Goal: Task Accomplishment & Management: Manage account settings

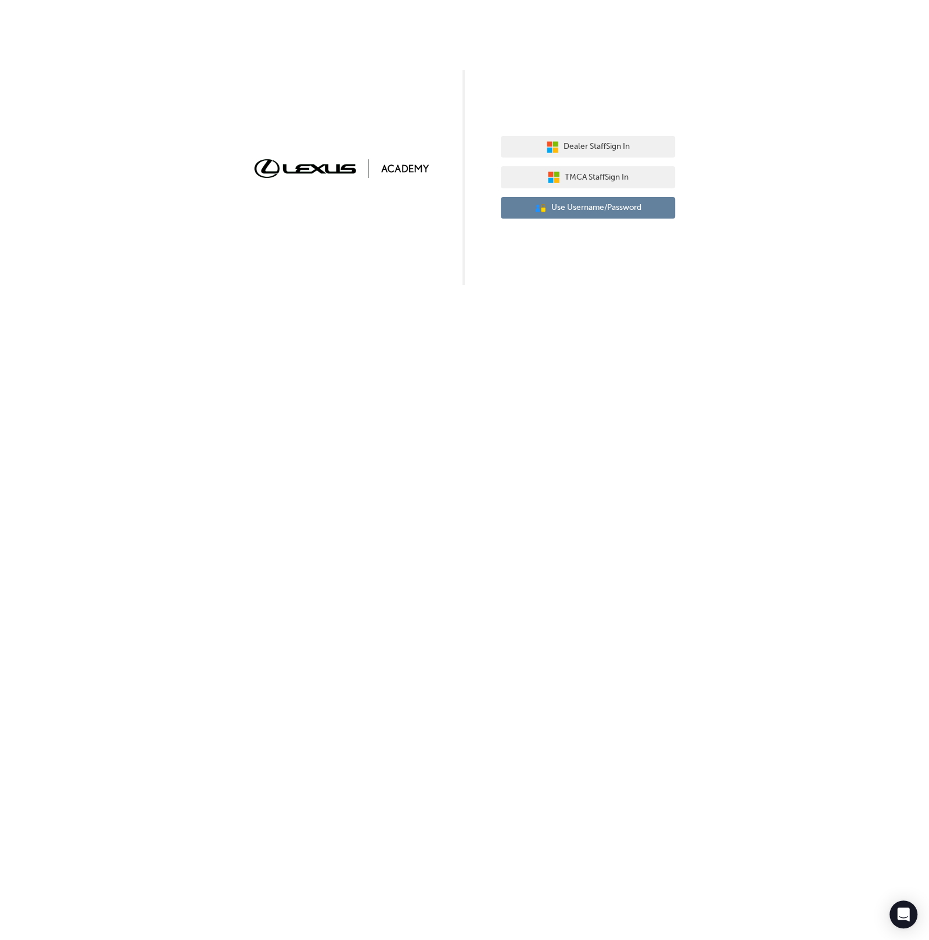
click at [618, 214] on button "User Authentication Icon - Blue Person, Gold Lock Use Username/Password" at bounding box center [588, 208] width 174 height 22
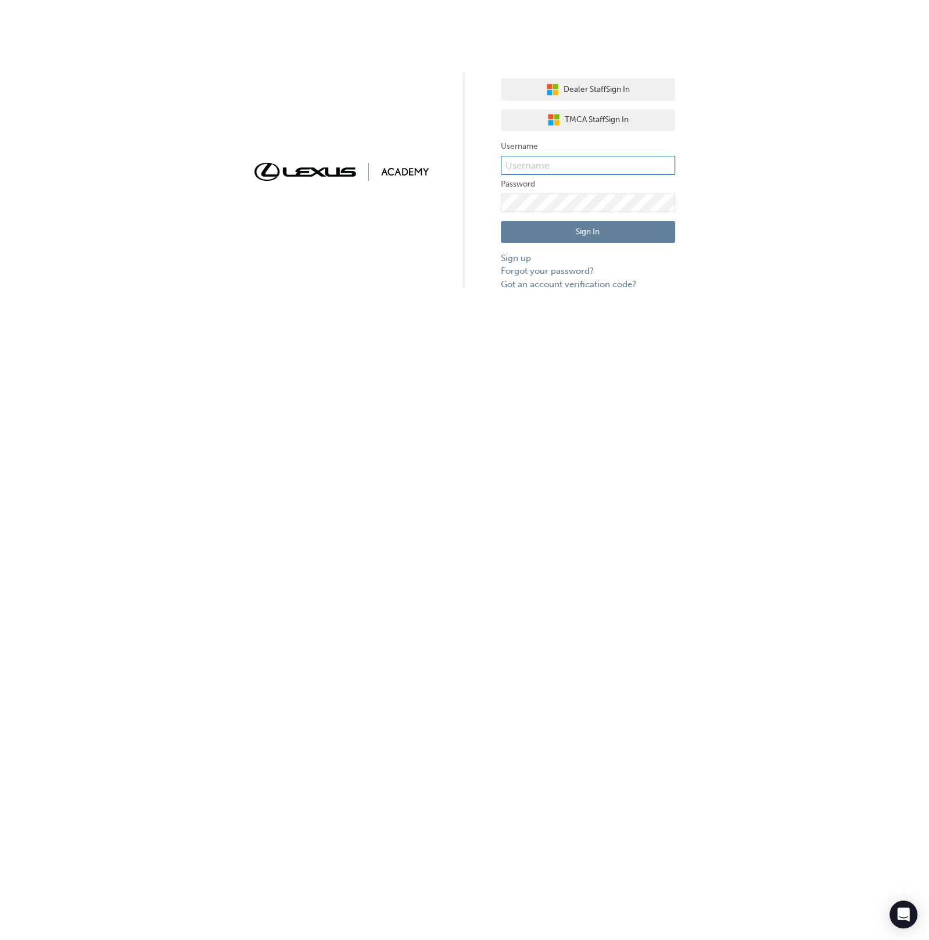
click at [595, 160] on input "text" at bounding box center [588, 166] width 174 height 20
type input "bf.menno.[PERSON_NAME]"
click at [636, 233] on button "Sign In" at bounding box center [588, 232] width 174 height 22
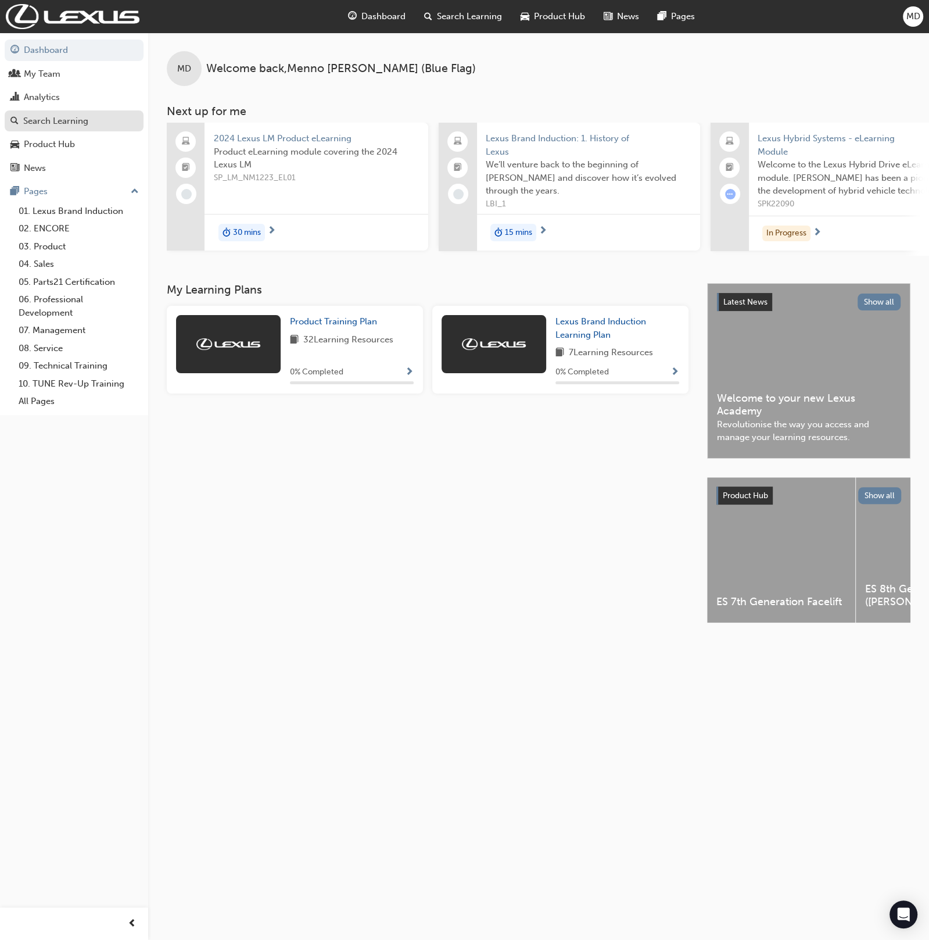
click at [73, 127] on div "Search Learning" at bounding box center [55, 120] width 65 height 13
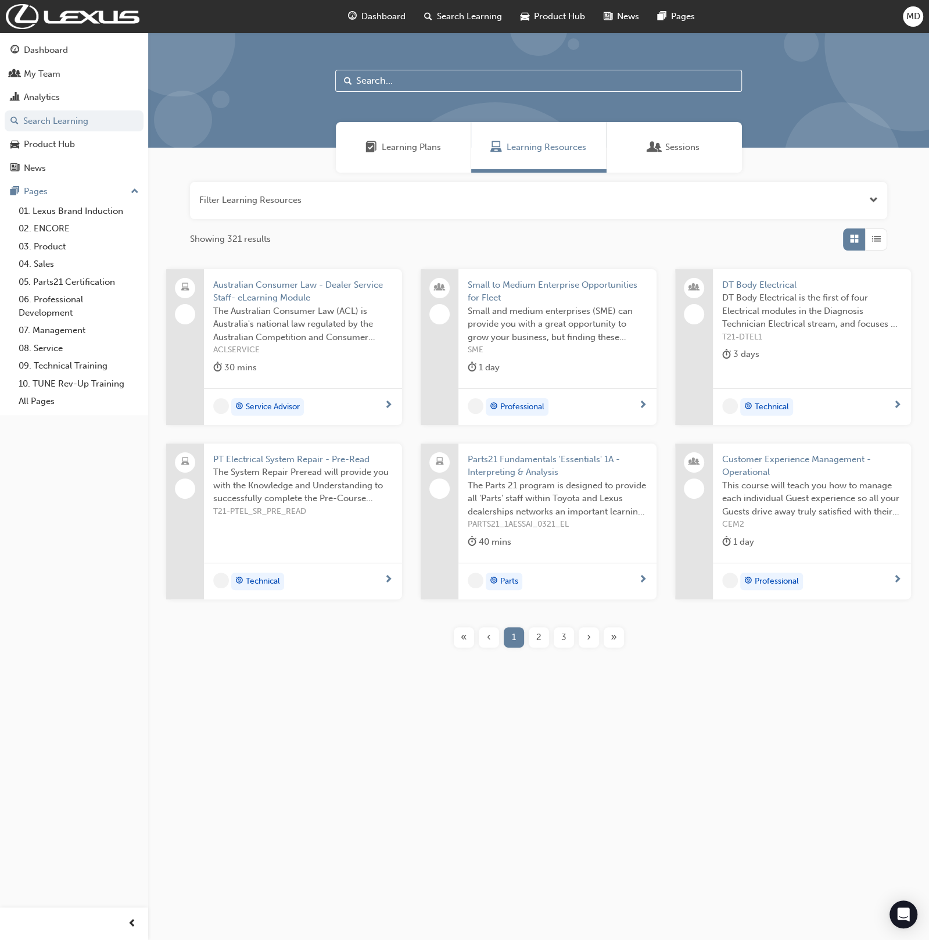
click at [379, 77] on input "text" at bounding box center [538, 81] width 407 height 22
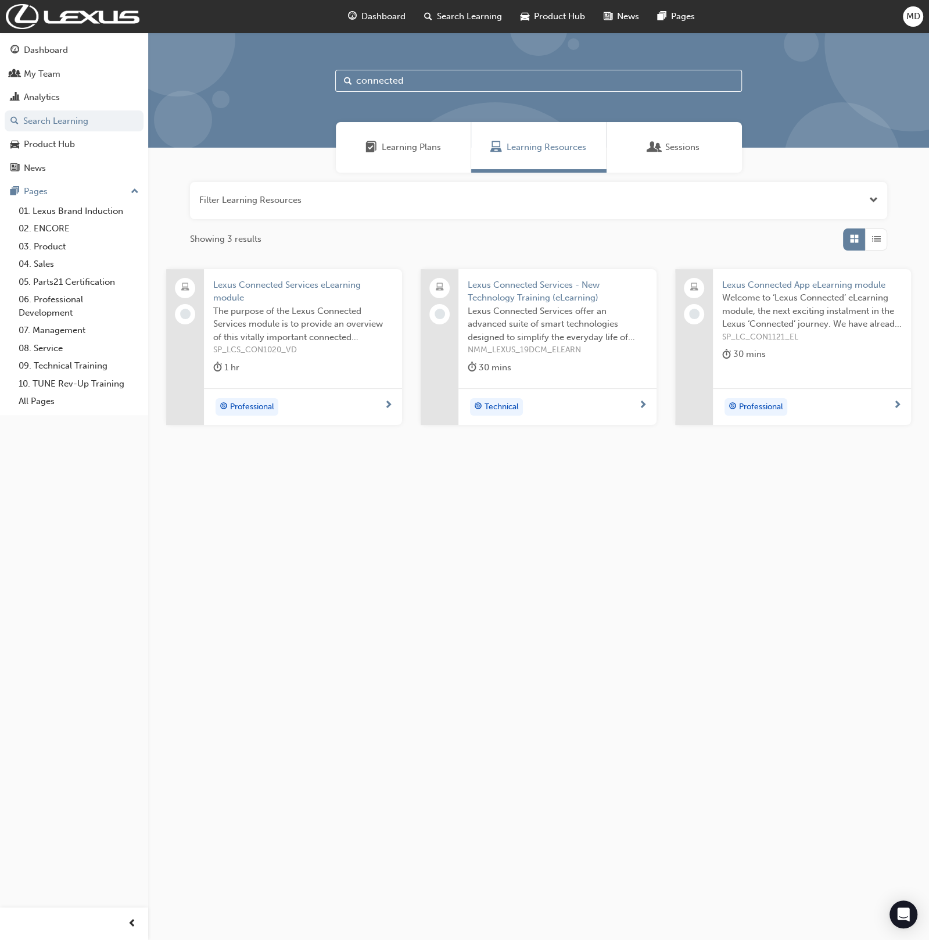
type input "connected"
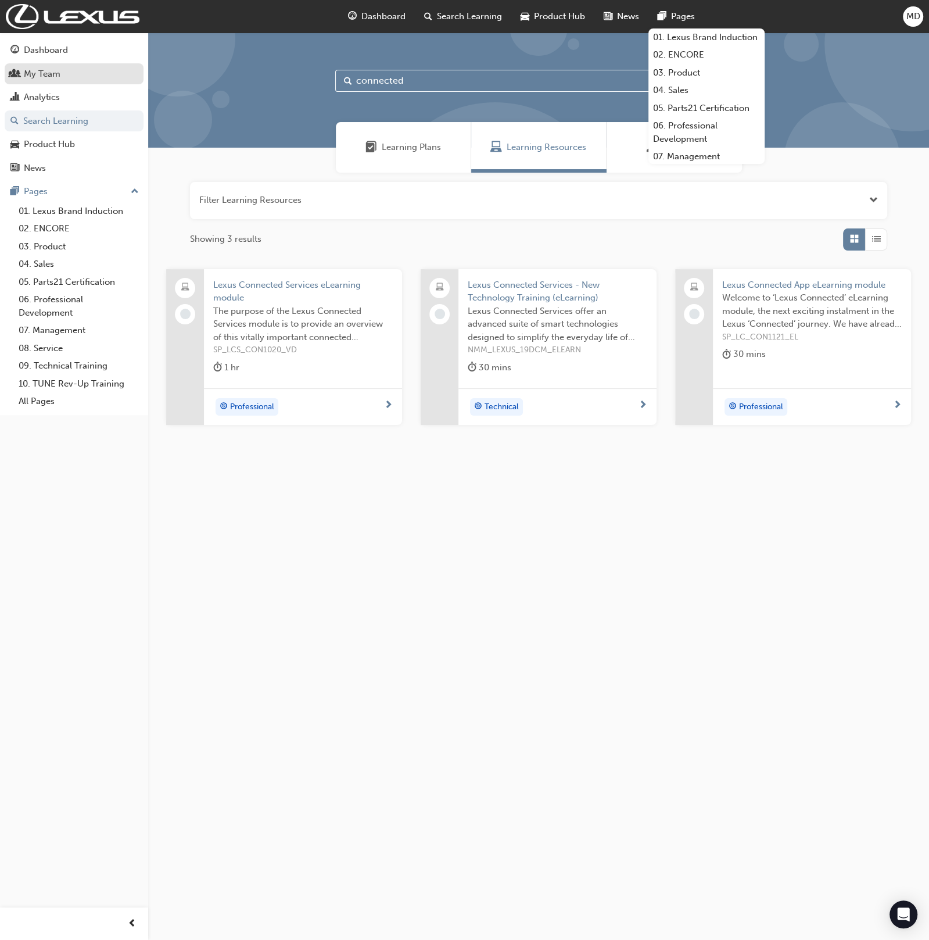
click at [46, 79] on div "My Team" at bounding box center [42, 73] width 37 height 13
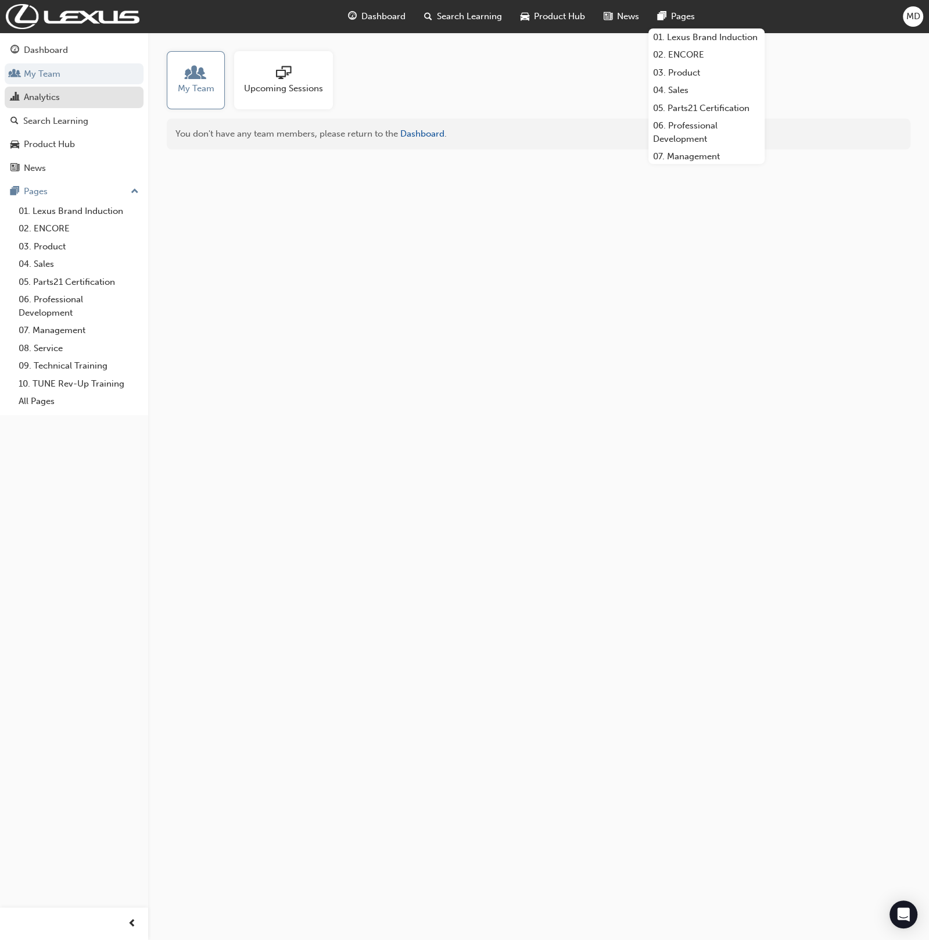
click at [64, 102] on div "Analytics" at bounding box center [73, 97] width 127 height 15
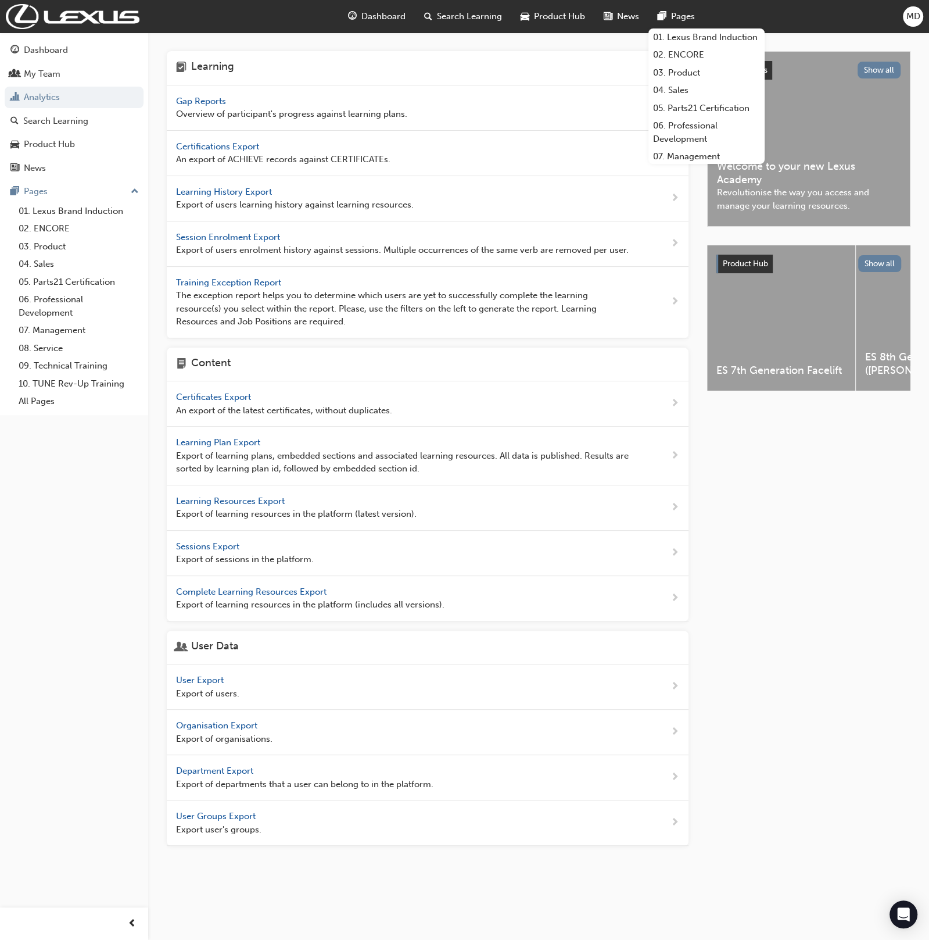
click at [214, 98] on span "Gap Reports" at bounding box center [202, 101] width 52 height 10
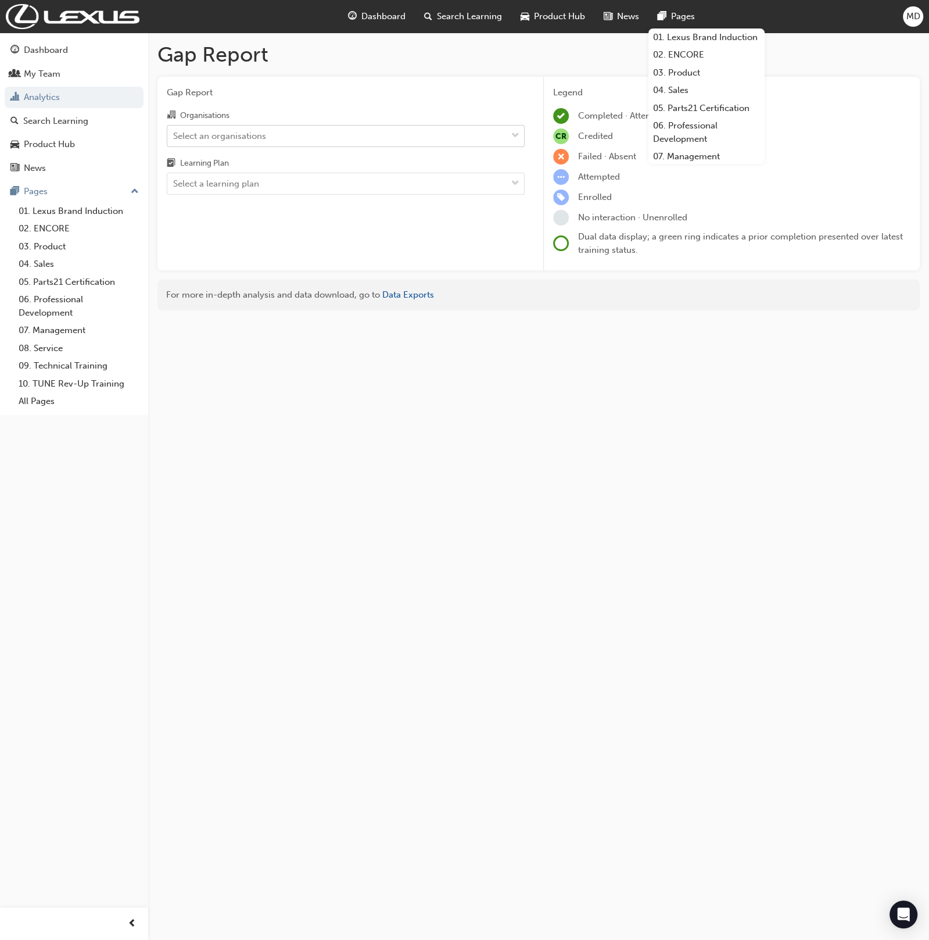
click at [235, 134] on div "Select an organisations" at bounding box center [219, 135] width 93 height 13
click at [174, 134] on input "Organisations Select an organisations" at bounding box center [173, 135] width 1 height 10
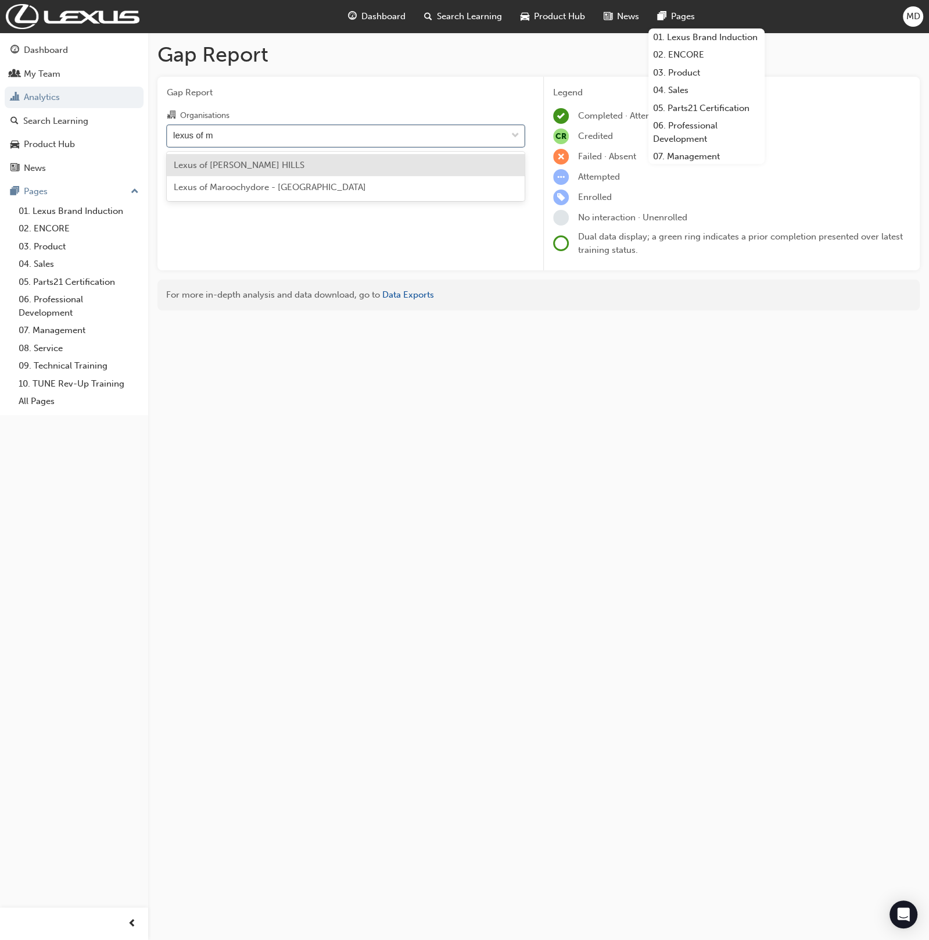
type input "lexus of ma"
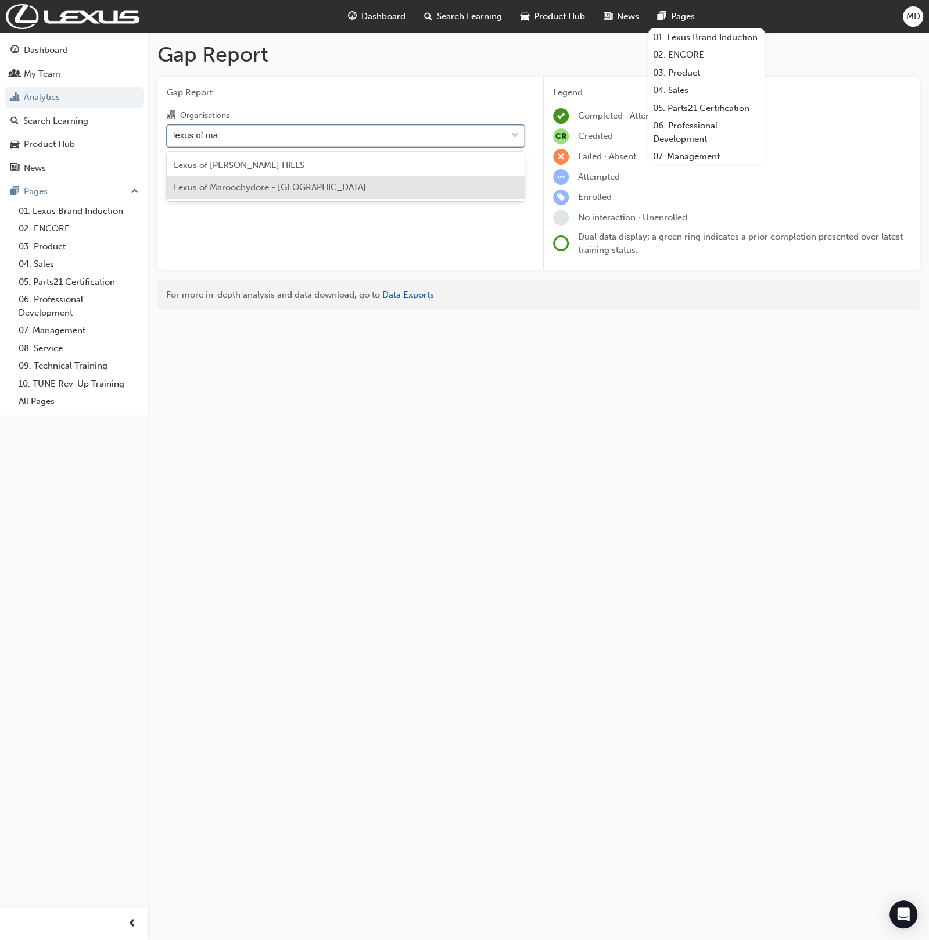
click at [303, 188] on span "Lexus of Maroochydore - MAROOCHYDORE" at bounding box center [270, 187] width 192 height 10
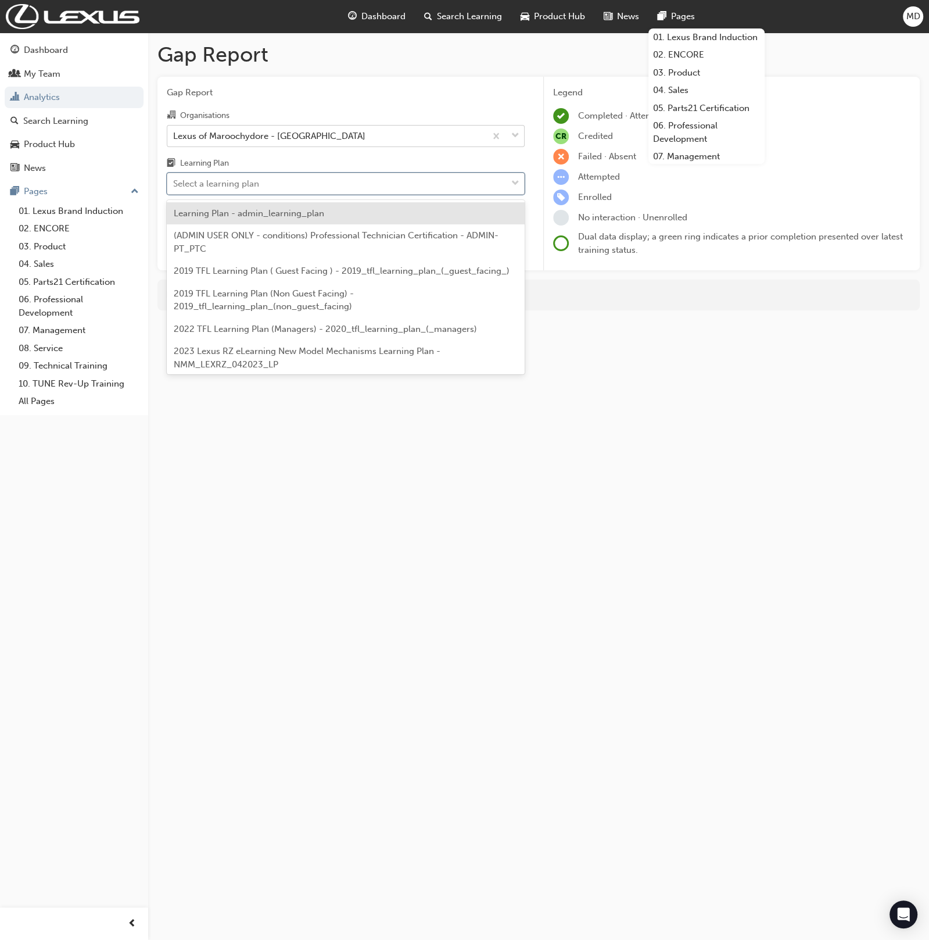
click at [200, 186] on div "Select a learning plan" at bounding box center [216, 183] width 86 height 13
click at [174, 186] on input "Learning Plan option Learning Plan - admin_learning_plan focused, 1 of 147. 147…" at bounding box center [173, 183] width 1 height 10
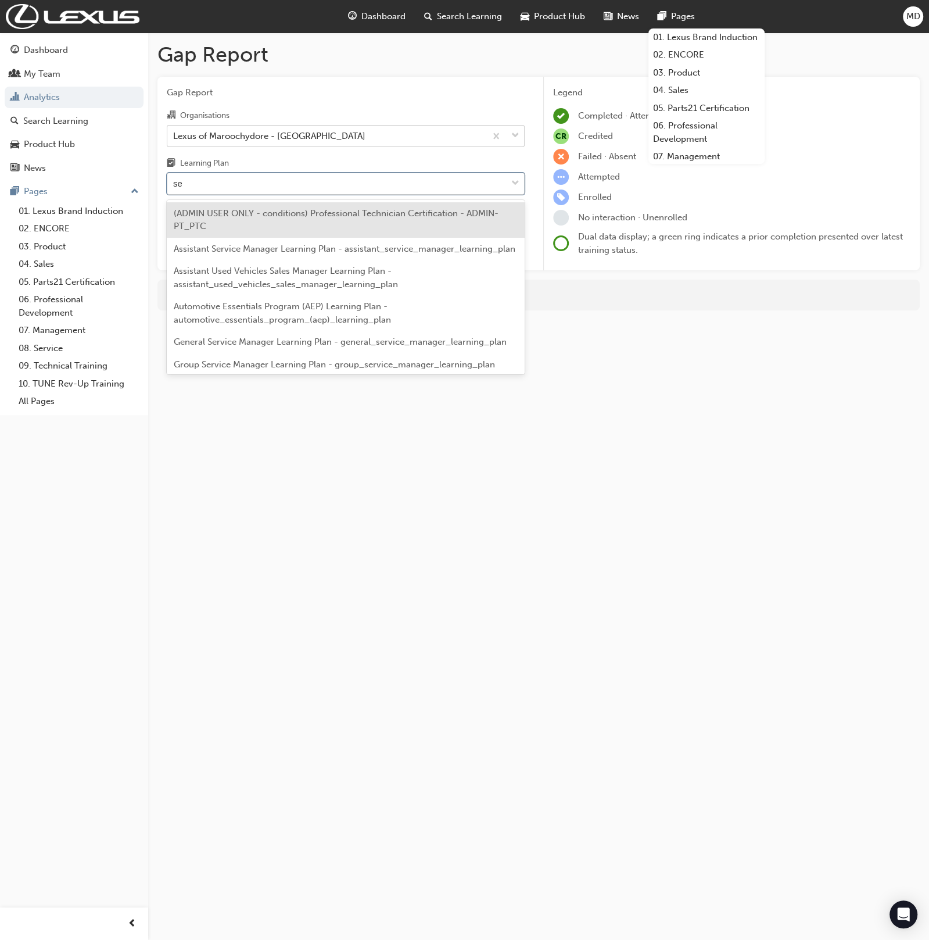
type input "ser"
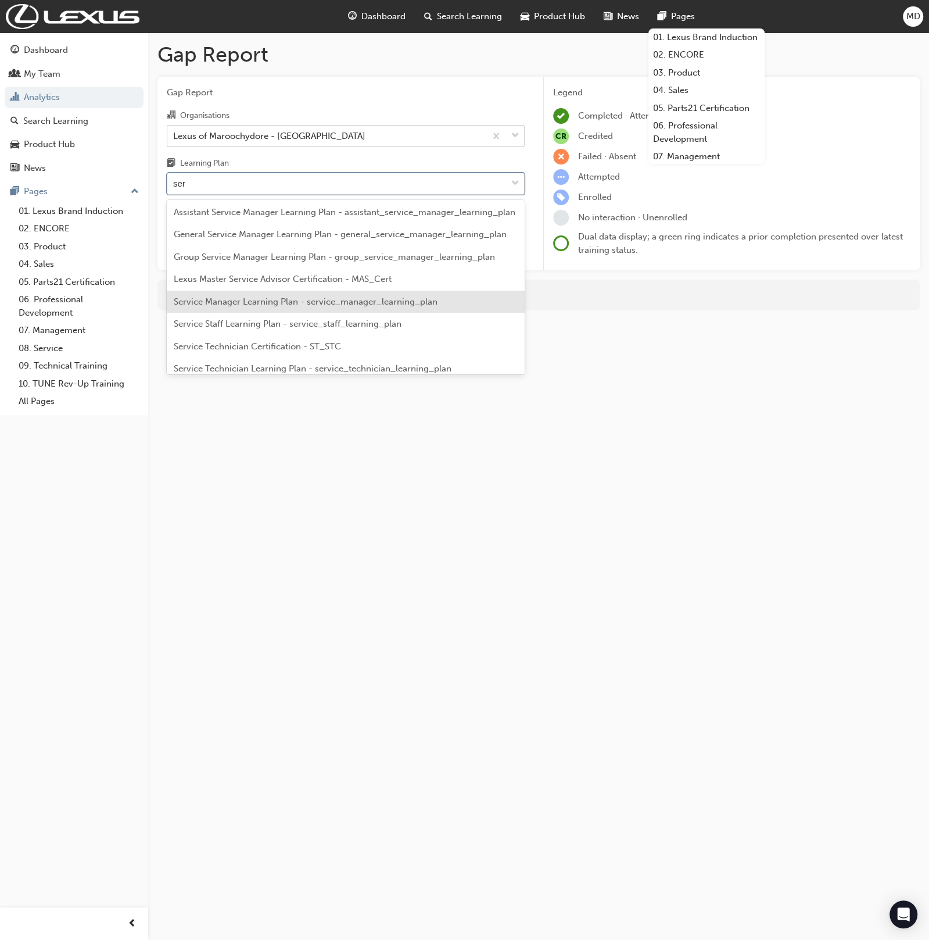
scroll to position [67, 0]
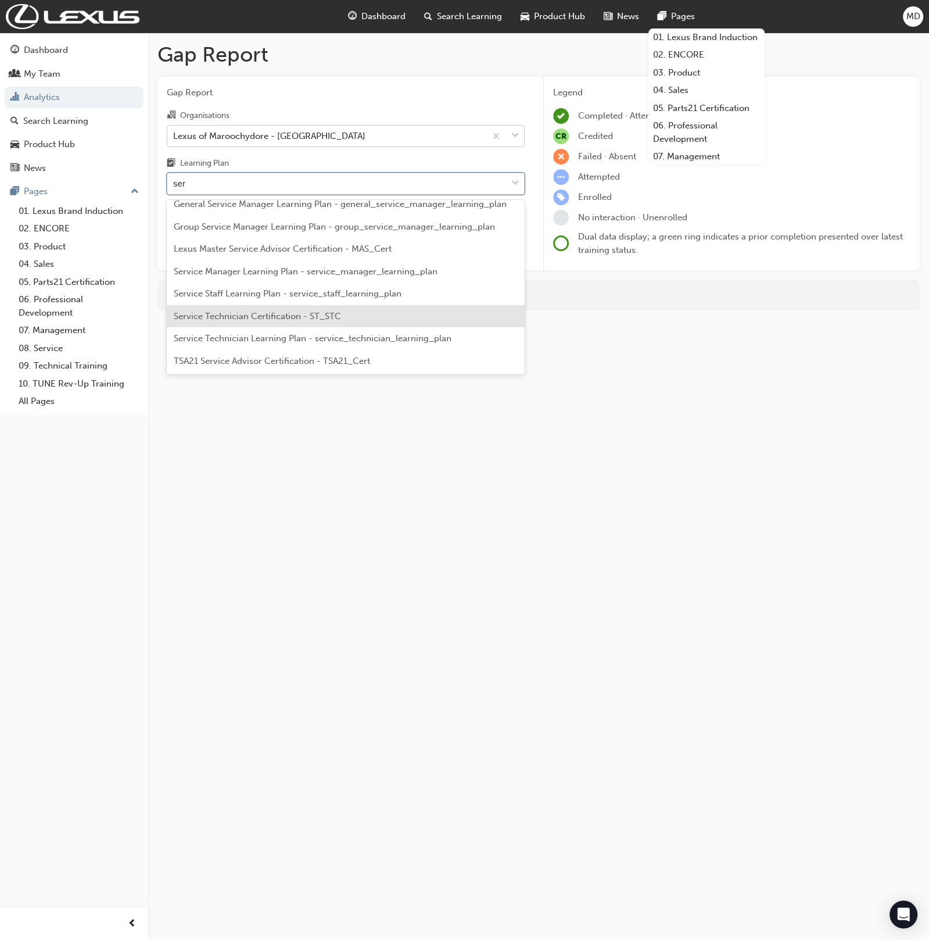
click at [262, 316] on span "Service Technician Certification - ST_STC" at bounding box center [257, 316] width 167 height 10
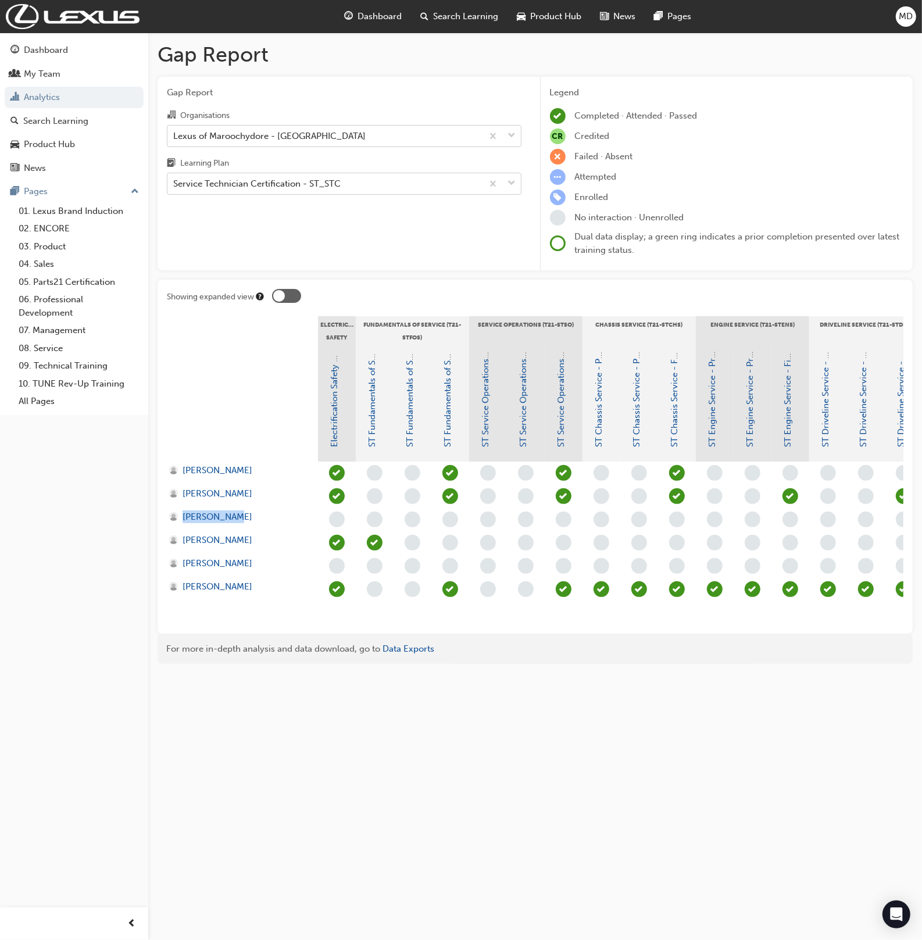
click at [411, 187] on div "Service Technician Certification - ST_STC" at bounding box center [324, 184] width 315 height 20
click at [174, 187] on input "Learning Plan Service Technician Certification - ST_STC" at bounding box center [173, 183] width 1 height 10
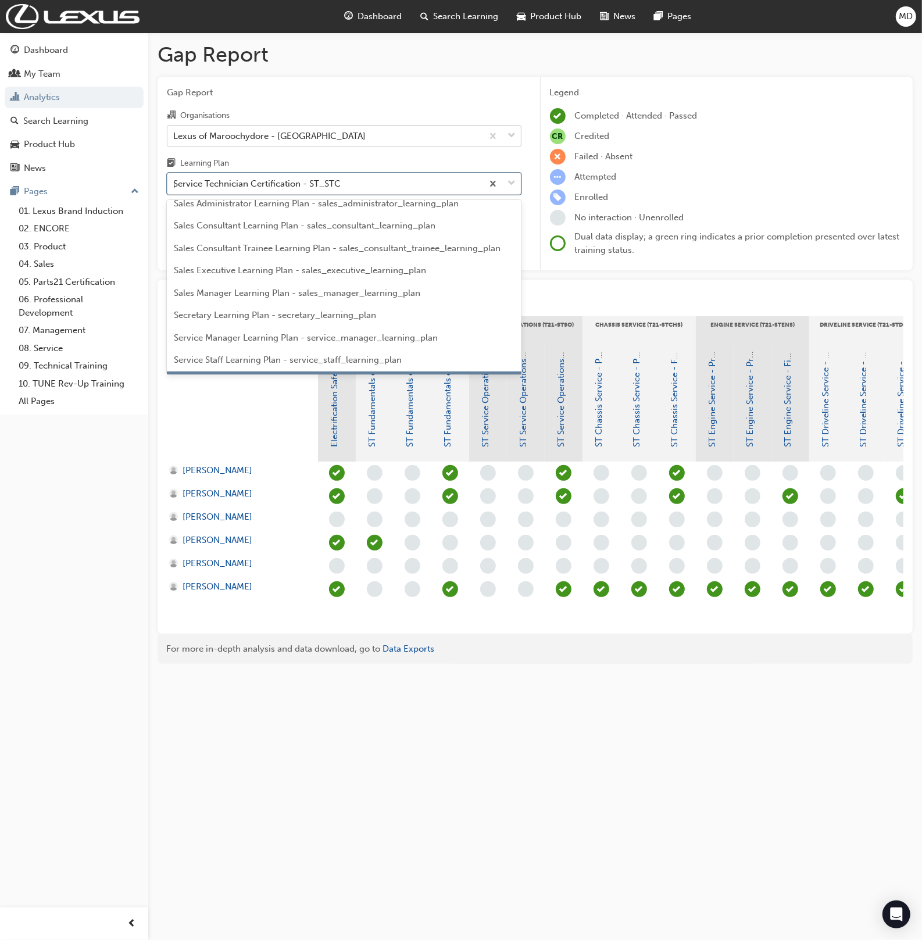
scroll to position [321, 0]
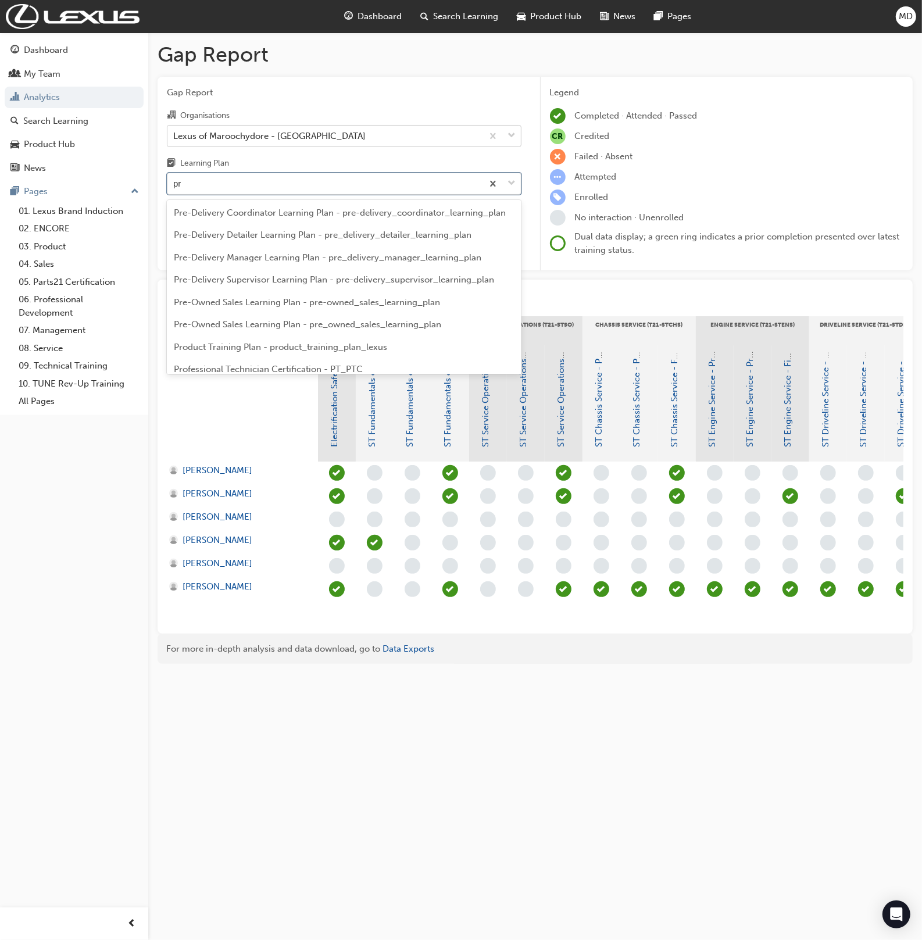
type input "pro"
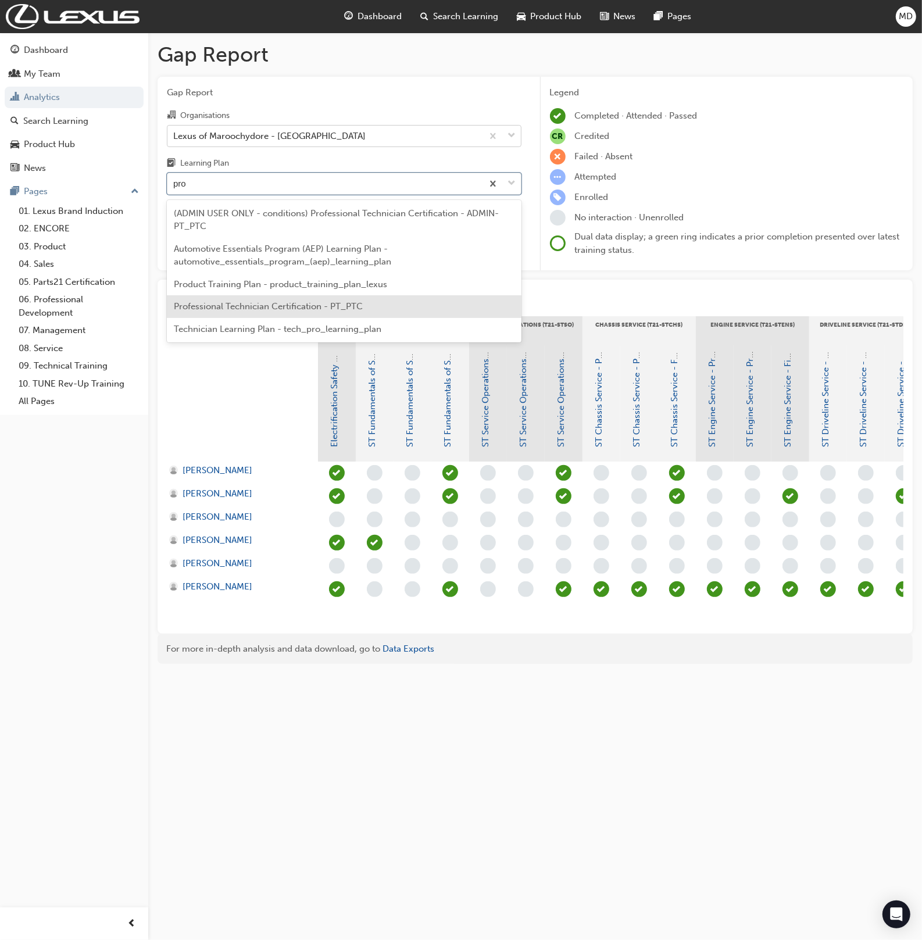
click at [346, 303] on span "Professional Technician Certification - PT_PTC" at bounding box center [268, 306] width 189 height 10
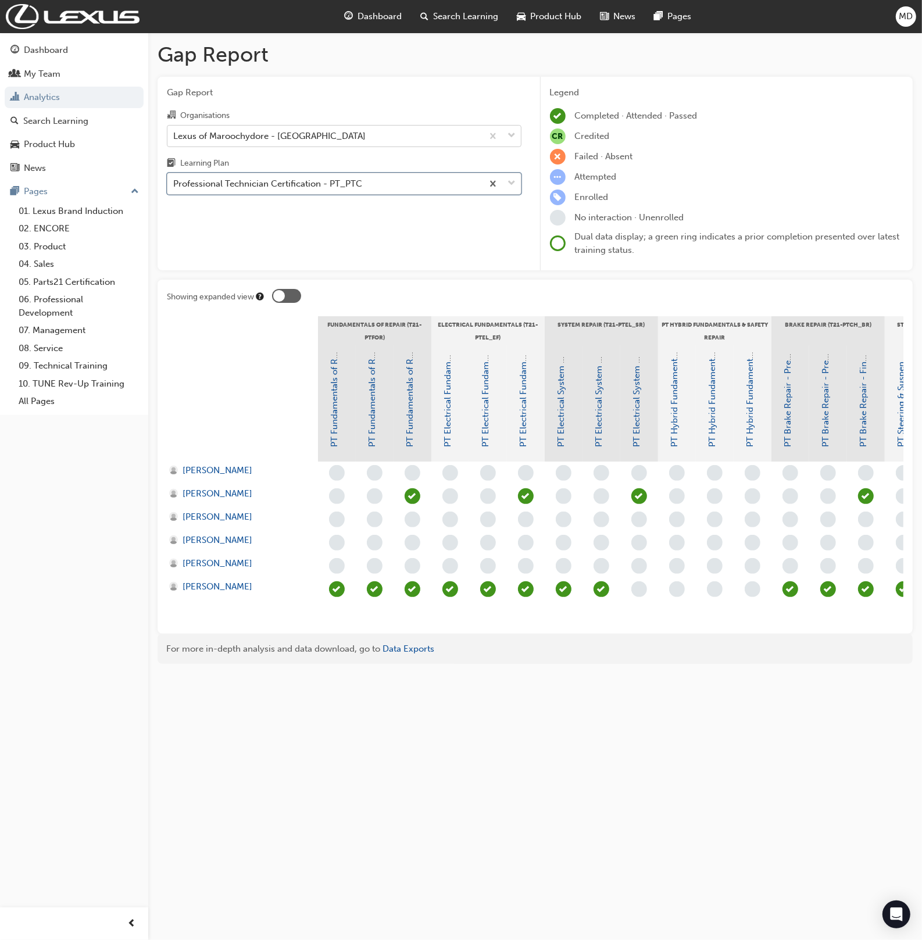
click at [385, 188] on div "Professional Technician Certification - PT_PTC" at bounding box center [324, 184] width 315 height 20
click at [174, 188] on input "Learning Plan option Professional Technician Certification - PT_PTC, selected. …" at bounding box center [173, 183] width 1 height 10
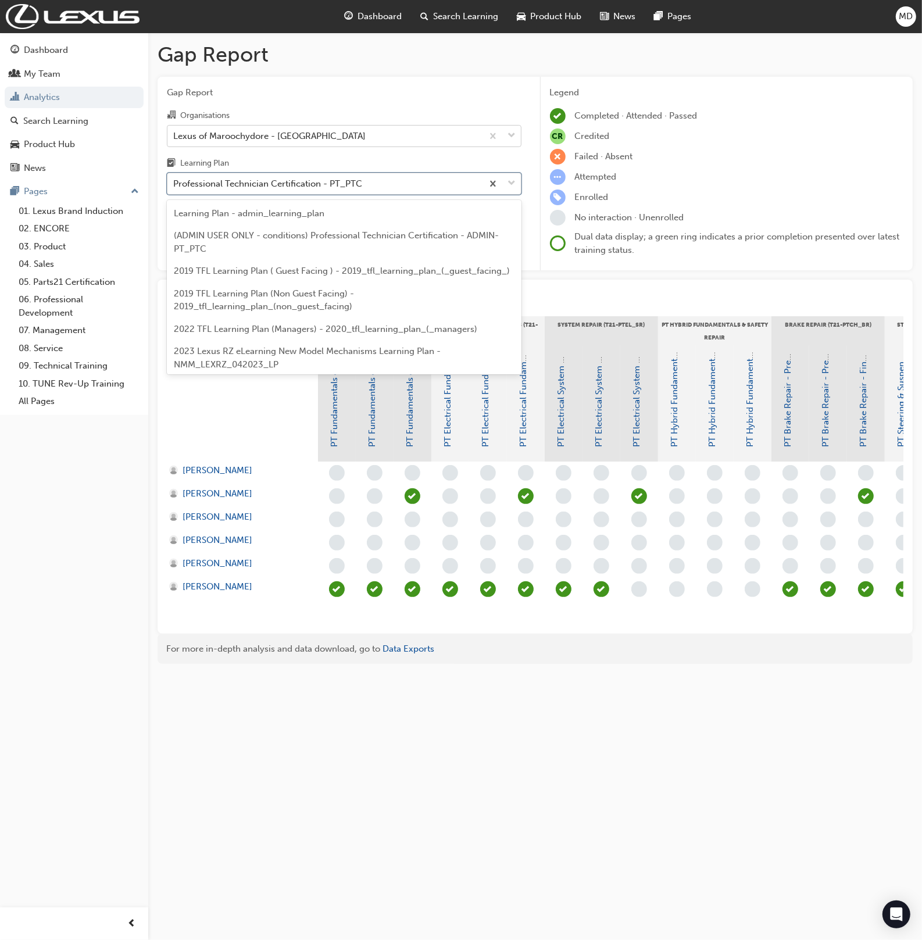
click at [361, 186] on div "Professional Technician Certification - PT_PTC" at bounding box center [324, 184] width 315 height 20
click at [174, 186] on input "Learning Plan option Professional Technician Certification - PT_PTC, selected. …" at bounding box center [173, 183] width 1 height 10
click at [361, 186] on div "Professional Technician Certification - PT_PTC" at bounding box center [324, 184] width 315 height 20
click at [174, 186] on input "Learning Plan option Professional Technician Certification - PT_PTC, selected. …" at bounding box center [173, 183] width 1 height 10
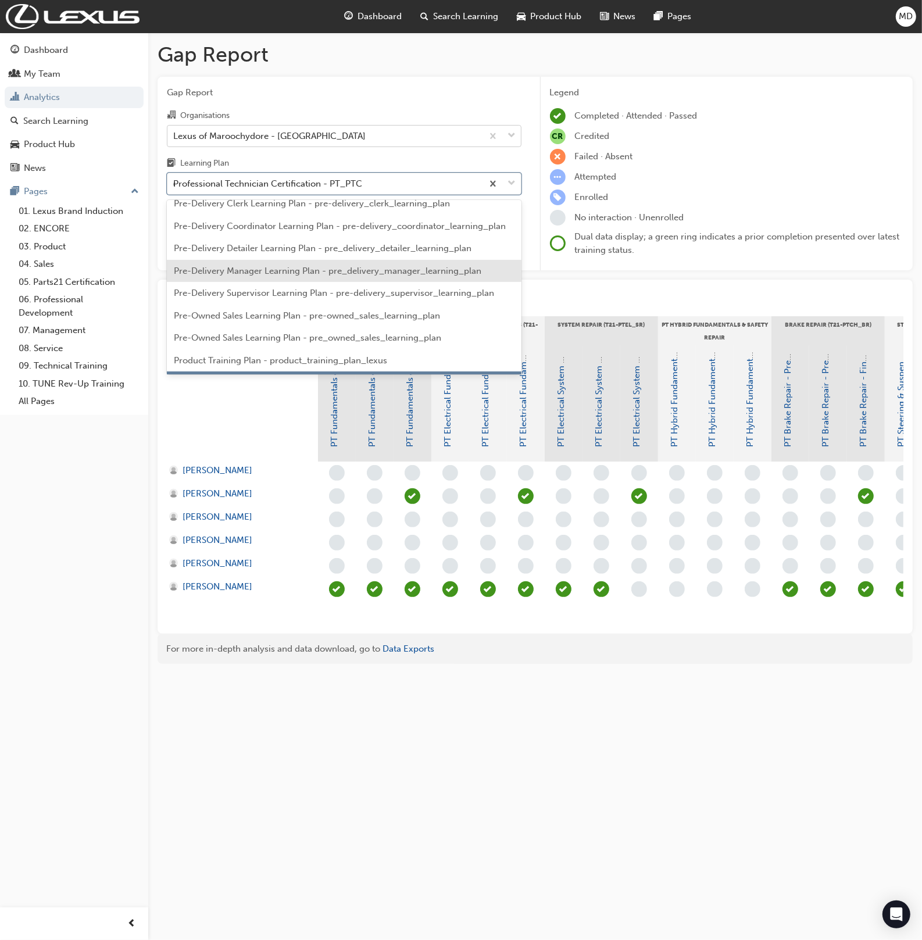
scroll to position [2173, 0]
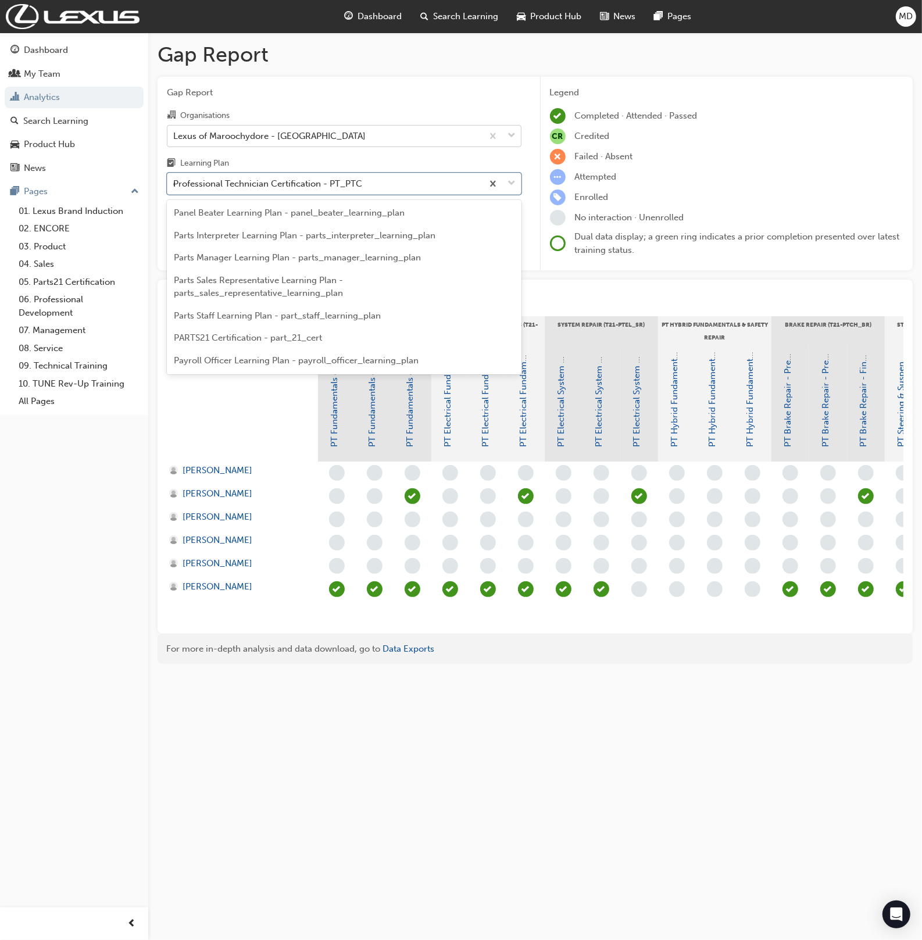
type input "dt"
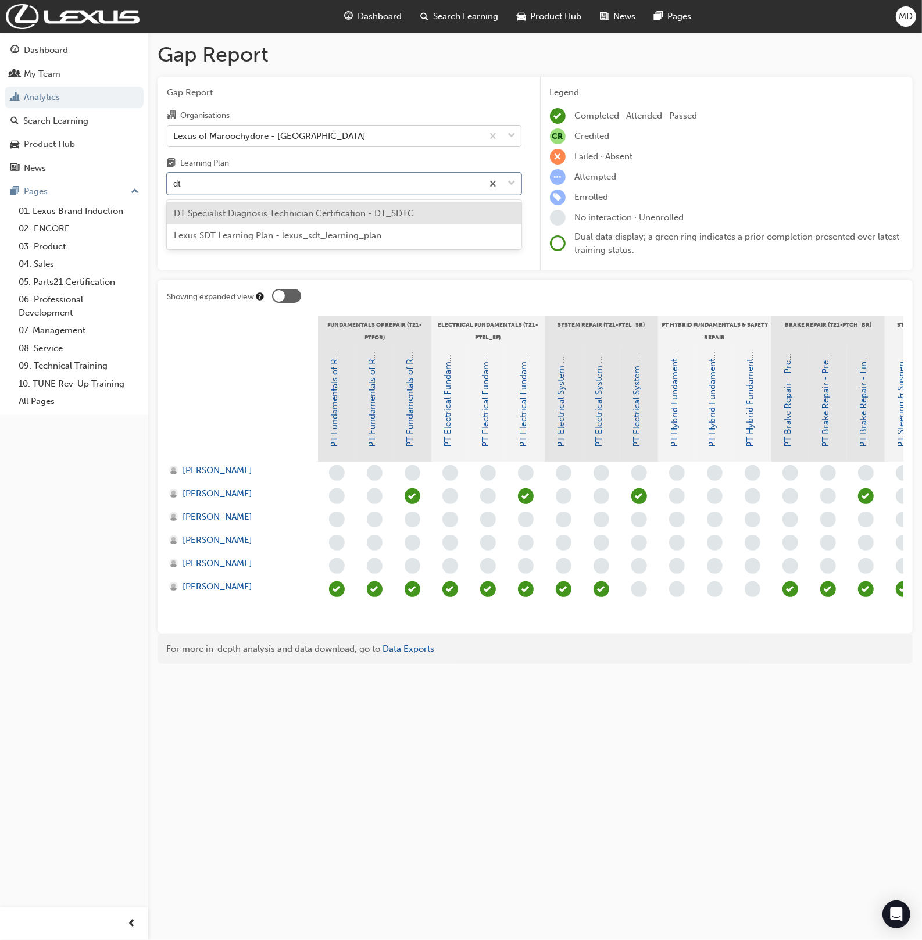
scroll to position [0, 0]
click at [357, 221] on div "DT Specialist Diagnosis Technician Certification - DT_SDTC" at bounding box center [344, 213] width 354 height 23
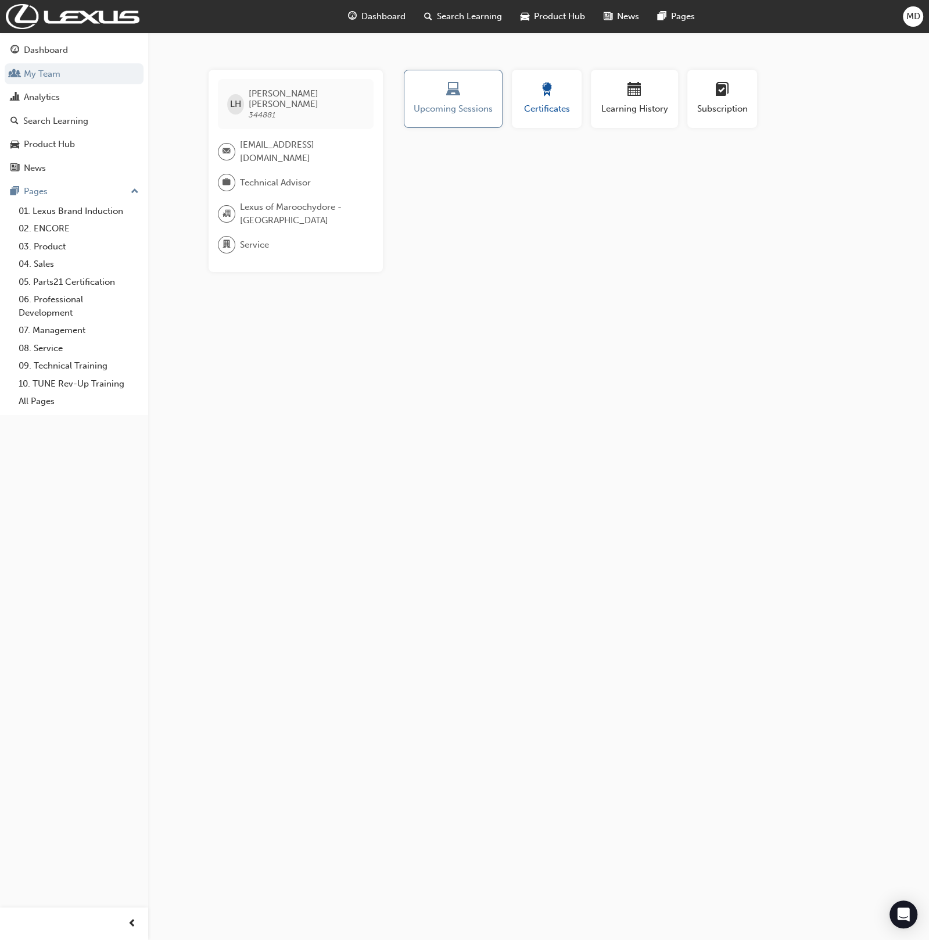
click at [547, 92] on span "award-icon" at bounding box center [547, 91] width 14 height 16
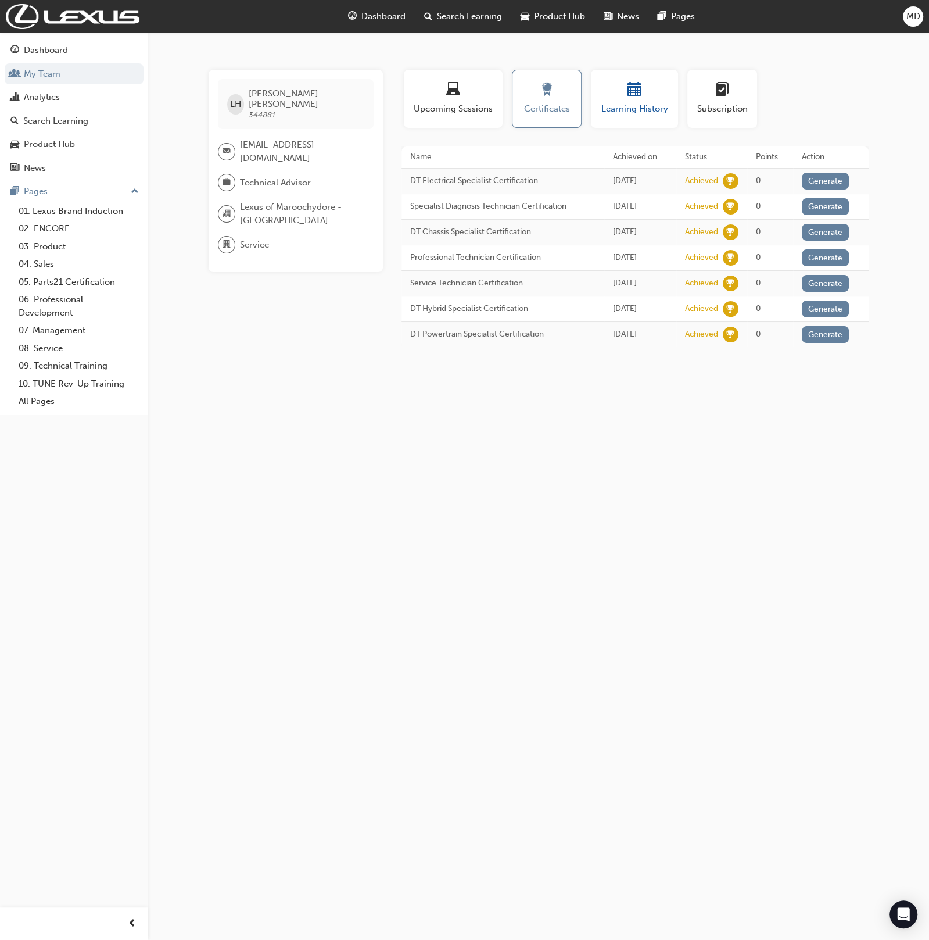
click at [652, 92] on div "button" at bounding box center [635, 92] width 70 height 18
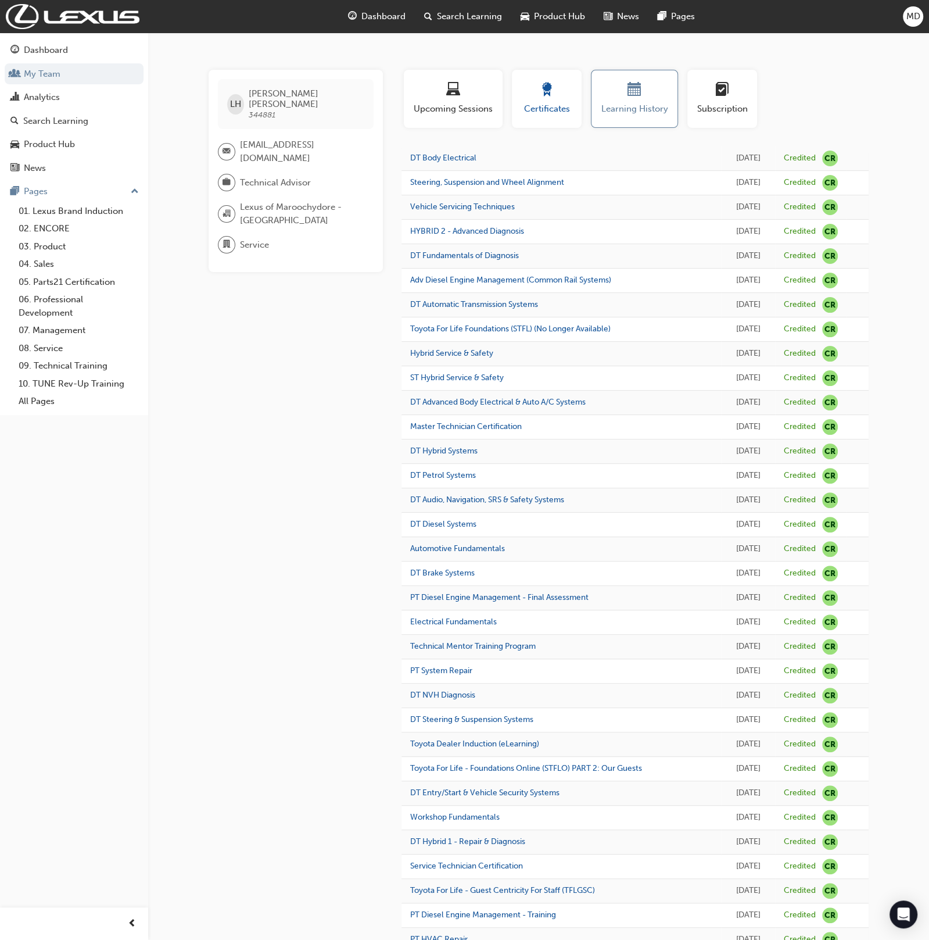
click at [535, 92] on div "button" at bounding box center [547, 92] width 52 height 18
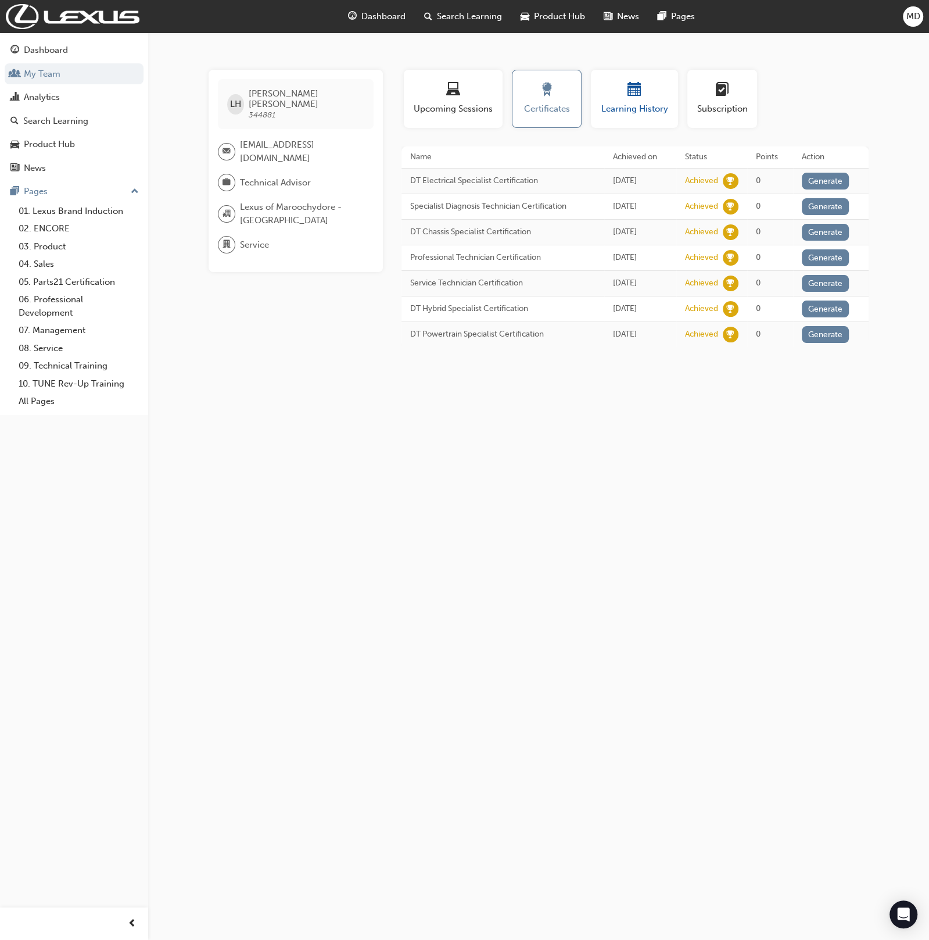
click at [640, 92] on span "calendar-icon" at bounding box center [635, 91] width 14 height 16
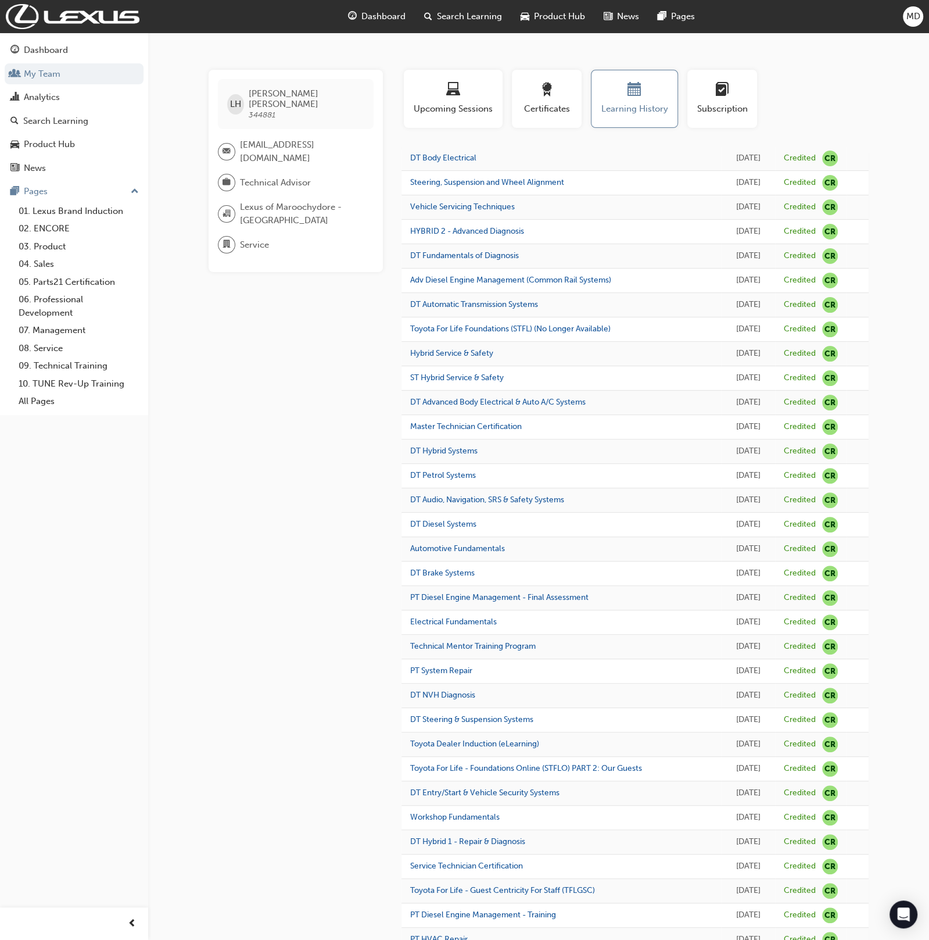
click at [906, 18] on span "MD" at bounding box center [913, 16] width 14 height 13
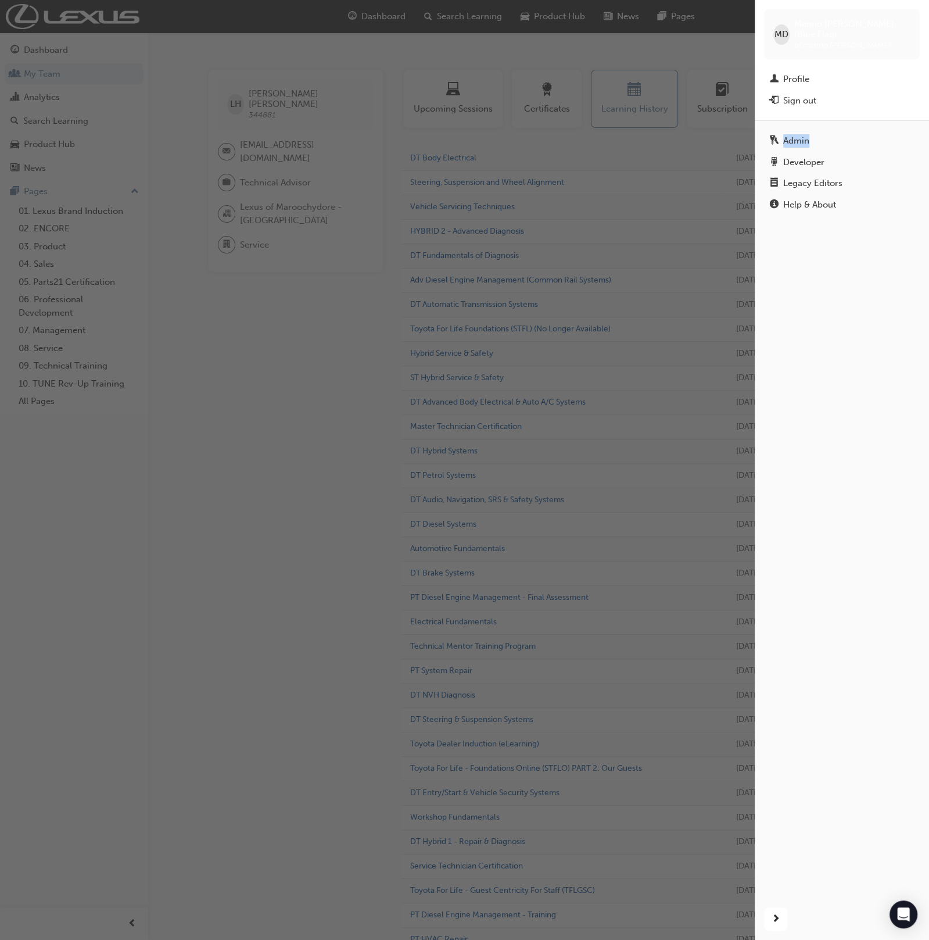
click at [328, 303] on div "button" at bounding box center [377, 470] width 755 height 940
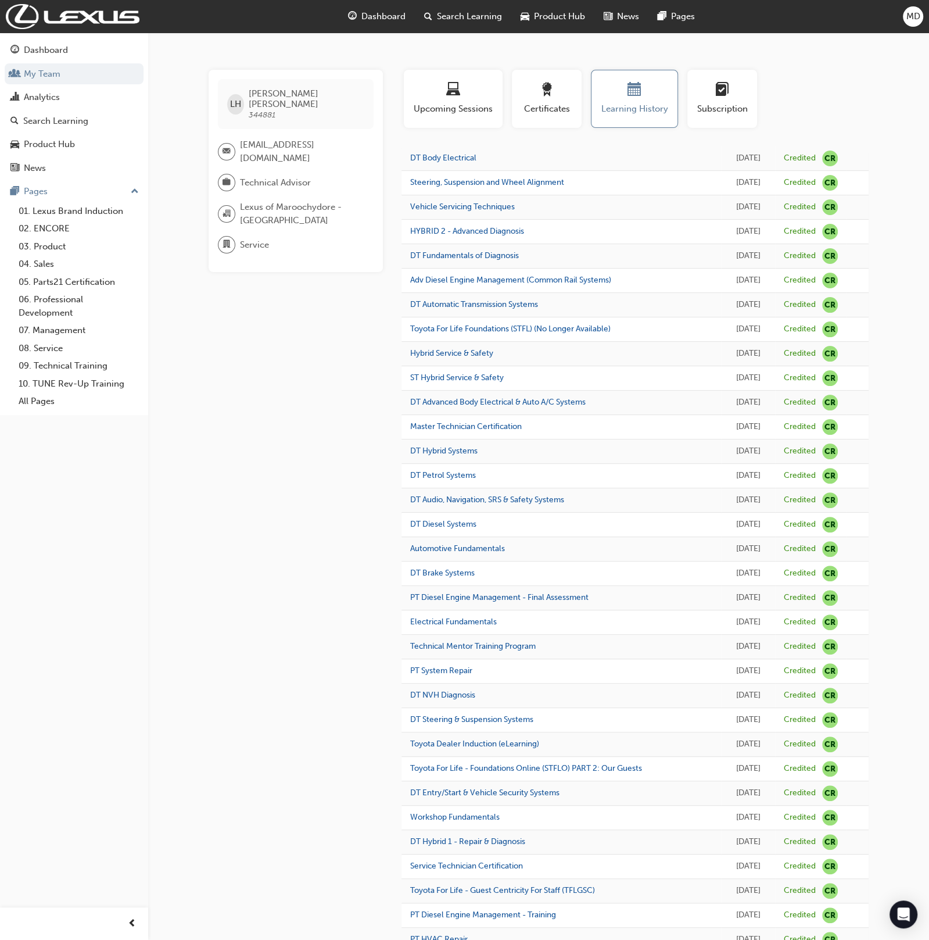
drag, startPoint x: 573, startPoint y: 109, endPoint x: 510, endPoint y: 41, distance: 92.5
click at [572, 109] on button "Certificates" at bounding box center [547, 99] width 70 height 58
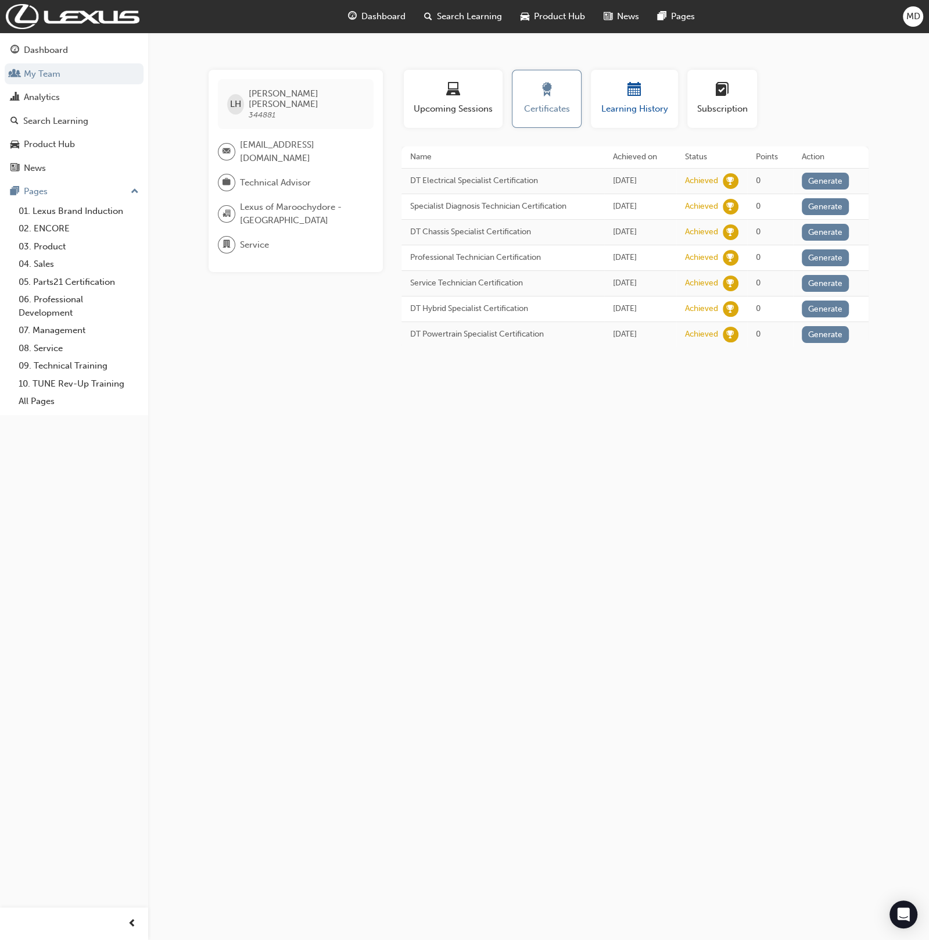
click at [620, 99] on div "button" at bounding box center [635, 92] width 70 height 18
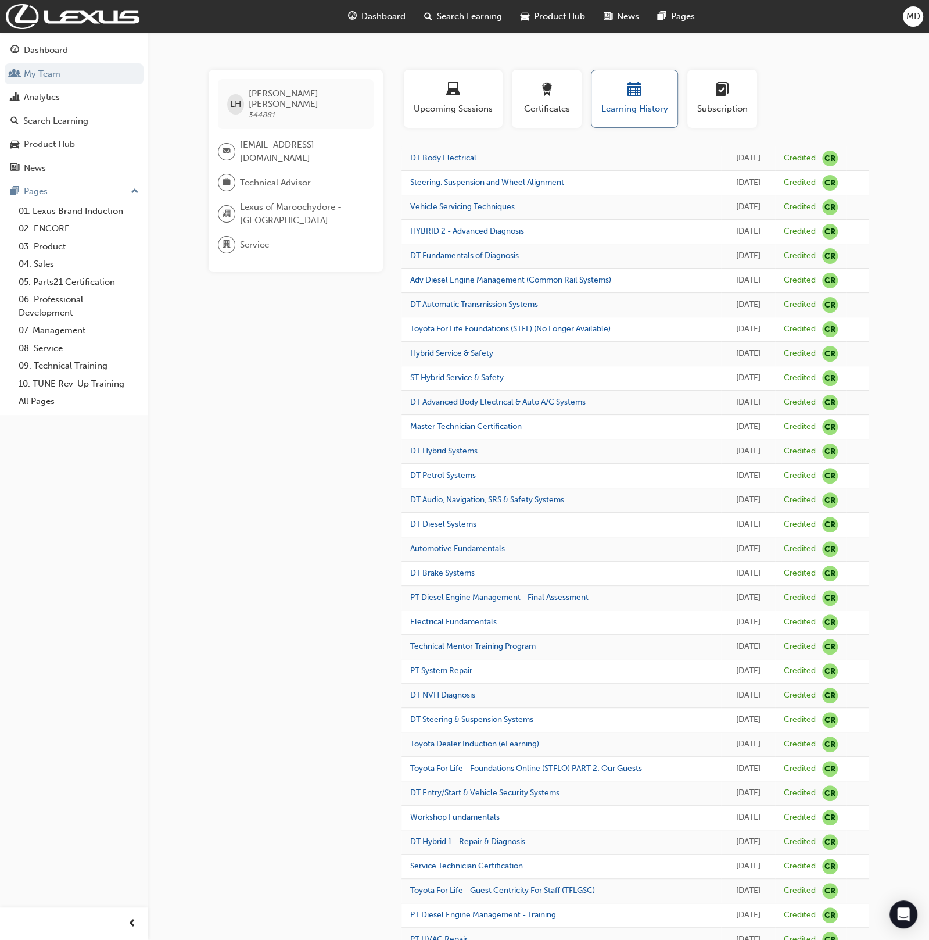
click at [644, 94] on div "button" at bounding box center [634, 92] width 69 height 18
click at [558, 101] on div "Certificates" at bounding box center [547, 99] width 52 height 33
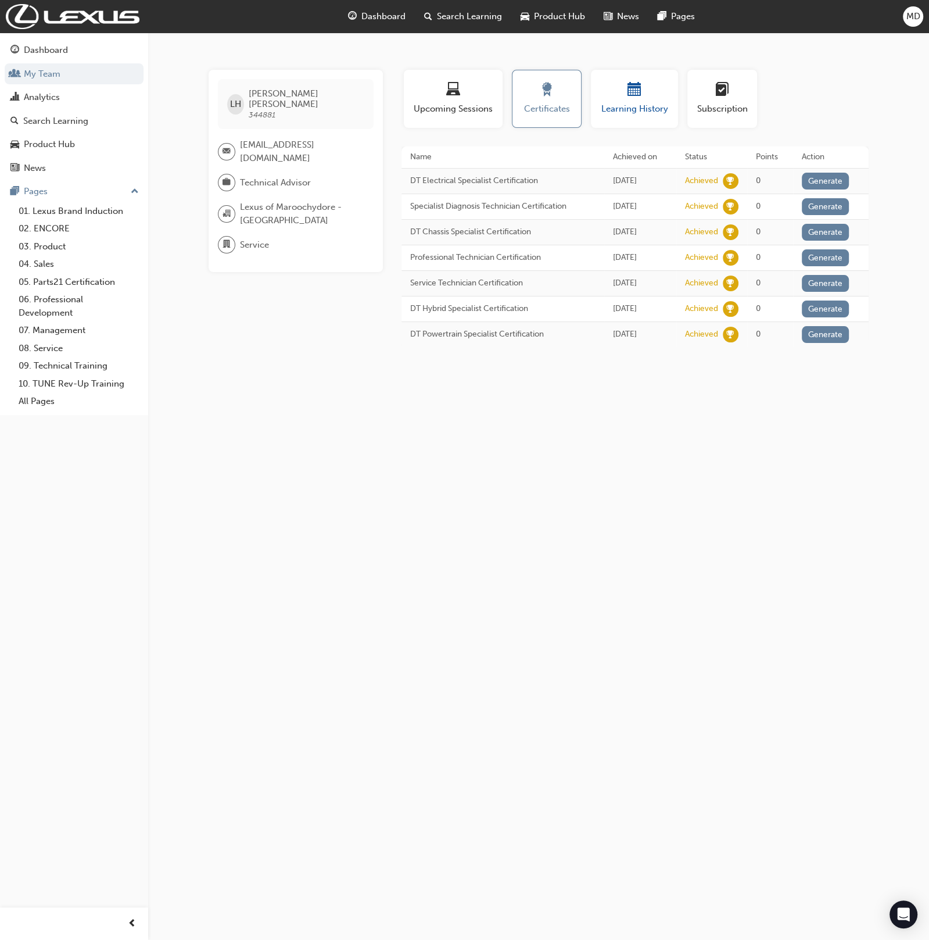
click at [621, 96] on div "button" at bounding box center [635, 92] width 70 height 18
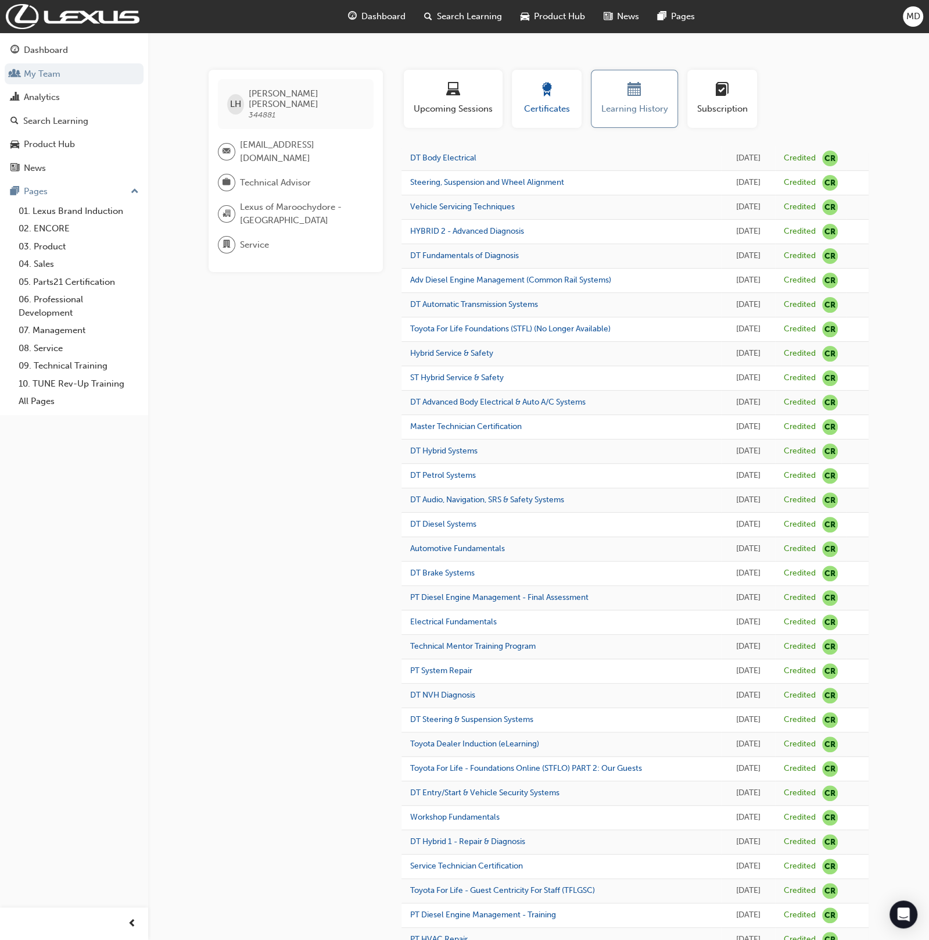
click at [544, 95] on span "award-icon" at bounding box center [547, 91] width 14 height 16
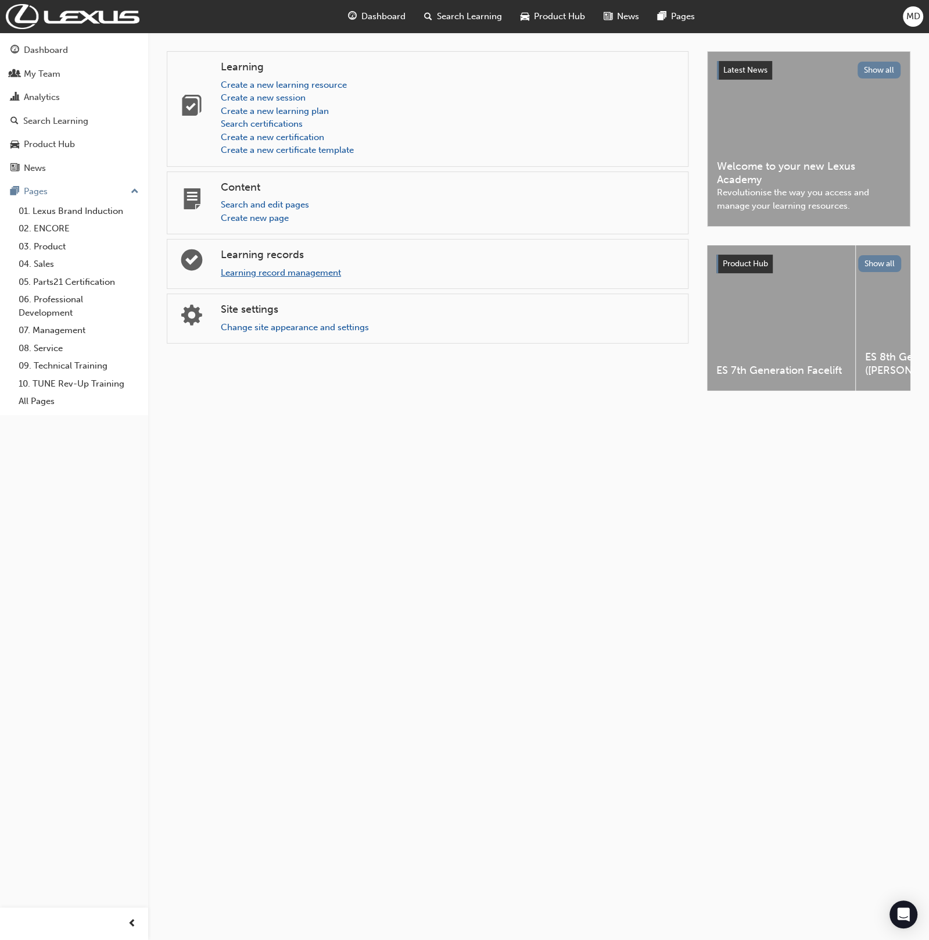
click at [264, 276] on link "Learning record management" at bounding box center [281, 272] width 120 height 10
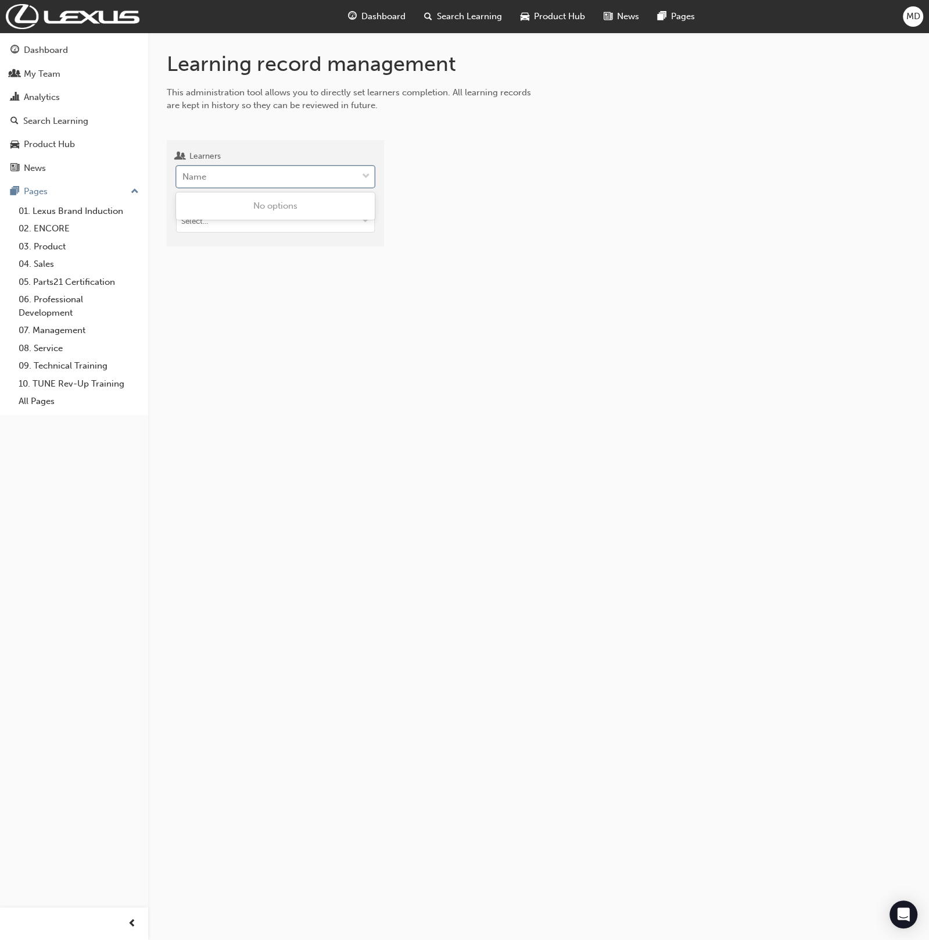
click at [257, 178] on div "Name" at bounding box center [267, 177] width 180 height 20
click at [184, 178] on input "Learners 0 results available. Use Up and Down to choose options, press Enter to…" at bounding box center [182, 176] width 1 height 10
type input "hughes"
click at [285, 232] on span "Luke Hughes - Lexus of Maroochydore - MAROOCHYDORE" at bounding box center [273, 235] width 180 height 24
click at [250, 250] on div "Learners Luke Hughes - Lexus of Maroochydore - MAROOCHYDORE Target type" at bounding box center [278, 203] width 223 height 126
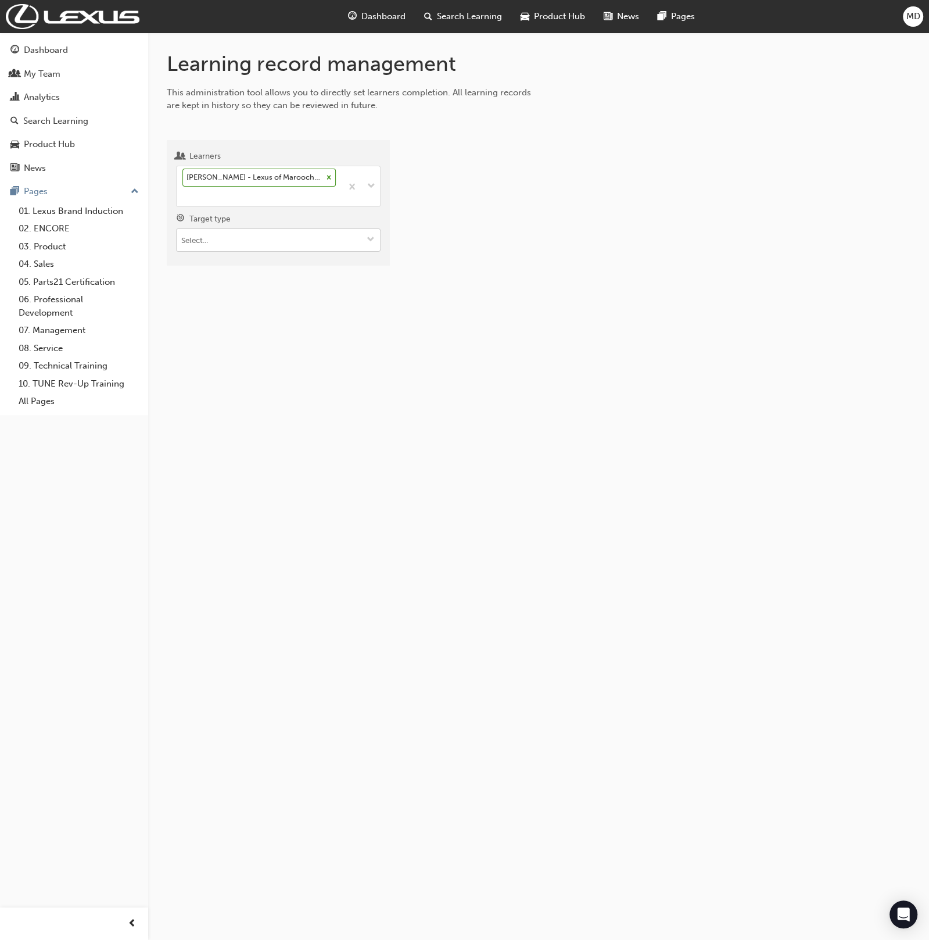
click at [253, 246] on input "Target type" at bounding box center [278, 240] width 203 height 22
click at [268, 268] on li "Learning resource - eLearning module" at bounding box center [278, 263] width 205 height 22
click at [237, 305] on input "Learning resource" at bounding box center [278, 306] width 203 height 22
type input "st"
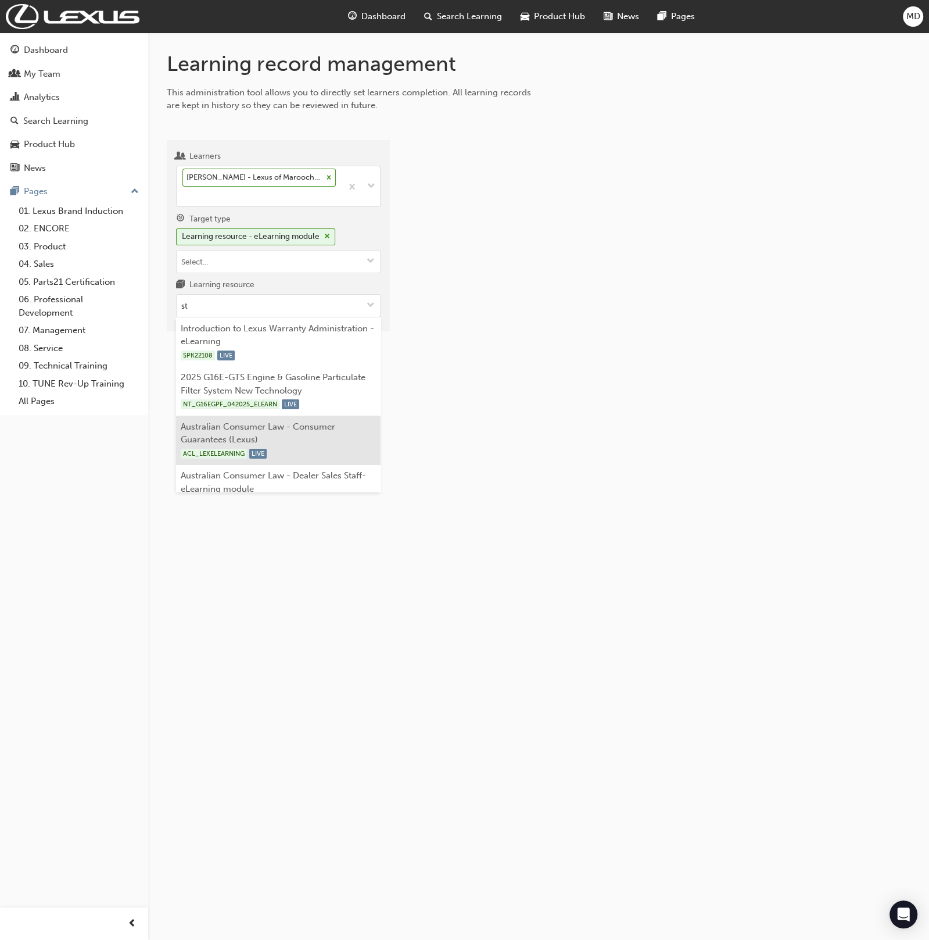
click at [271, 450] on div "ACL_LEXELEARNING LIVE" at bounding box center [279, 453] width 196 height 15
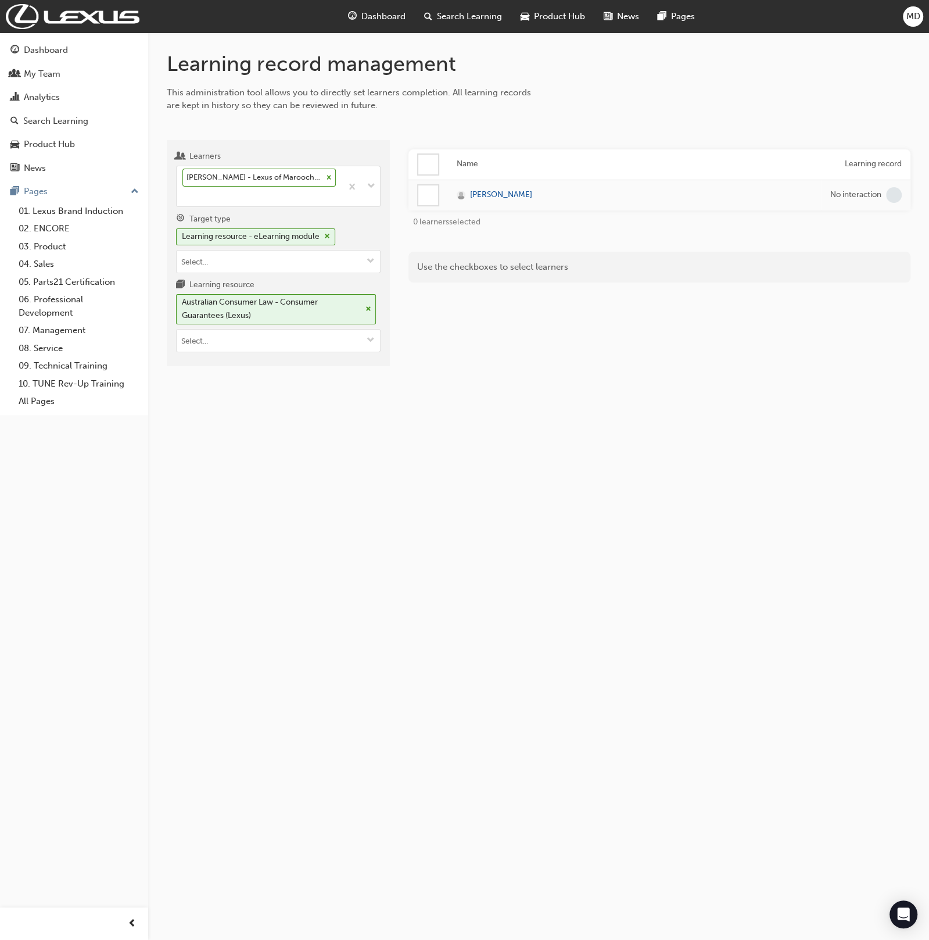
click at [432, 195] on div at bounding box center [428, 195] width 20 height 20
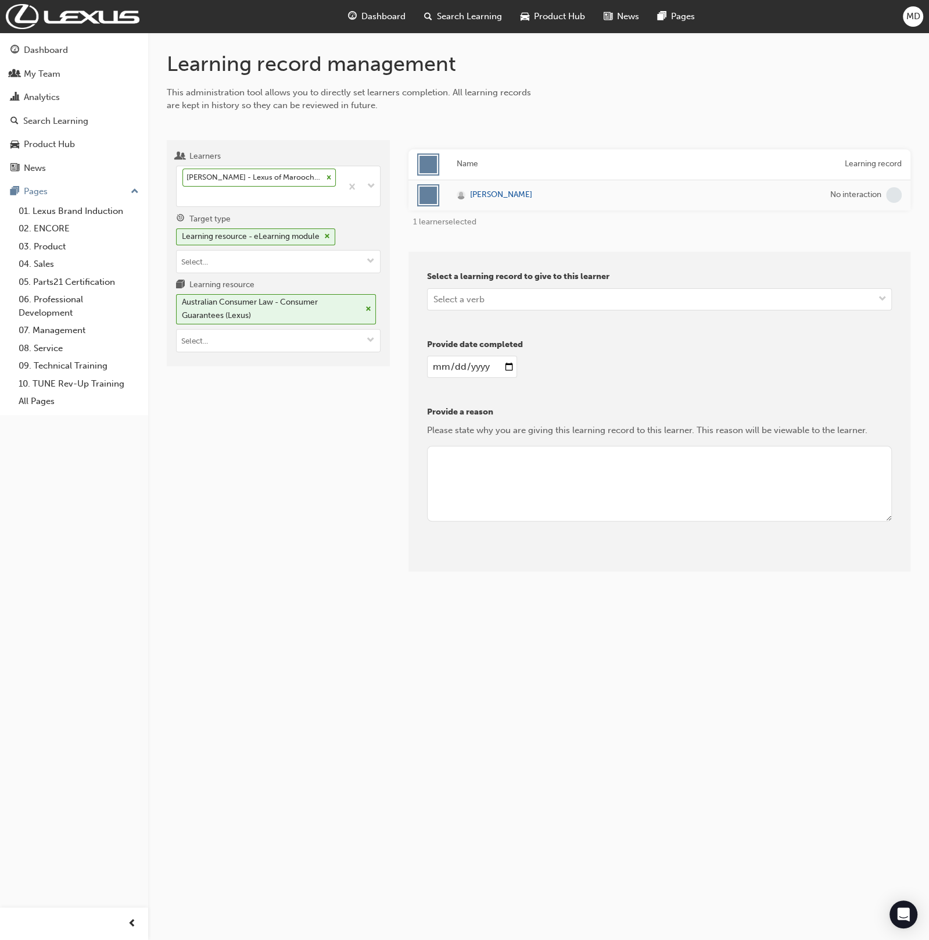
click at [429, 185] on div at bounding box center [428, 195] width 20 height 20
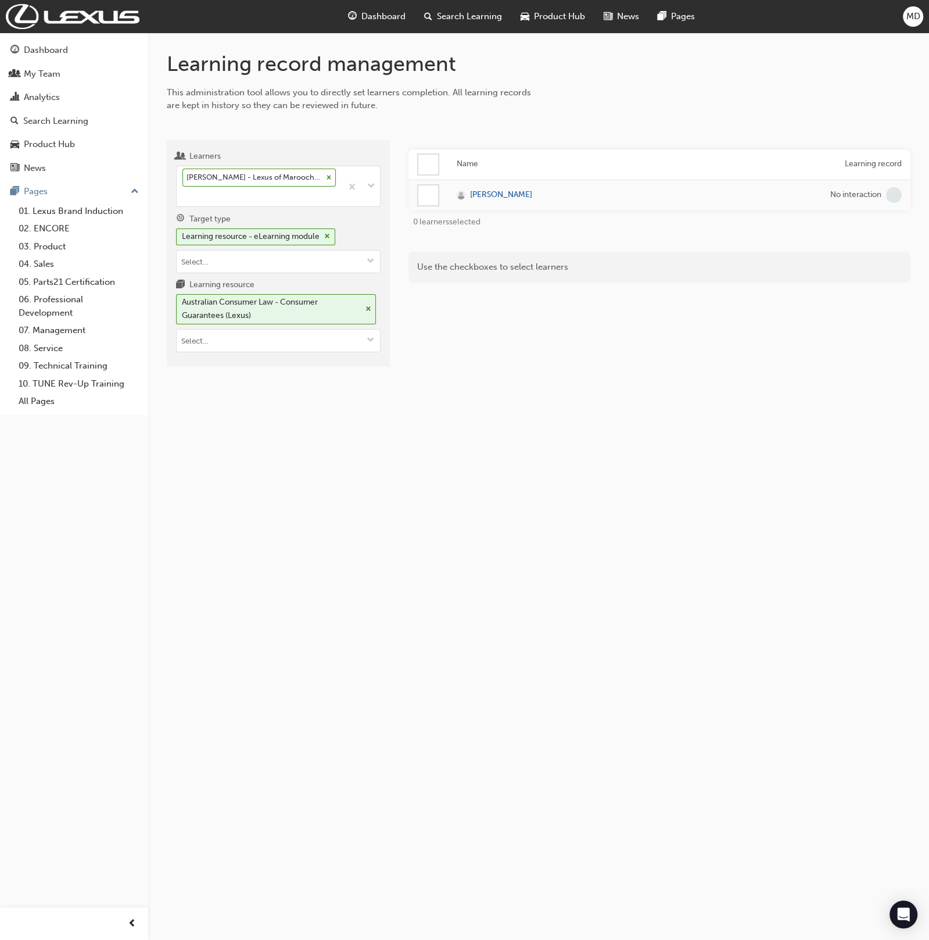
click at [428, 196] on div at bounding box center [428, 195] width 20 height 20
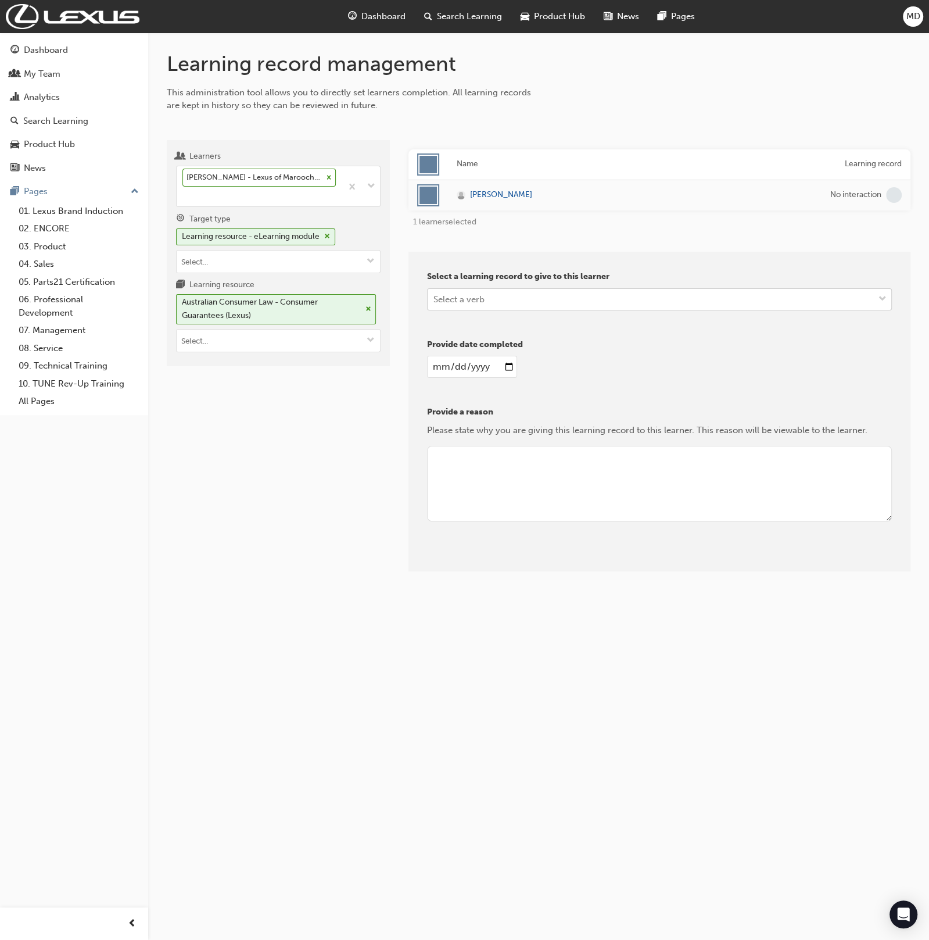
click at [447, 296] on div "Select a verb" at bounding box center [458, 298] width 51 height 13
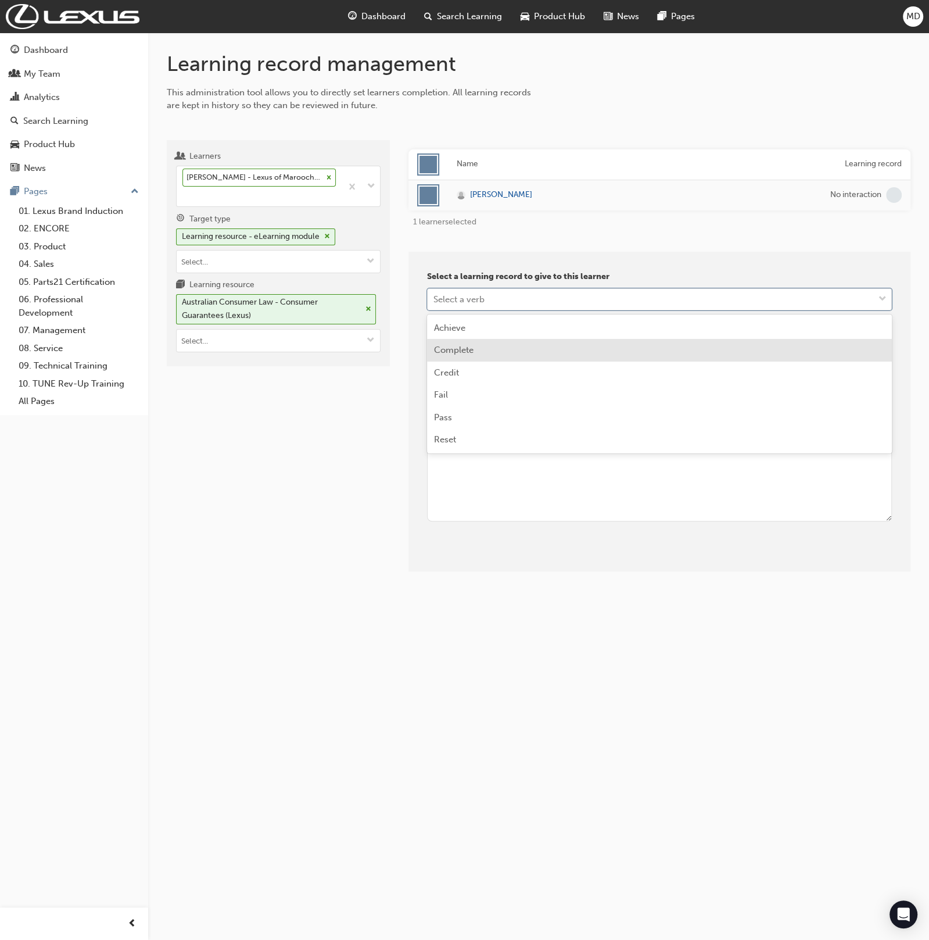
click at [463, 352] on span "Complete" at bounding box center [454, 350] width 40 height 10
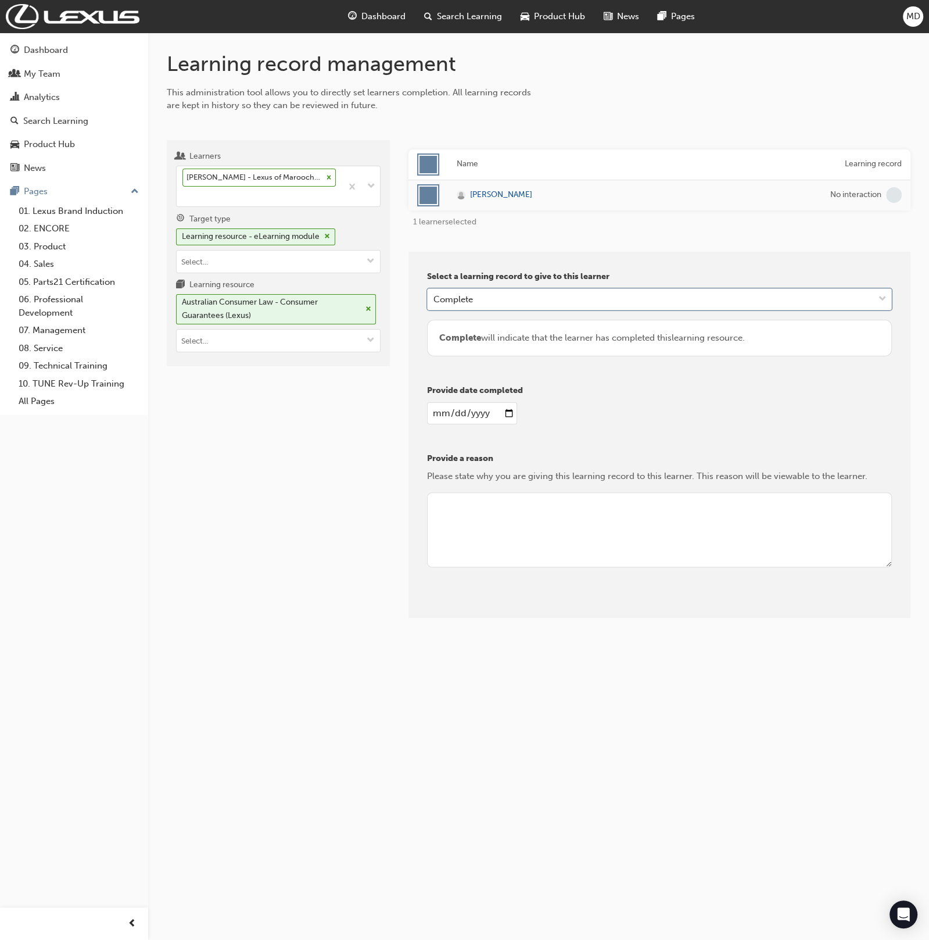
click at [439, 411] on input "date" at bounding box center [472, 413] width 90 height 22
type input "2012-07-27"
drag, startPoint x: 487, startPoint y: 497, endPoint x: 491, endPoint y: 513, distance: 15.6
click at [488, 501] on textarea at bounding box center [659, 530] width 465 height 76
type textarea "admin"
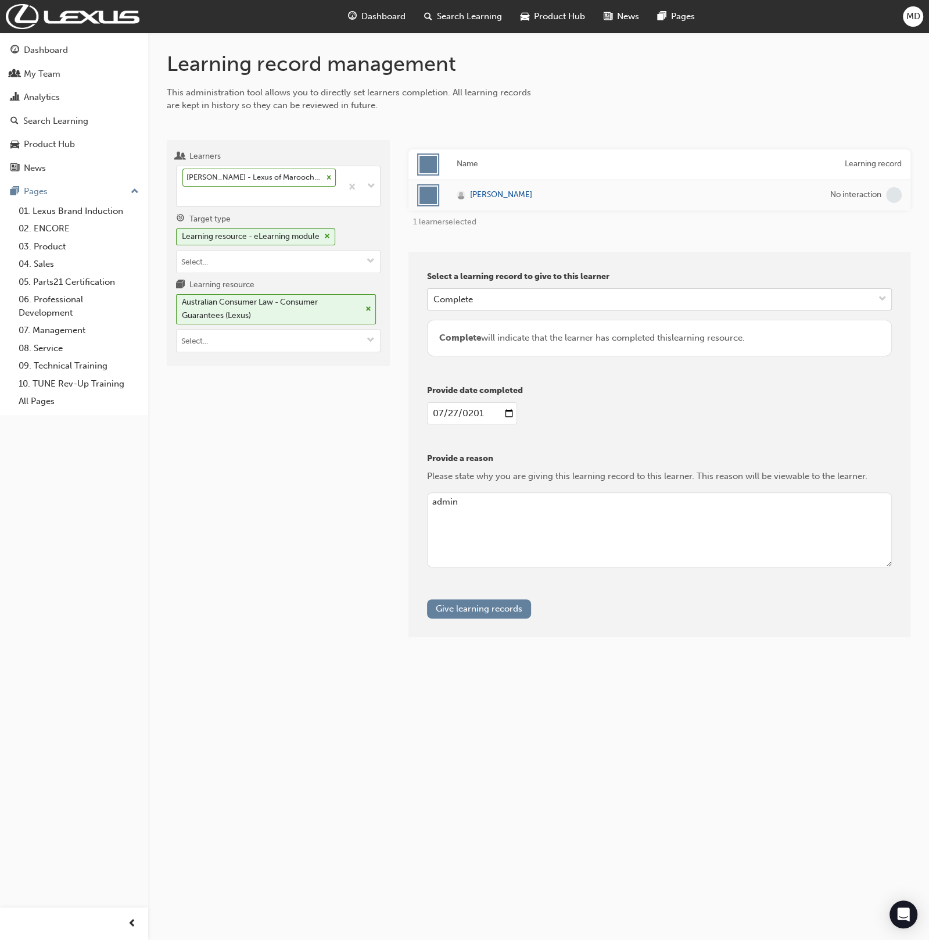
click at [527, 307] on div "Complete" at bounding box center [651, 299] width 446 height 20
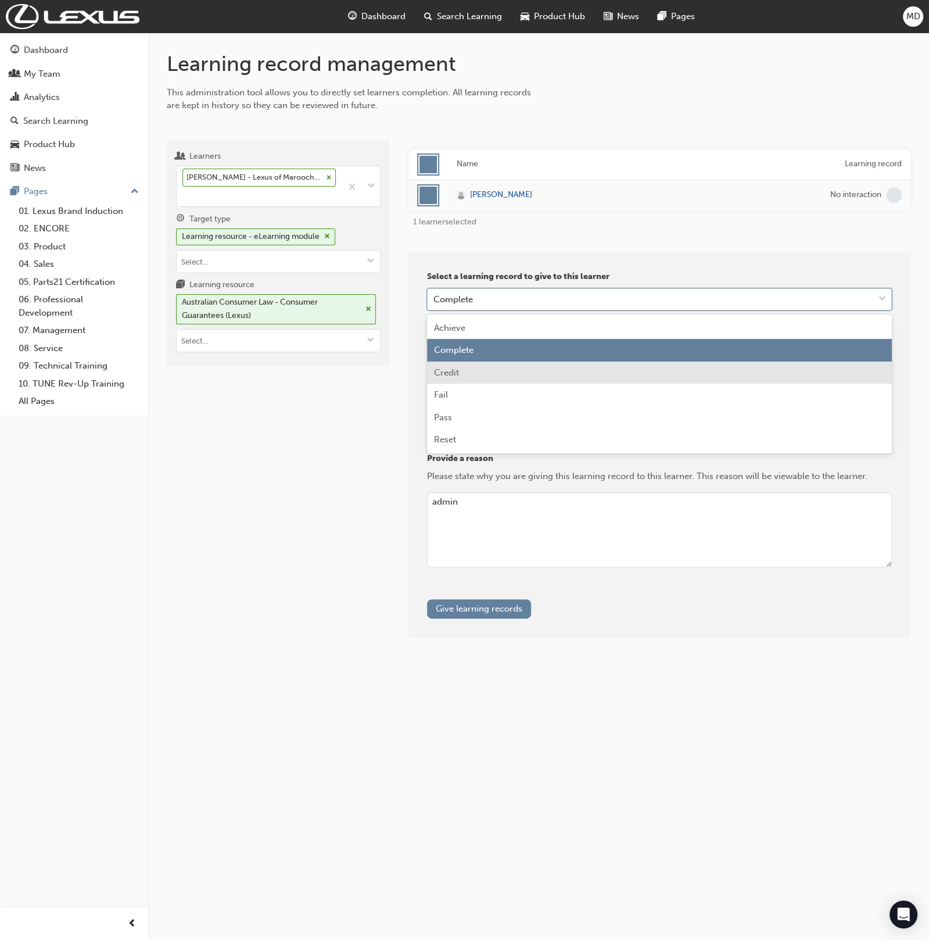
click at [481, 378] on div "Credit" at bounding box center [659, 372] width 465 height 23
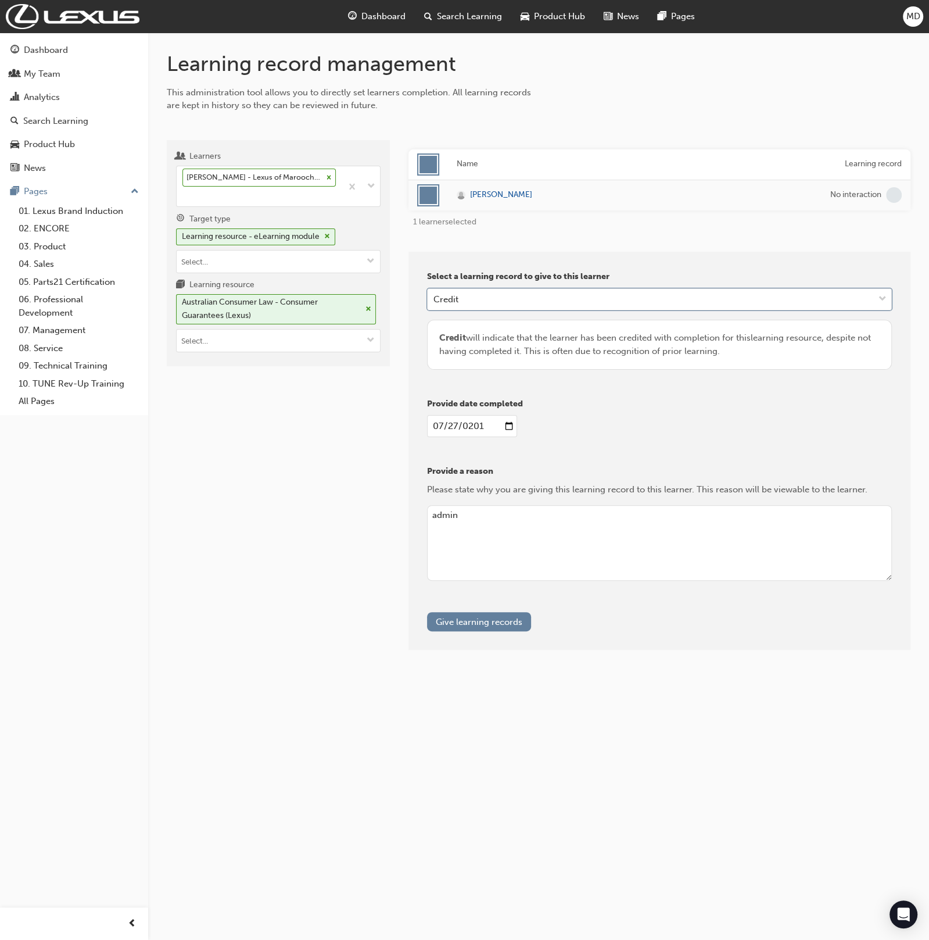
click at [363, 398] on div "Learners Luke Hughes - Lexus of Maroochydore - MAROOCHYDORE Target type Learnin…" at bounding box center [278, 395] width 223 height 510
click at [237, 336] on input "Learning resource Australian Consumer Law - Consumer Guarantees (Lexus)" at bounding box center [278, 340] width 203 height 22
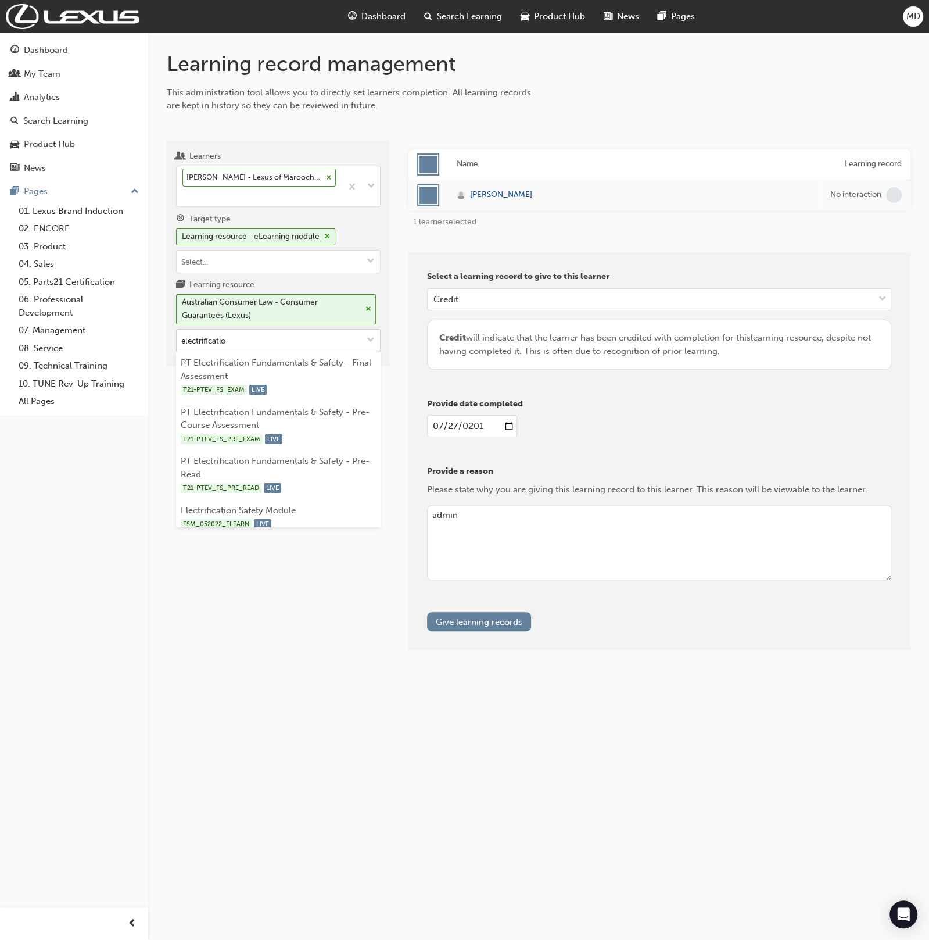
type input "electrification"
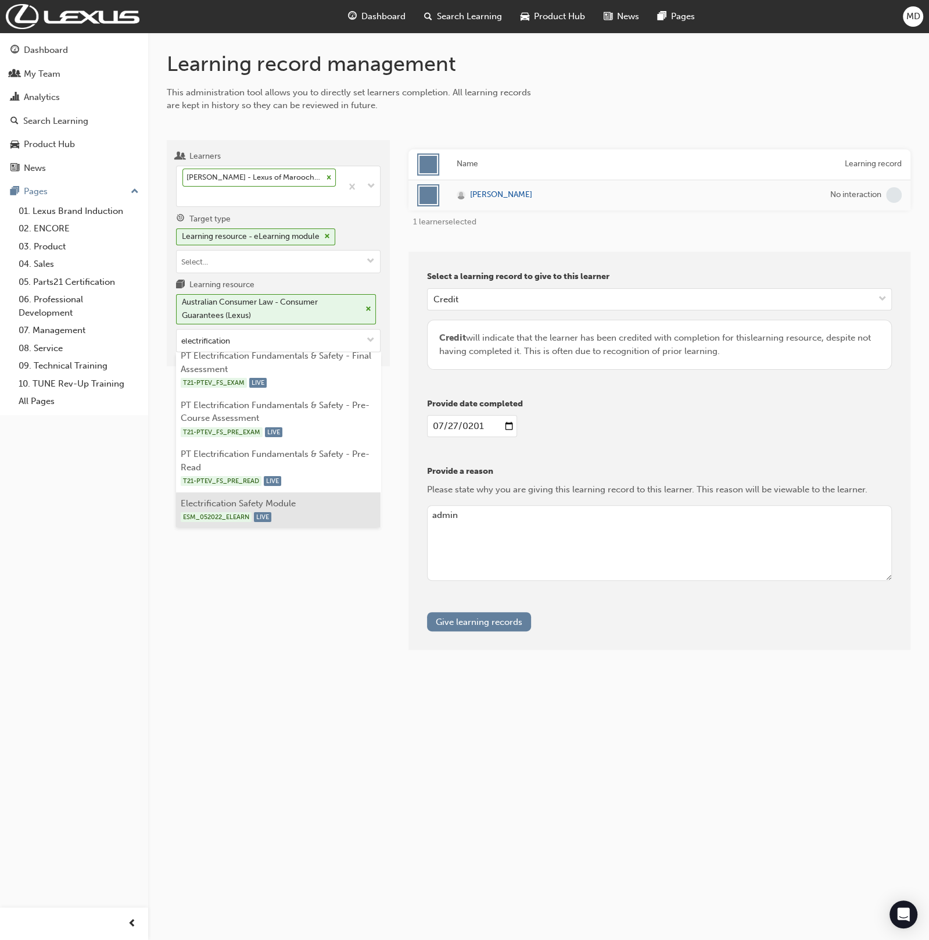
click at [318, 502] on li "Electrification Safety Module ESM_052022_ELEARN LIVE" at bounding box center [278, 510] width 205 height 36
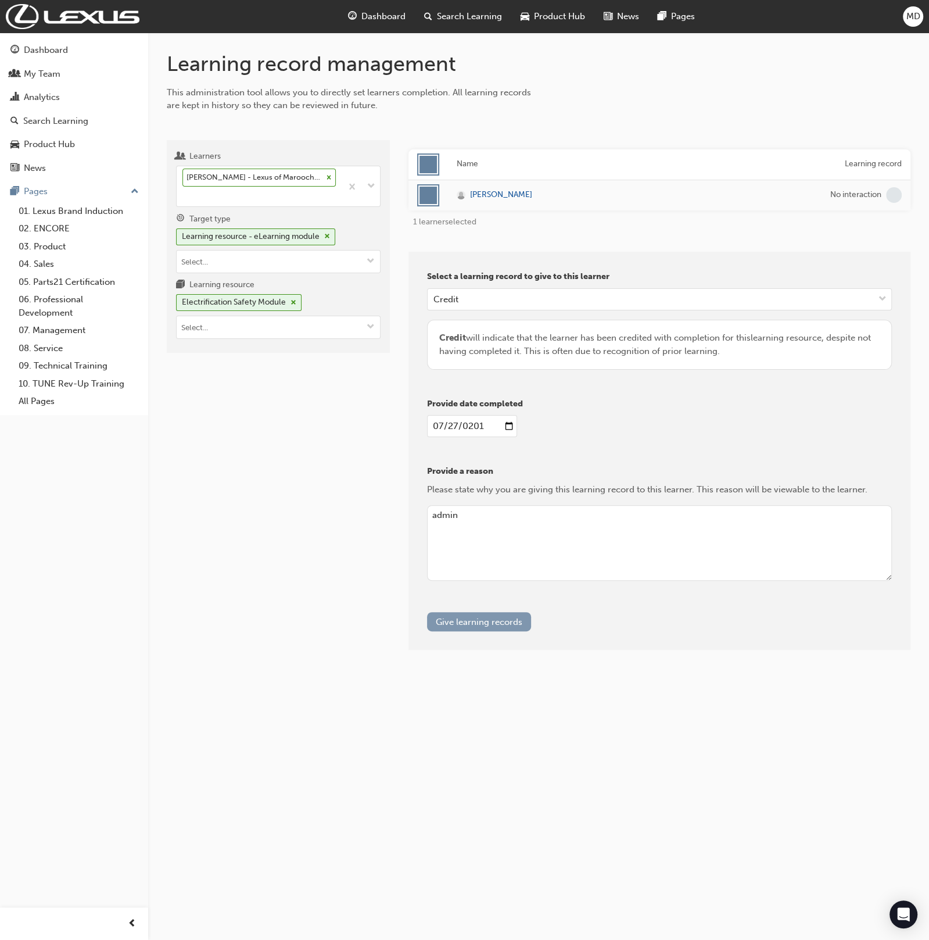
click at [485, 614] on button "Give learning records" at bounding box center [479, 621] width 104 height 19
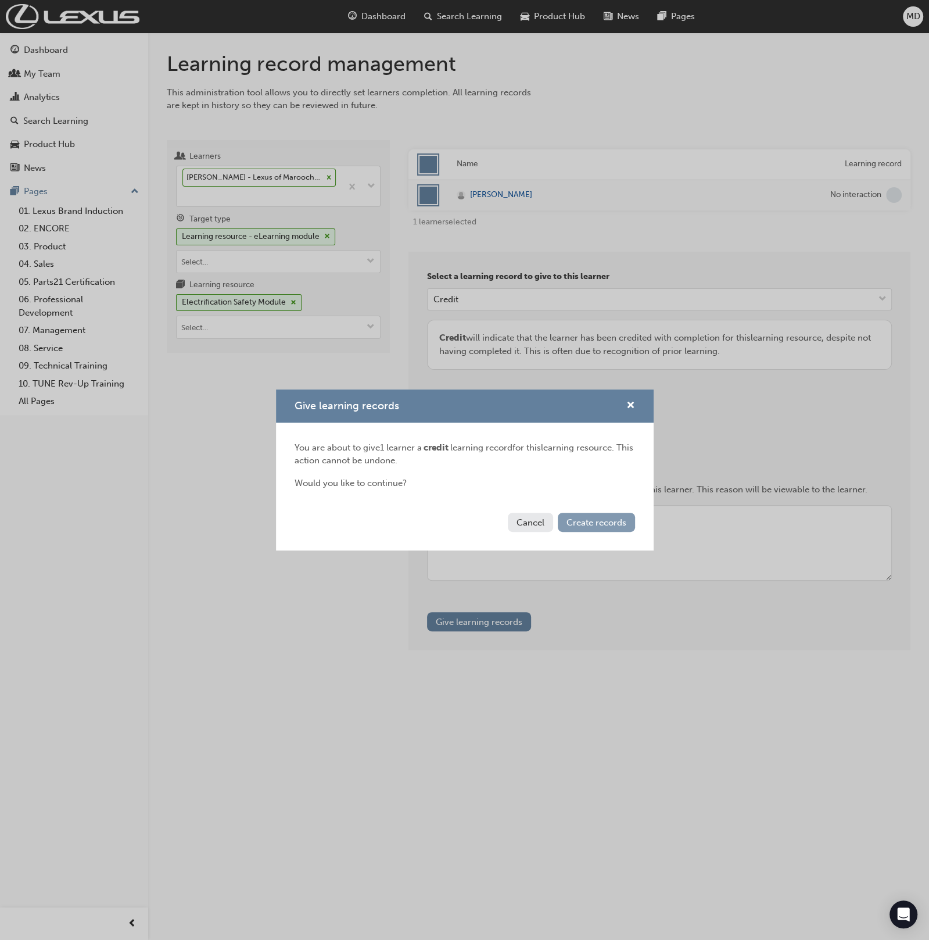
click at [598, 525] on span "Create records" at bounding box center [597, 522] width 60 height 10
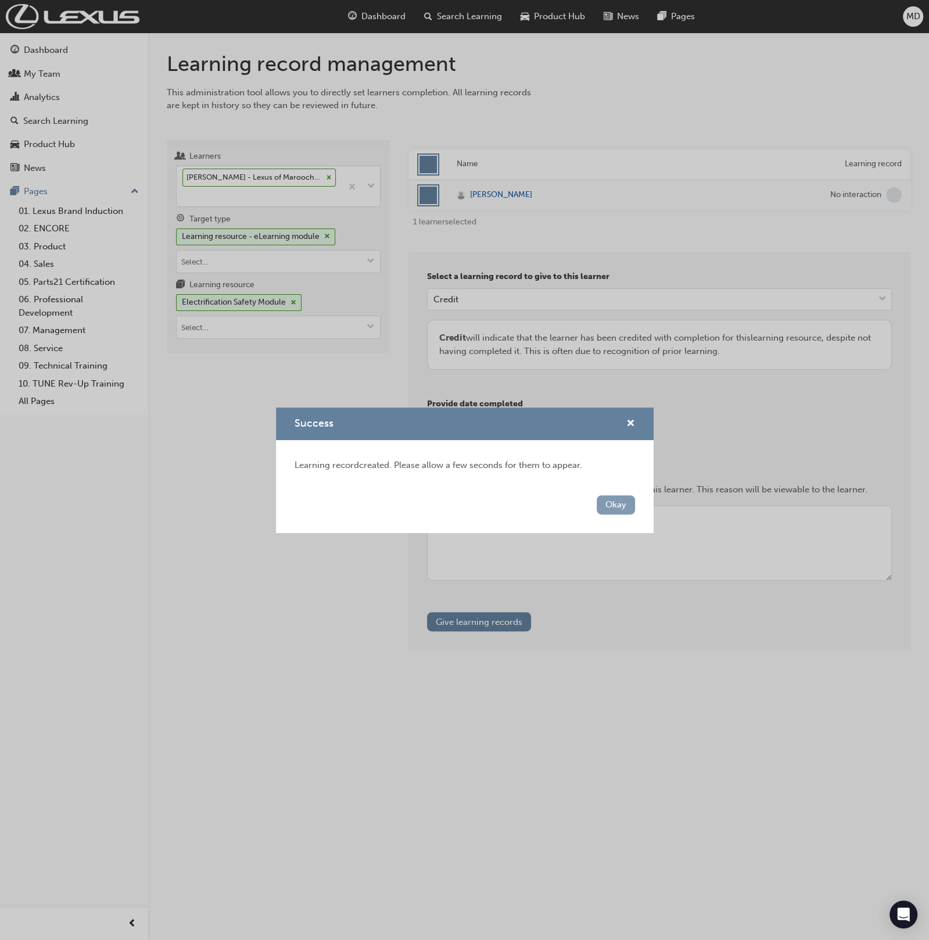
click at [632, 501] on button "Okay" at bounding box center [616, 504] width 38 height 19
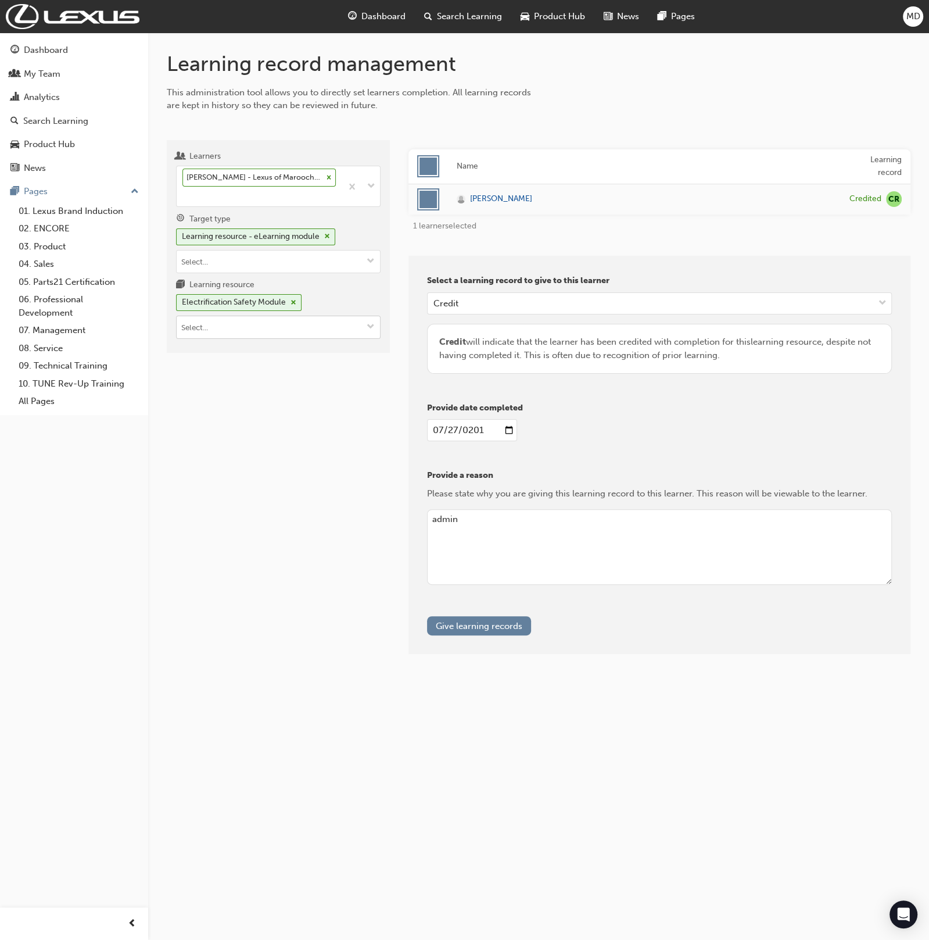
click at [266, 328] on input "Learning resource Electrification Safety Module" at bounding box center [278, 327] width 203 height 22
type input "st funda"
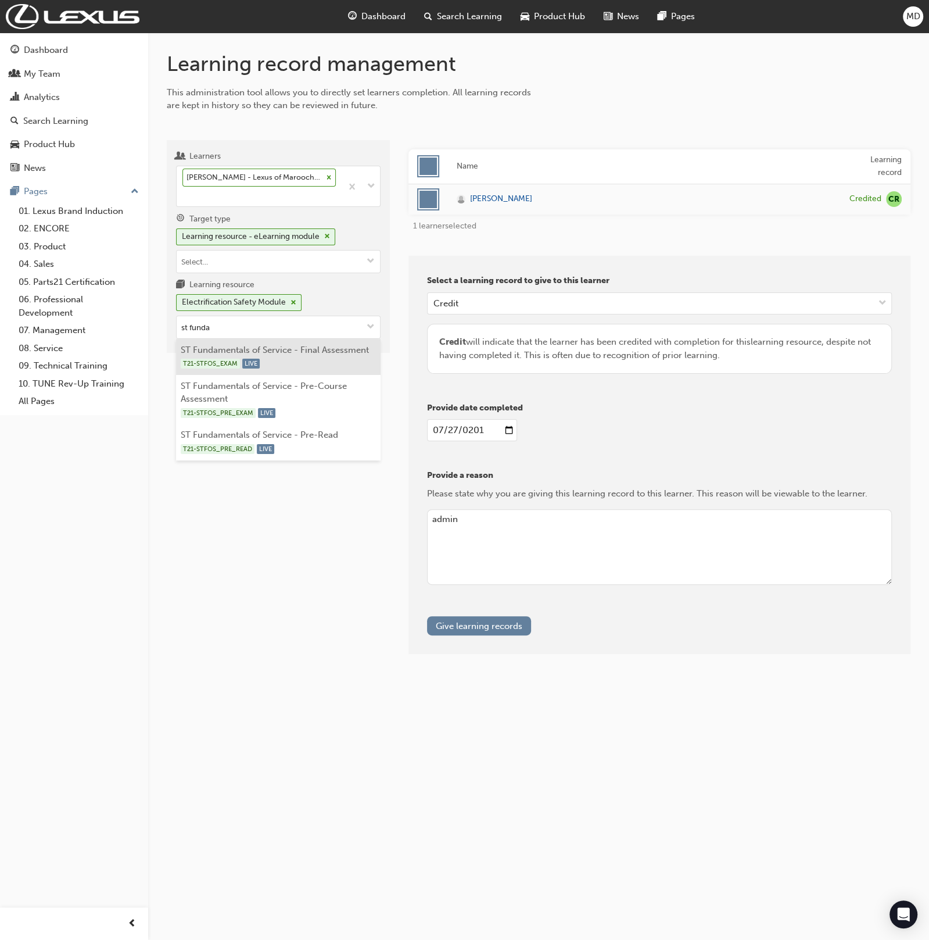
click at [292, 351] on li "ST Fundamentals of Service - Final Assessment T21-STFOS_EXAM LIVE" at bounding box center [278, 357] width 205 height 36
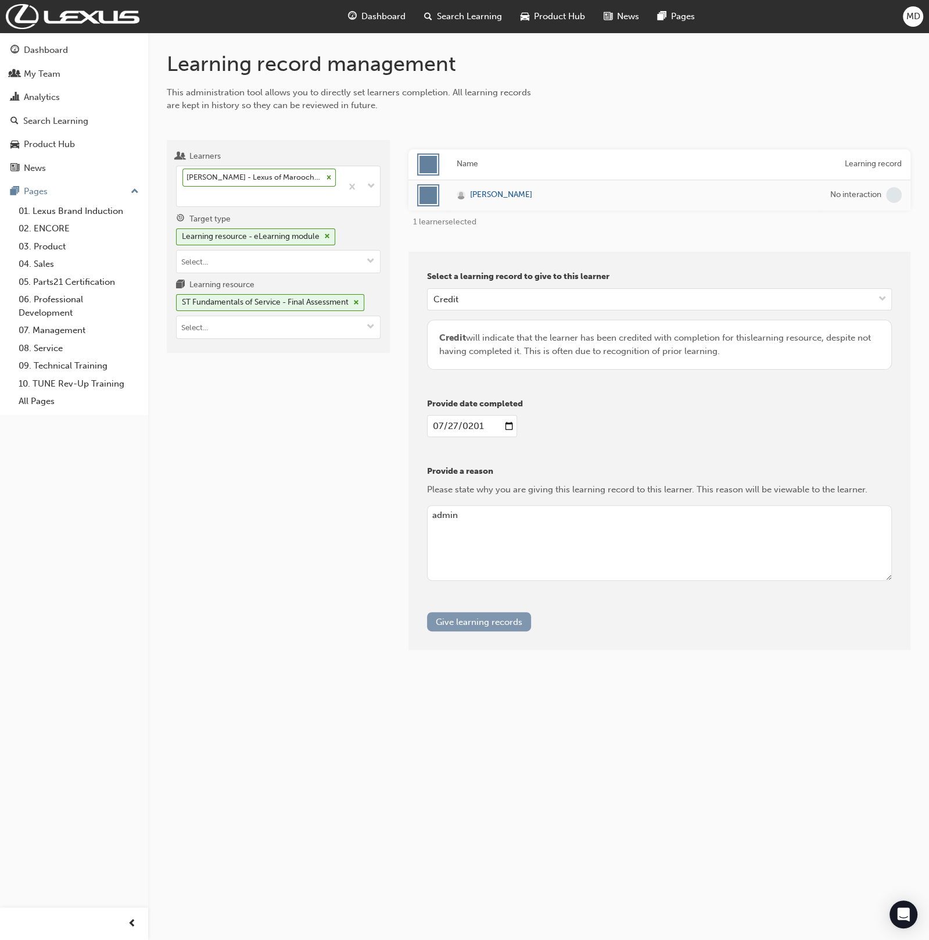
click at [495, 620] on button "Give learning records" at bounding box center [479, 621] width 104 height 19
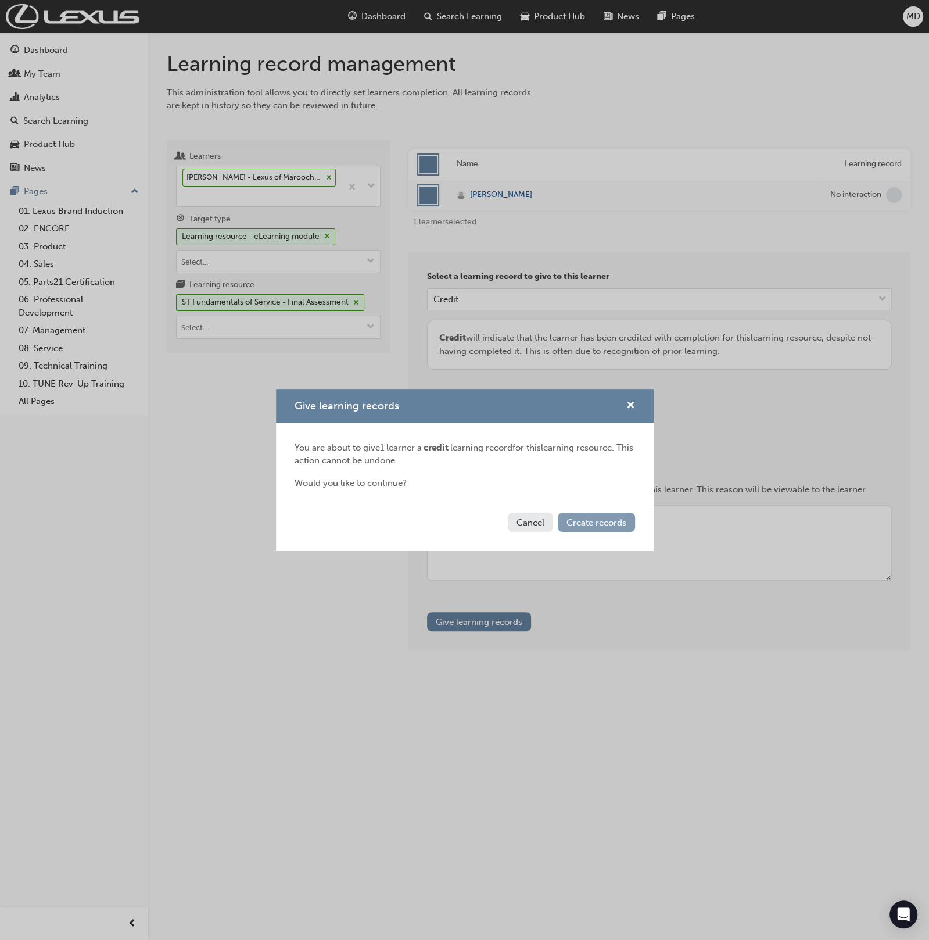
click at [585, 519] on span "Create records" at bounding box center [597, 522] width 60 height 10
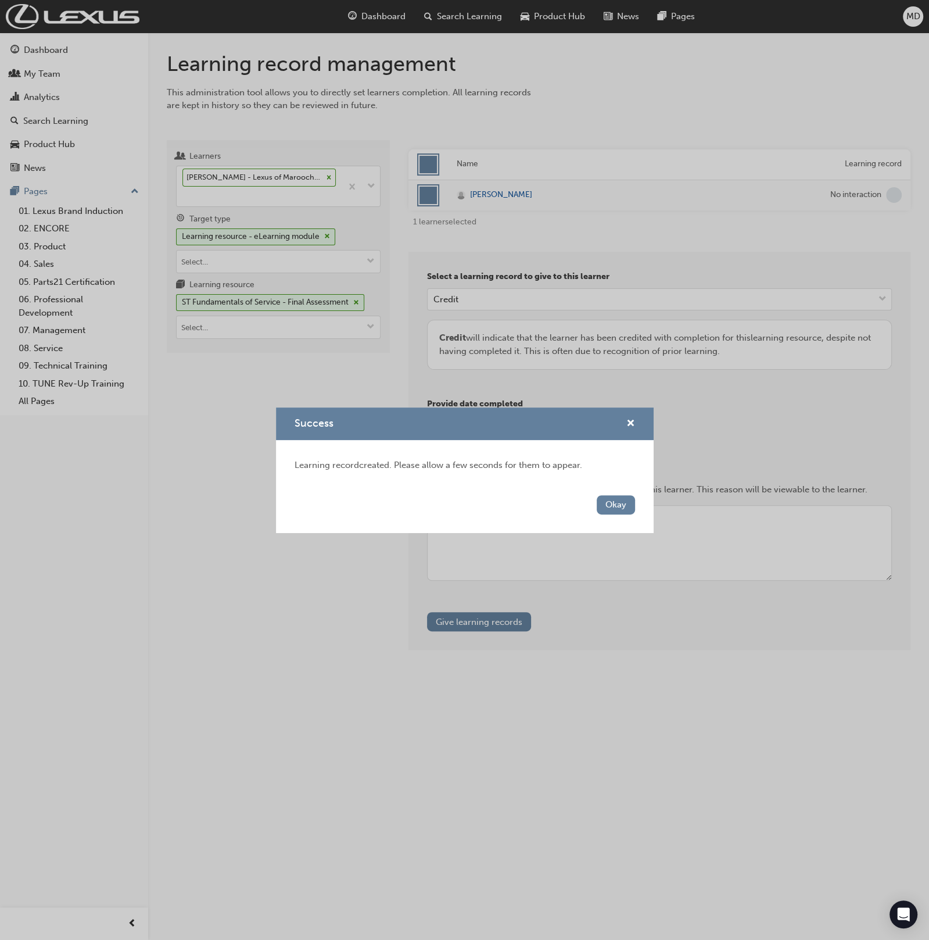
drag, startPoint x: 632, startPoint y: 506, endPoint x: 442, endPoint y: 418, distance: 209.5
click at [624, 499] on button "Okay" at bounding box center [616, 504] width 38 height 19
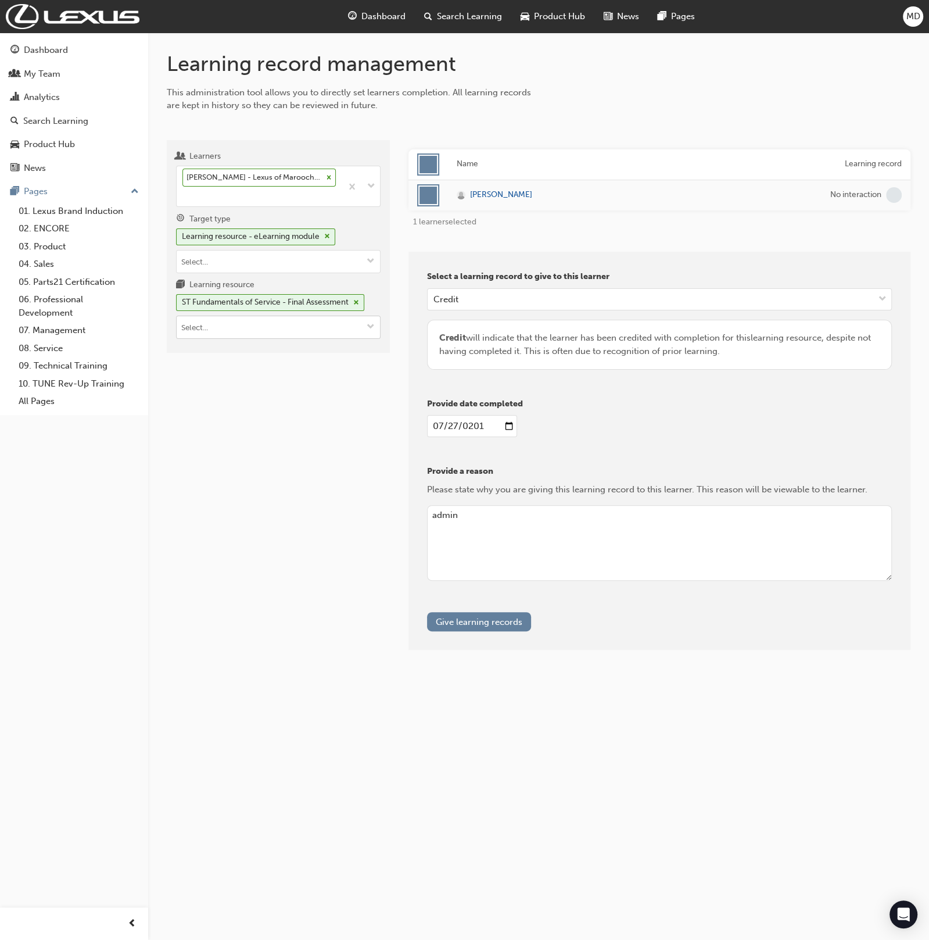
drag, startPoint x: 302, startPoint y: 322, endPoint x: 303, endPoint y: 334, distance: 12.2
click at [302, 327] on input "Learning resource ST Fundamentals of Service - Final Assessment" at bounding box center [278, 327] width 203 height 22
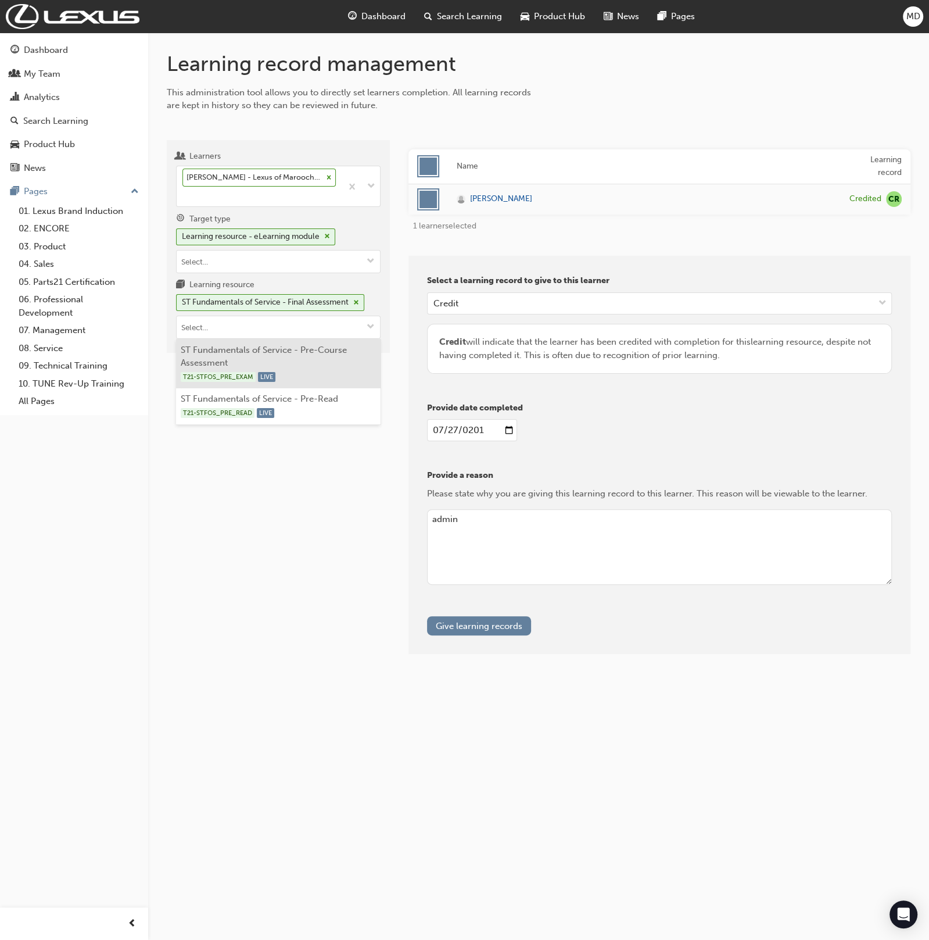
drag, startPoint x: 333, startPoint y: 365, endPoint x: 420, endPoint y: 526, distance: 183.3
click at [333, 365] on li "ST Fundamentals of Service - Pre-Course Assessment T21-STFOS_PRE_EXAM LIVE" at bounding box center [278, 363] width 205 height 49
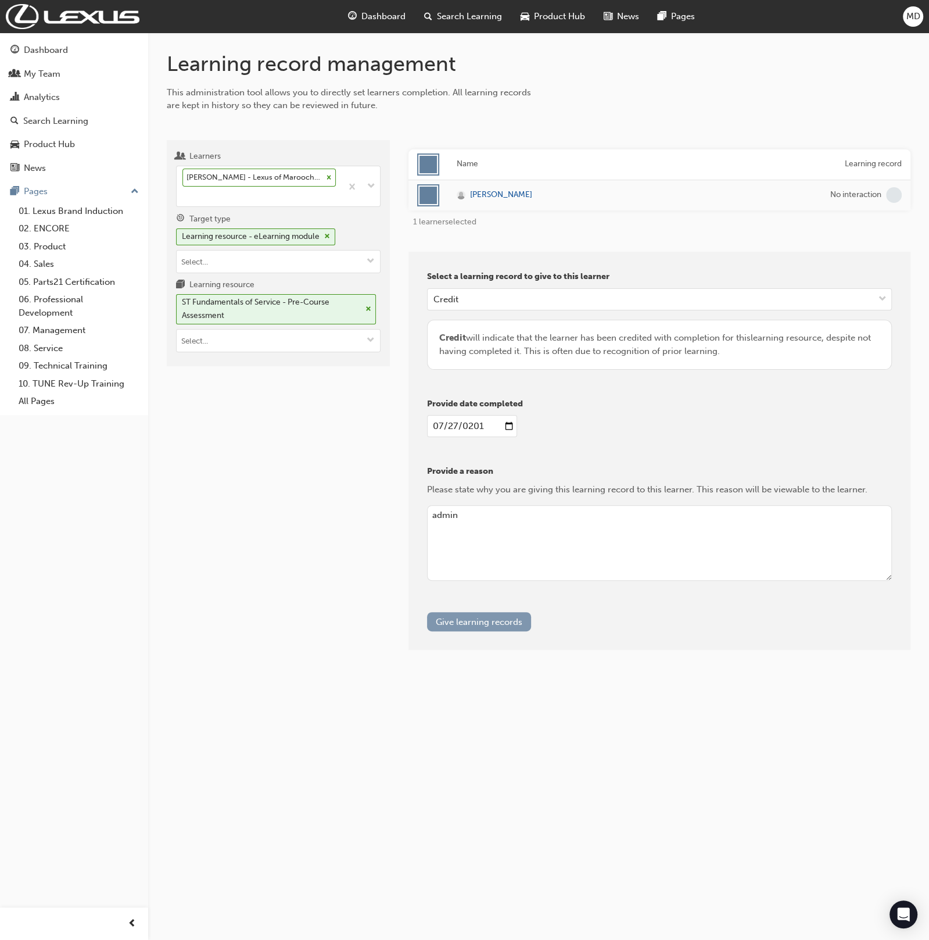
click at [482, 612] on button "Give learning records" at bounding box center [479, 621] width 104 height 19
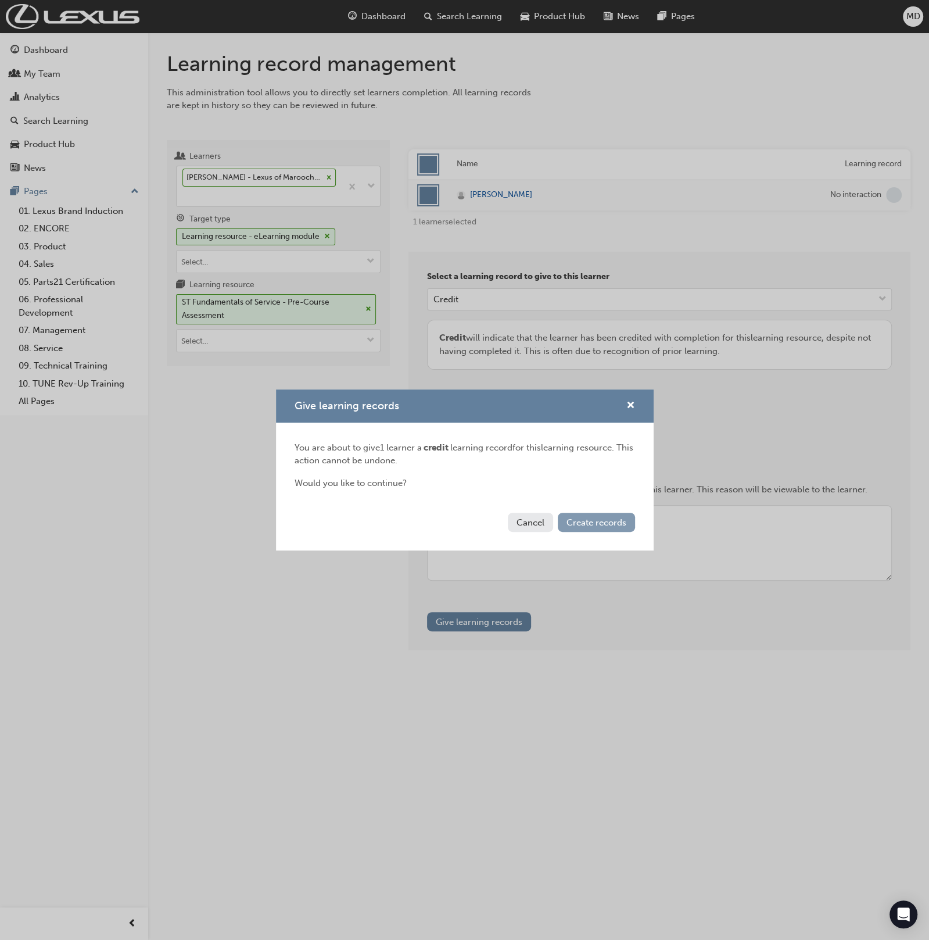
click at [594, 525] on span "Create records" at bounding box center [597, 522] width 60 height 10
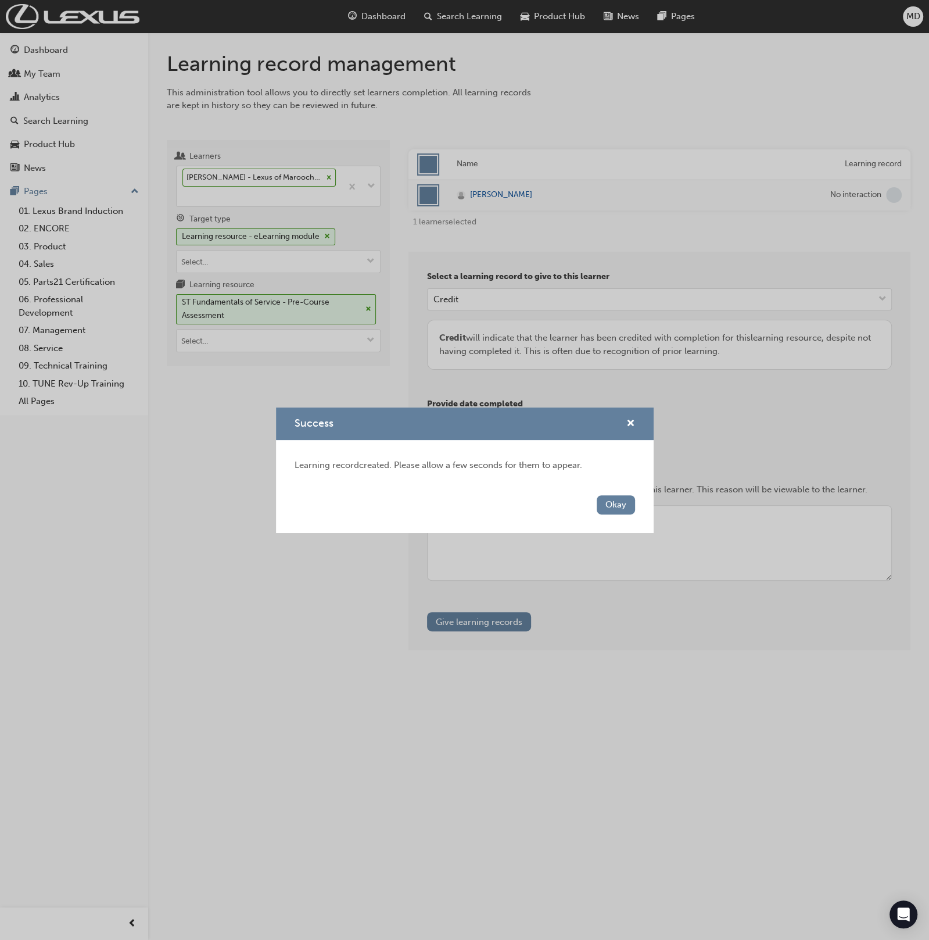
drag, startPoint x: 611, startPoint y: 502, endPoint x: 603, endPoint y: 493, distance: 11.5
click at [607, 498] on button "Okay" at bounding box center [616, 504] width 38 height 19
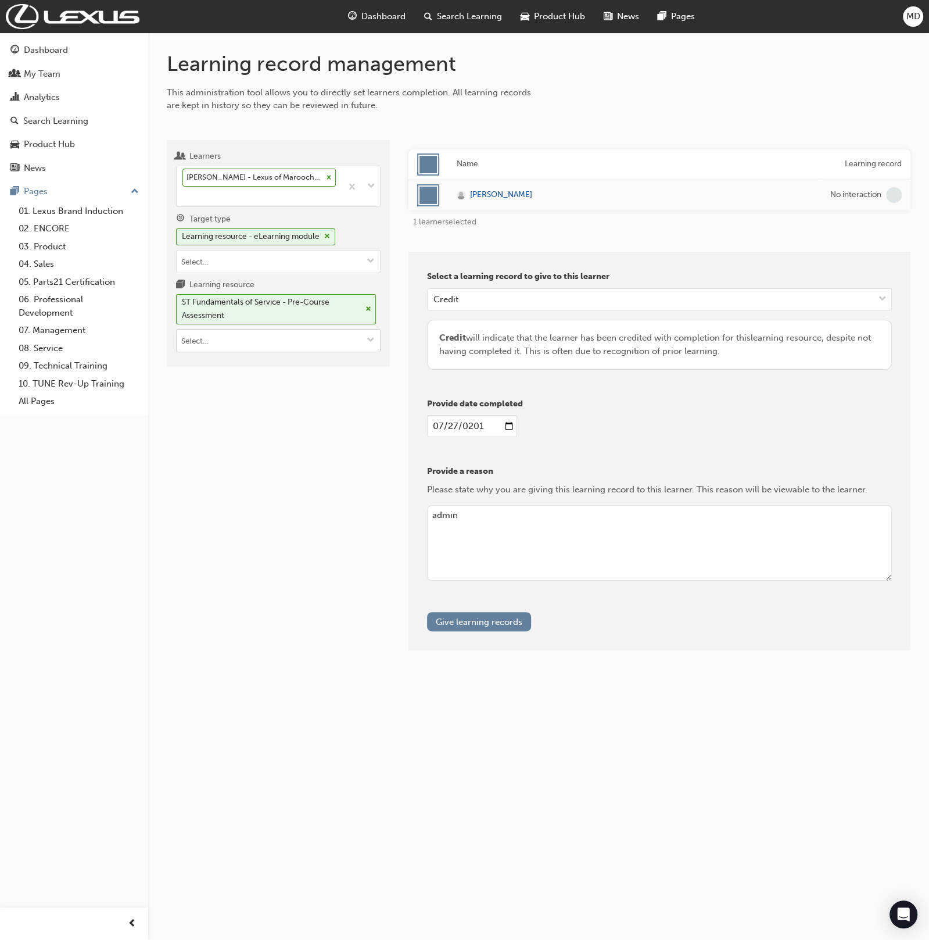
drag, startPoint x: 271, startPoint y: 338, endPoint x: 278, endPoint y: 345, distance: 10.3
click at [272, 339] on input "Learning resource ST Fundamentals of Service - Pre-Course Assessment" at bounding box center [278, 340] width 203 height 22
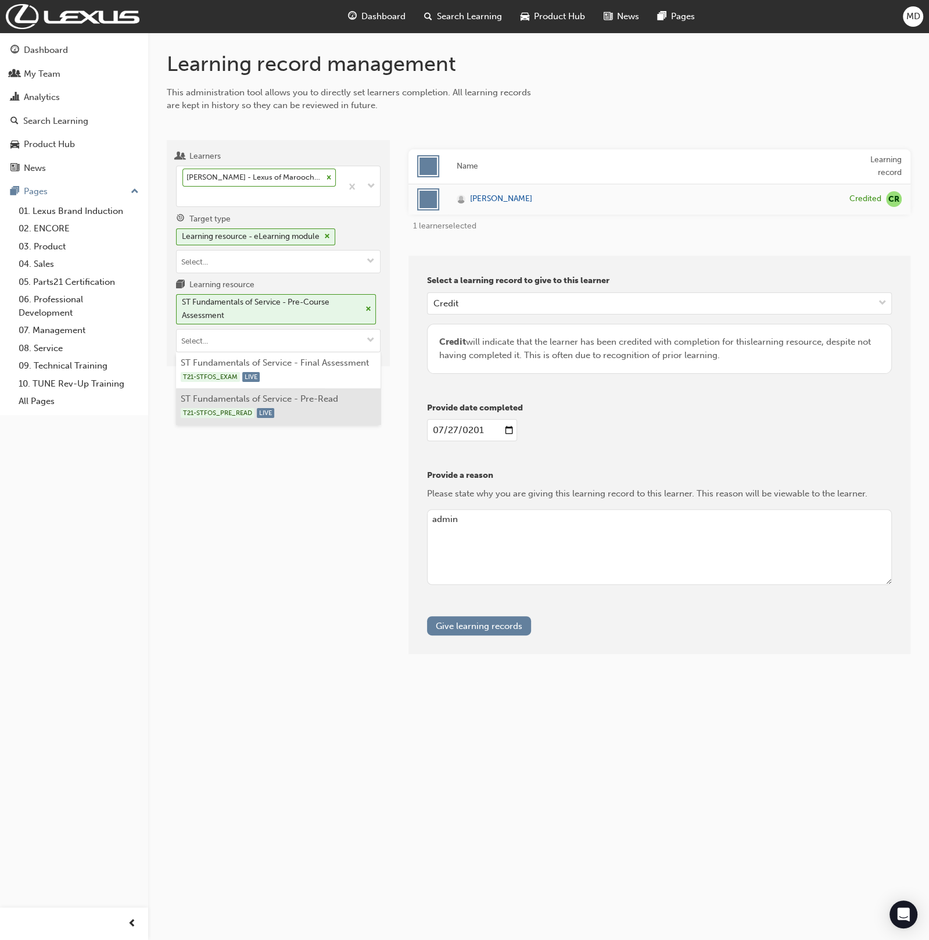
drag, startPoint x: 321, startPoint y: 406, endPoint x: 332, endPoint y: 414, distance: 14.5
click at [322, 406] on div "T21-STFOS_PRE_READ LIVE" at bounding box center [279, 413] width 196 height 15
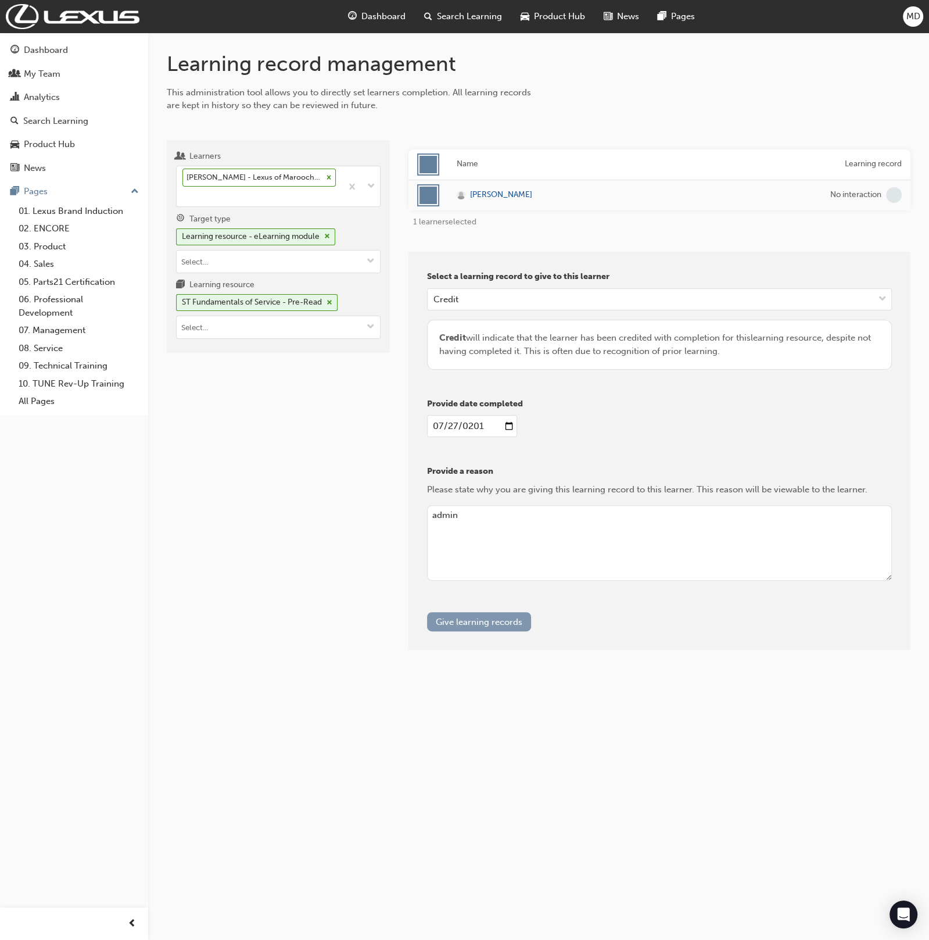
click at [490, 618] on button "Give learning records" at bounding box center [479, 621] width 104 height 19
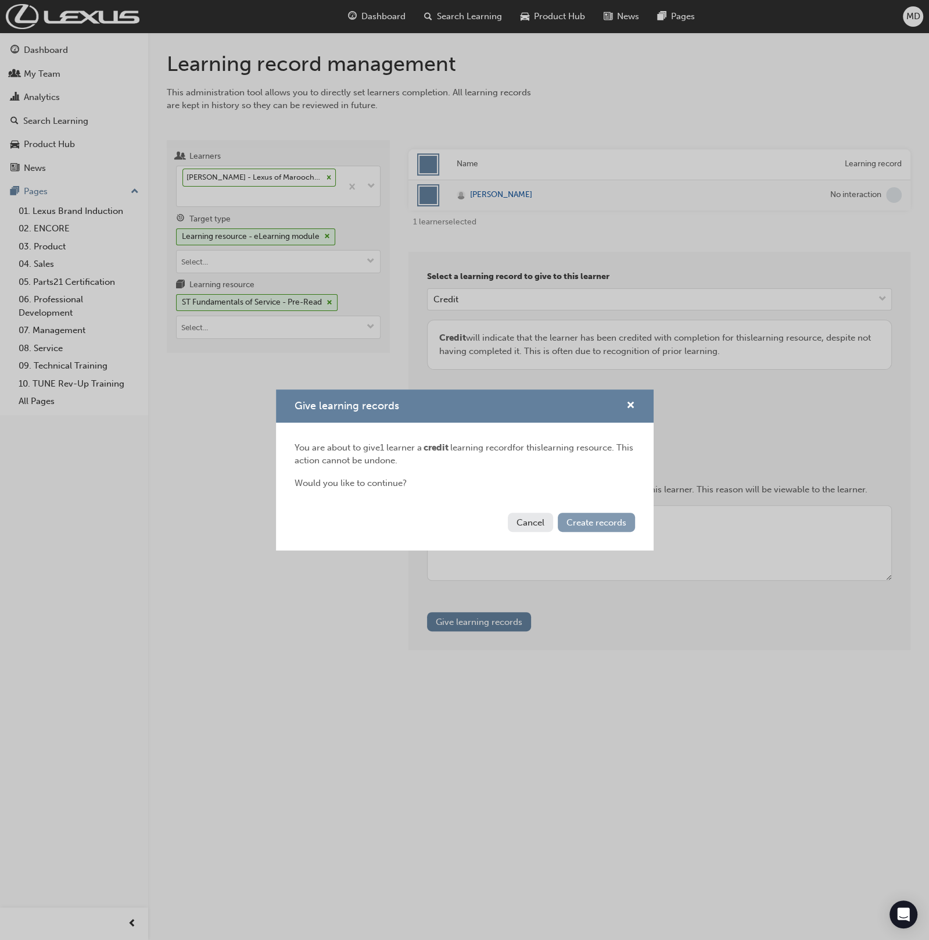
drag, startPoint x: 588, startPoint y: 529, endPoint x: 597, endPoint y: 518, distance: 14.5
click at [590, 526] on button "Create records" at bounding box center [596, 522] width 77 height 19
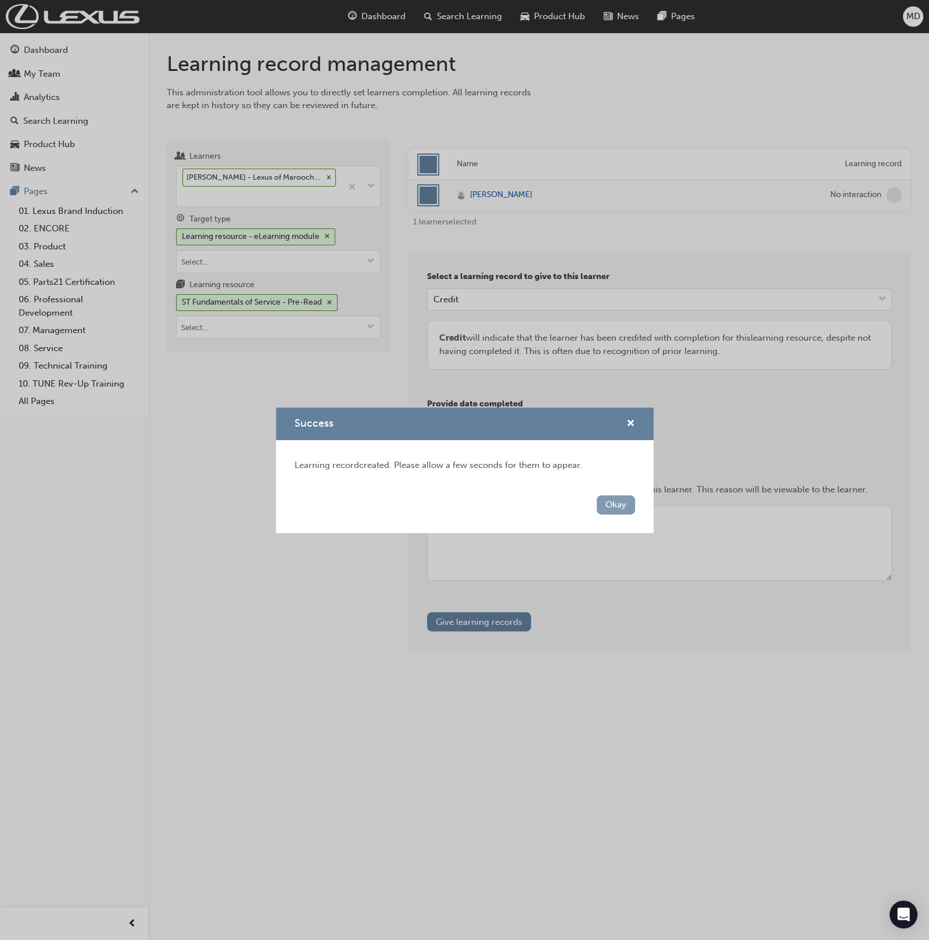
click at [600, 500] on button "Okay" at bounding box center [616, 504] width 38 height 19
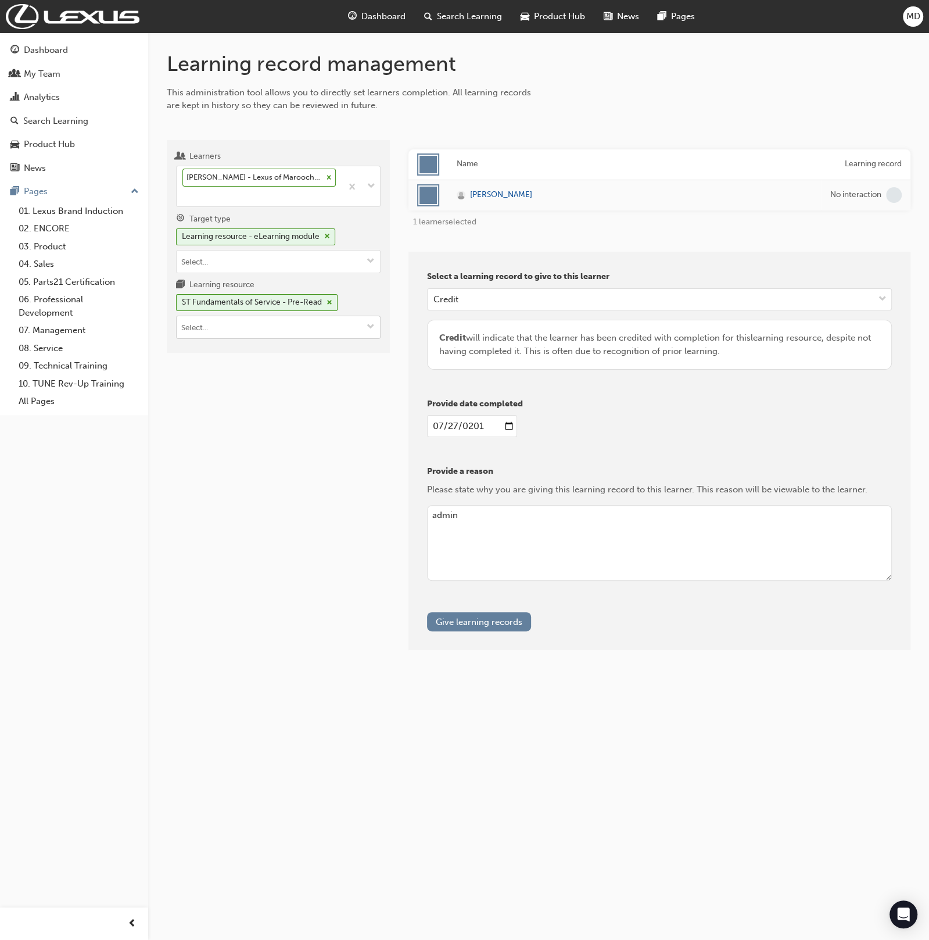
click at [243, 325] on input "Learning resource ST Fundamentals of Service - Pre-Read" at bounding box center [278, 327] width 203 height 22
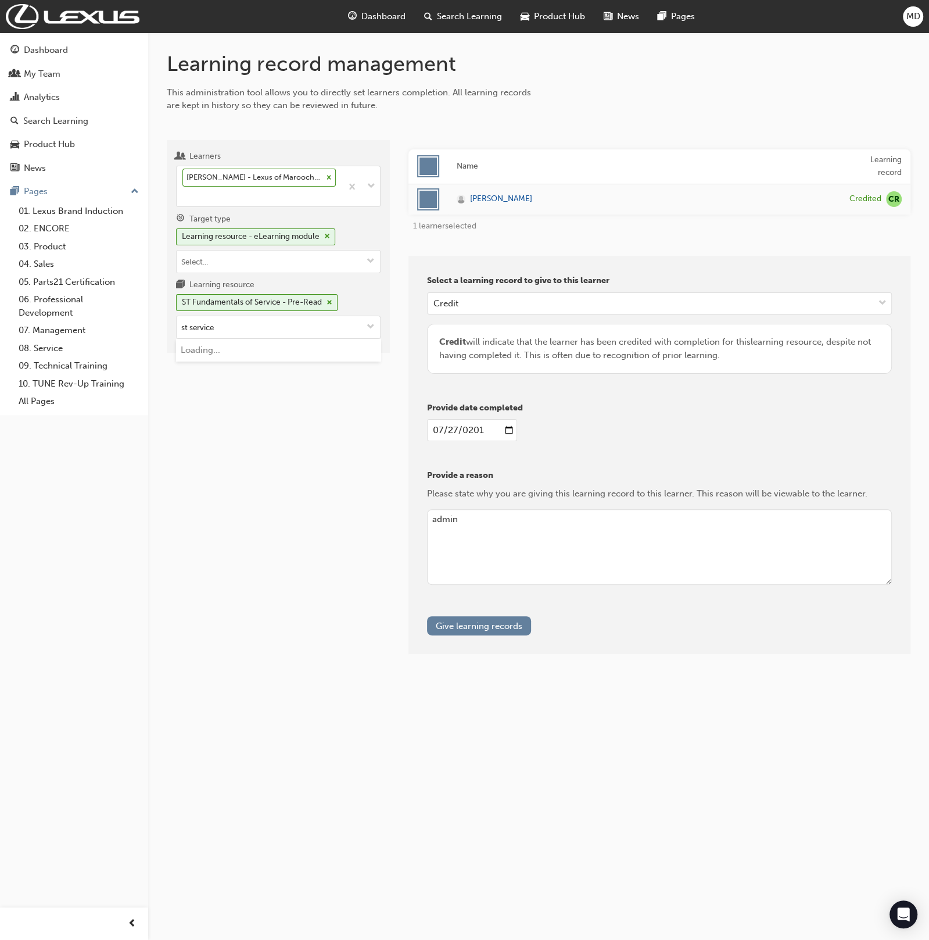
type input "st service"
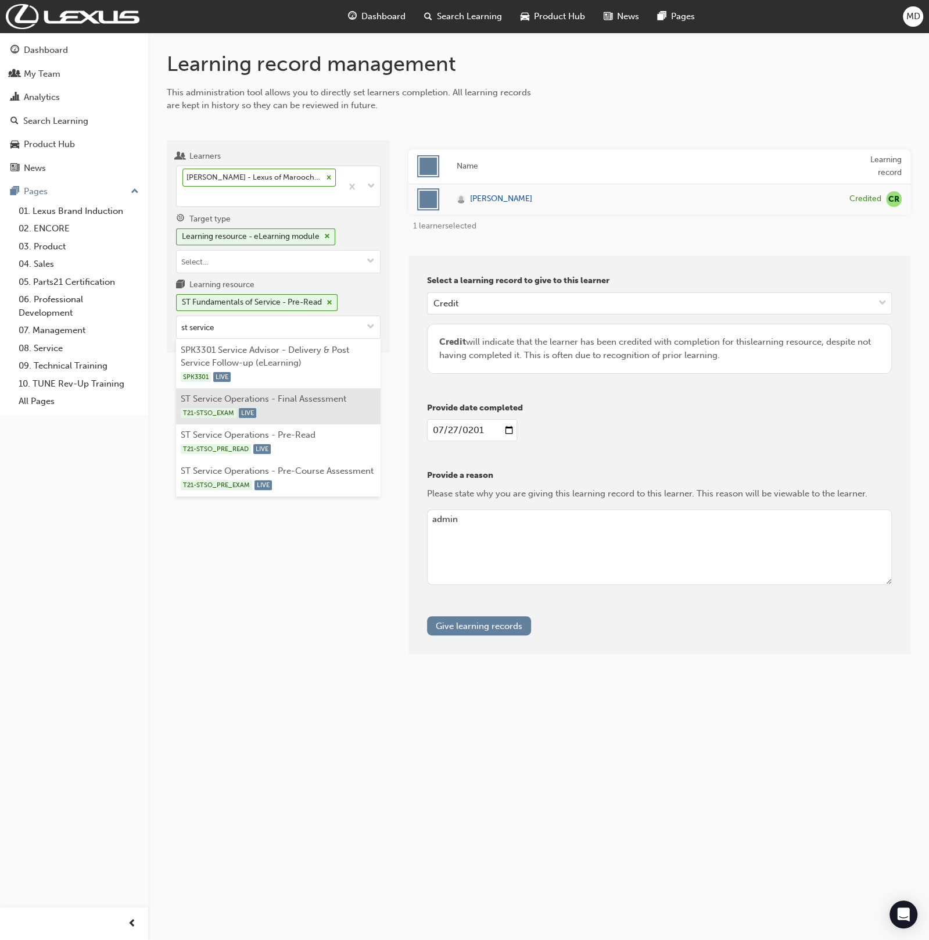
click at [328, 406] on div "T21-STSO_EXAM LIVE" at bounding box center [279, 413] width 196 height 15
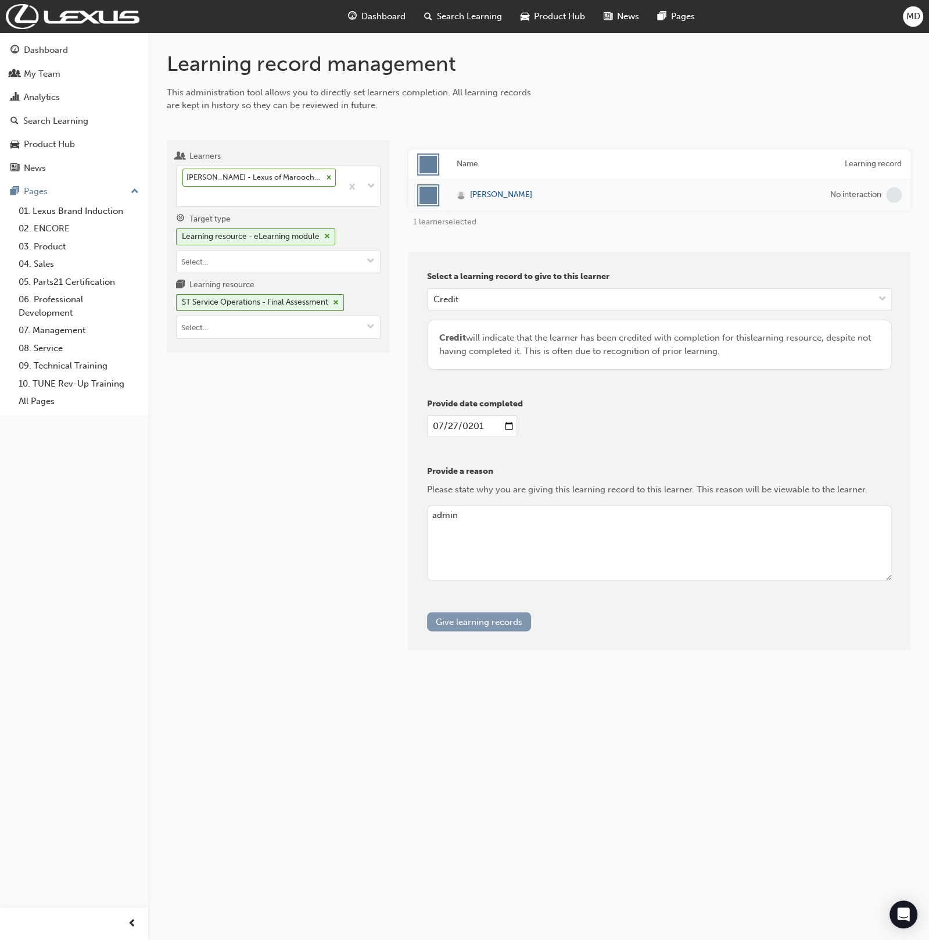
click at [464, 612] on button "Give learning records" at bounding box center [479, 621] width 104 height 19
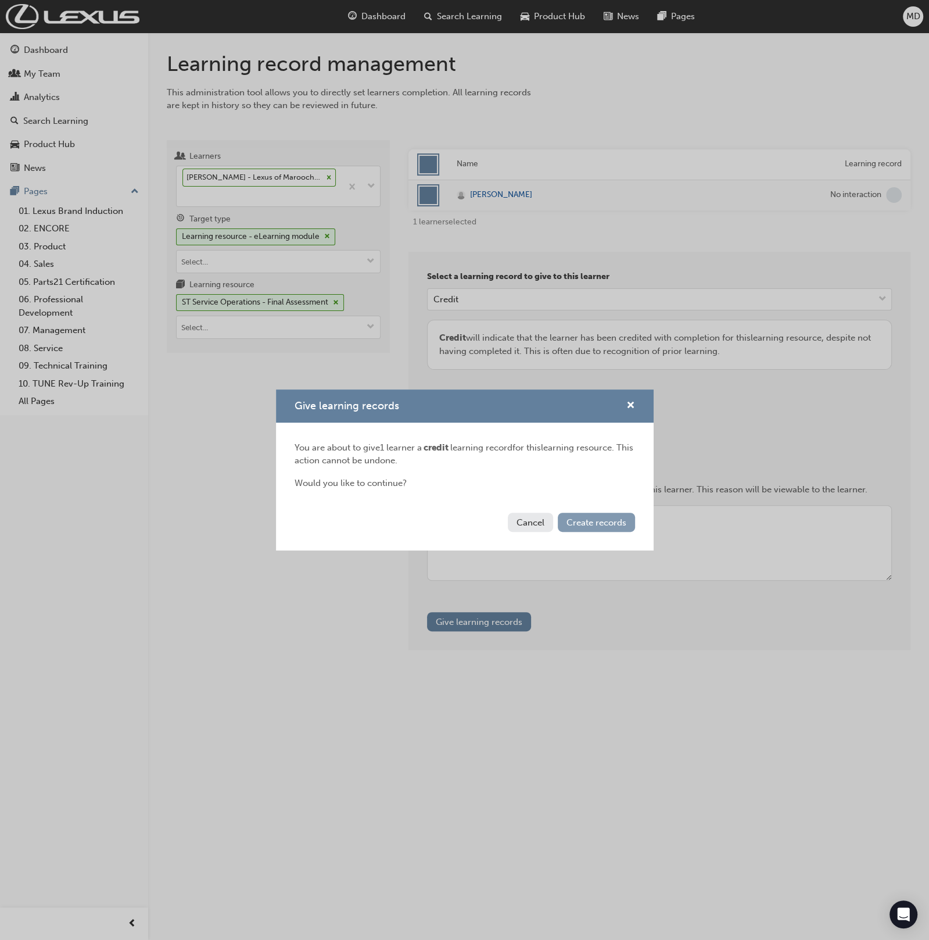
drag, startPoint x: 590, startPoint y: 528, endPoint x: 596, endPoint y: 521, distance: 8.3
click at [592, 525] on button "Create records" at bounding box center [596, 522] width 77 height 19
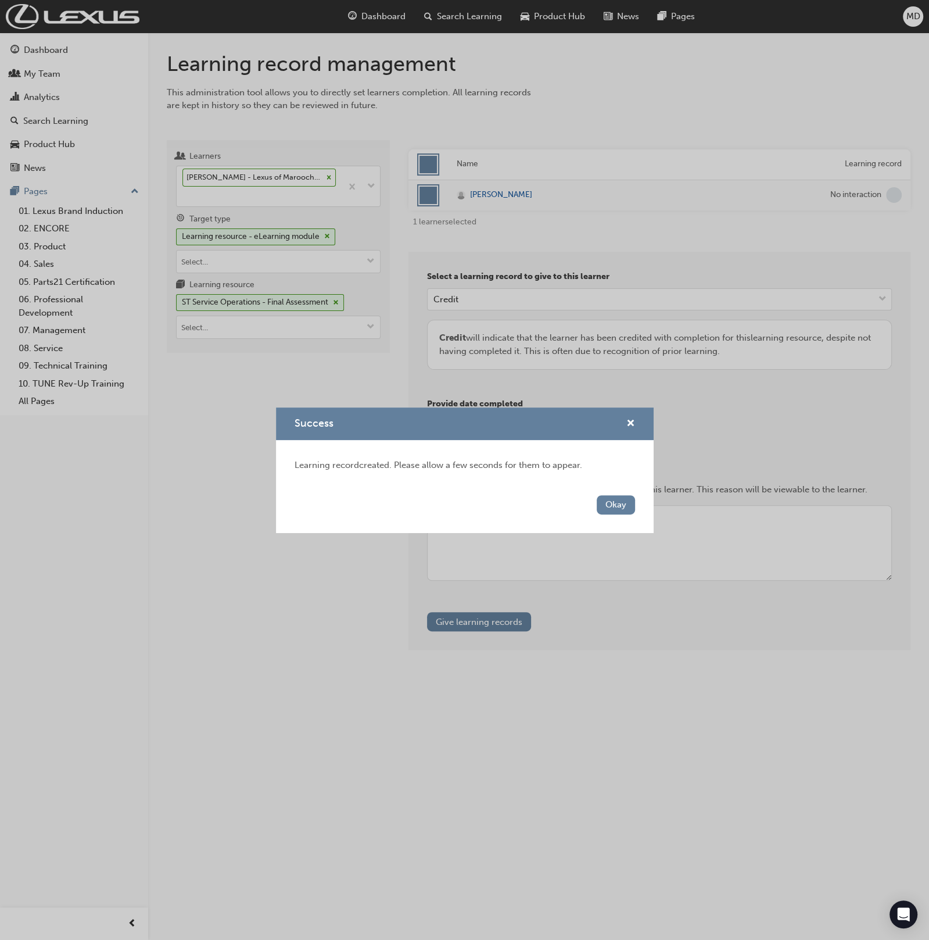
drag, startPoint x: 621, startPoint y: 496, endPoint x: 329, endPoint y: 368, distance: 318.0
click at [613, 490] on div "Okay" at bounding box center [465, 511] width 378 height 42
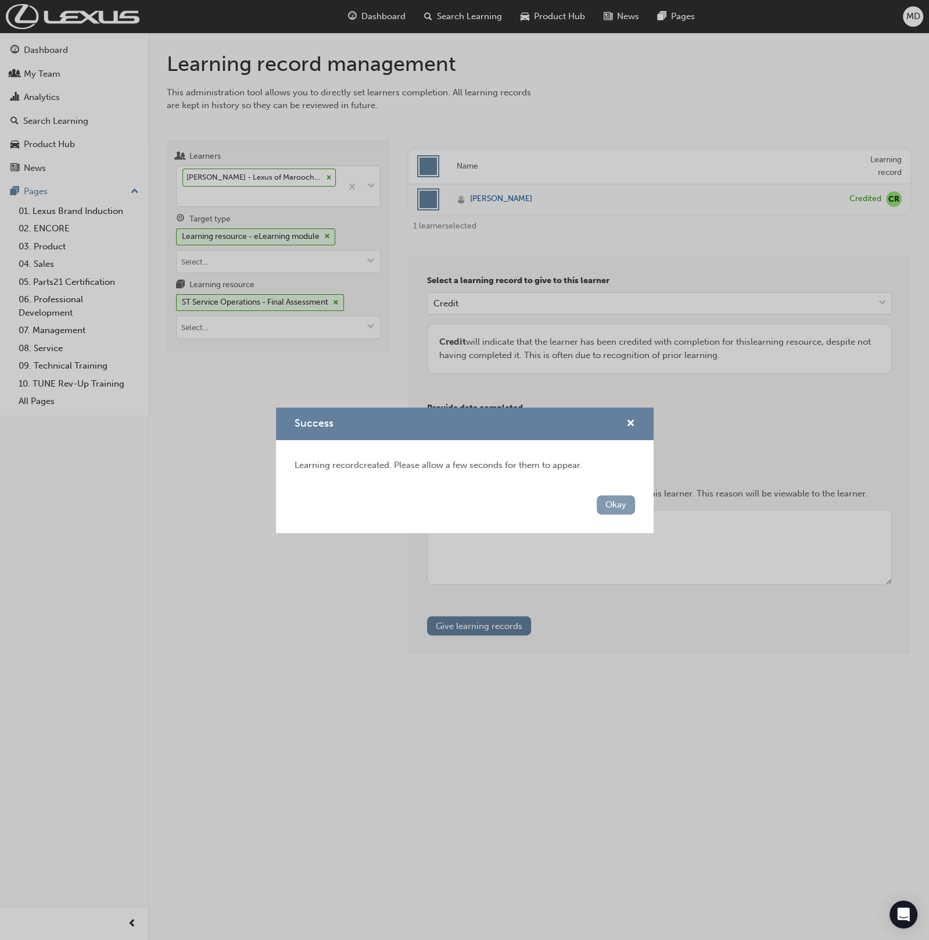
click at [614, 513] on button "Okay" at bounding box center [616, 504] width 38 height 19
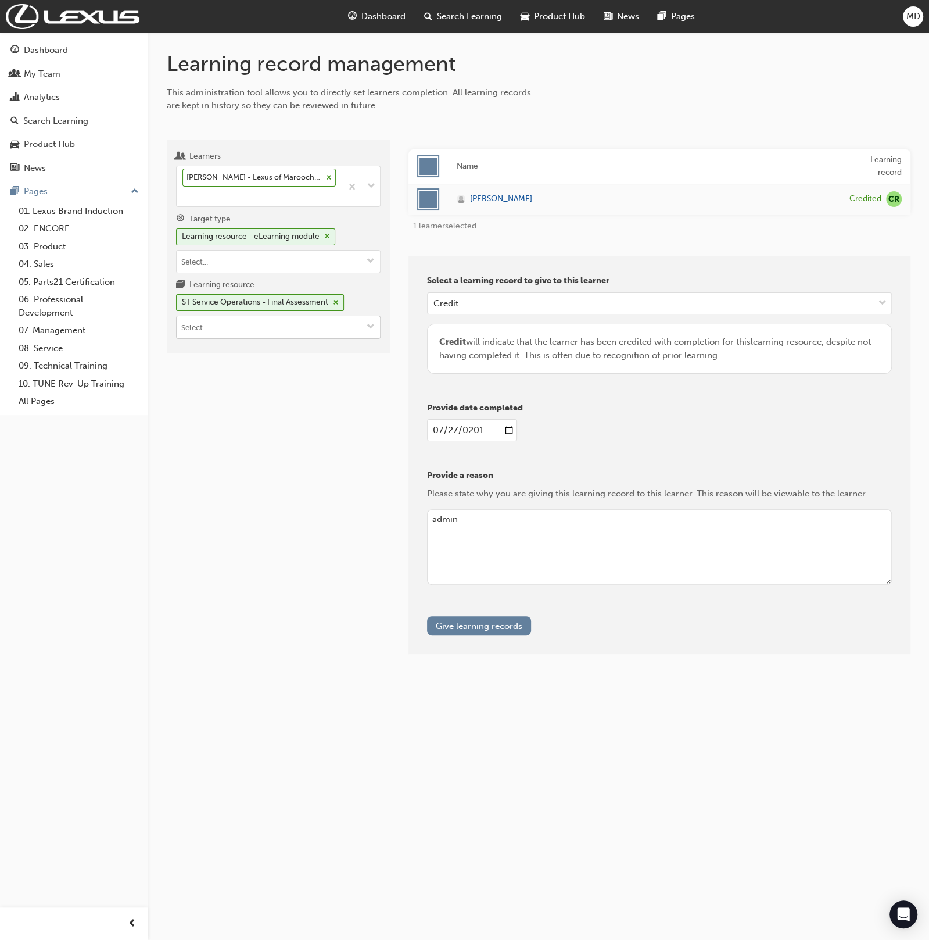
click at [246, 329] on input "Learning resource ST Service Operations - Final Assessment" at bounding box center [278, 327] width 203 height 22
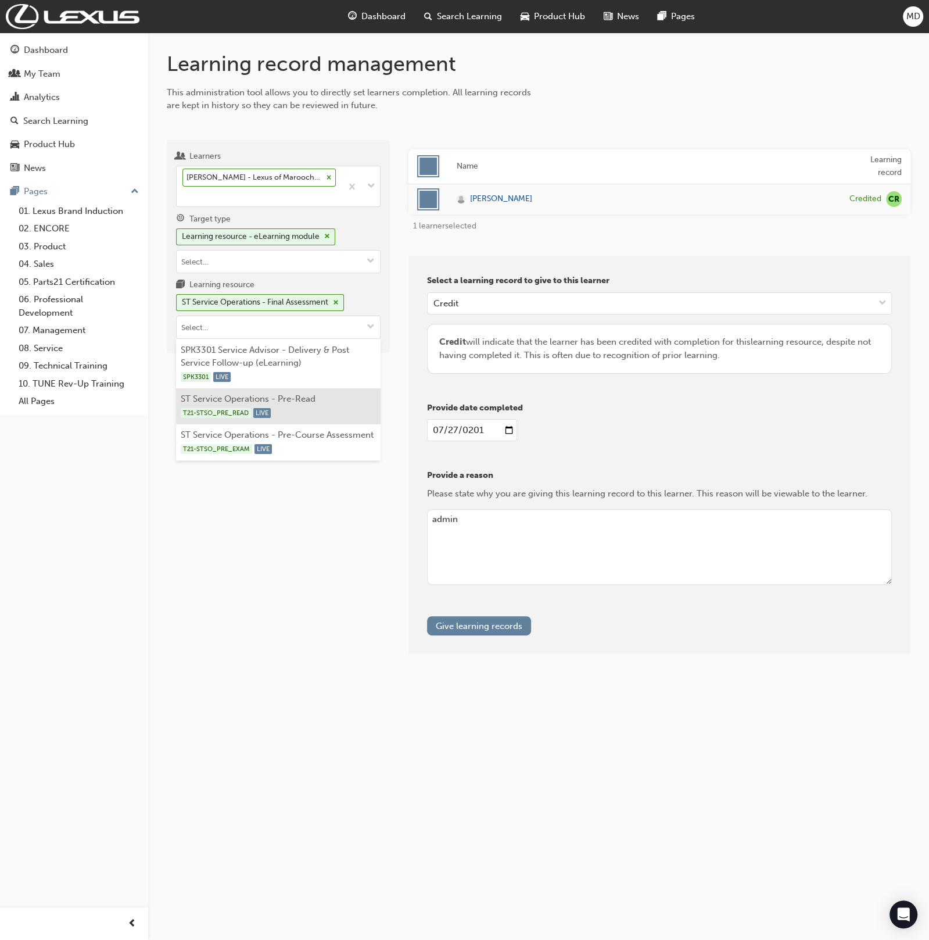
click at [336, 406] on div "T21-STSO_PRE_READ LIVE" at bounding box center [279, 413] width 196 height 15
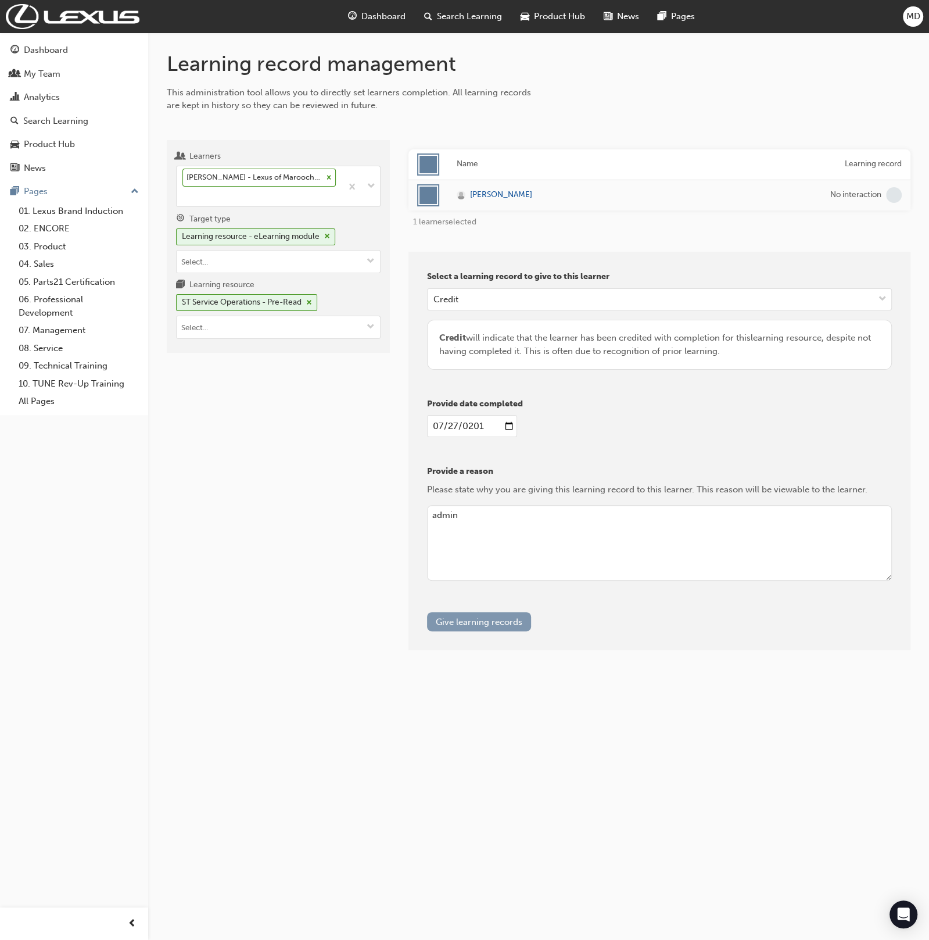
click at [477, 621] on button "Give learning records" at bounding box center [479, 621] width 104 height 19
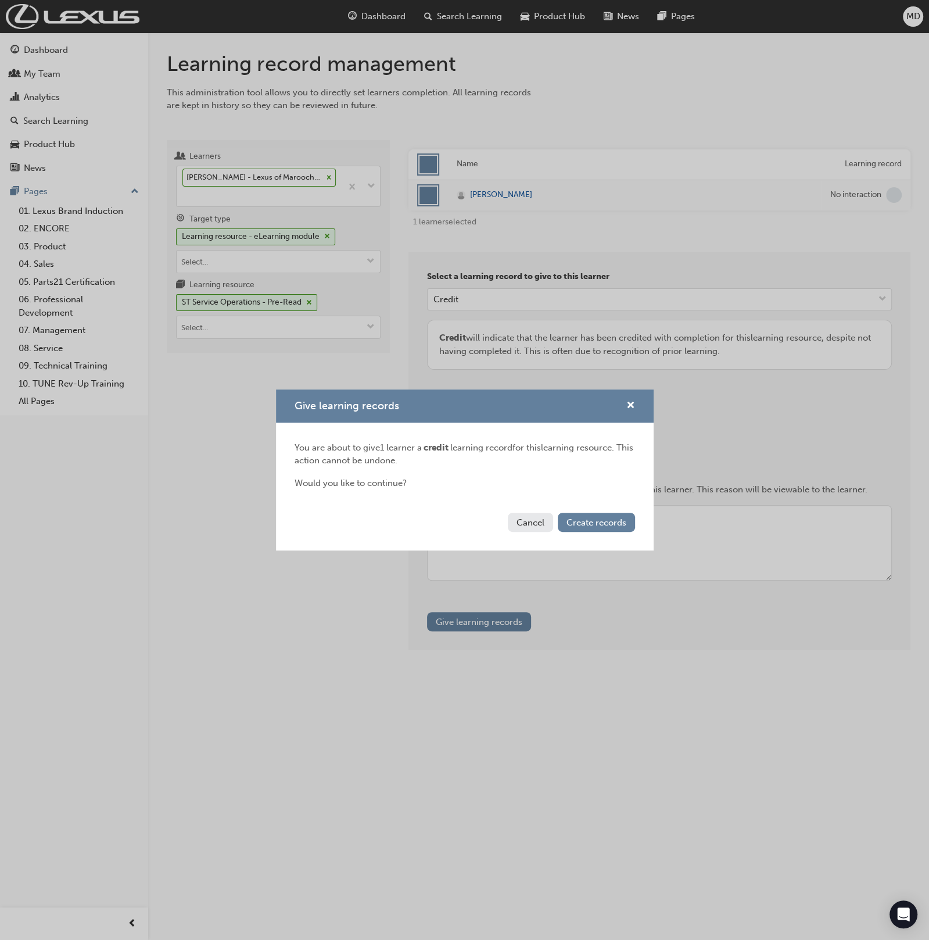
drag, startPoint x: 603, startPoint y: 524, endPoint x: 637, endPoint y: 506, distance: 37.9
click at [604, 524] on span "Create records" at bounding box center [597, 522] width 60 height 10
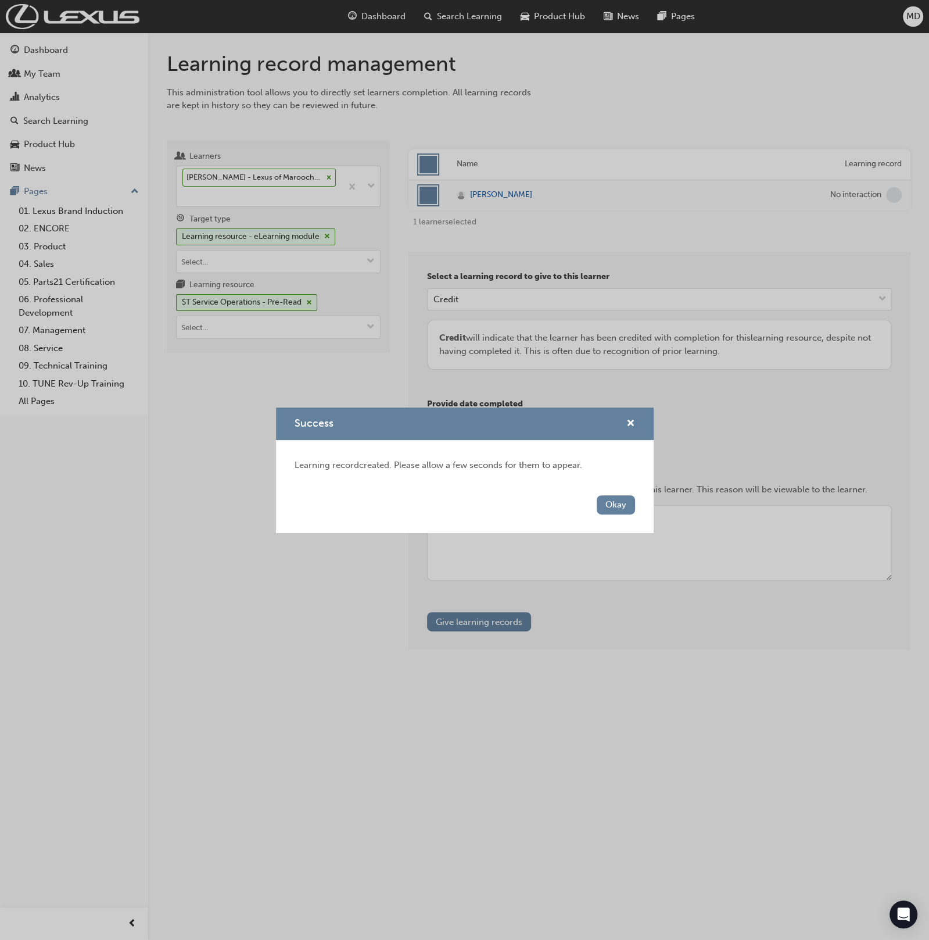
drag, startPoint x: 622, startPoint y: 500, endPoint x: 579, endPoint y: 482, distance: 46.8
click at [618, 499] on button "Okay" at bounding box center [616, 504] width 38 height 19
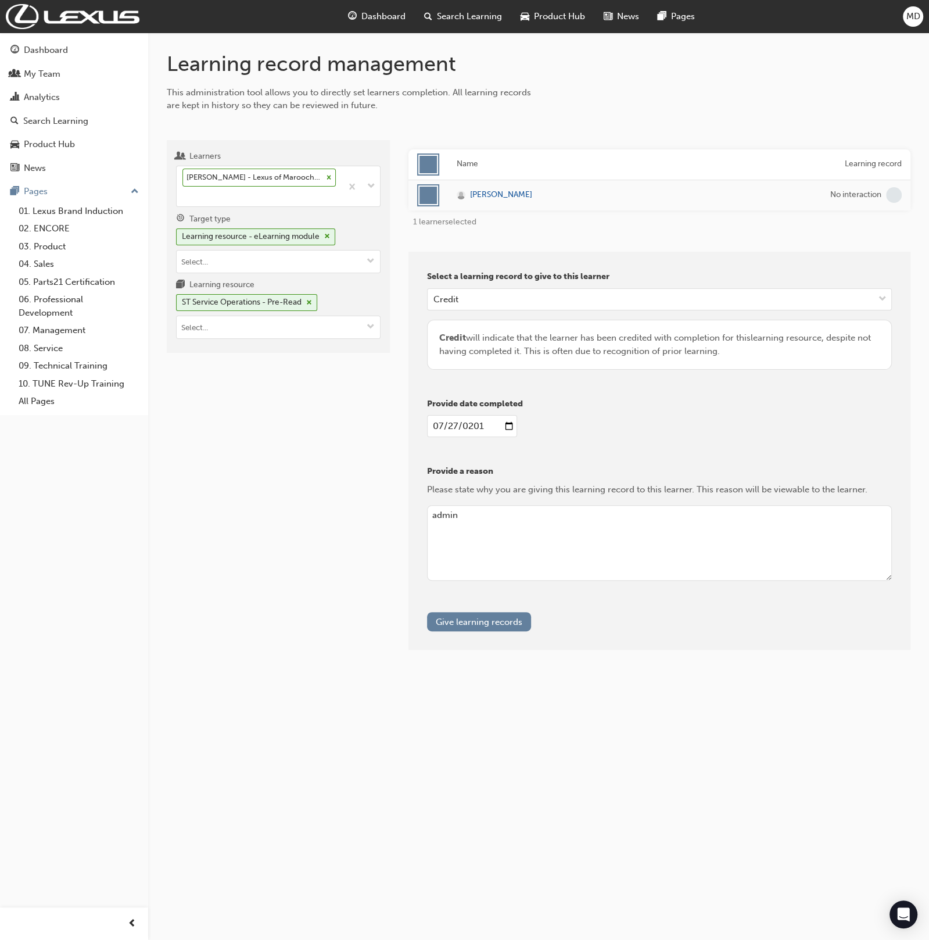
click at [345, 339] on div "Learners Luke Hughes - Lexus of Maroochydore - MAROOCHYDORE Target type Learnin…" at bounding box center [278, 246] width 223 height 213
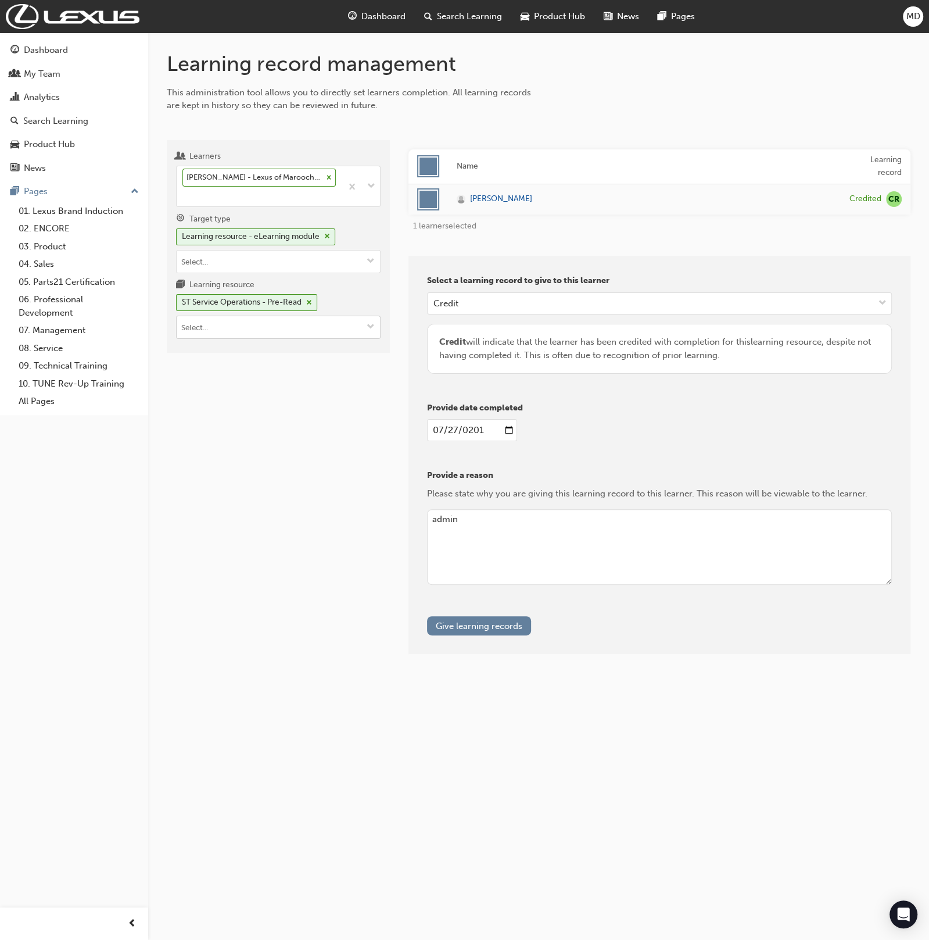
click at [342, 334] on input "Learning resource ST Service Operations - Pre-Read" at bounding box center [278, 327] width 203 height 22
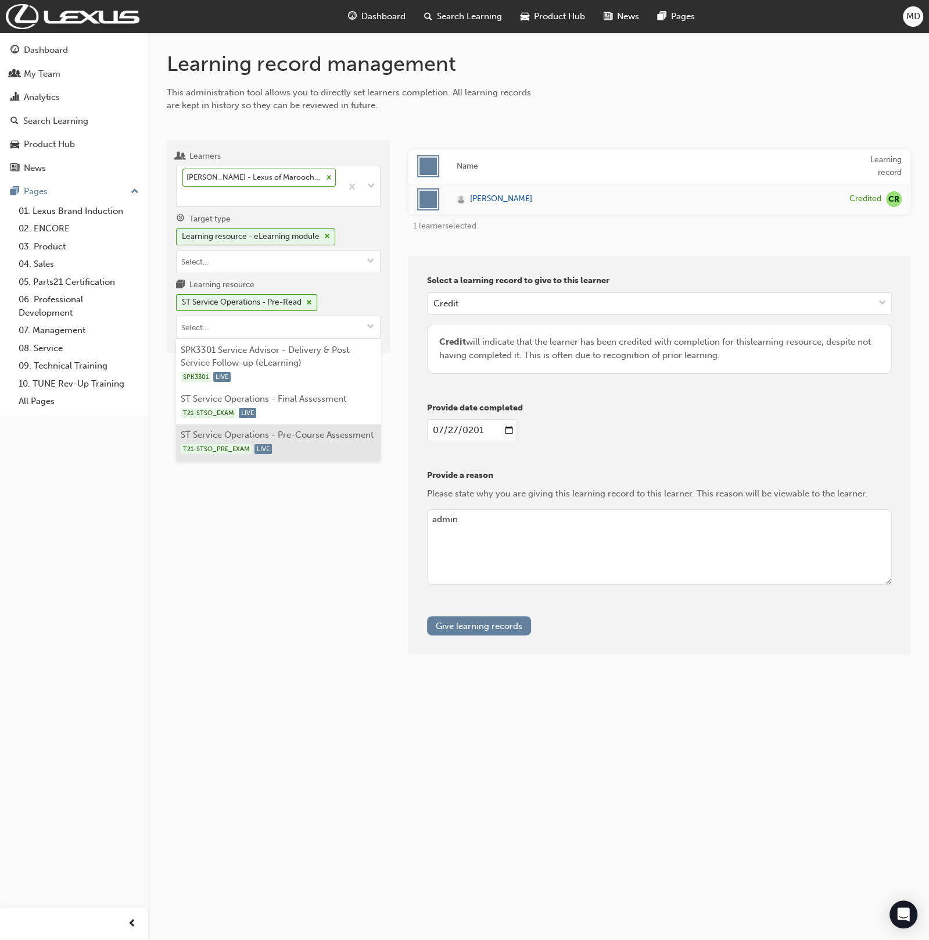
click at [347, 438] on li "ST Service Operations - Pre-Course Assessment T21-STSO_PRE_EXAM LIVE" at bounding box center [278, 442] width 205 height 36
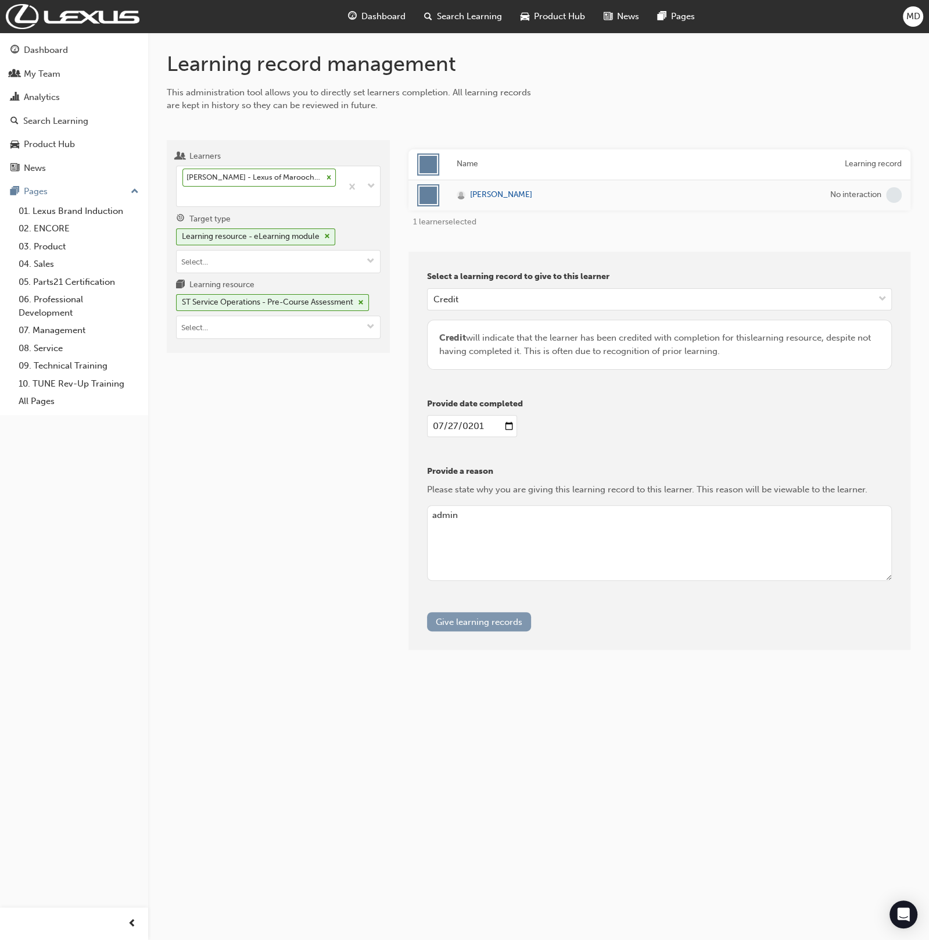
click at [485, 612] on button "Give learning records" at bounding box center [479, 621] width 104 height 19
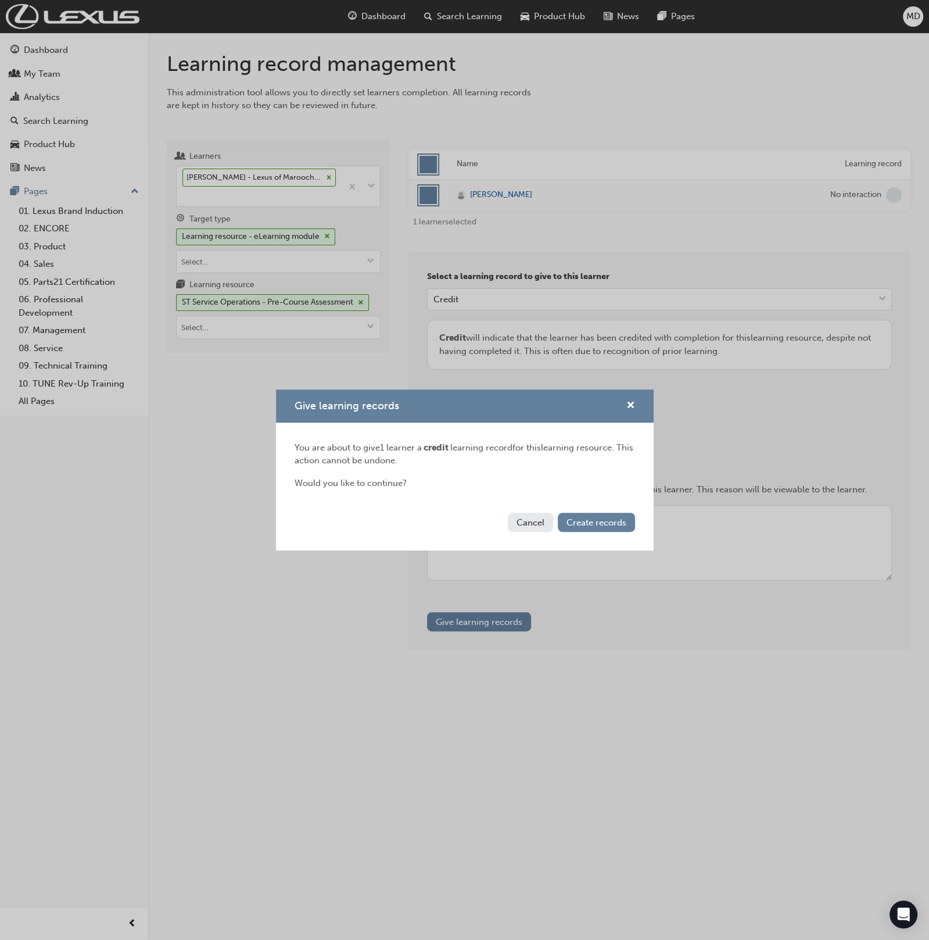
click at [599, 510] on div "Cancel Create records" at bounding box center [465, 529] width 378 height 42
click at [611, 518] on span "Create records" at bounding box center [597, 522] width 60 height 10
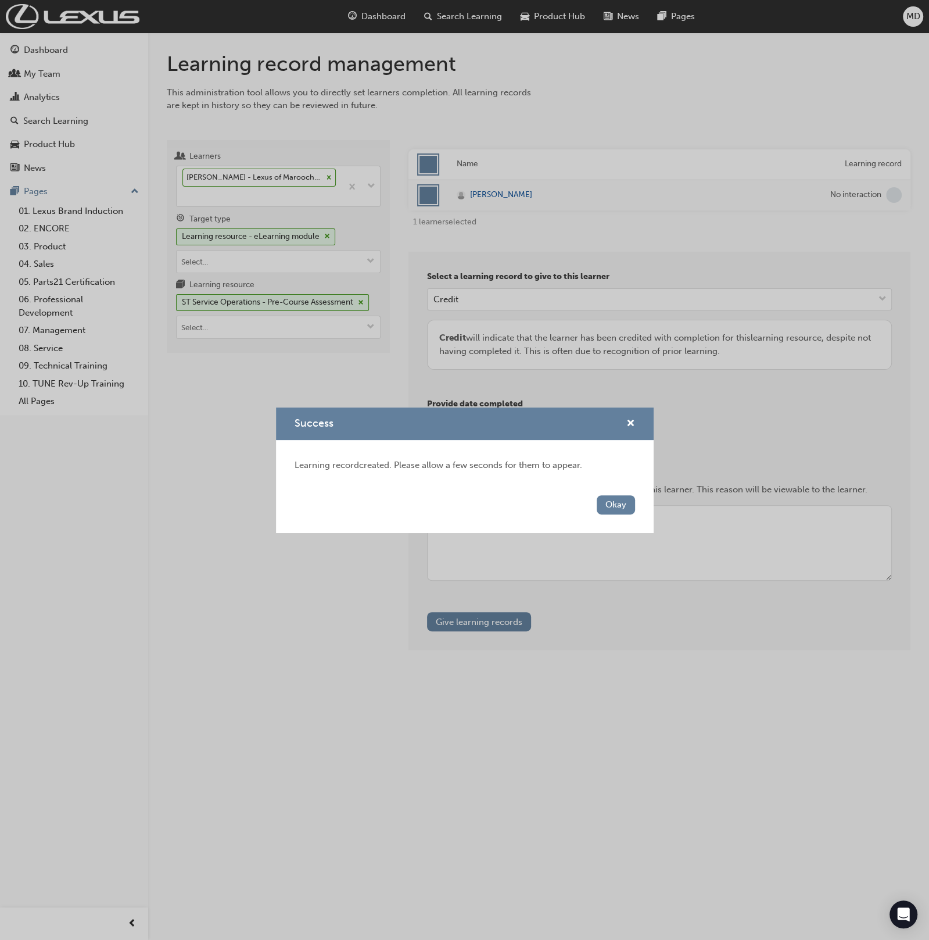
click at [613, 501] on button "Okay" at bounding box center [616, 504] width 38 height 19
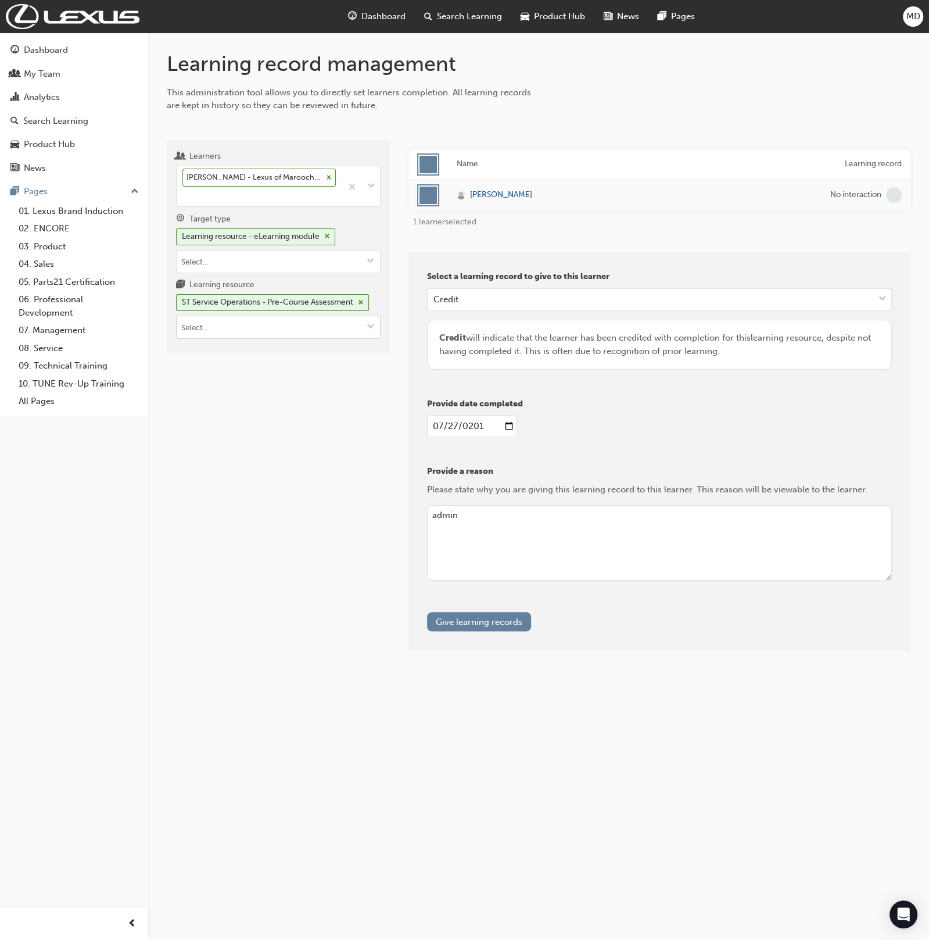
click at [292, 334] on input "Learning resource ST Service Operations - Pre-Course Assessment" at bounding box center [278, 327] width 203 height 22
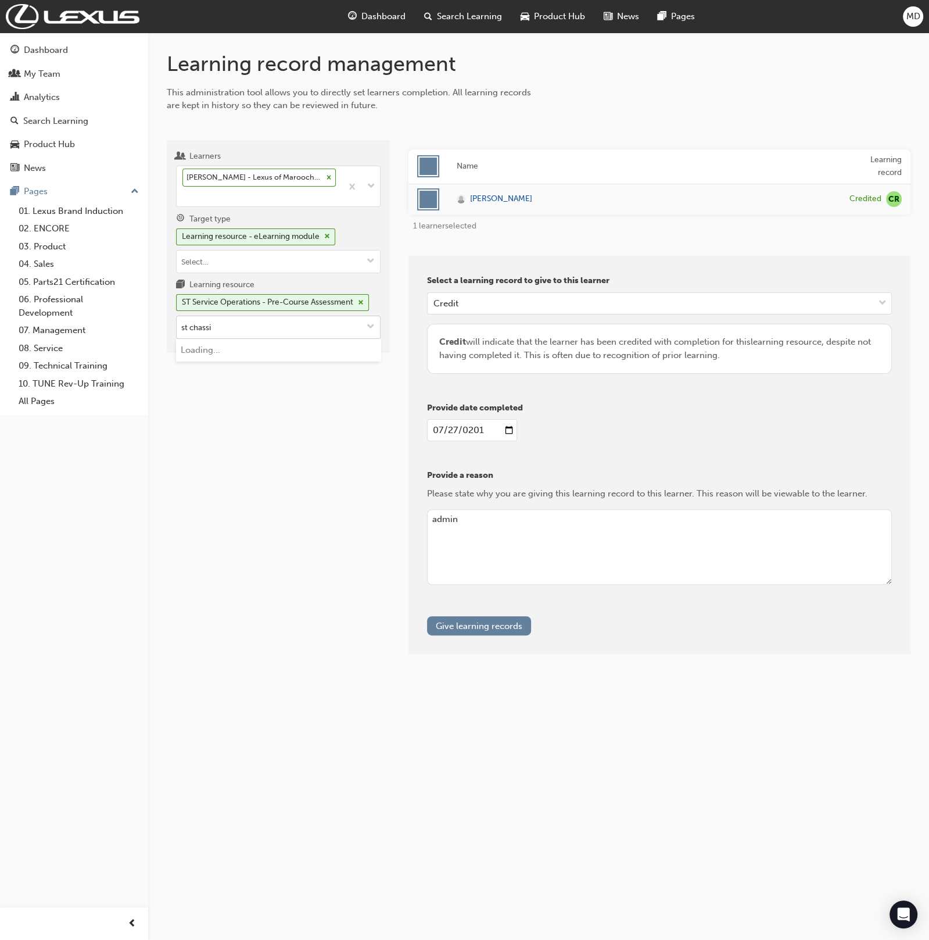
type input "st chassis"
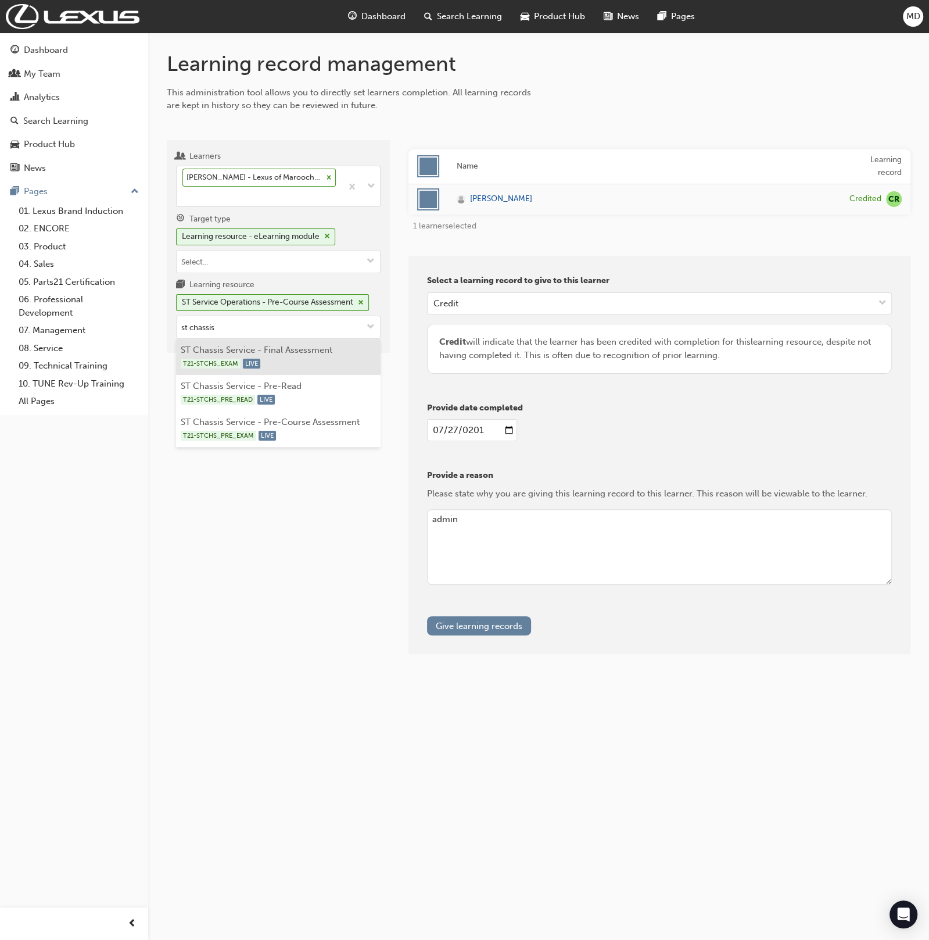
click at [374, 348] on li "ST Chassis Service - Final Assessment T21-STCHS_EXAM LIVE" at bounding box center [278, 357] width 205 height 36
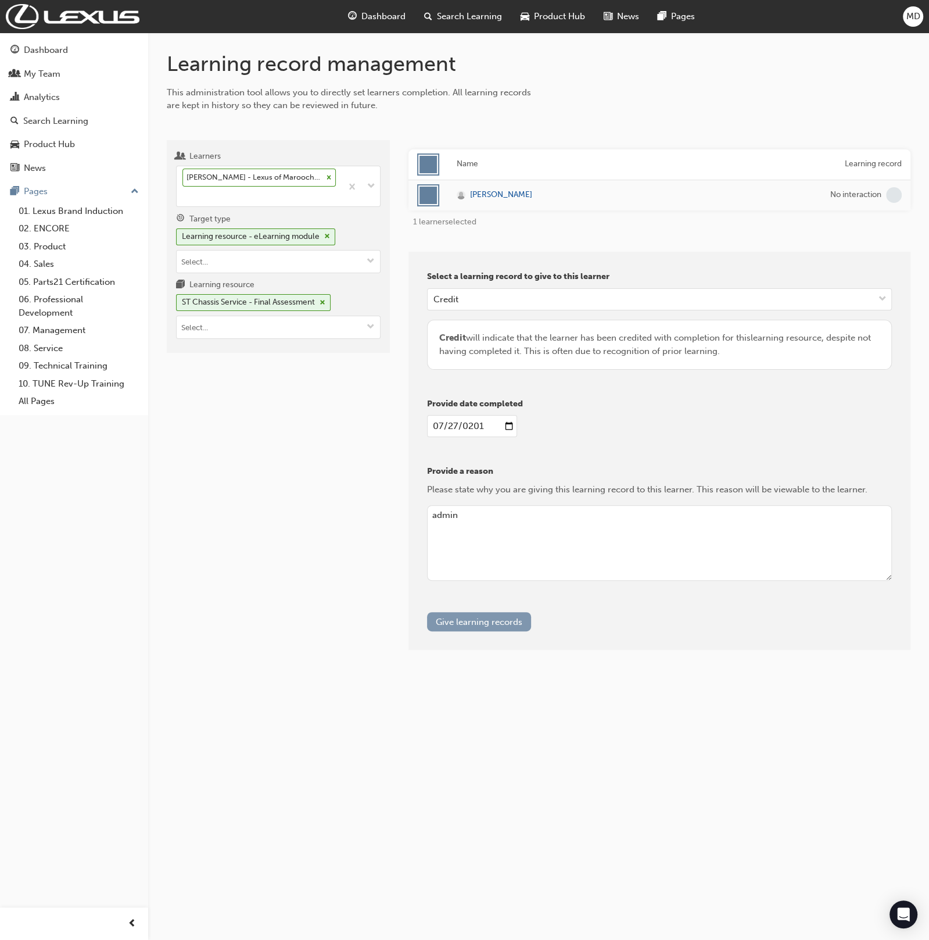
click at [504, 617] on button "Give learning records" at bounding box center [479, 621] width 104 height 19
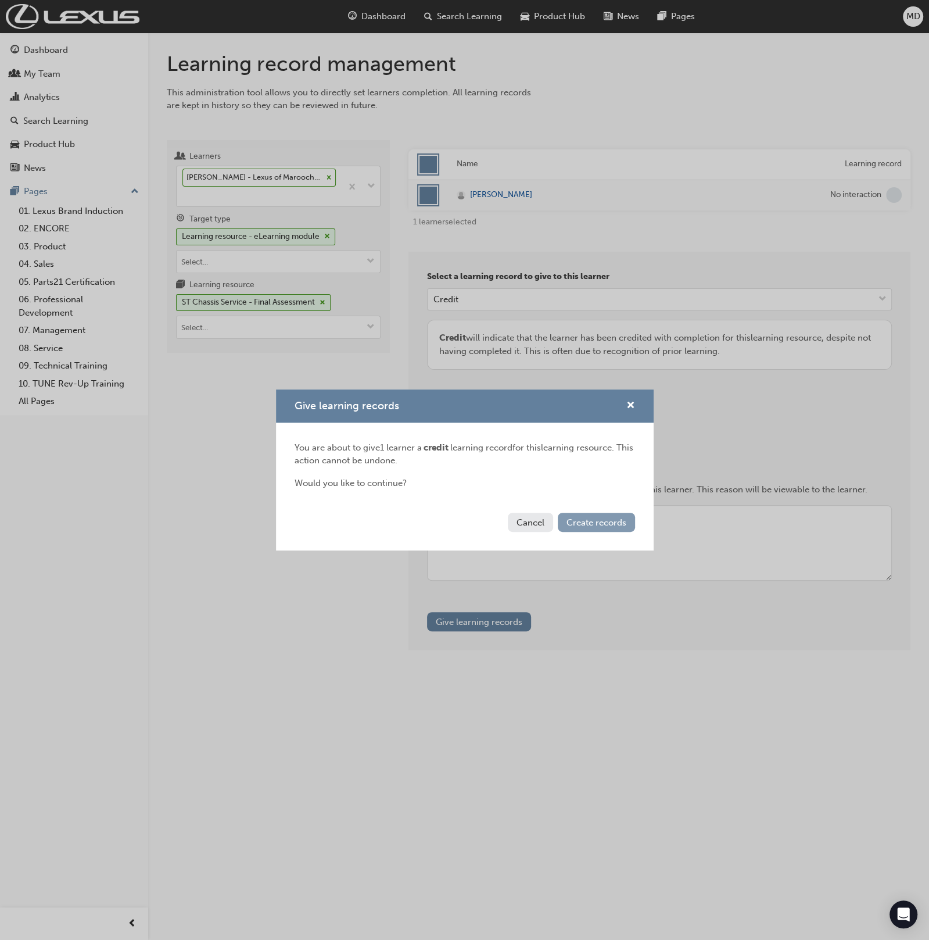
click at [627, 525] on button "Create records" at bounding box center [596, 522] width 77 height 19
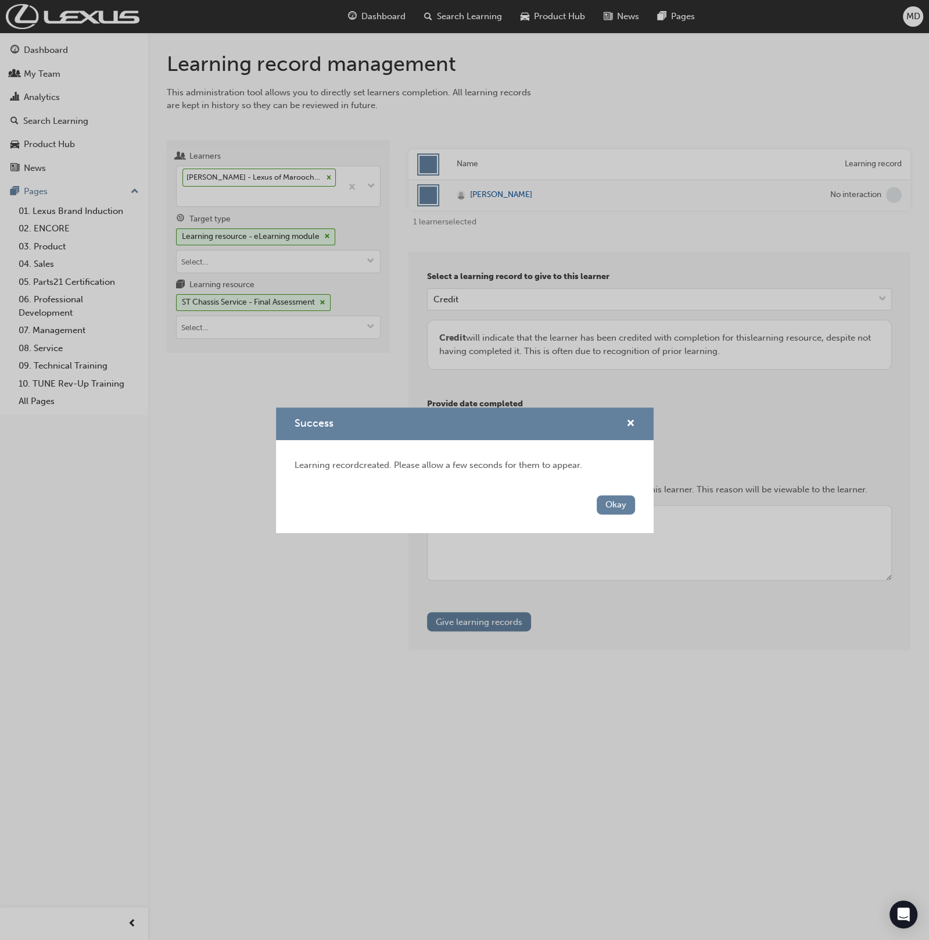
drag, startPoint x: 628, startPoint y: 500, endPoint x: 610, endPoint y: 485, distance: 23.1
click at [621, 494] on div "Okay" at bounding box center [465, 511] width 378 height 42
drag, startPoint x: 618, startPoint y: 508, endPoint x: 259, endPoint y: 356, distance: 389.8
click at [599, 501] on button "Okay" at bounding box center [616, 504] width 38 height 19
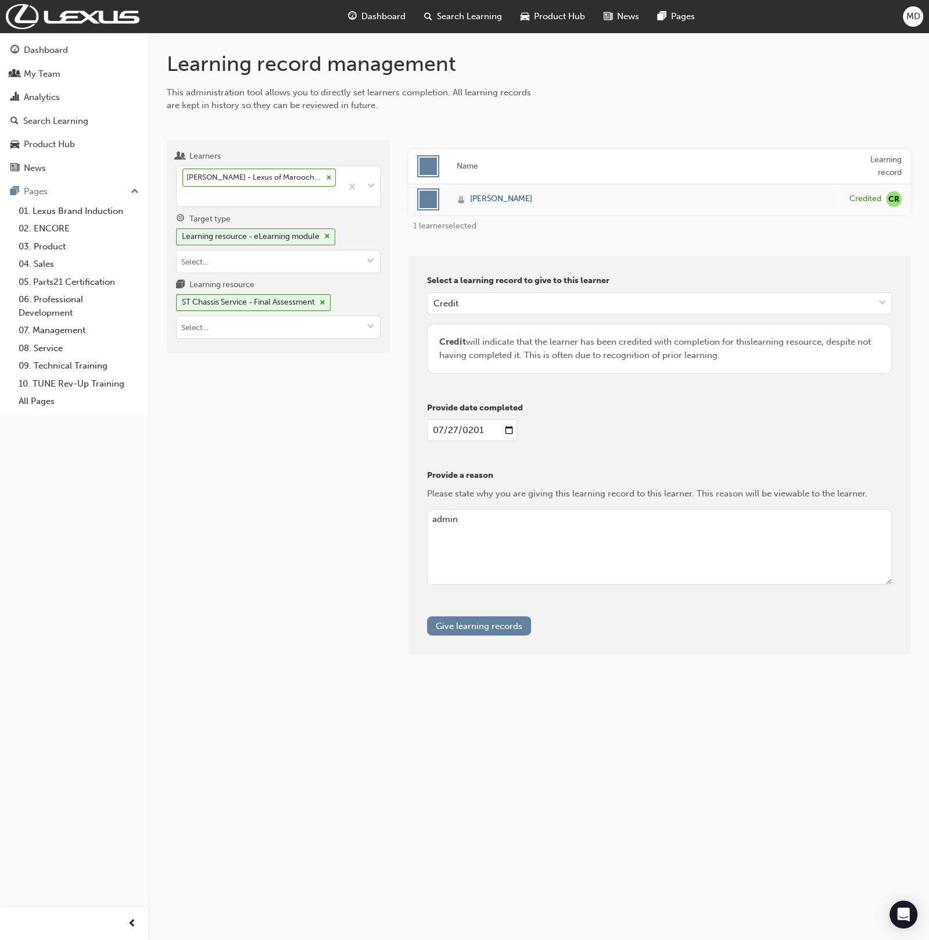
click at [246, 338] on div "Learners Luke Hughes - Lexus of Maroochydore - MAROOCHYDORE Target type Learnin…" at bounding box center [278, 246] width 223 height 213
click at [286, 326] on input "Learning resource ST Chassis Service - Final Assessment" at bounding box center [278, 327] width 203 height 22
drag, startPoint x: 316, startPoint y: 358, endPoint x: 401, endPoint y: 471, distance: 141.6
click at [316, 358] on div "T21-STCHS_PRE_READ LIVE" at bounding box center [279, 363] width 196 height 15
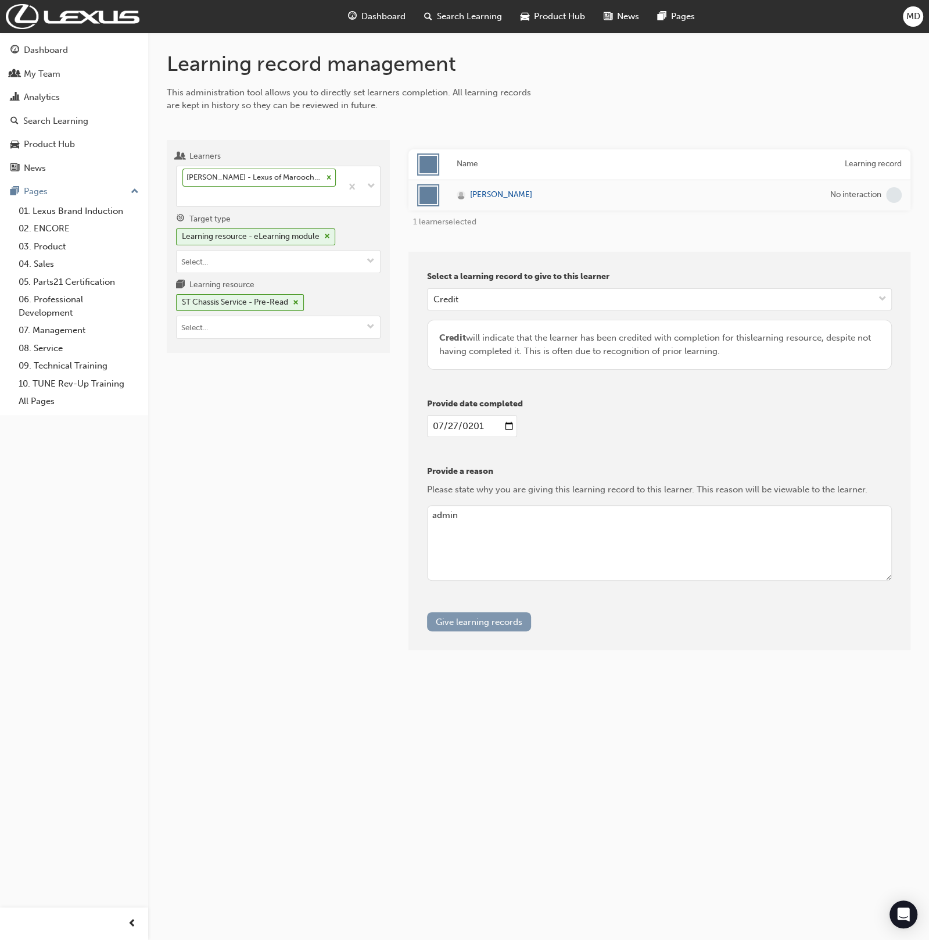
click at [486, 613] on button "Give learning records" at bounding box center [479, 621] width 104 height 19
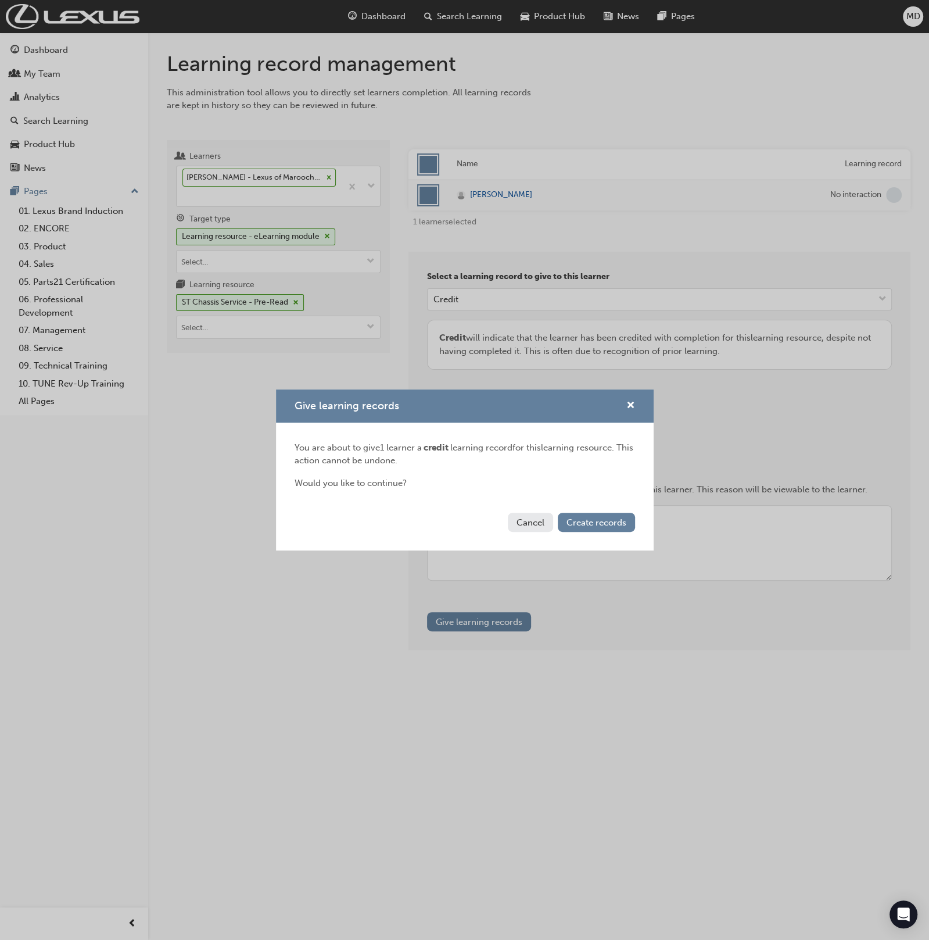
click at [602, 508] on div "Cancel Create records" at bounding box center [465, 529] width 378 height 42
drag, startPoint x: 586, startPoint y: 520, endPoint x: 601, endPoint y: 517, distance: 15.4
click at [588, 519] on span "Create records" at bounding box center [597, 522] width 60 height 10
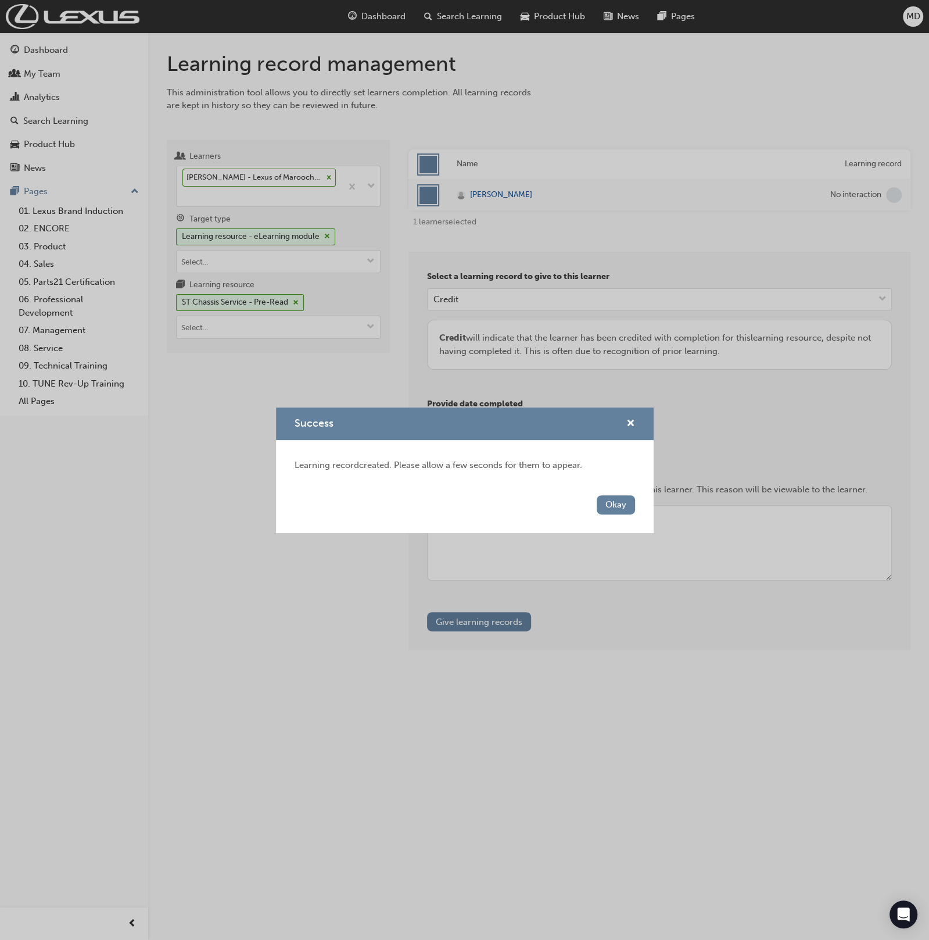
drag, startPoint x: 618, startPoint y: 500, endPoint x: 359, endPoint y: 420, distance: 271.7
click at [613, 499] on button "Okay" at bounding box center [616, 504] width 38 height 19
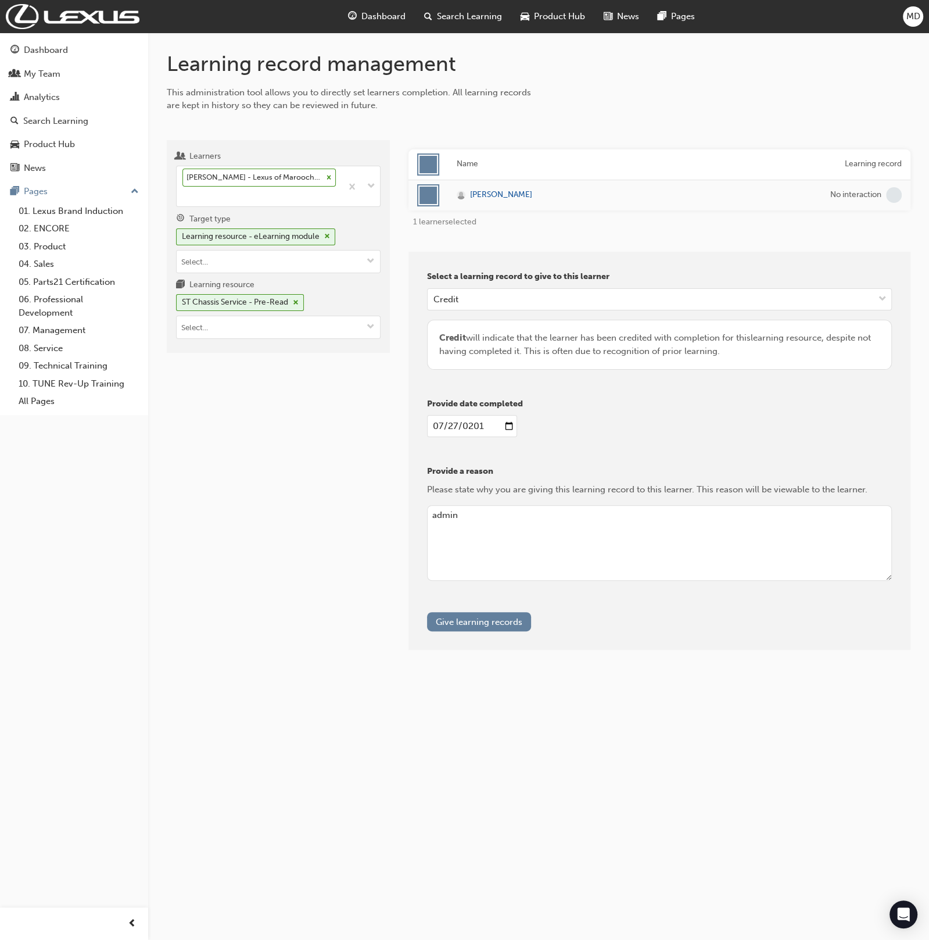
click at [316, 345] on div "Learners Luke Hughes - Lexus of Maroochydore - MAROOCHYDORE Target type Learnin…" at bounding box center [278, 246] width 223 height 213
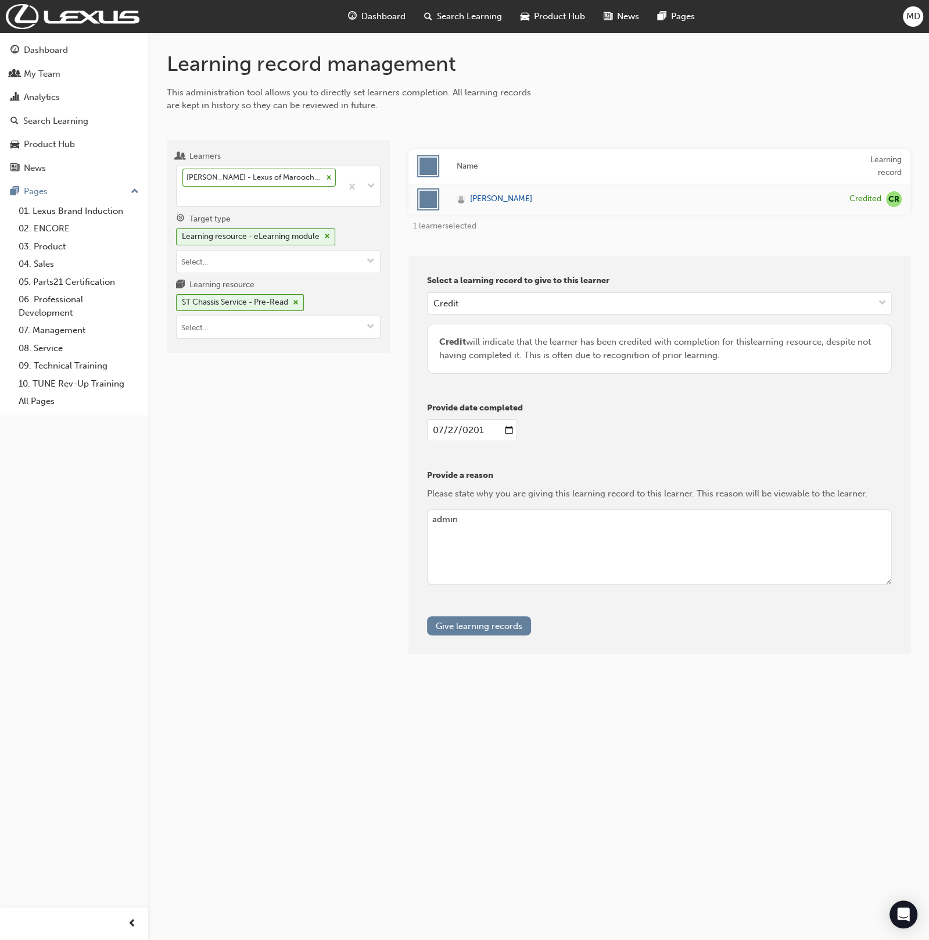
drag, startPoint x: 314, startPoint y: 336, endPoint x: 318, endPoint y: 350, distance: 14.5
click at [314, 338] on div "Learners Luke Hughes - Lexus of Maroochydore - MAROOCHYDORE Target type Learnin…" at bounding box center [278, 246] width 223 height 213
click at [329, 335] on input "Learning resource ST Chassis Service - Pre-Read" at bounding box center [278, 327] width 203 height 22
click at [336, 386] on li "ST Chassis Service - Pre-Course Assessment T21-STCHS_PRE_EXAM LIVE" at bounding box center [278, 393] width 205 height 36
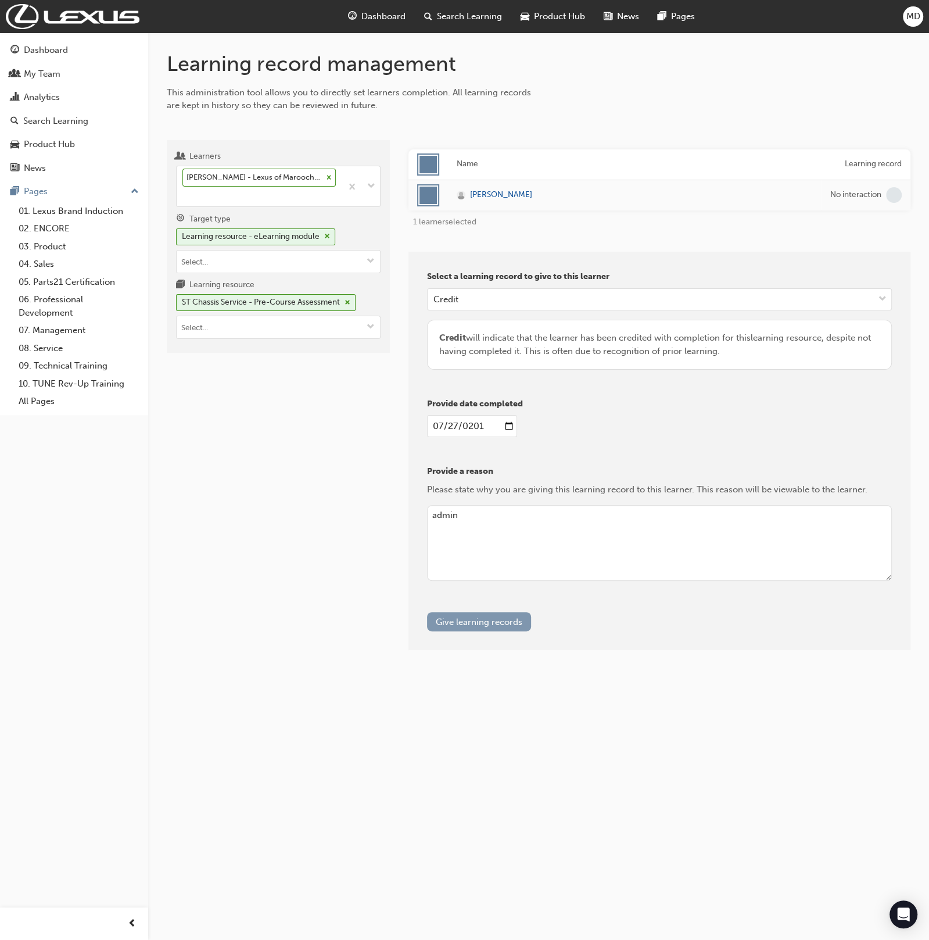
click at [486, 616] on button "Give learning records" at bounding box center [479, 621] width 104 height 19
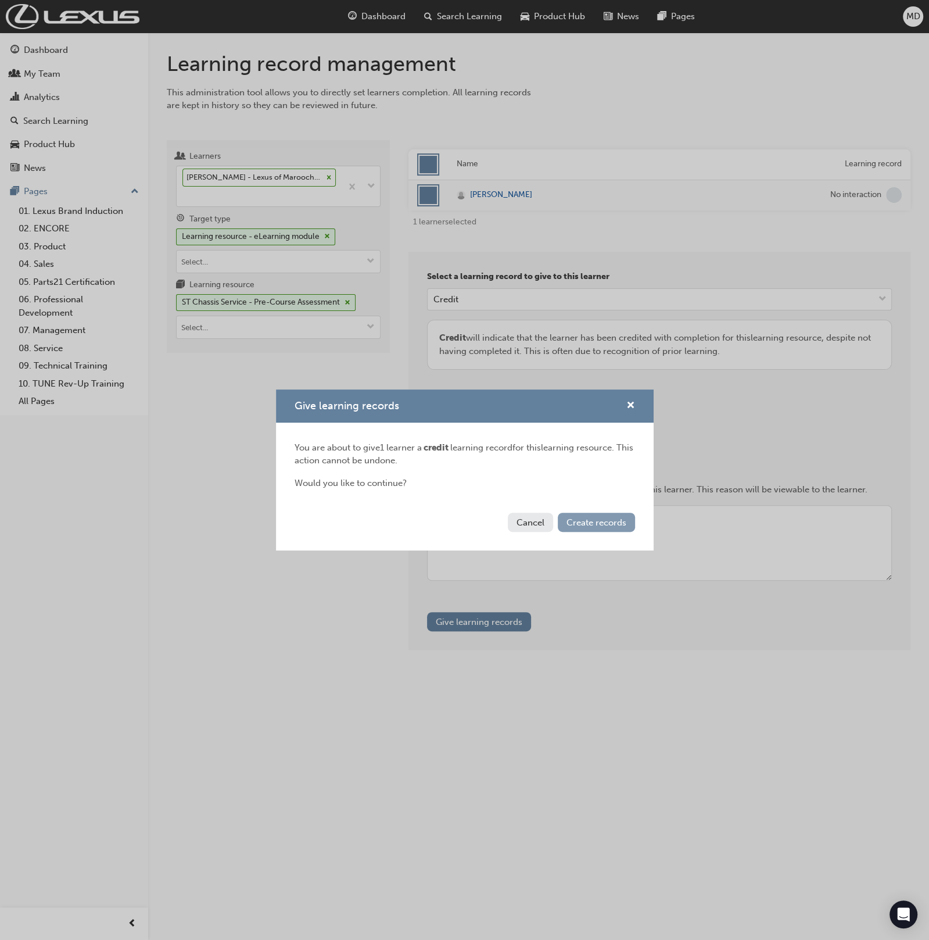
click at [607, 513] on button "Create records" at bounding box center [596, 522] width 77 height 19
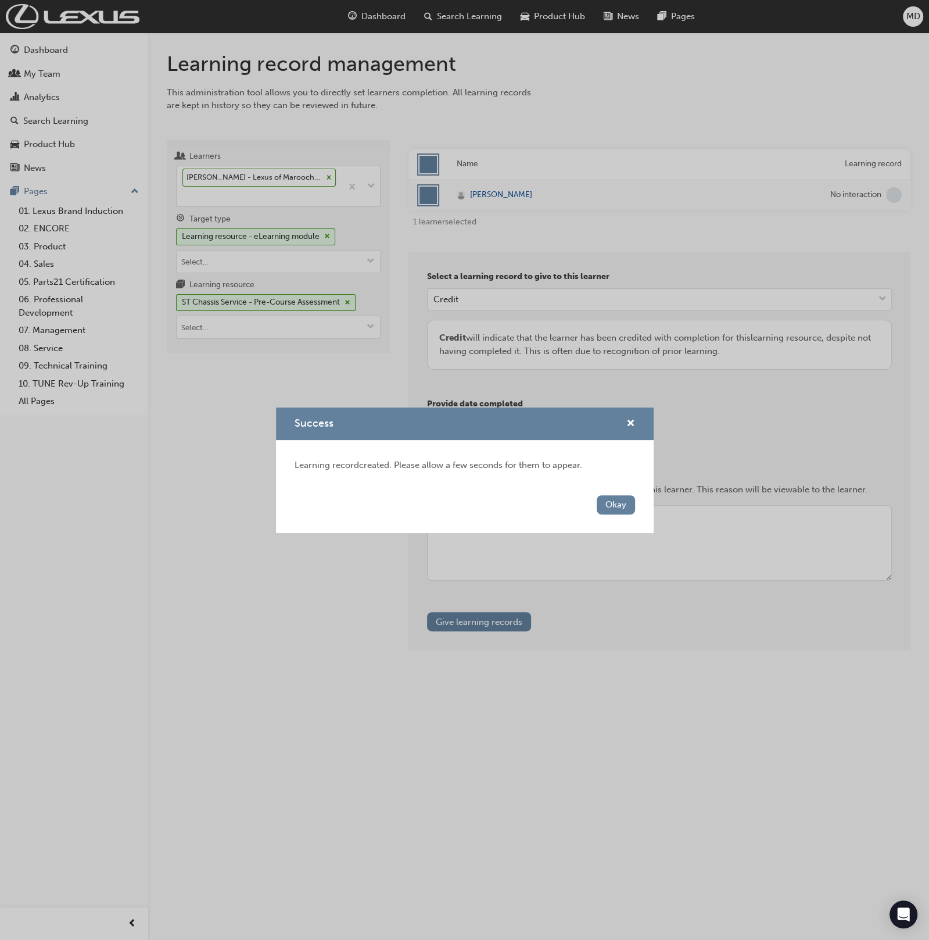
drag, startPoint x: 619, startPoint y: 504, endPoint x: 480, endPoint y: 448, distance: 150.4
click at [601, 500] on button "Okay" at bounding box center [616, 504] width 38 height 19
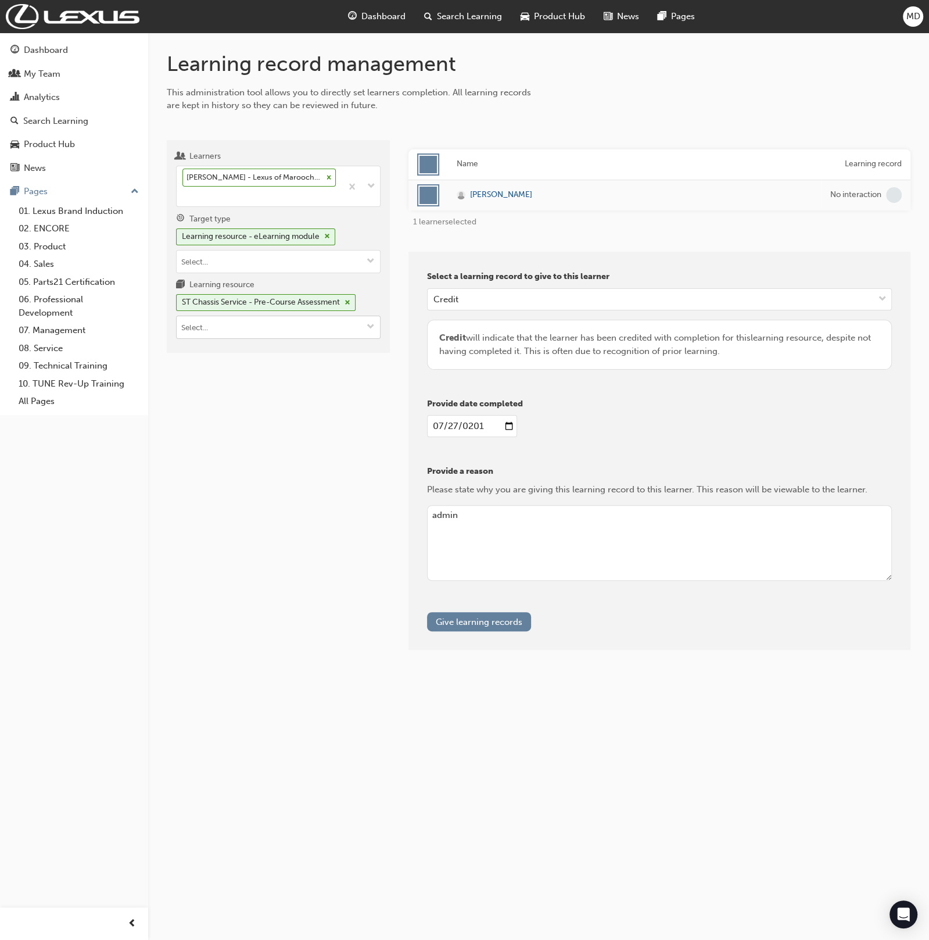
click at [299, 330] on input "Learning resource ST Chassis Service - Pre-Course Assessment" at bounding box center [278, 327] width 203 height 22
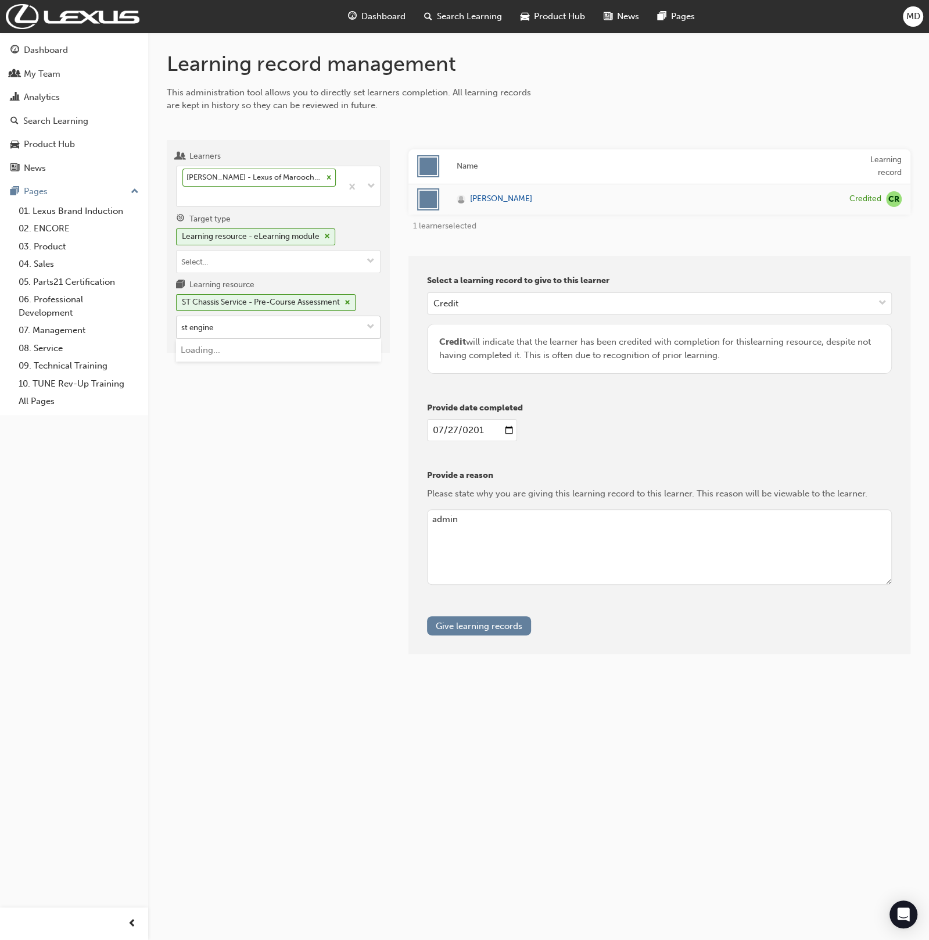
type input "st engine"
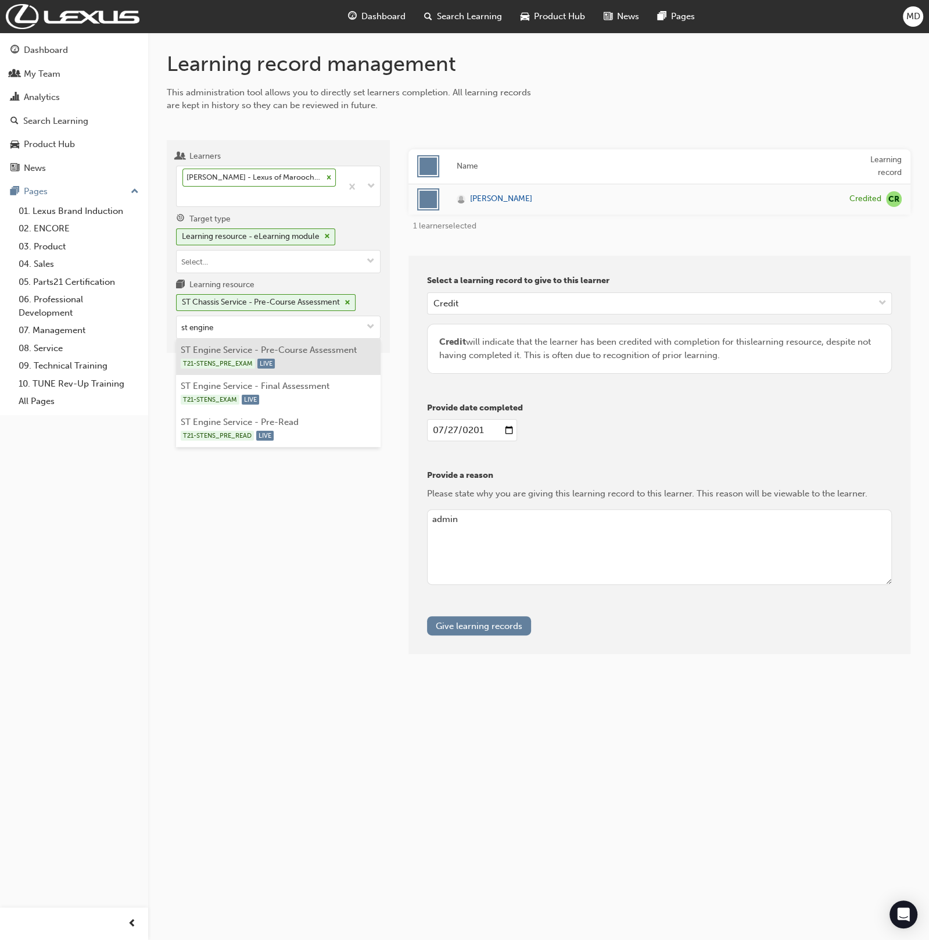
click at [304, 363] on div "T21-STENS_PRE_EXAM LIVE" at bounding box center [279, 363] width 196 height 15
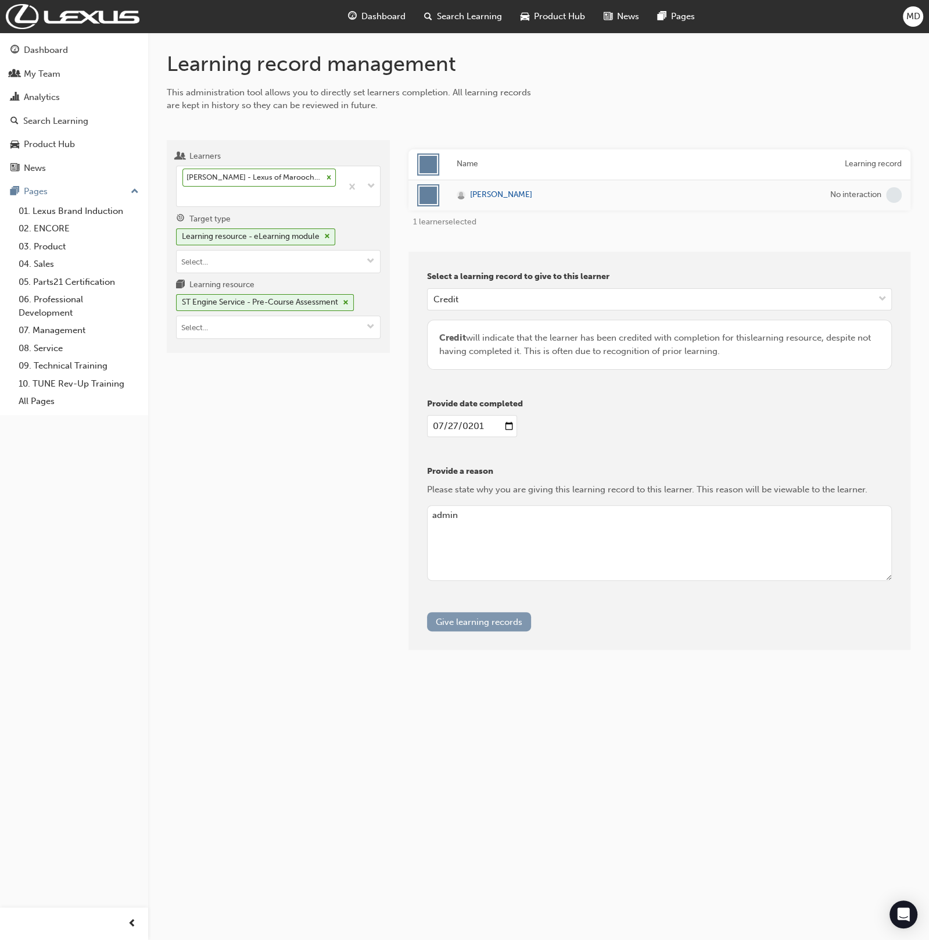
click at [476, 618] on button "Give learning records" at bounding box center [479, 621] width 104 height 19
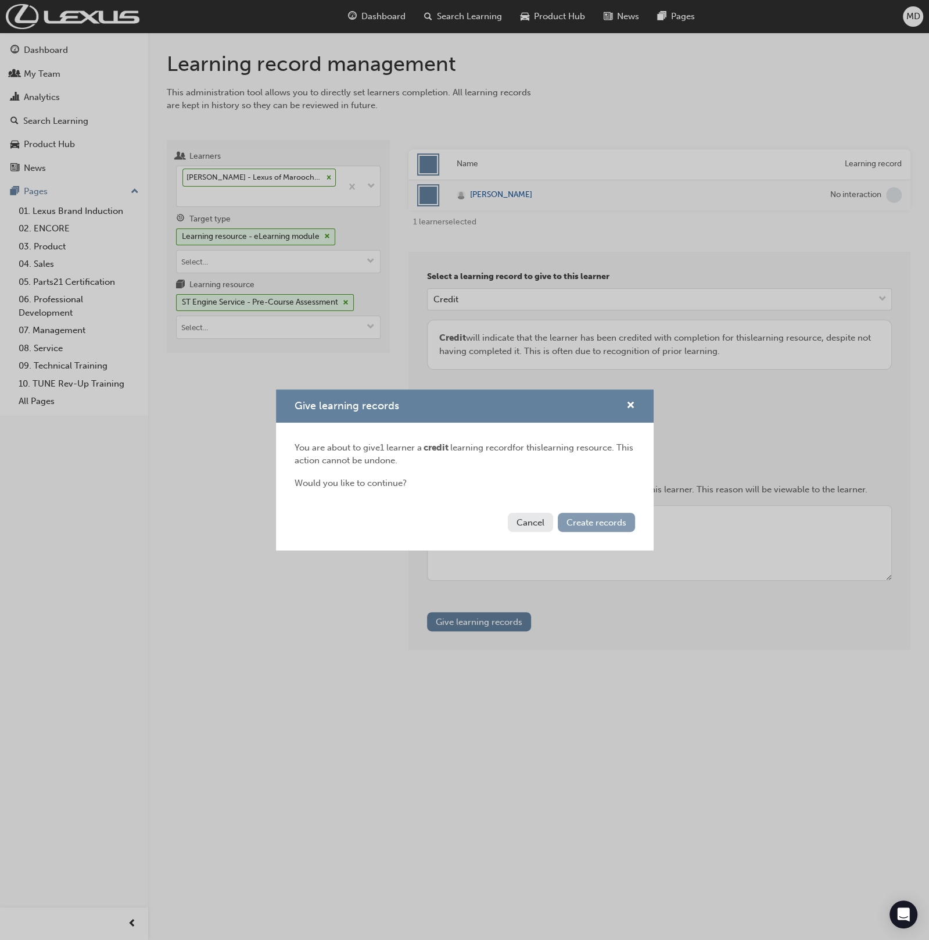
click at [596, 521] on span "Create records" at bounding box center [597, 522] width 60 height 10
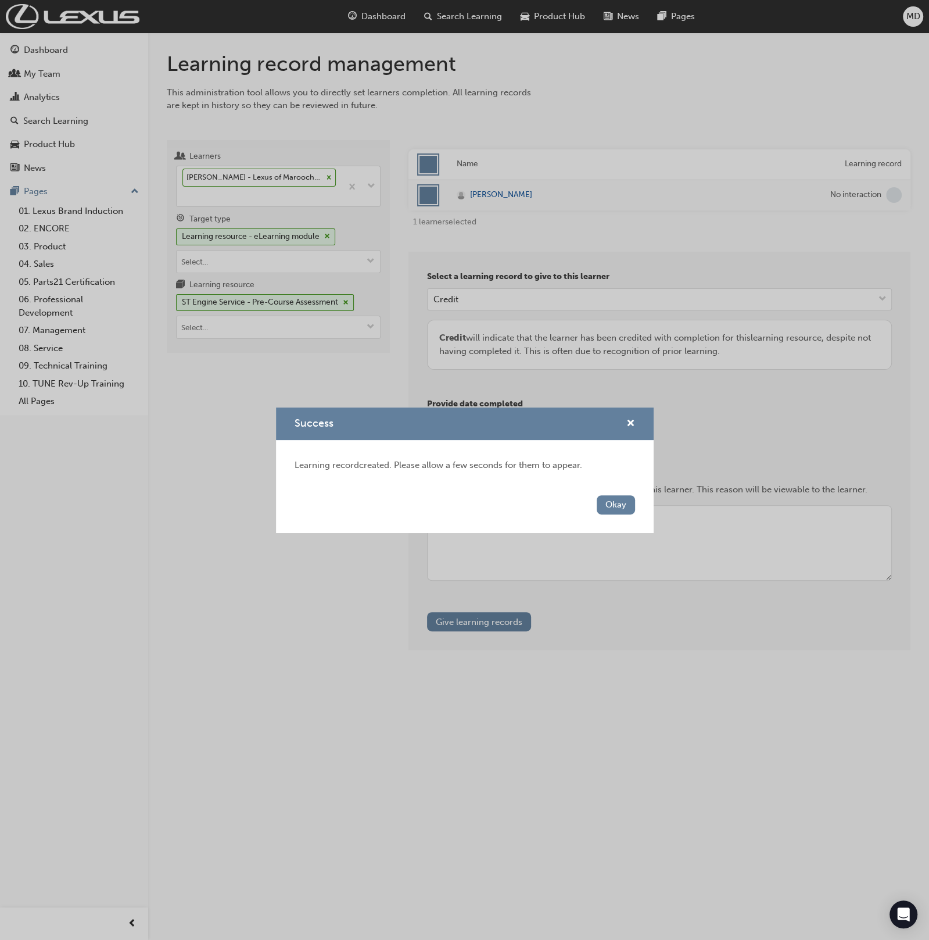
drag, startPoint x: 614, startPoint y: 499, endPoint x: 434, endPoint y: 420, distance: 196.2
click at [610, 499] on button "Okay" at bounding box center [616, 504] width 38 height 19
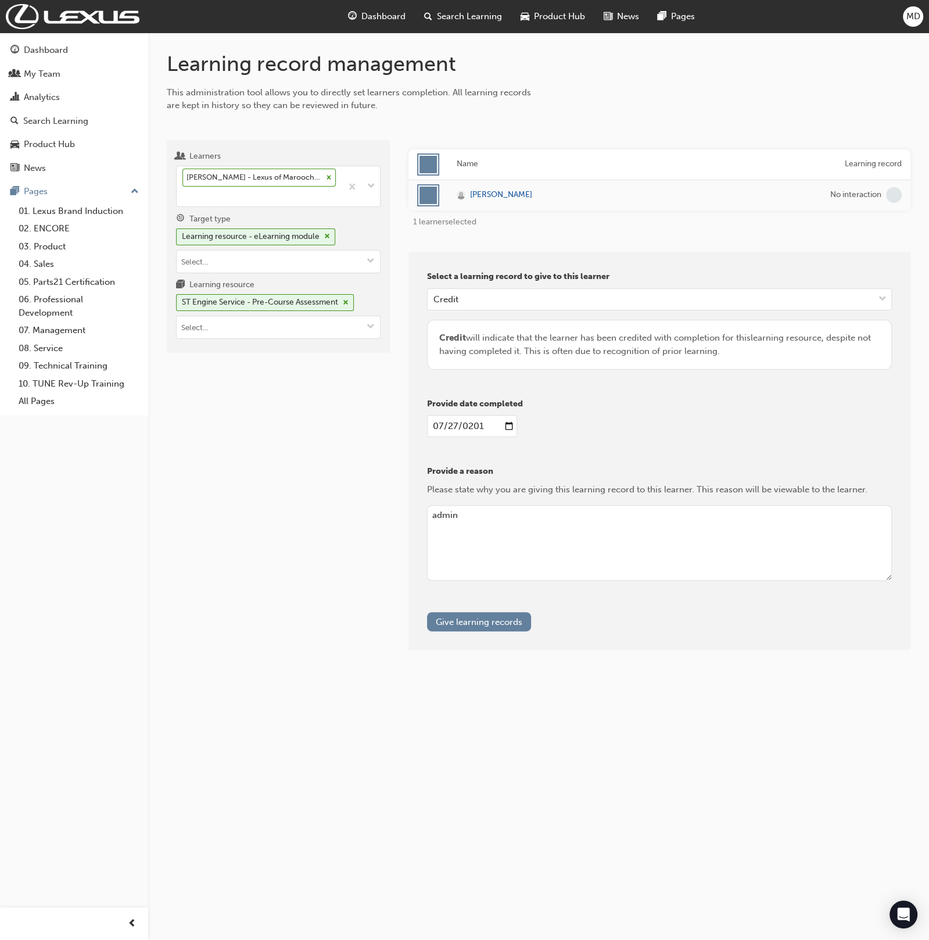
drag, startPoint x: 303, startPoint y: 323, endPoint x: 386, endPoint y: 402, distance: 115.1
click at [303, 325] on input "Learning resource ST Engine Service - Pre-Course Assessment" at bounding box center [278, 327] width 203 height 22
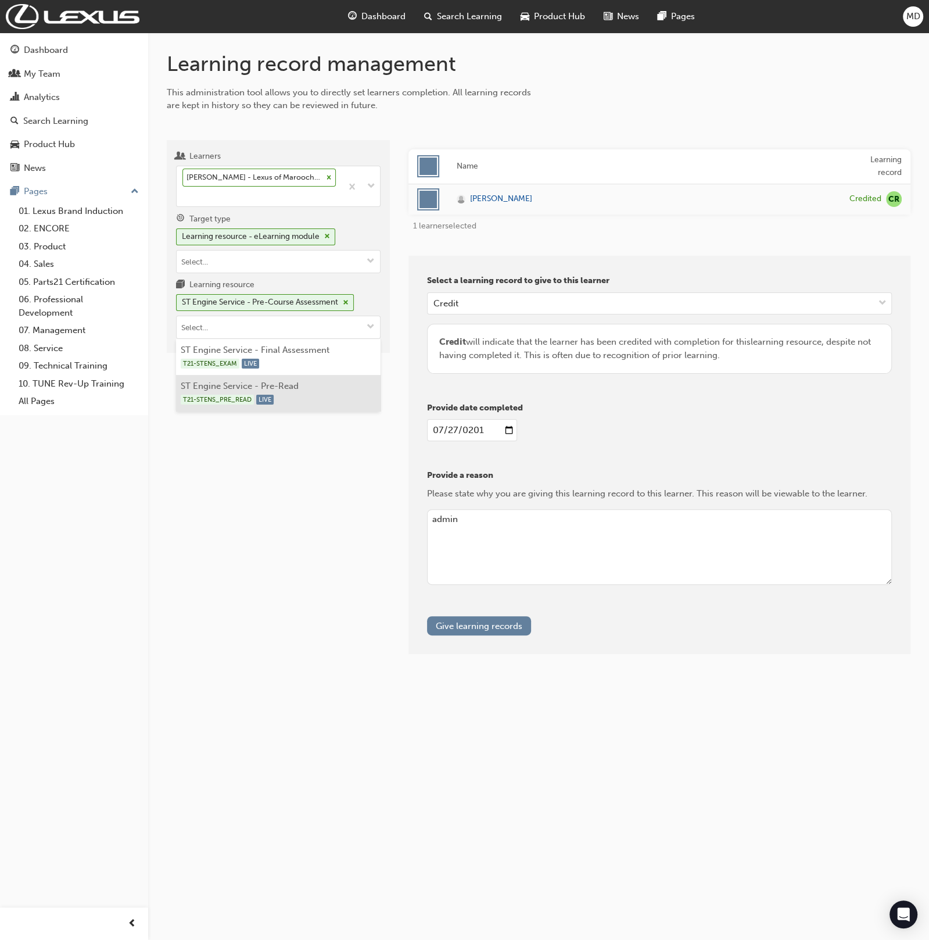
click at [325, 371] on li "ST Engine Service - Final Assessment T21-STENS_EXAM LIVE" at bounding box center [278, 357] width 205 height 36
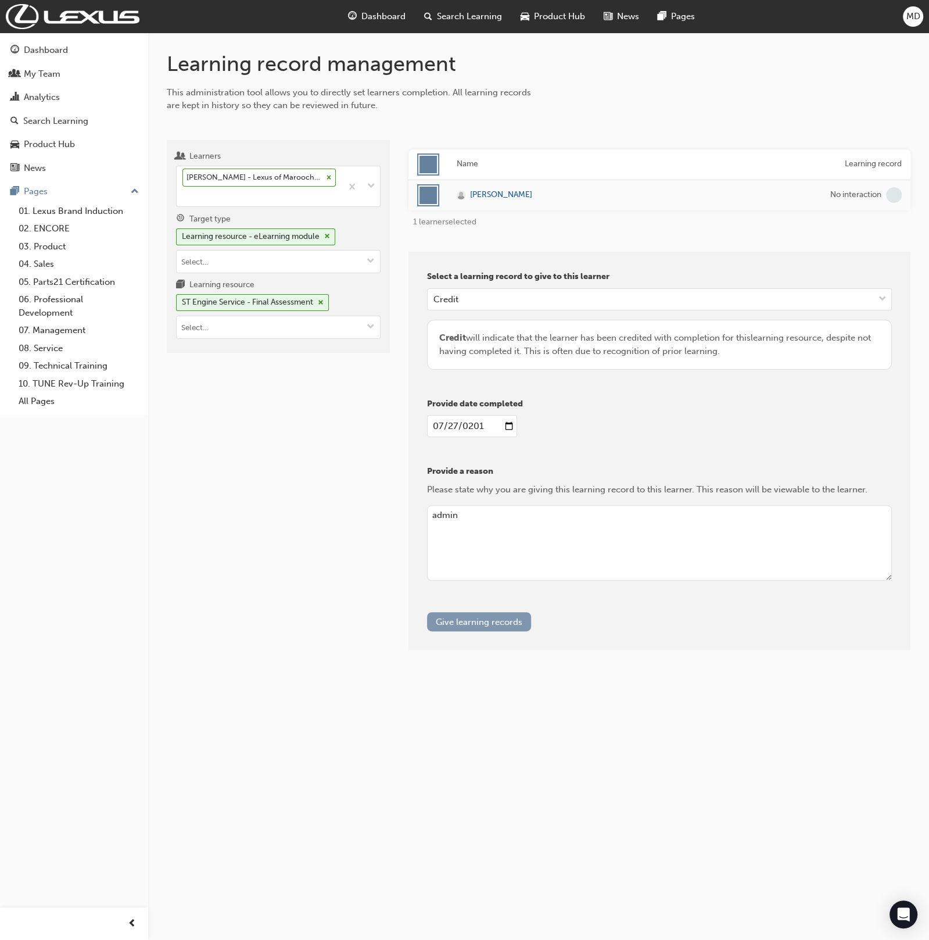
click at [499, 622] on button "Give learning records" at bounding box center [479, 621] width 104 height 19
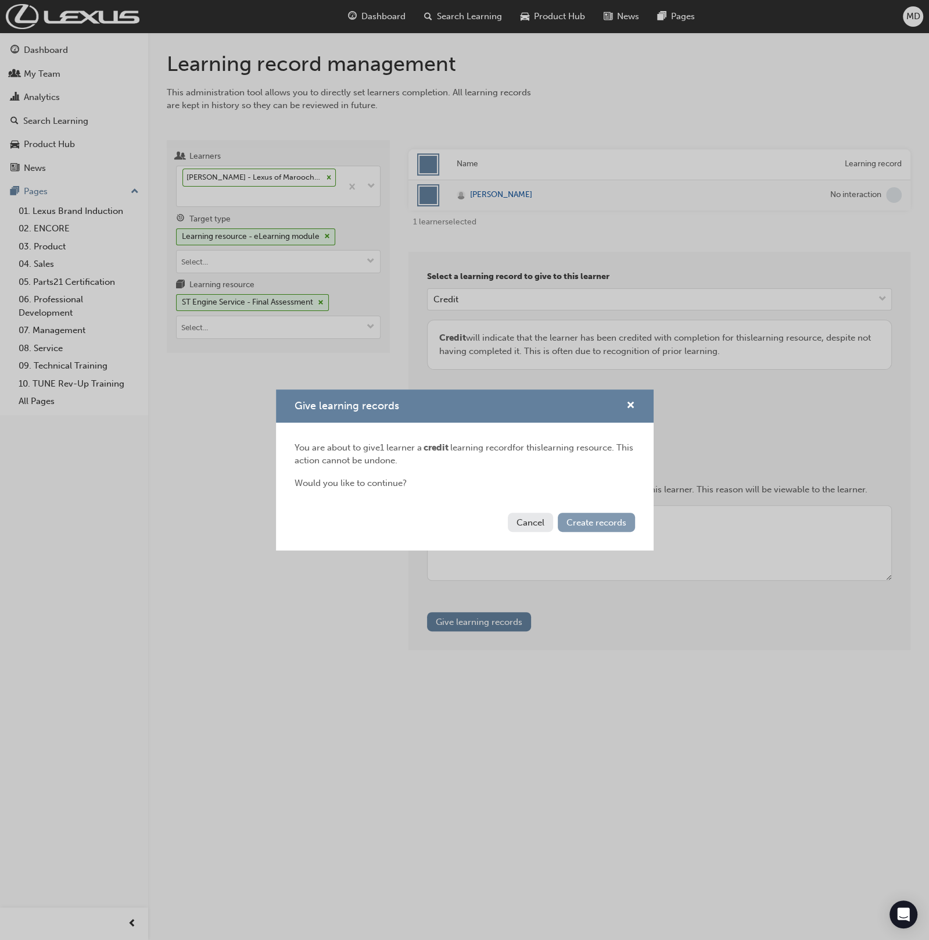
drag, startPoint x: 594, startPoint y: 528, endPoint x: 567, endPoint y: 525, distance: 27.5
click at [592, 527] on button "Create records" at bounding box center [596, 522] width 77 height 19
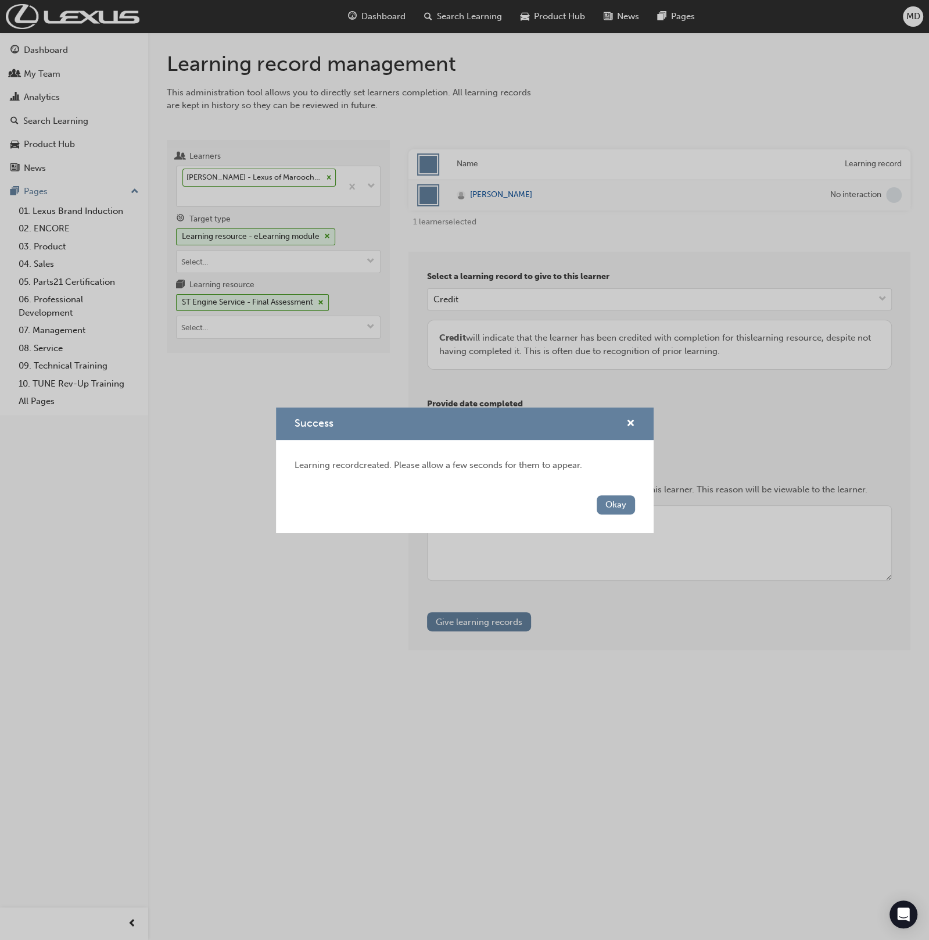
click at [191, 537] on div "Success Learning record created. Please allow a few seconds for them to appear.…" at bounding box center [464, 470] width 929 height 940
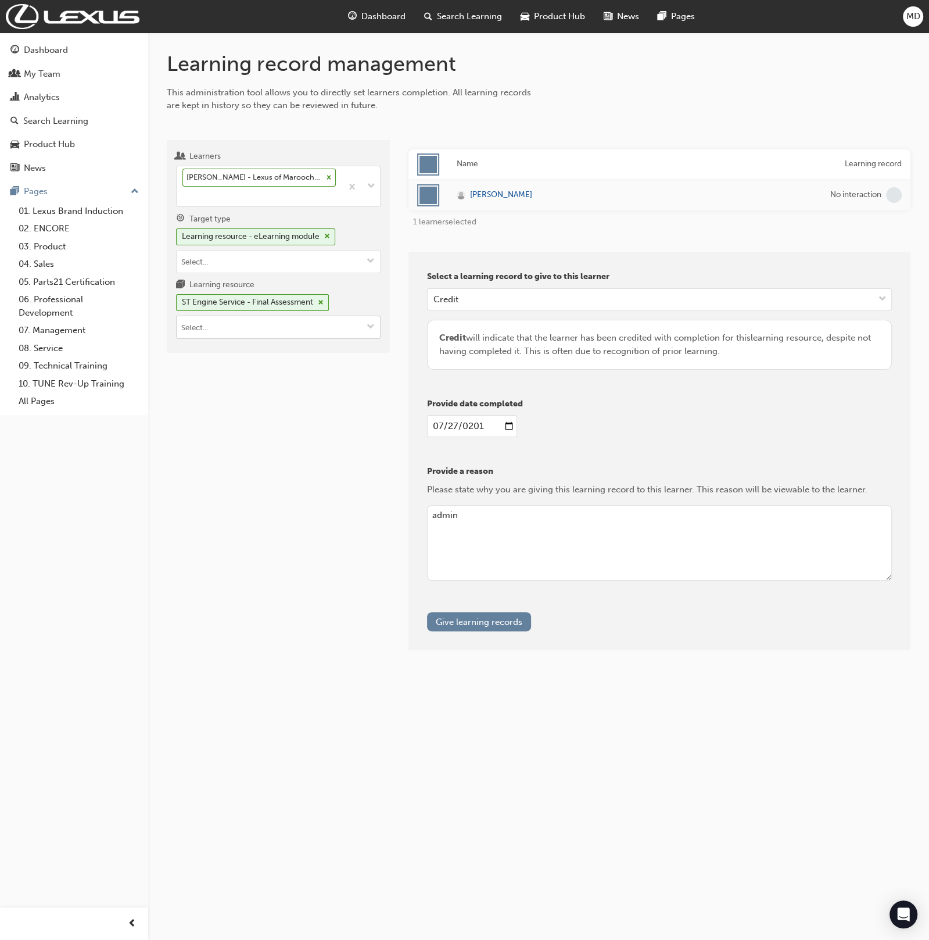
click at [234, 321] on input "Learning resource ST Engine Service - Final Assessment" at bounding box center [278, 327] width 203 height 22
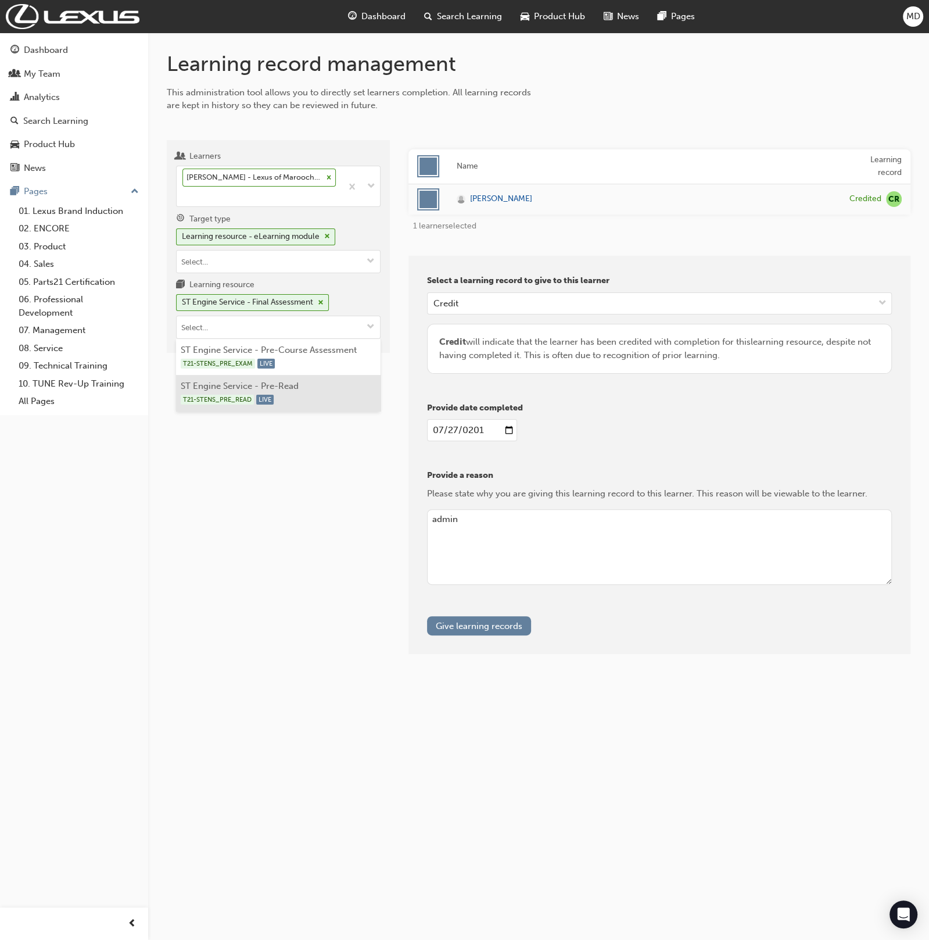
drag, startPoint x: 303, startPoint y: 392, endPoint x: 313, endPoint y: 400, distance: 13.2
click at [306, 393] on div "T21-STENS_PRE_READ LIVE" at bounding box center [279, 399] width 196 height 15
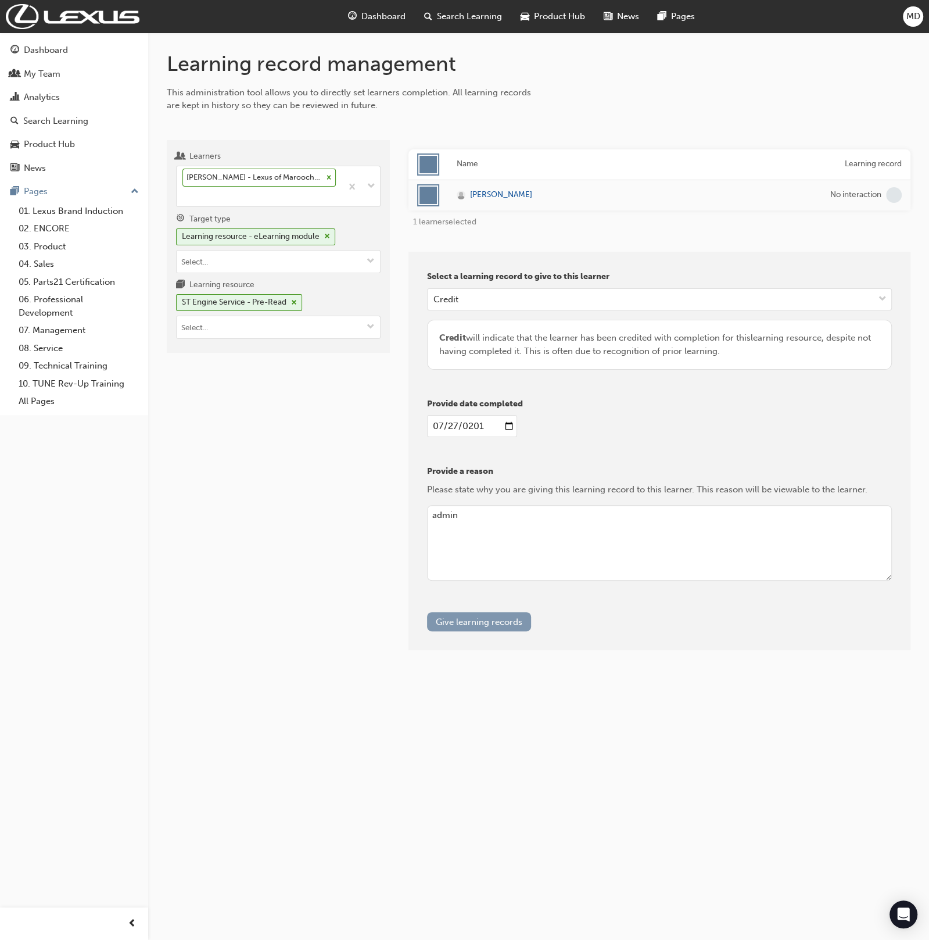
click at [485, 616] on button "Give learning records" at bounding box center [479, 621] width 104 height 19
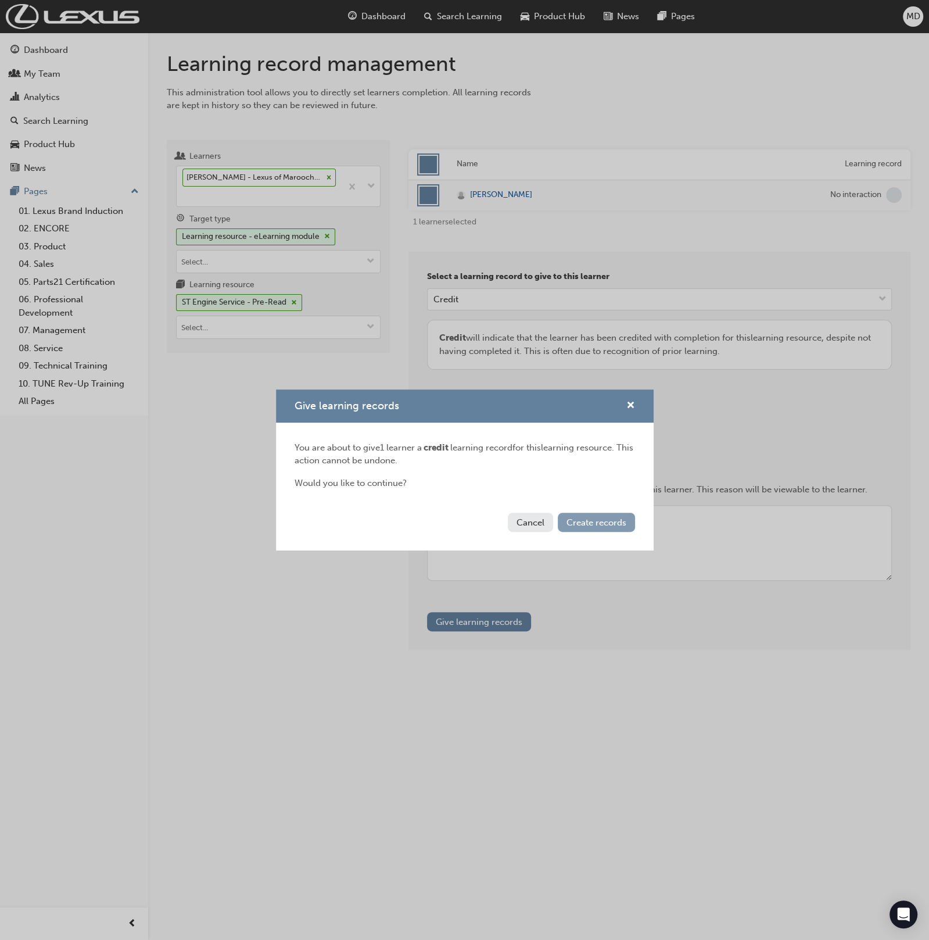
drag, startPoint x: 582, startPoint y: 523, endPoint x: 582, endPoint y: 514, distance: 9.3
click at [581, 522] on span "Create records" at bounding box center [597, 522] width 60 height 10
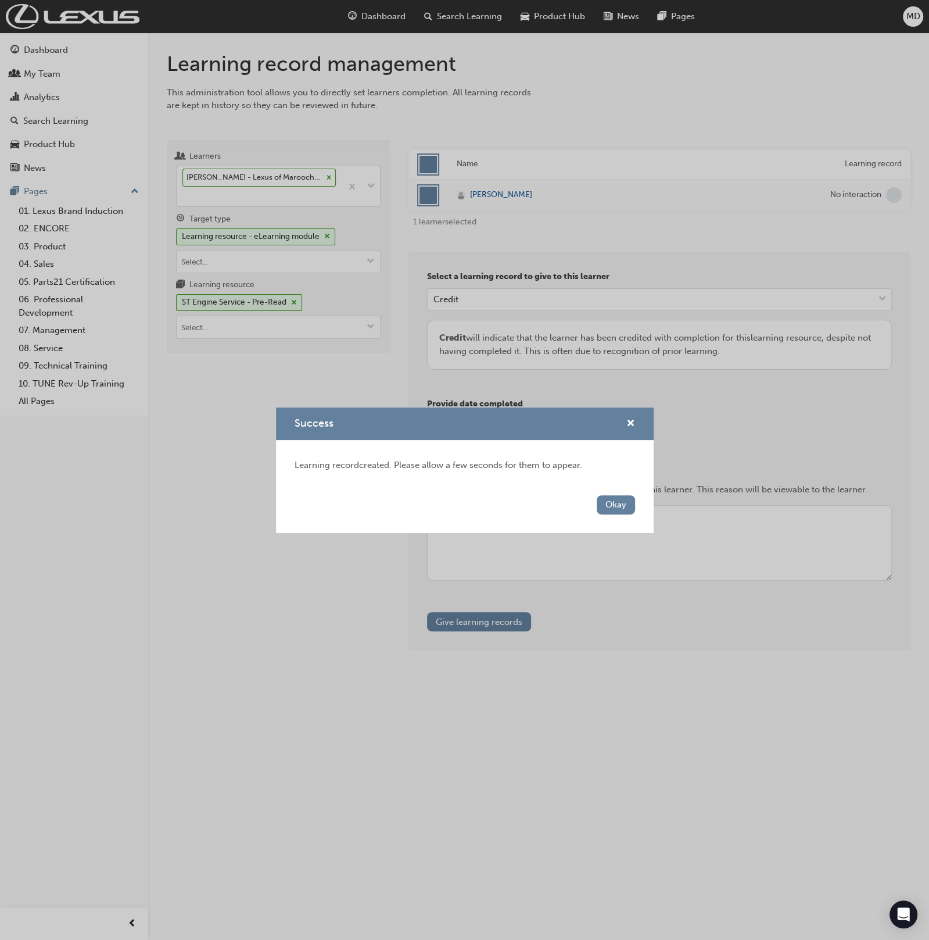
drag, startPoint x: 46, startPoint y: 503, endPoint x: 121, endPoint y: 358, distance: 163.5
click at [55, 485] on div "Success Learning record created. Please allow a few seconds for them to appear.…" at bounding box center [464, 470] width 929 height 940
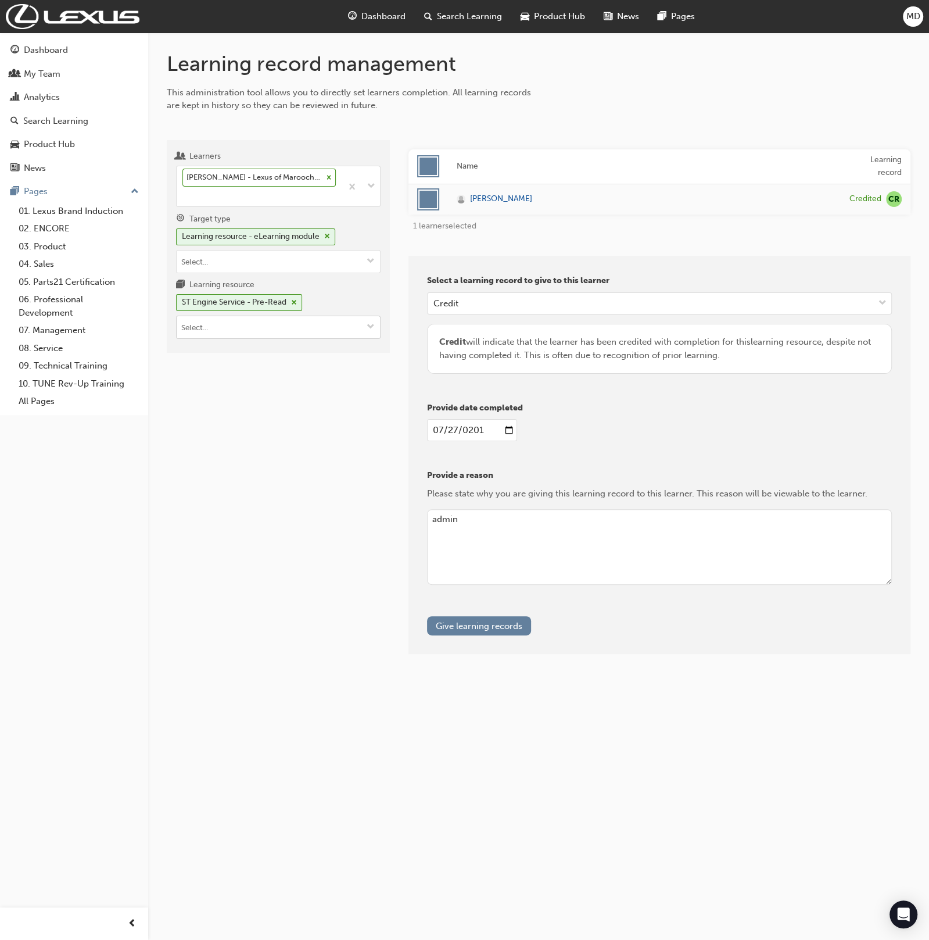
click at [258, 329] on input "Learning resource ST Engine Service - Pre-Read" at bounding box center [278, 327] width 203 height 22
type input "st drivelin"
click at [355, 356] on div "T21-STDLS_EXAM LIVE" at bounding box center [279, 363] width 196 height 15
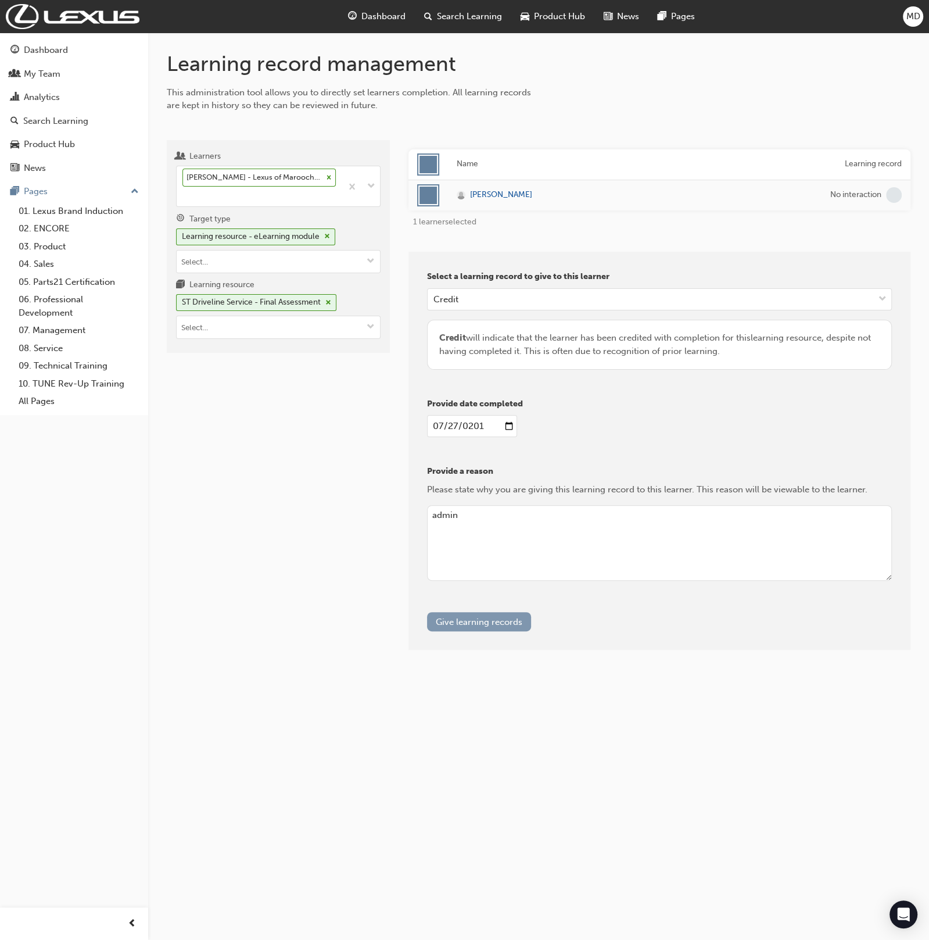
click at [488, 621] on button "Give learning records" at bounding box center [479, 621] width 104 height 19
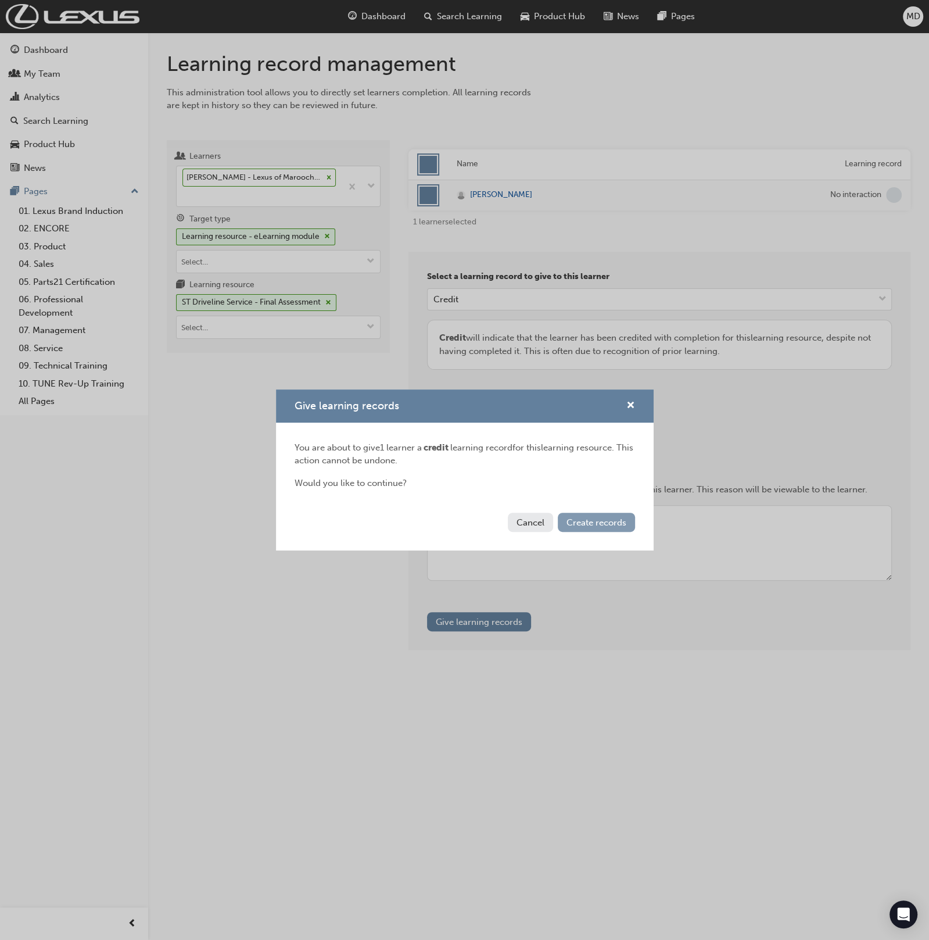
click at [611, 517] on button "Create records" at bounding box center [596, 522] width 77 height 19
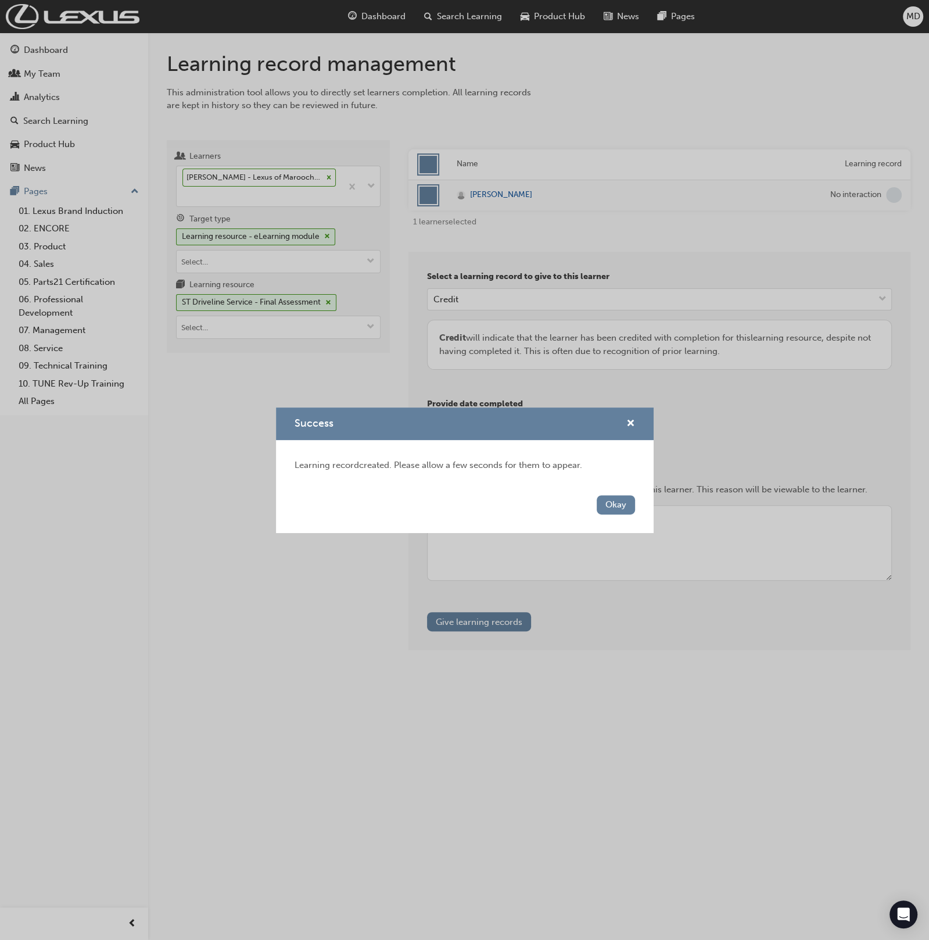
drag, startPoint x: 144, startPoint y: 548, endPoint x: 227, endPoint y: 367, distance: 198.9
click at [180, 488] on div "Success Learning record created. Please allow a few seconds for them to appear.…" at bounding box center [464, 470] width 929 height 940
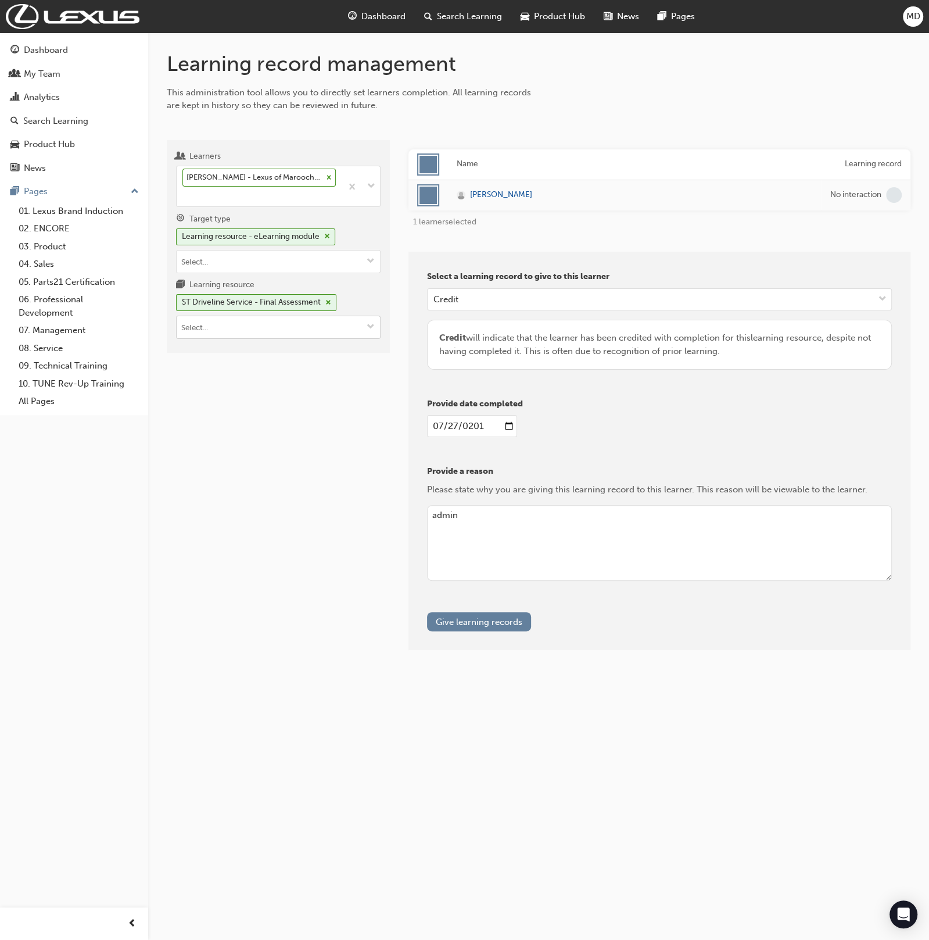
click at [249, 330] on input "Learning resource ST Driveline Service - Final Assessment" at bounding box center [278, 327] width 203 height 22
drag, startPoint x: 298, startPoint y: 362, endPoint x: 303, endPoint y: 368, distance: 8.3
click at [298, 362] on div "T21-STDLS_PRE_READ LIVE" at bounding box center [279, 363] width 196 height 15
click at [472, 615] on button "Give learning records" at bounding box center [479, 621] width 104 height 19
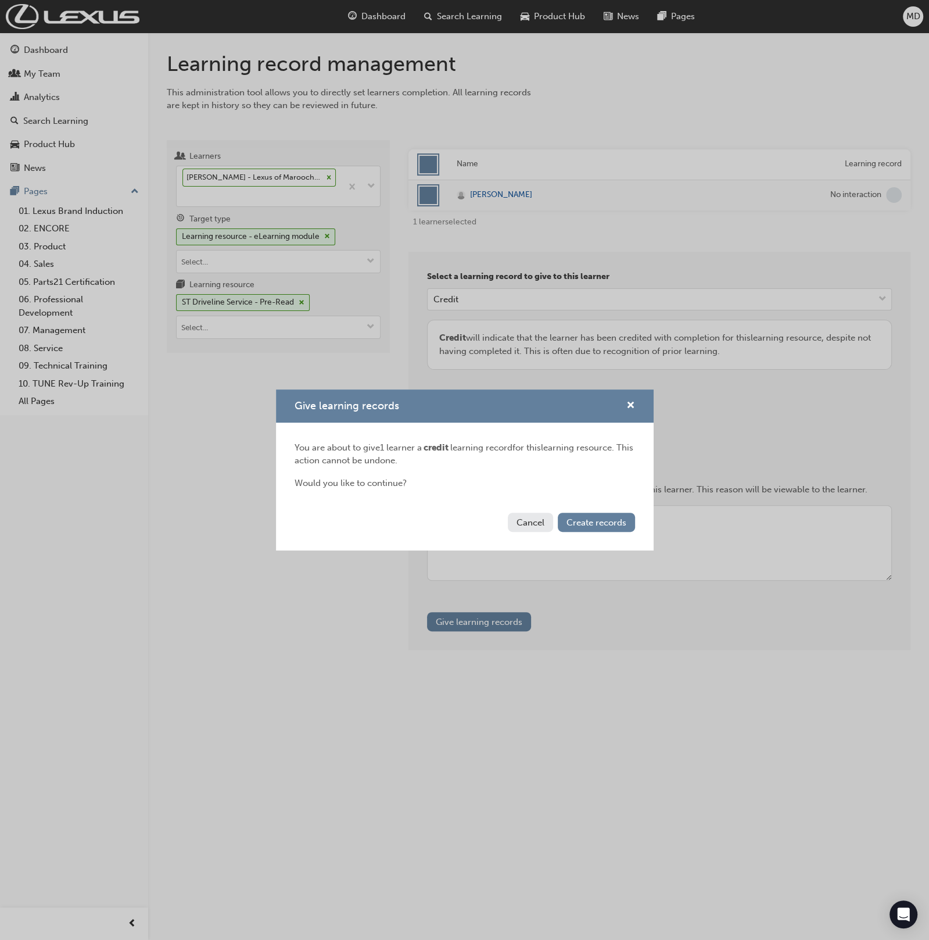
drag, startPoint x: 572, startPoint y: 516, endPoint x: 326, endPoint y: 460, distance: 252.2
click at [549, 512] on div "Cancel Create records" at bounding box center [465, 529] width 378 height 42
click at [189, 320] on div "Give learning records You are about to give 1 learner a credit learning record …" at bounding box center [464, 470] width 929 height 940
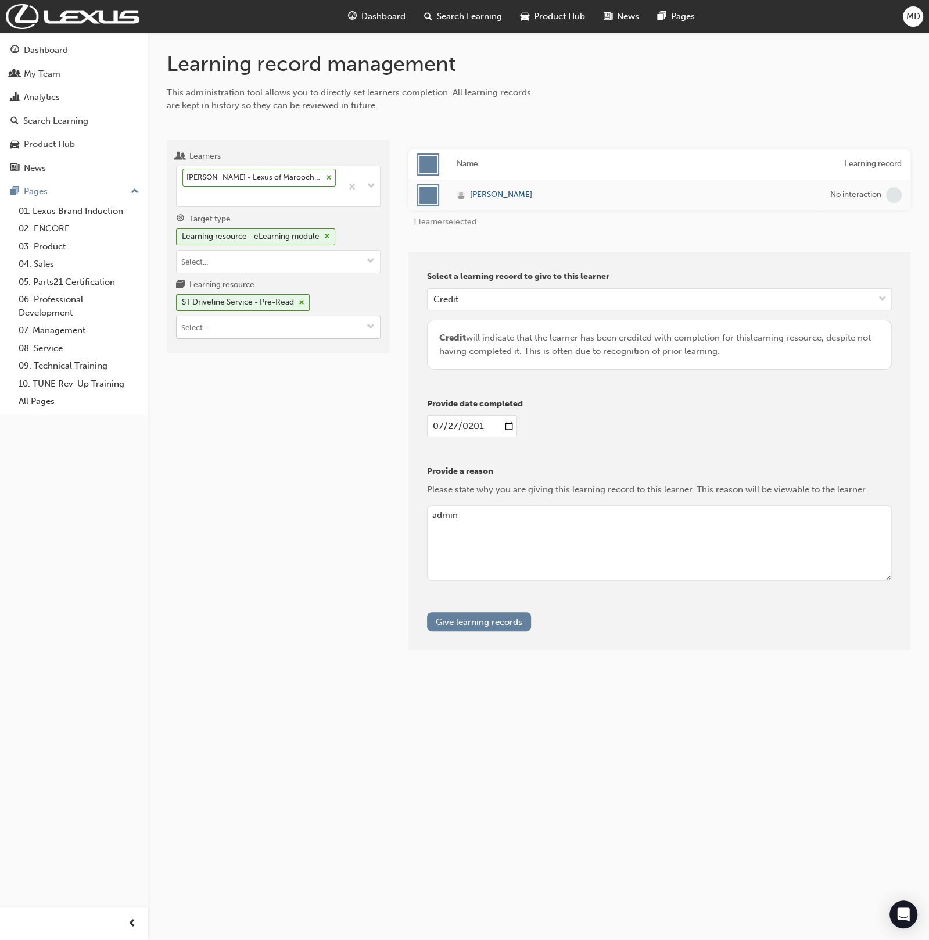
click at [207, 316] on input "Learning resource ST Driveline Service - Pre-Read" at bounding box center [278, 327] width 203 height 22
click at [295, 386] on li "ST Driveline Service - Pre-Course Assessment T21-STDLS_PRE_EXAM LIVE" at bounding box center [278, 393] width 205 height 36
click at [488, 612] on button "Give learning records" at bounding box center [479, 621] width 104 height 19
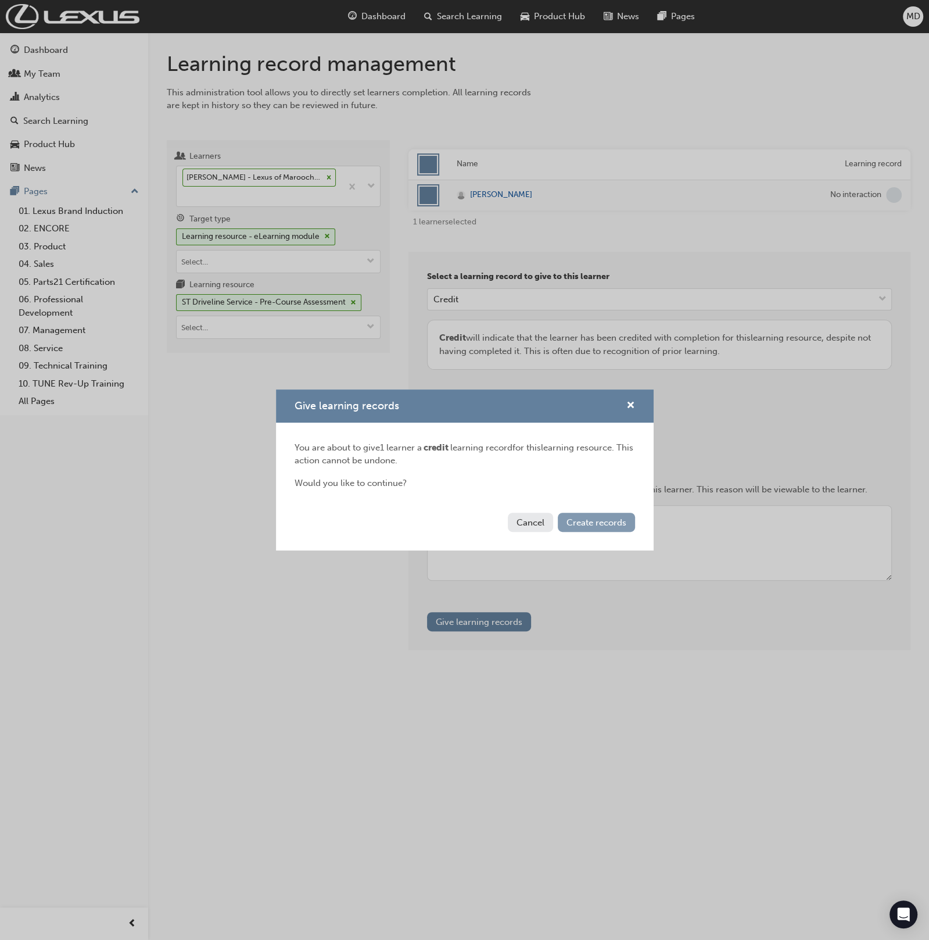
drag, startPoint x: 619, startPoint y: 519, endPoint x: 609, endPoint y: 515, distance: 11.2
click at [619, 518] on span "Create records" at bounding box center [597, 522] width 60 height 10
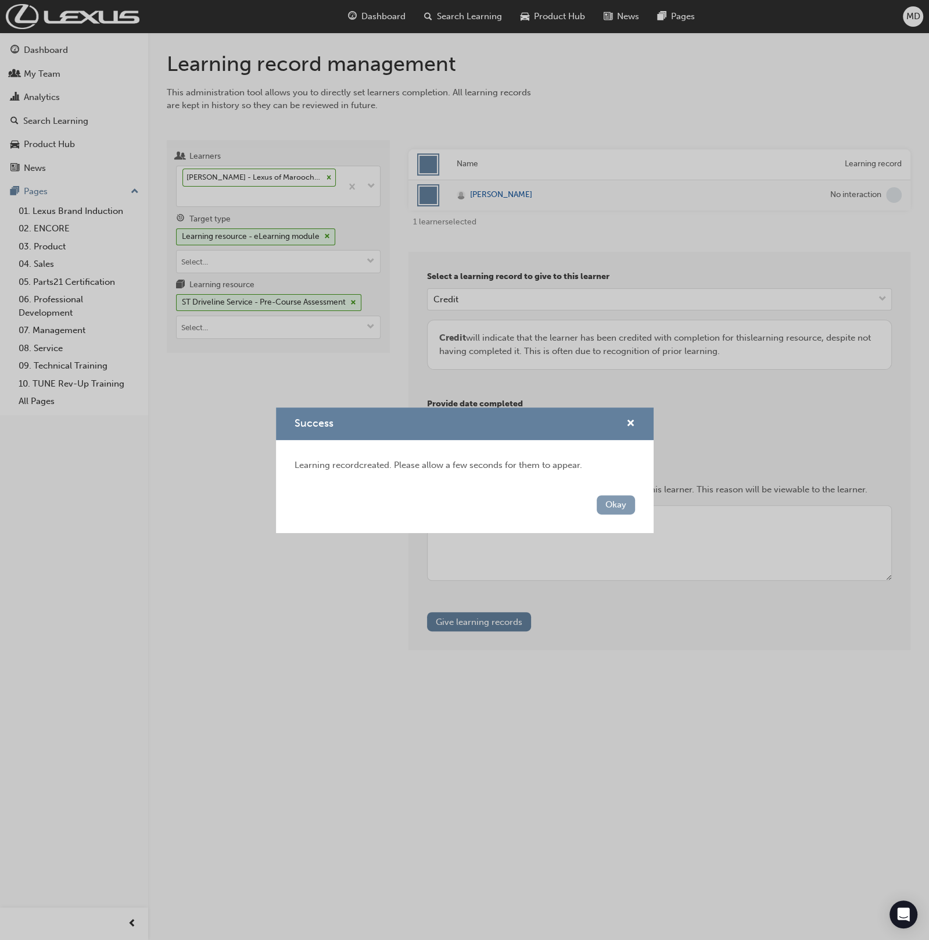
drag, startPoint x: 605, startPoint y: 499, endPoint x: 597, endPoint y: 497, distance: 8.3
click at [600, 498] on button "Okay" at bounding box center [616, 504] width 38 height 19
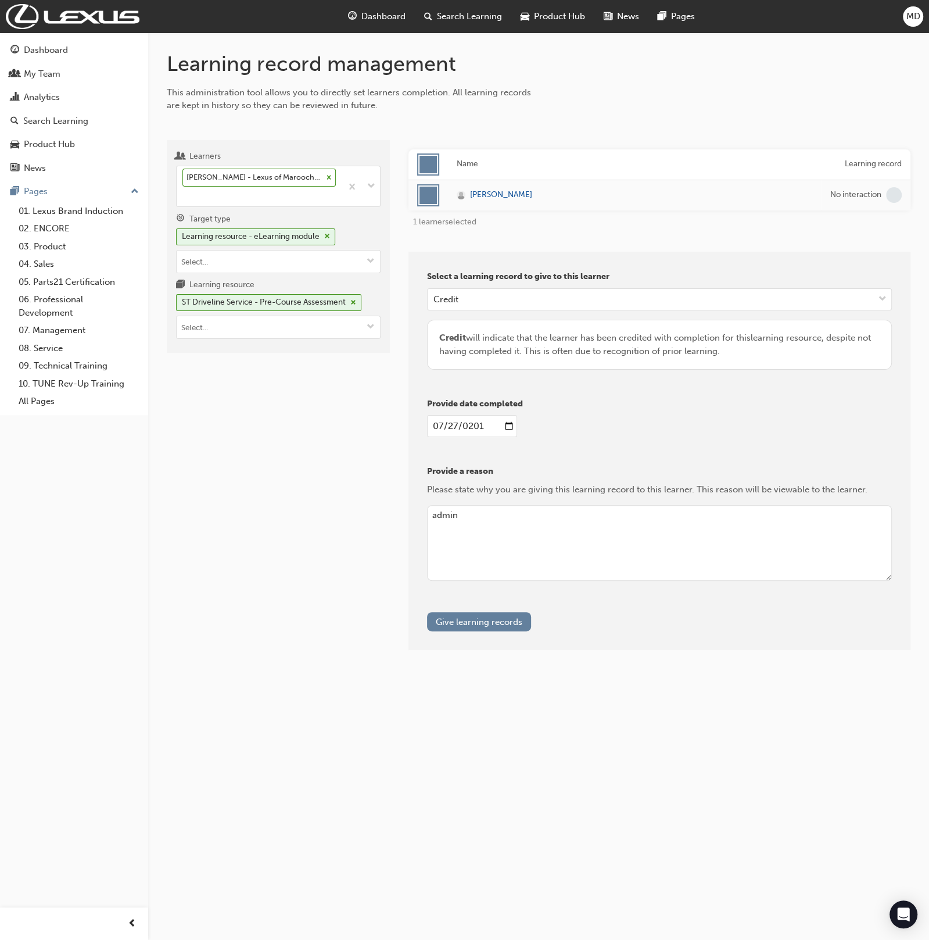
drag, startPoint x: 205, startPoint y: 365, endPoint x: 253, endPoint y: 342, distance: 53.5
click at [213, 364] on div "Learners Luke Hughes - Lexus of Maroochydore - MAROOCHYDORE Target type Learnin…" at bounding box center [278, 395] width 223 height 510
click at [252, 324] on input "Learning resource ST Driveline Service - Pre-Course Assessment" at bounding box center [278, 327] width 203 height 22
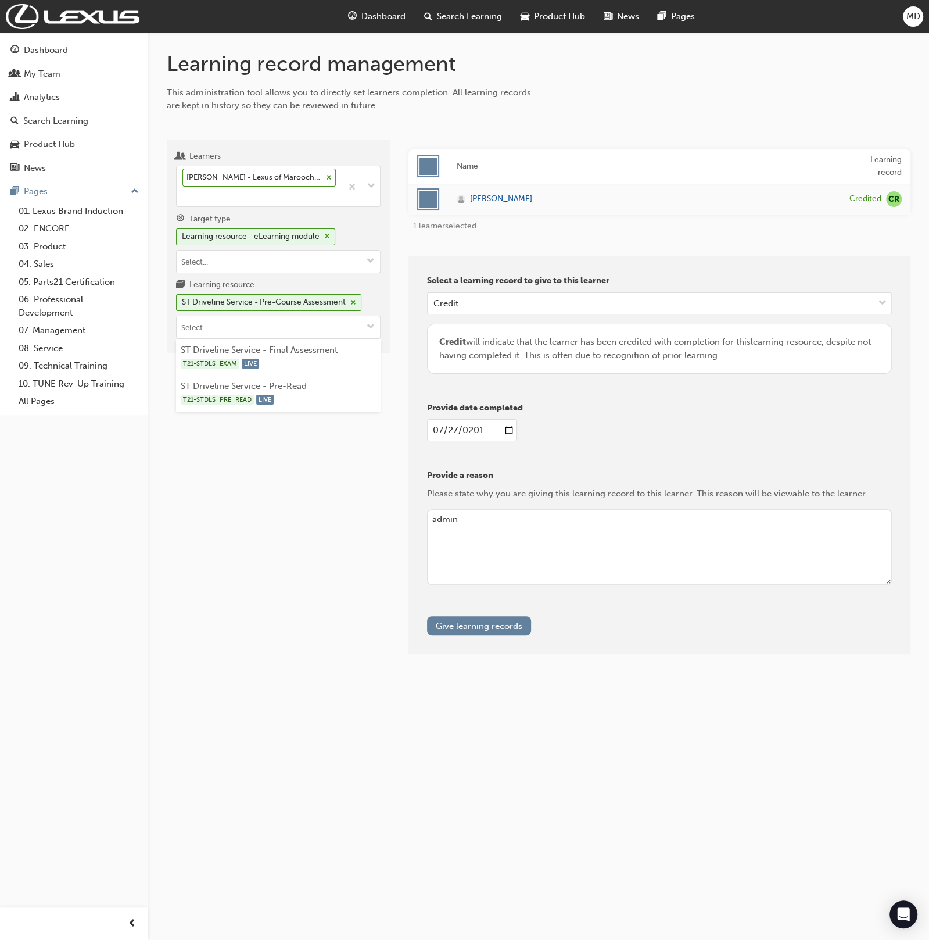
drag, startPoint x: 320, startPoint y: 540, endPoint x: 331, endPoint y: 536, distance: 12.3
click at [320, 540] on div "Learners Luke Hughes - Lexus of Maroochydore - MAROOCHYDORE Target type Learnin…" at bounding box center [278, 397] width 223 height 514
click at [437, 429] on input "2012-07-27" at bounding box center [472, 430] width 90 height 22
type input "2018-12-10"
click at [514, 518] on textarea "admin" at bounding box center [659, 547] width 465 height 76
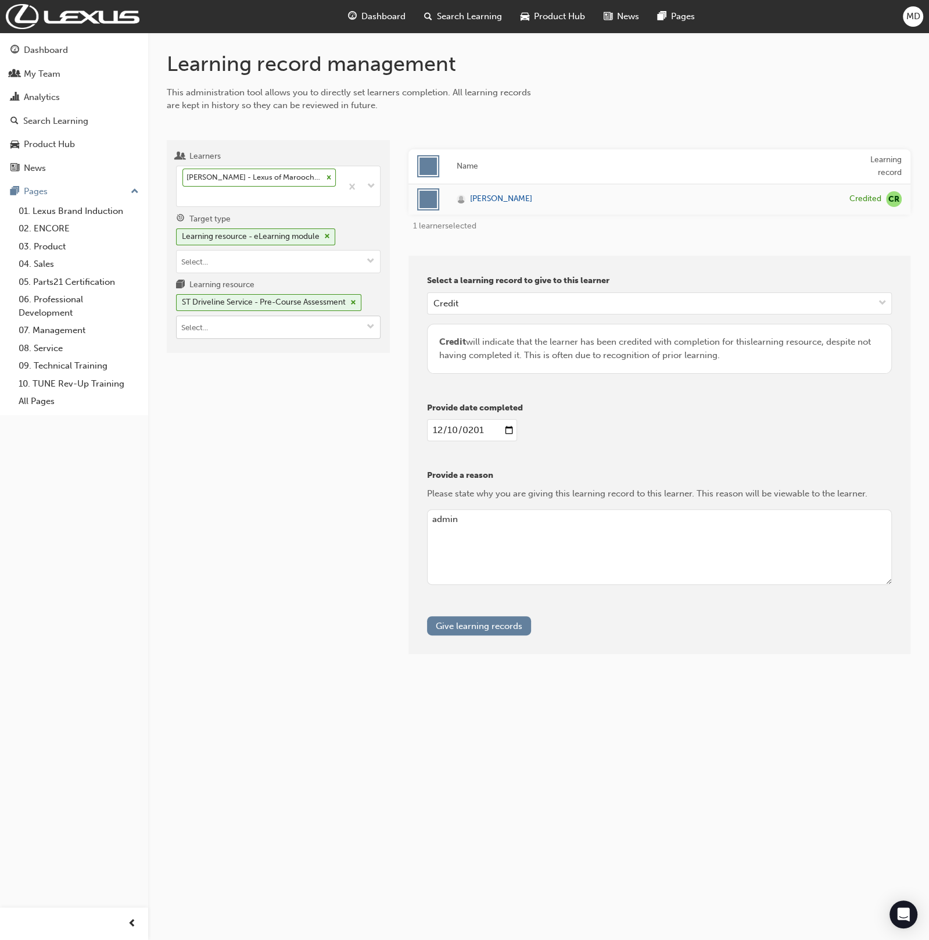
click at [239, 331] on input "Learning resource ST Driveline Service - Pre-Course Assessment" at bounding box center [278, 327] width 203 height 22
type input "hybrid"
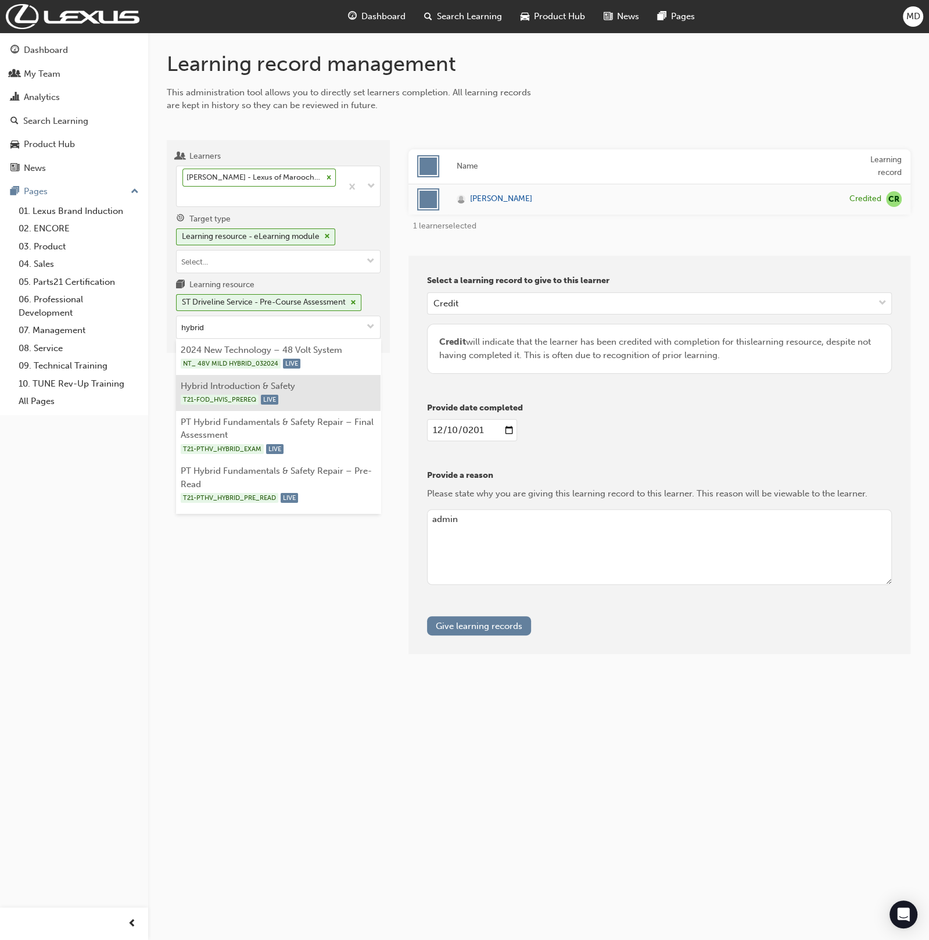
click at [291, 377] on li "Hybrid Introduction & Safety T21-FOD_HVIS_PREREQ LIVE" at bounding box center [278, 393] width 205 height 36
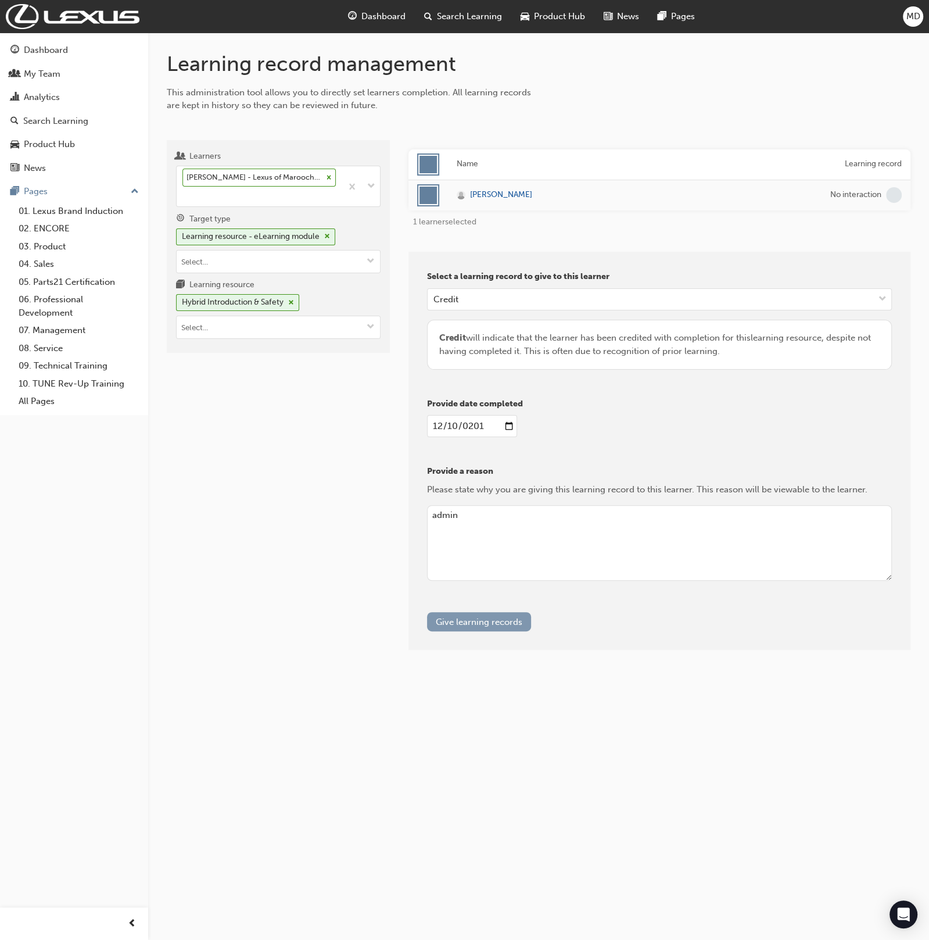
click at [515, 623] on button "Give learning records" at bounding box center [479, 621] width 104 height 19
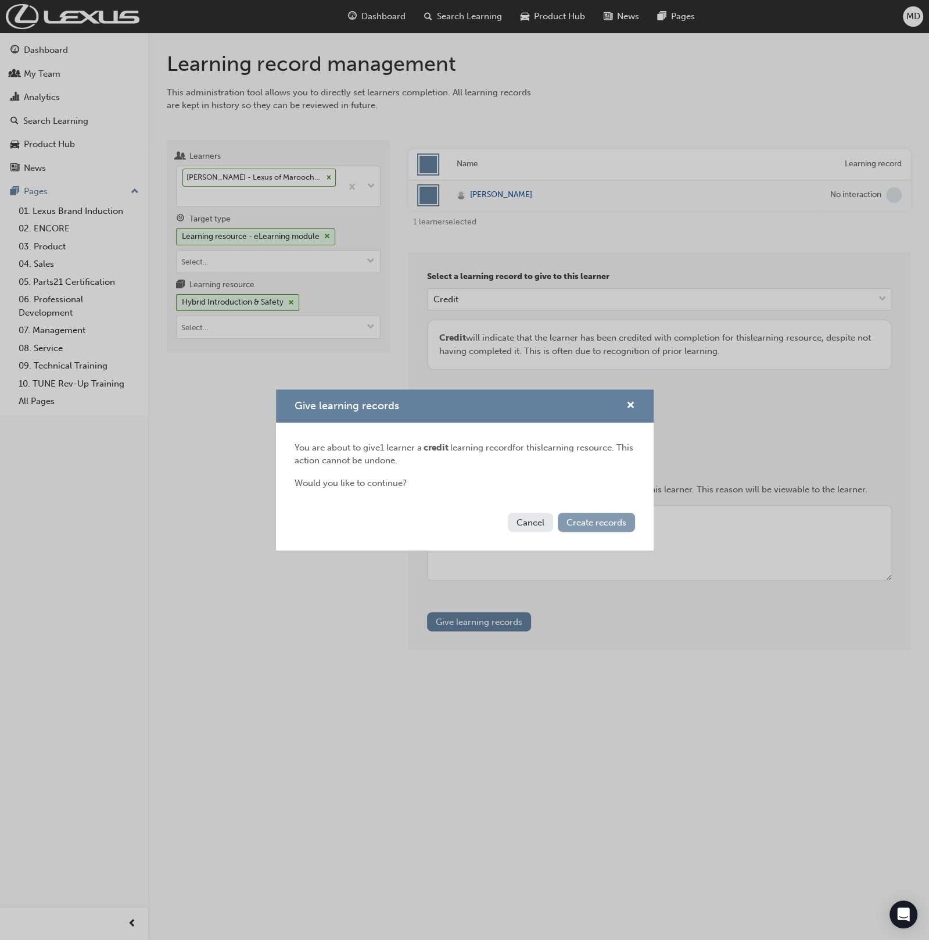
click at [606, 526] on button "Create records" at bounding box center [596, 522] width 77 height 19
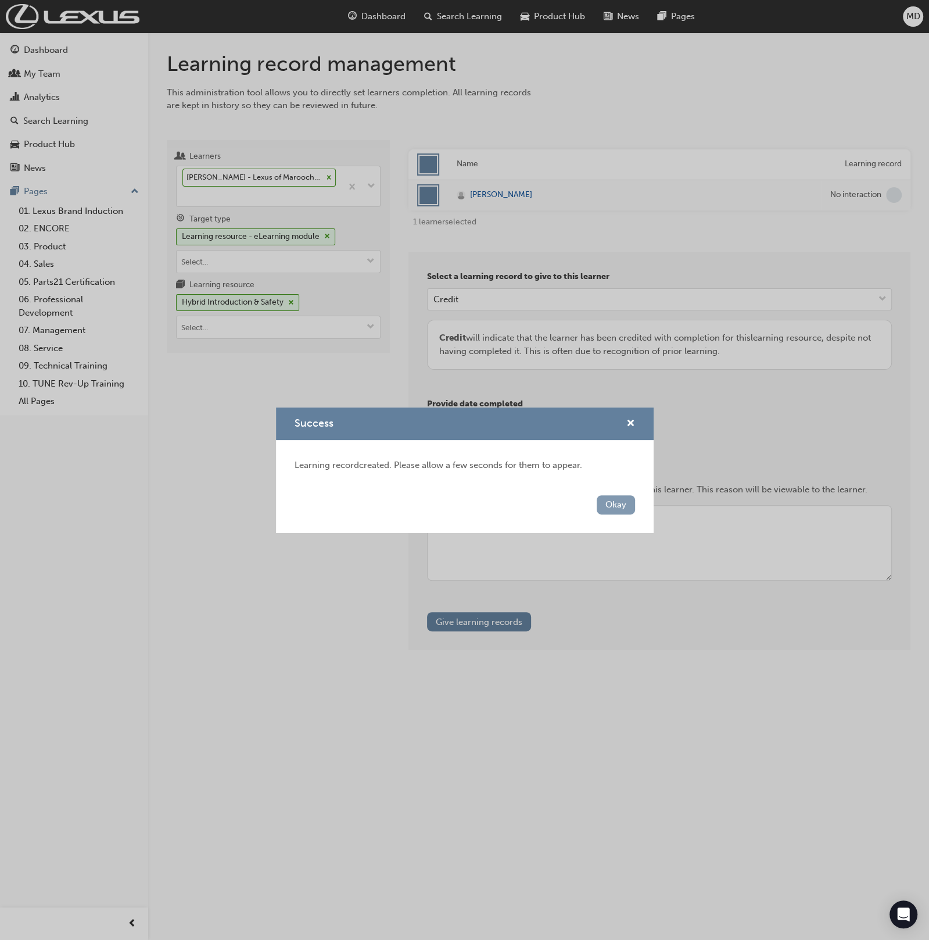
click at [621, 512] on button "Okay" at bounding box center [616, 504] width 38 height 19
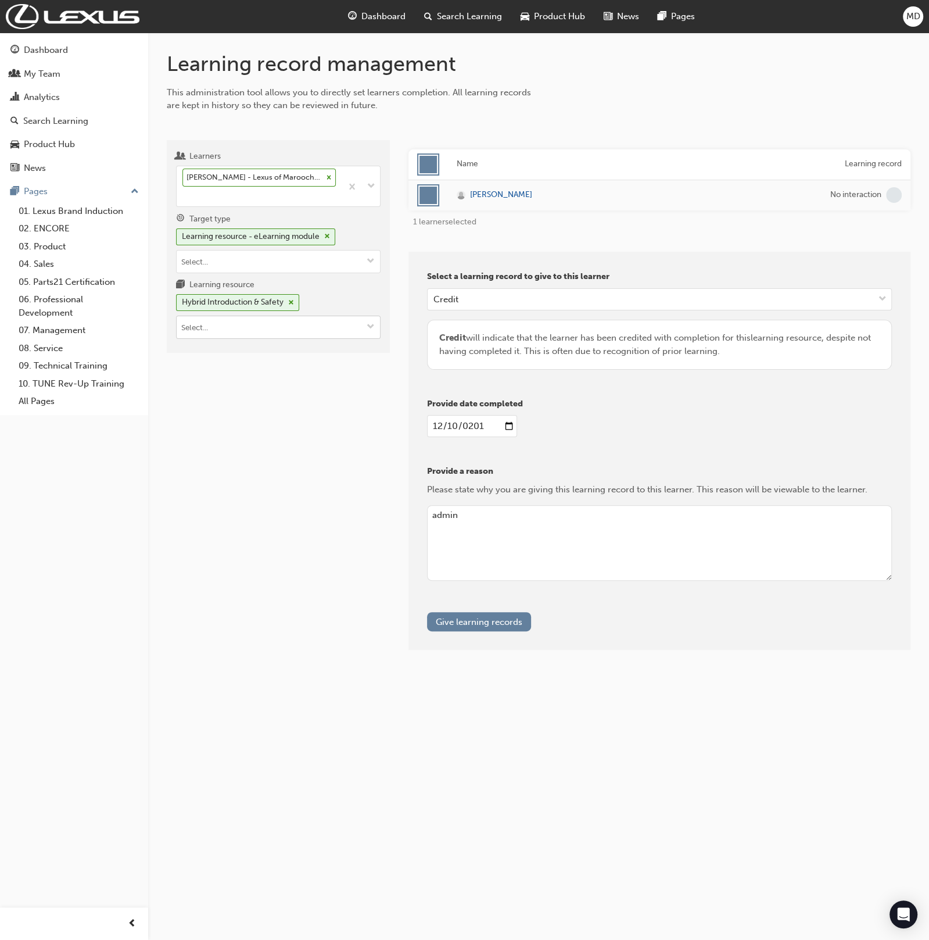
click at [234, 321] on input "Learning resource Hybrid Introduction & Safety" at bounding box center [278, 327] width 203 height 22
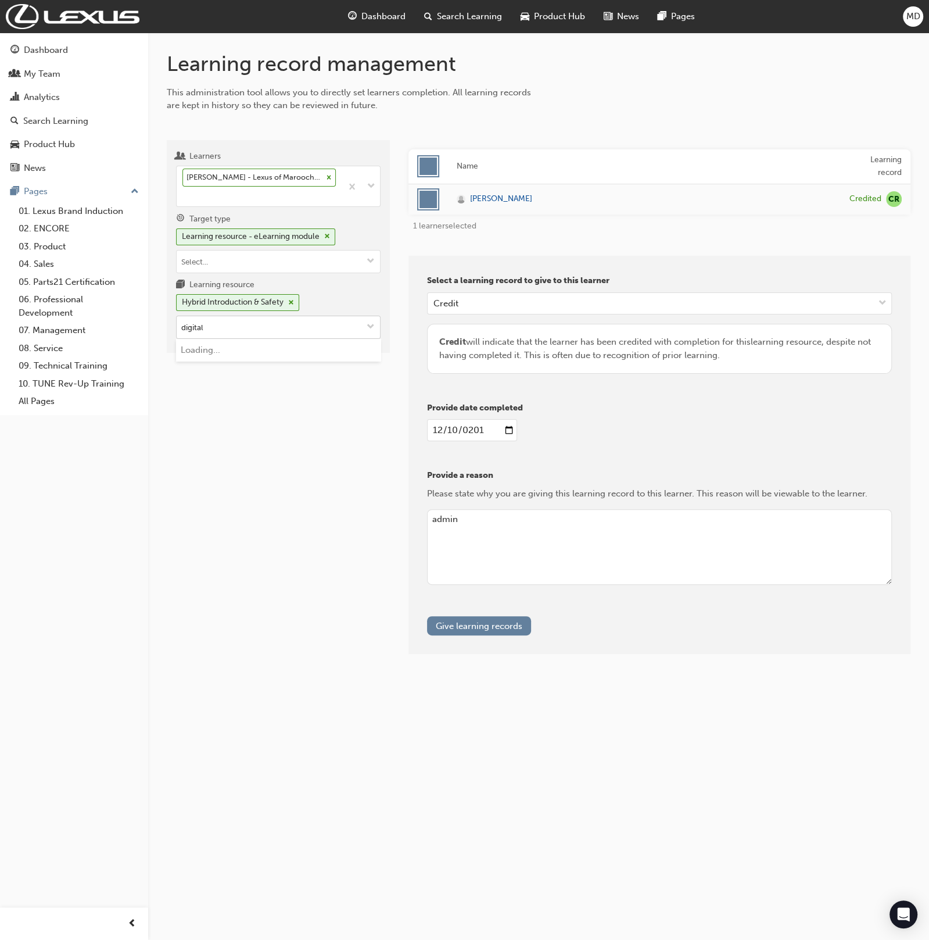
type input "digital"
click at [284, 349] on li "Digital Multi Meter T21-FOD_DMM_PREREQ LIVE" at bounding box center [278, 357] width 205 height 36
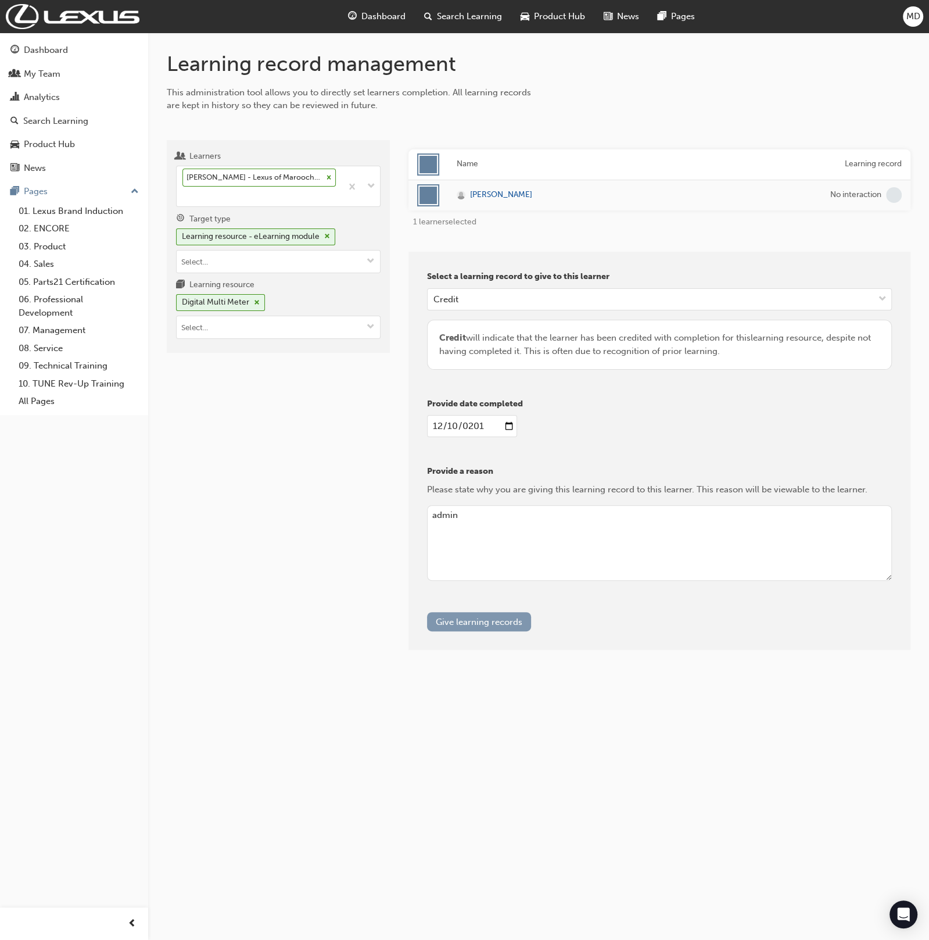
click at [497, 615] on button "Give learning records" at bounding box center [479, 621] width 104 height 19
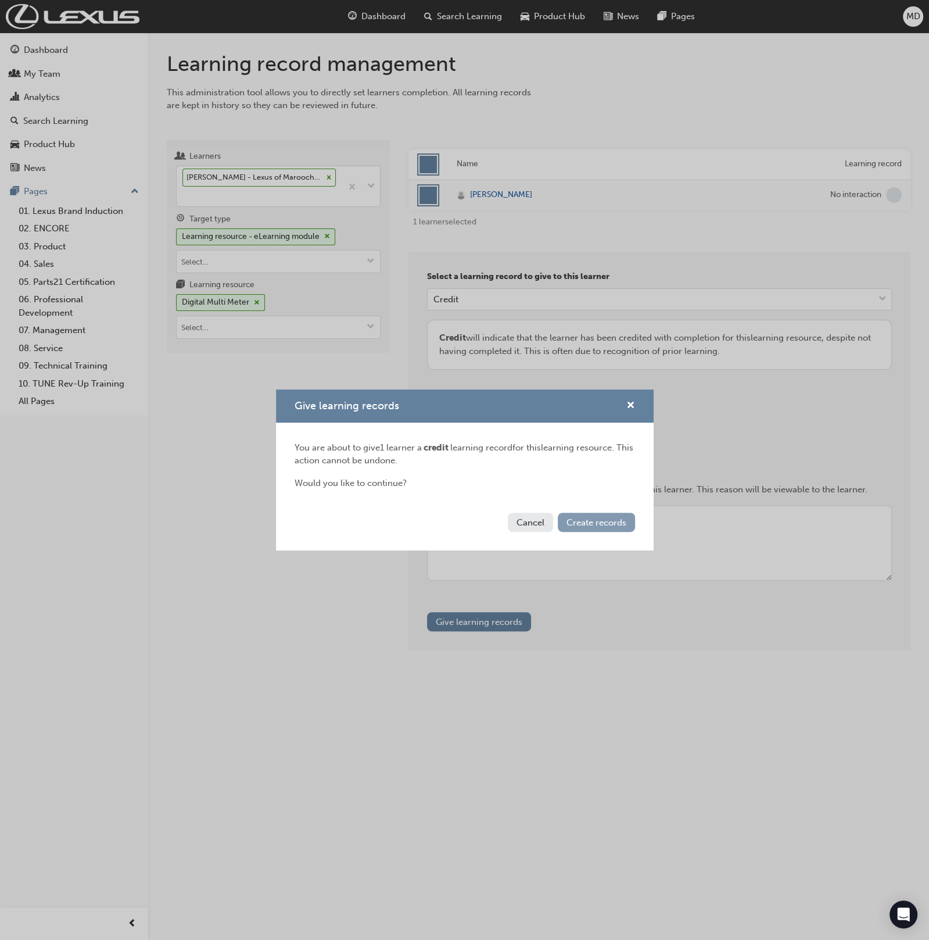
click at [614, 519] on span "Create records" at bounding box center [597, 522] width 60 height 10
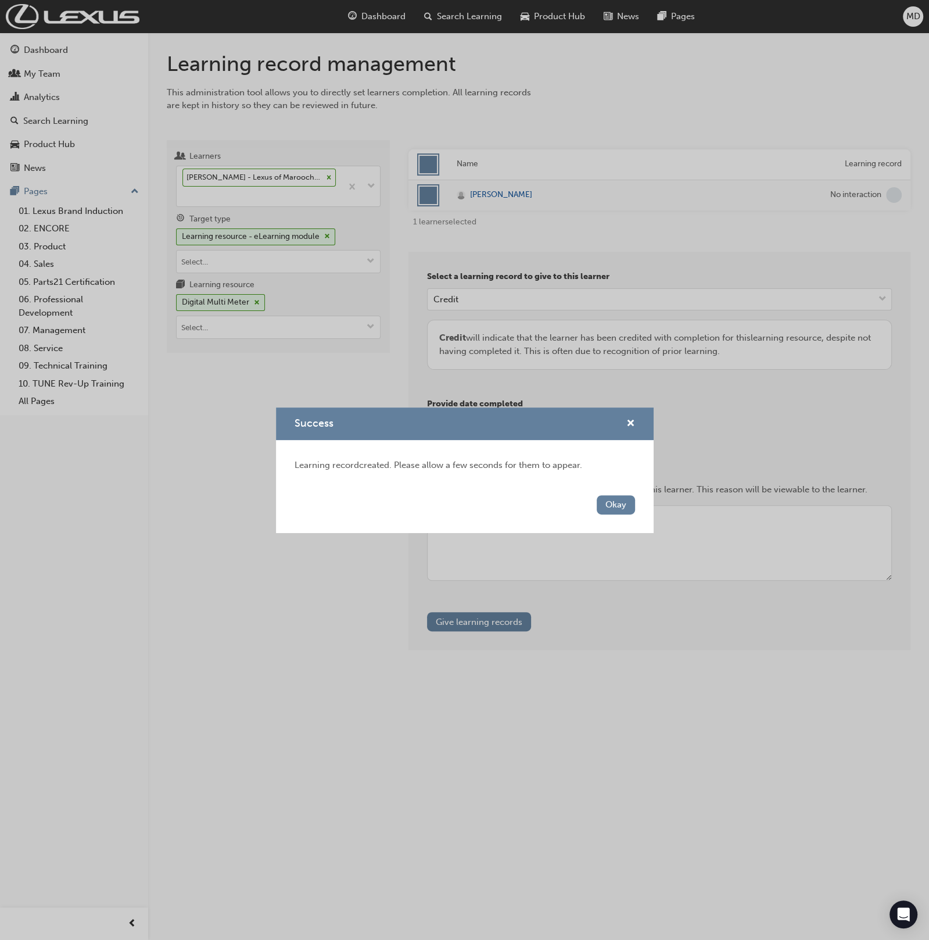
click at [623, 501] on button "Okay" at bounding box center [616, 504] width 38 height 19
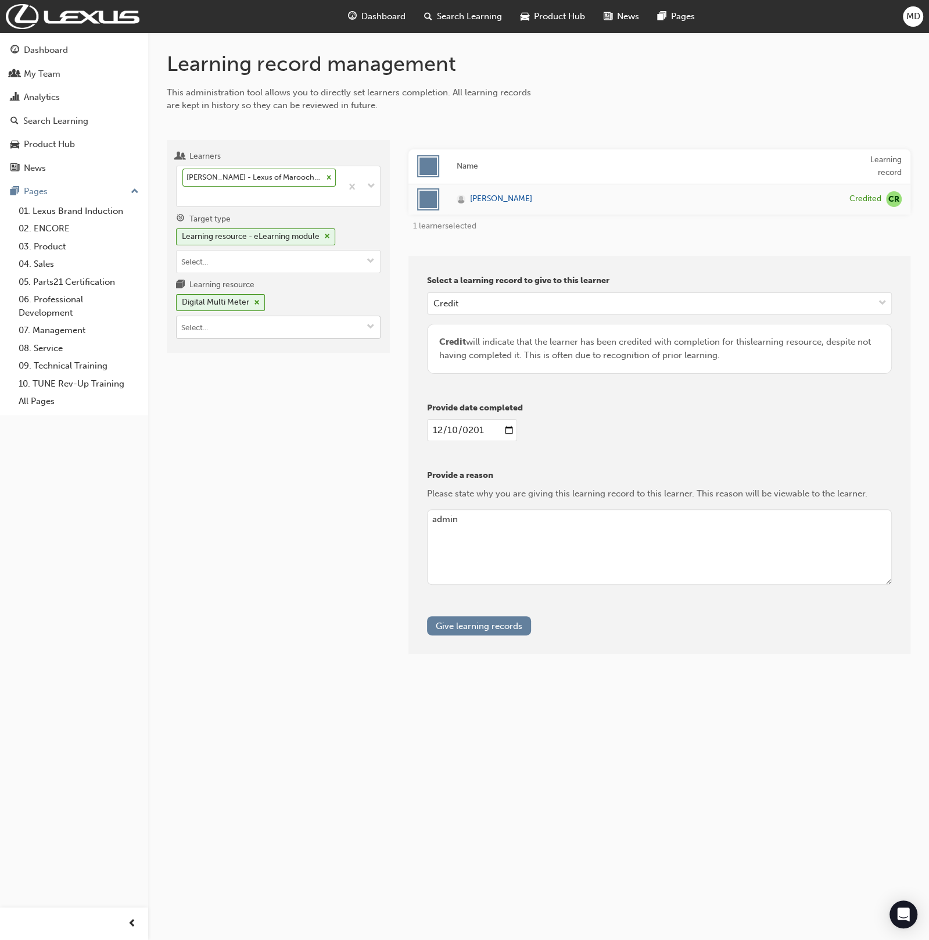
click at [243, 335] on input "Learning resource Digital Multi Meter" at bounding box center [278, 327] width 203 height 22
type input "electrical fun"
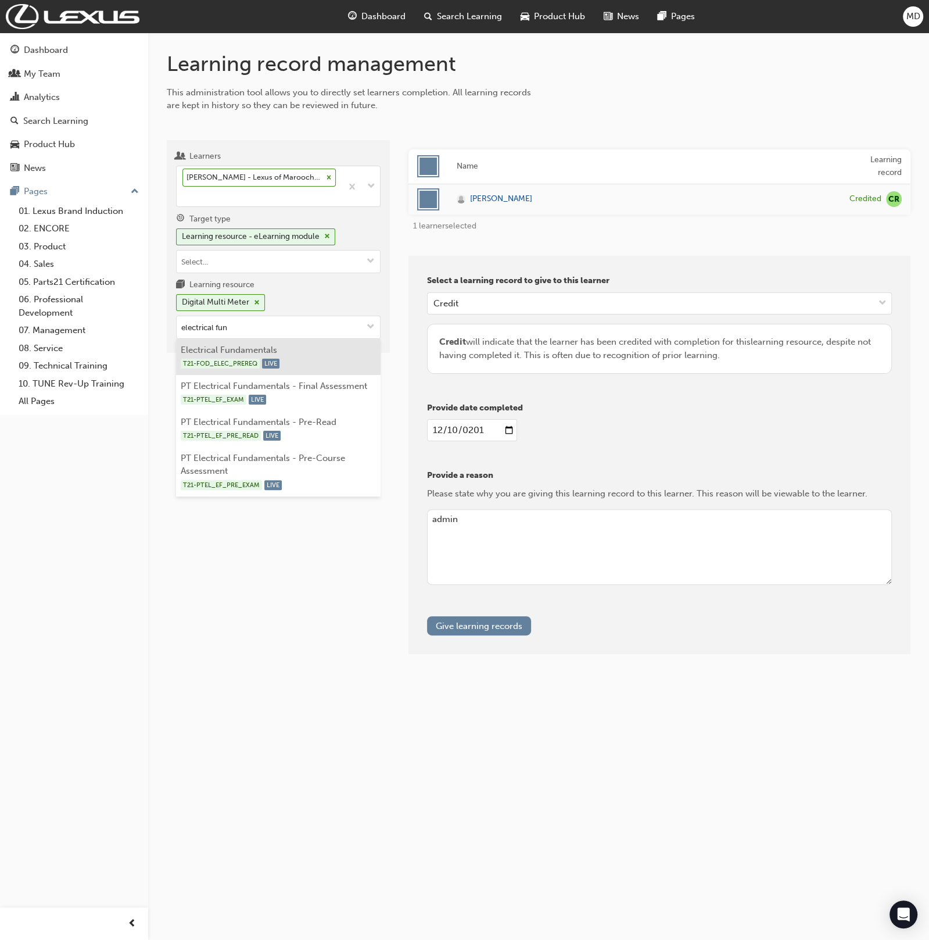
click at [348, 356] on div "T21-FOD_ELEC_PREREQ LIVE" at bounding box center [279, 363] width 196 height 15
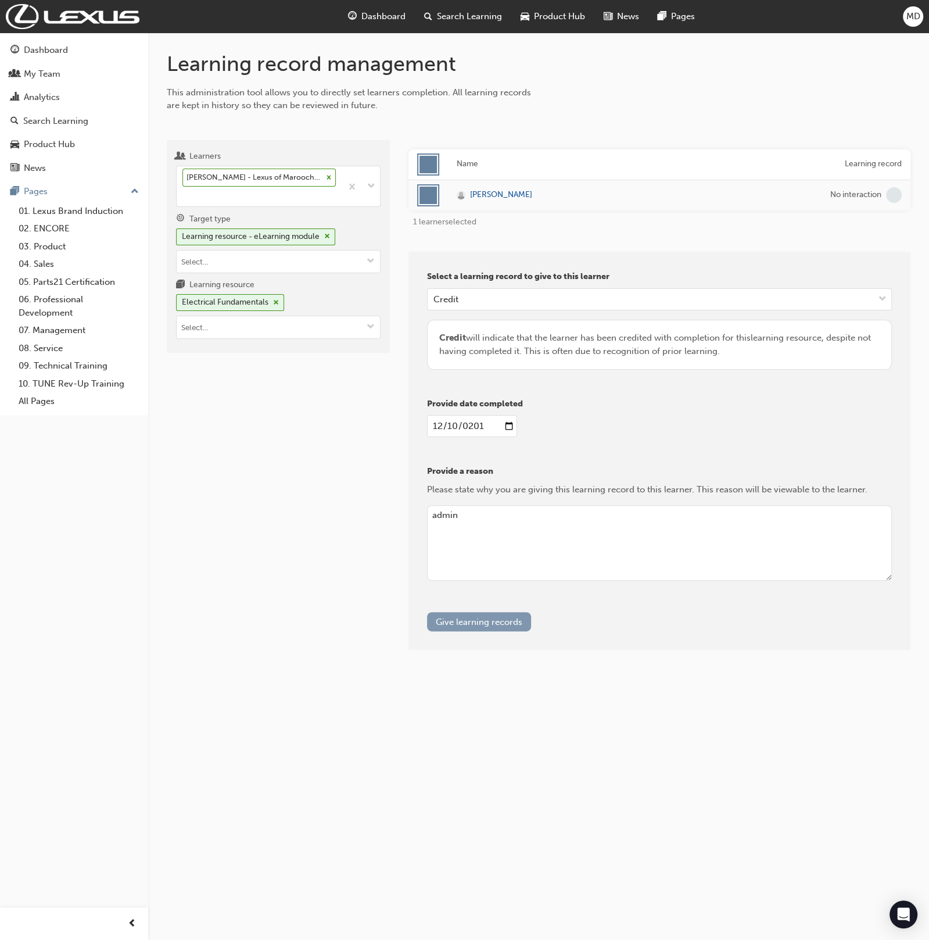
click at [504, 622] on button "Give learning records" at bounding box center [479, 621] width 104 height 19
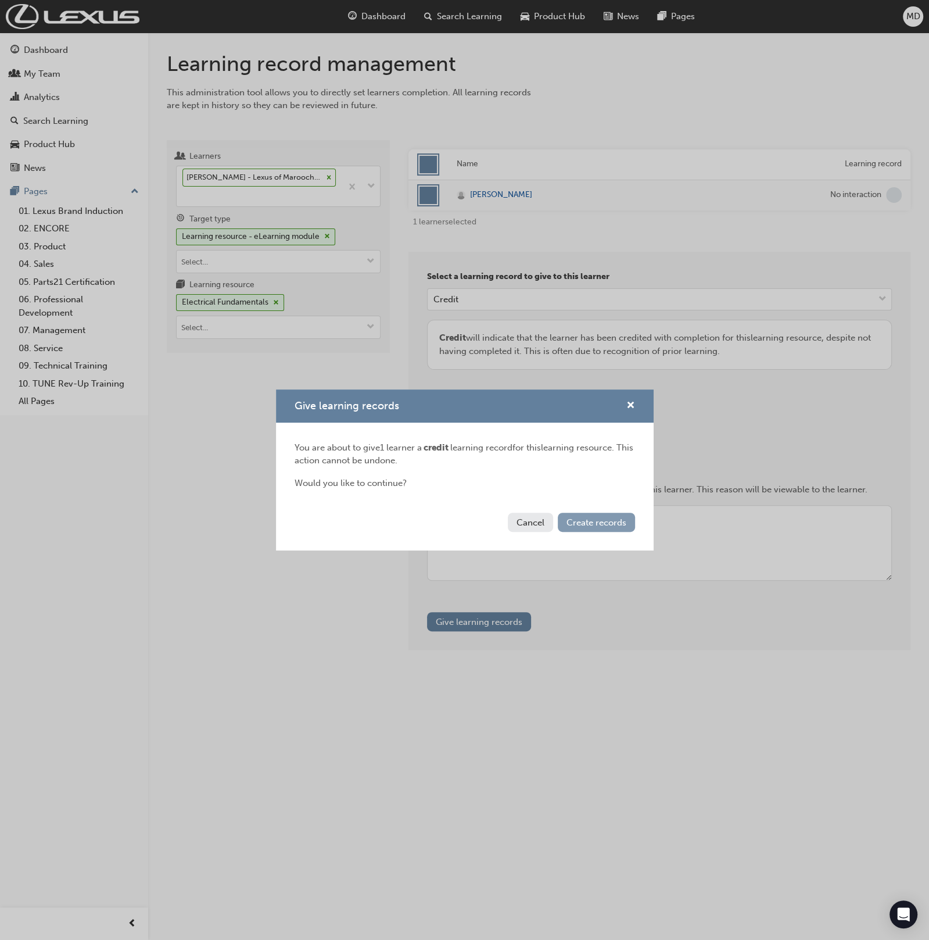
click at [594, 529] on button "Create records" at bounding box center [596, 522] width 77 height 19
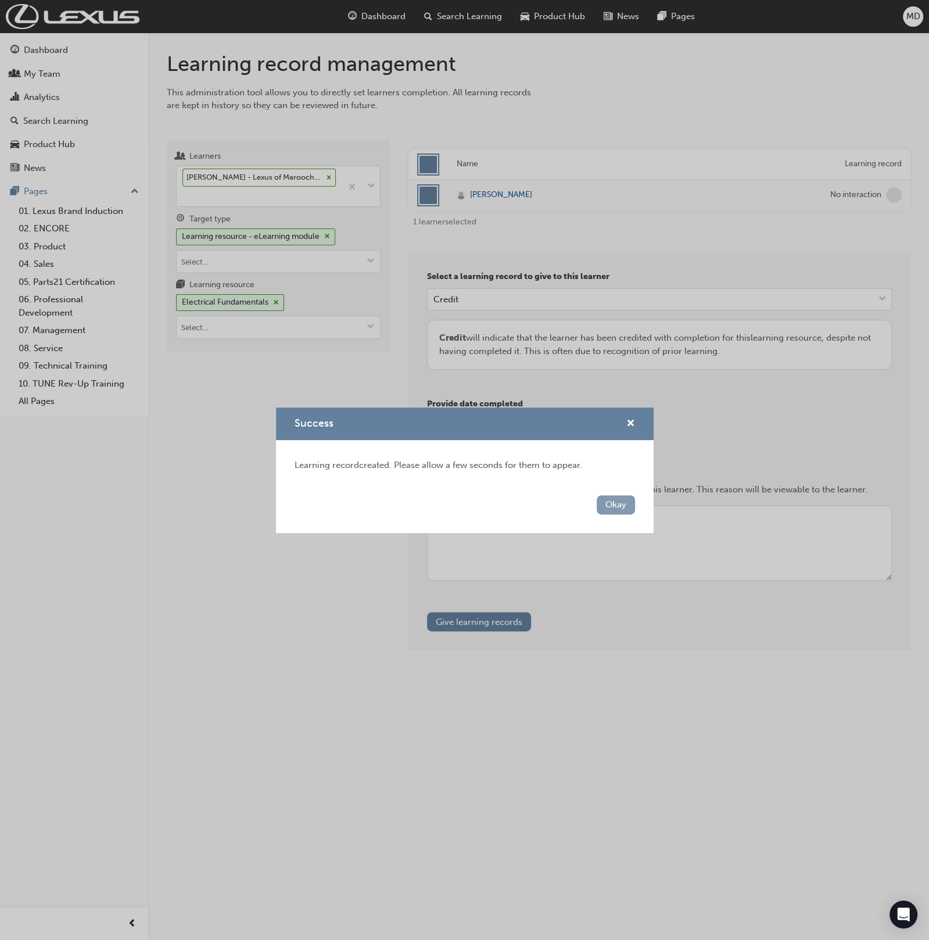
click at [618, 506] on button "Okay" at bounding box center [616, 504] width 38 height 19
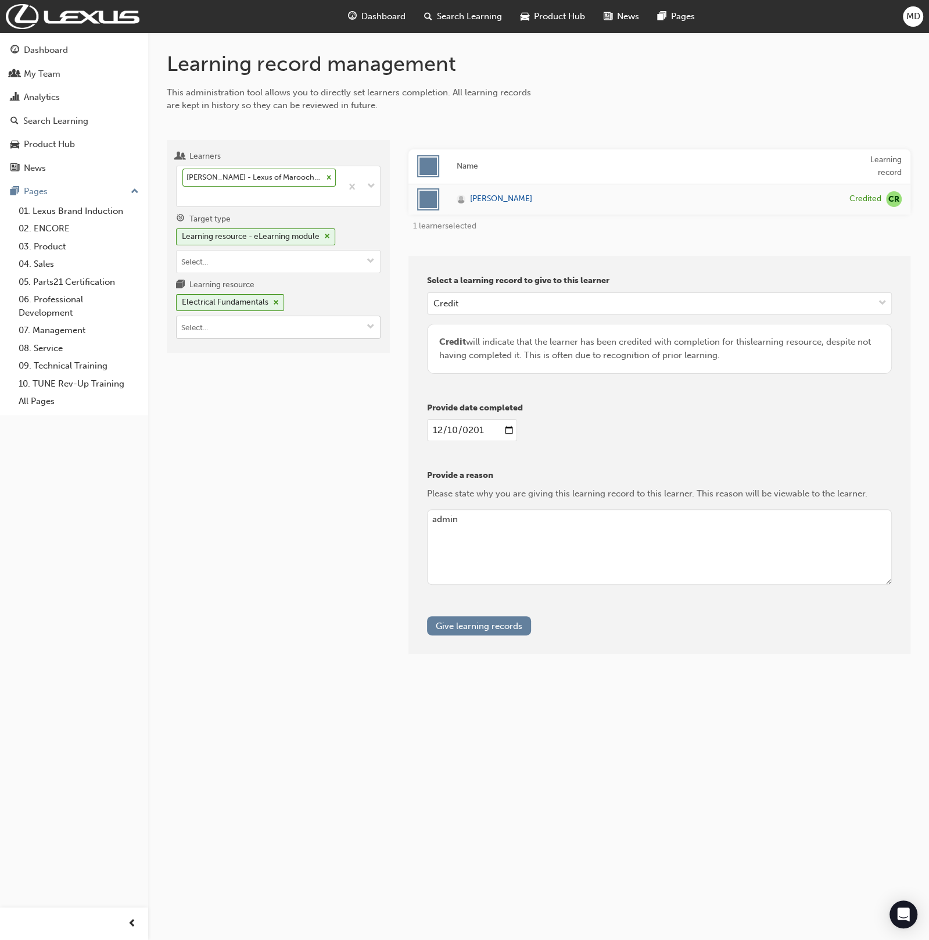
click at [292, 325] on input "Learning resource Electrical Fundamentals" at bounding box center [278, 327] width 203 height 22
type input "osc"
click at [313, 351] on li "Oscilloscope T21-FOD_OSCOPE_PREREQ LIVE" at bounding box center [278, 357] width 205 height 36
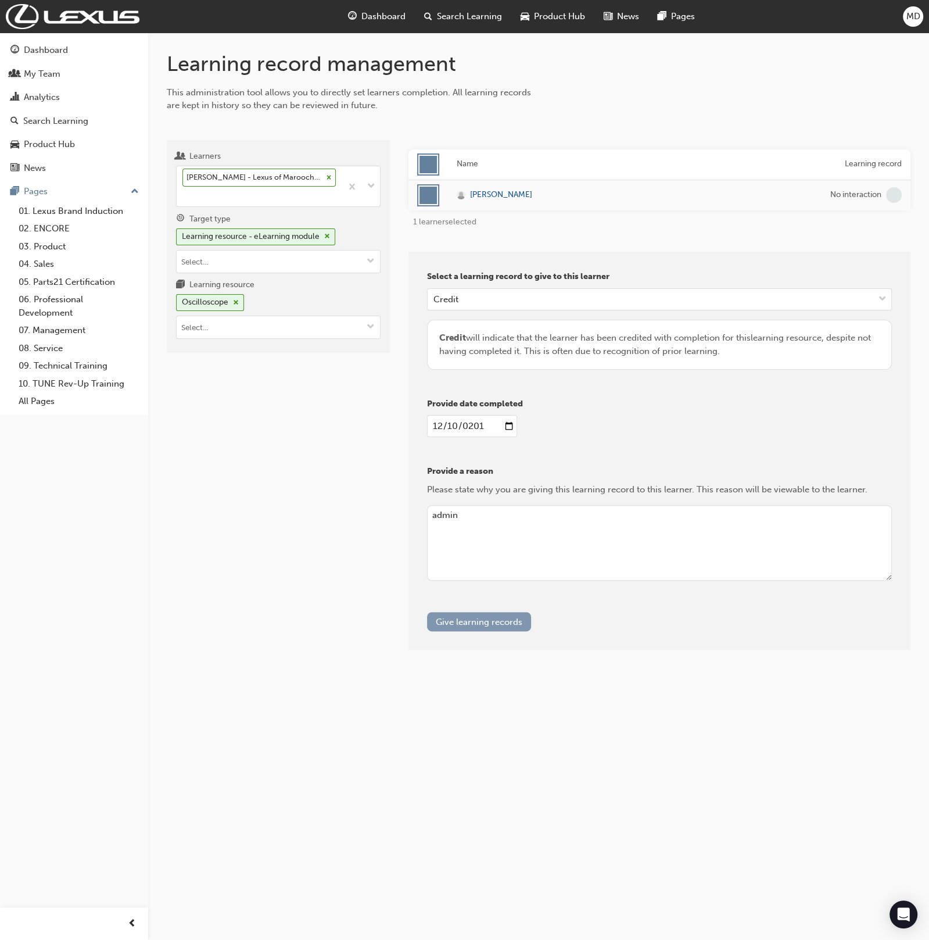
click at [499, 621] on button "Give learning records" at bounding box center [479, 621] width 104 height 19
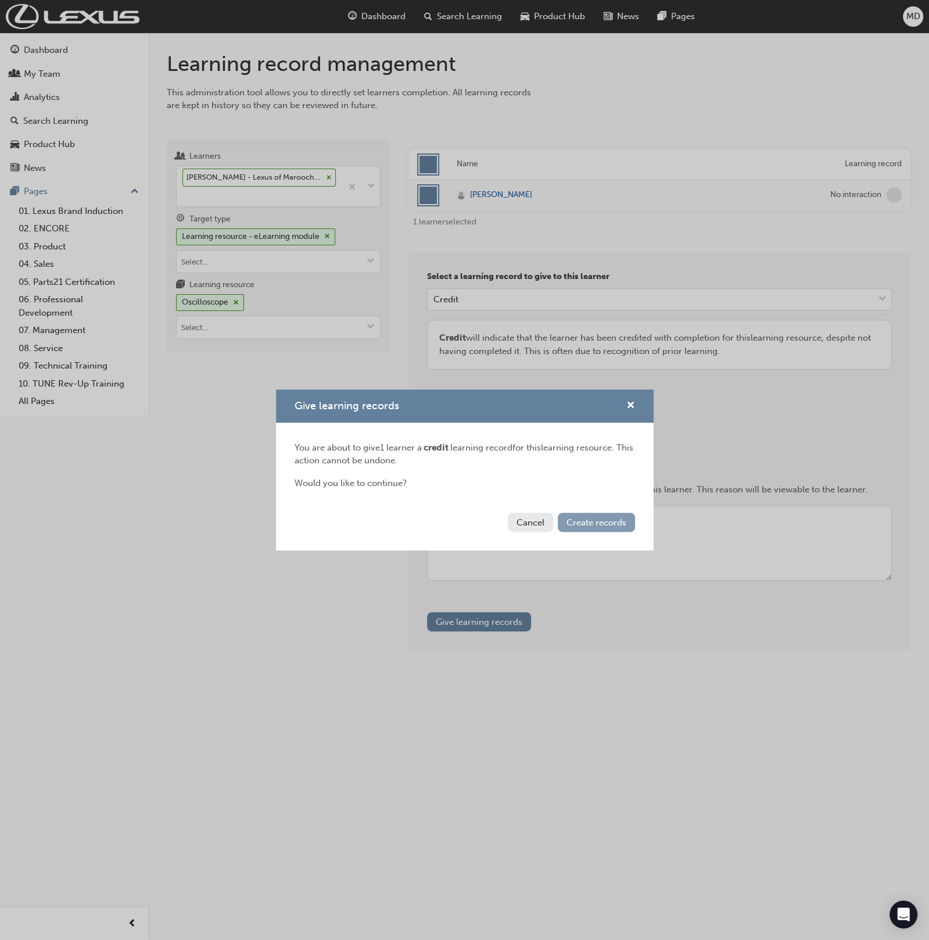
click at [612, 514] on button "Create records" at bounding box center [596, 522] width 77 height 19
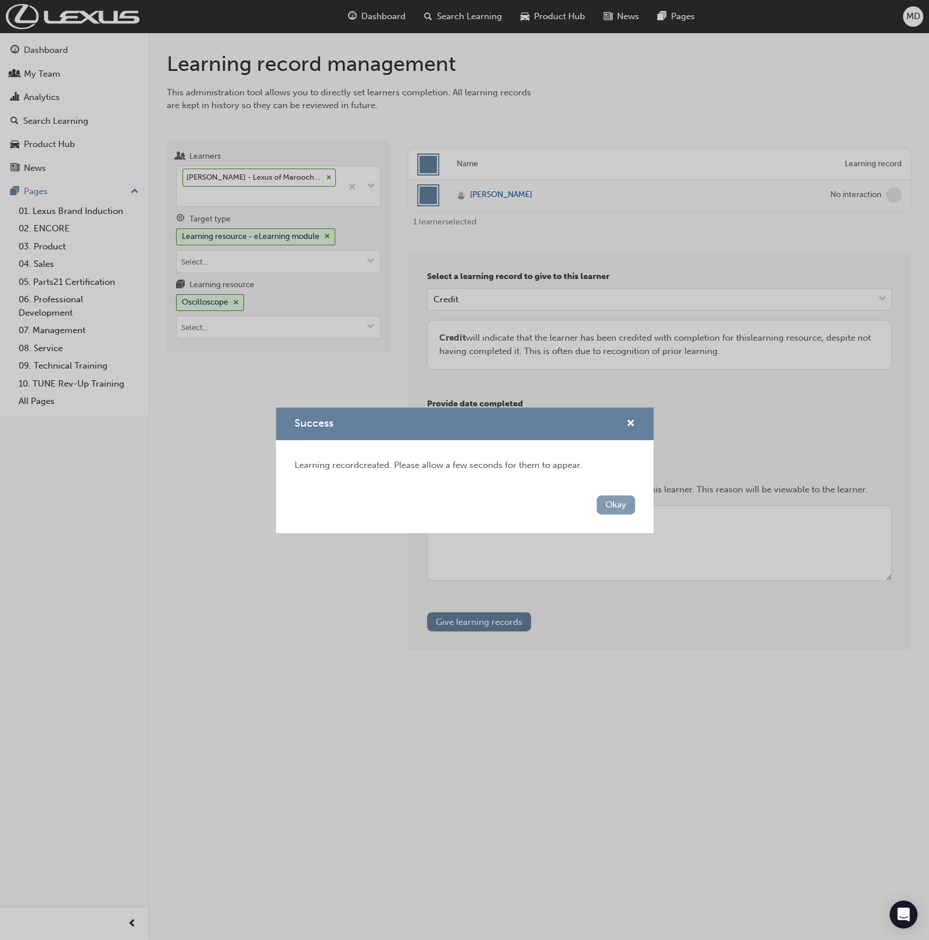
click at [628, 504] on button "Okay" at bounding box center [616, 504] width 38 height 19
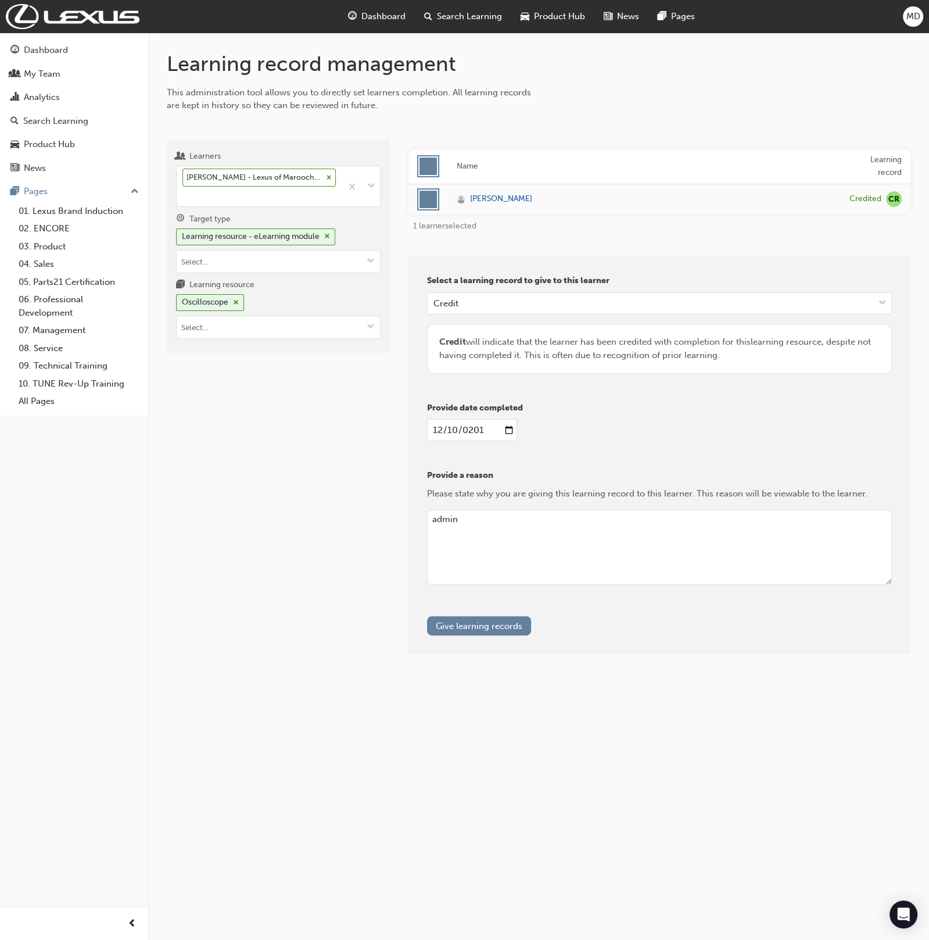
click at [909, 22] on span "MD" at bounding box center [913, 16] width 14 height 13
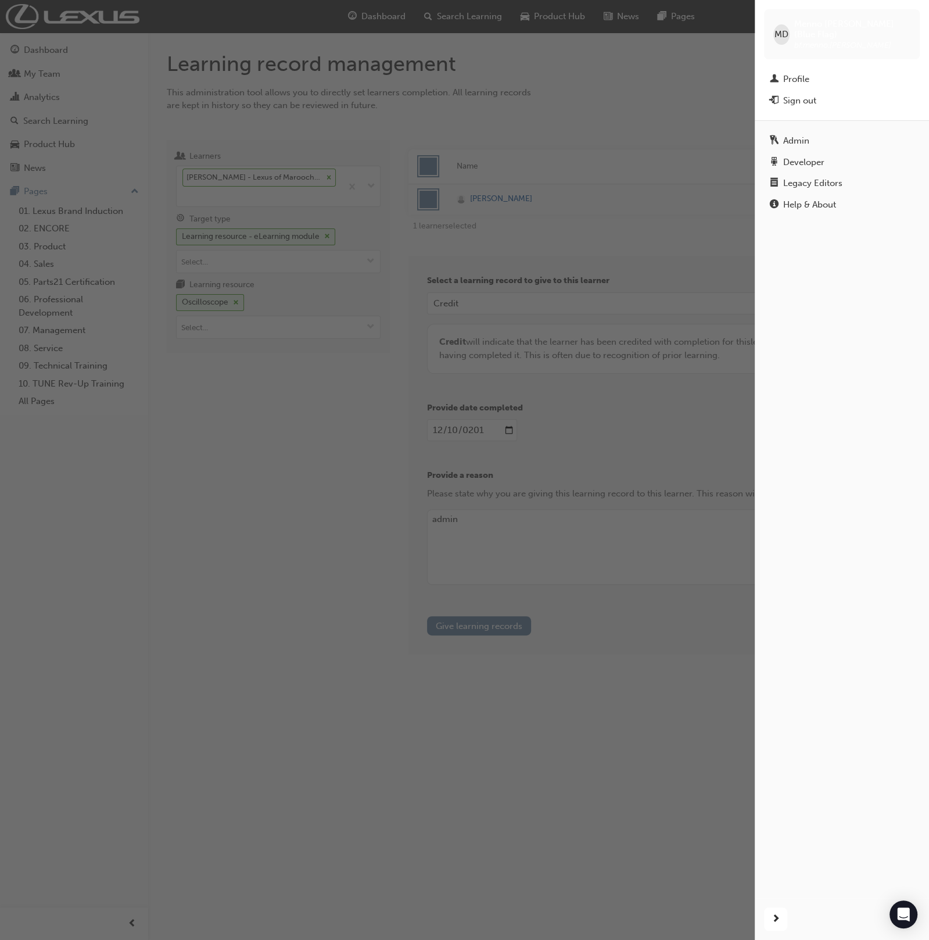
click at [564, 111] on div "button" at bounding box center [377, 470] width 755 height 940
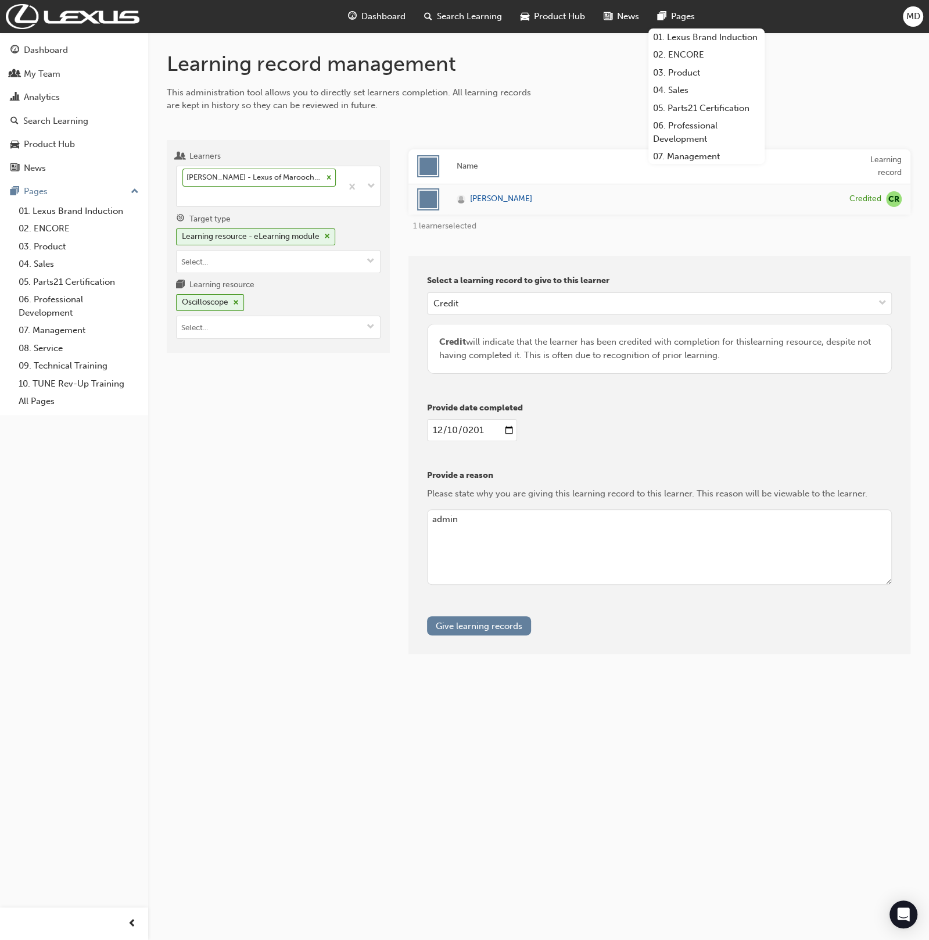
click at [913, 14] on span "MD" at bounding box center [913, 16] width 14 height 13
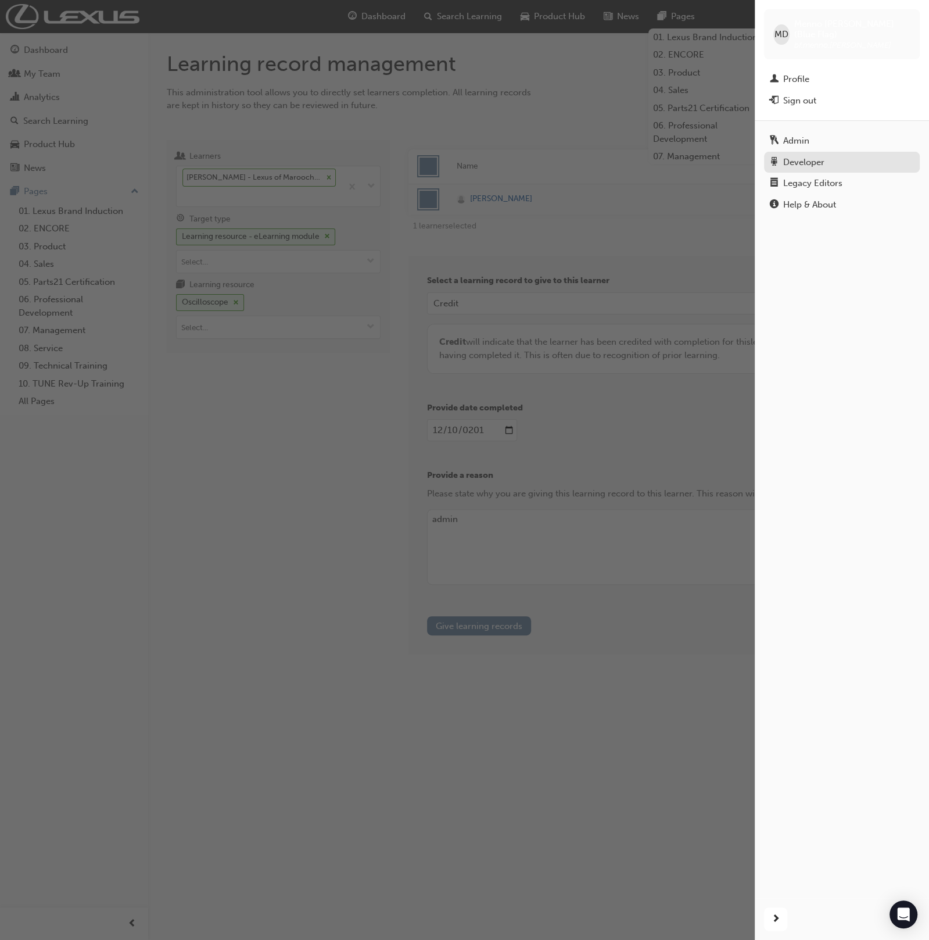
click at [833, 155] on div "Developer" at bounding box center [842, 162] width 144 height 15
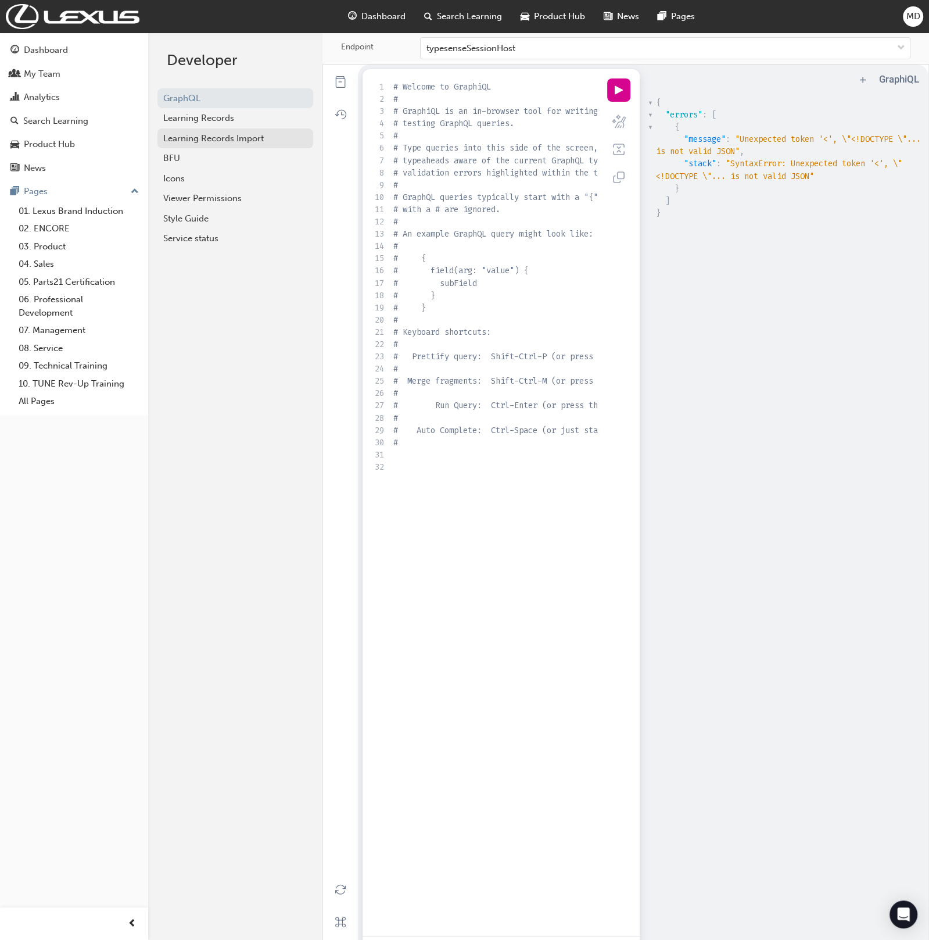
click at [203, 144] on div "Learning Records Import" at bounding box center [235, 138] width 144 height 13
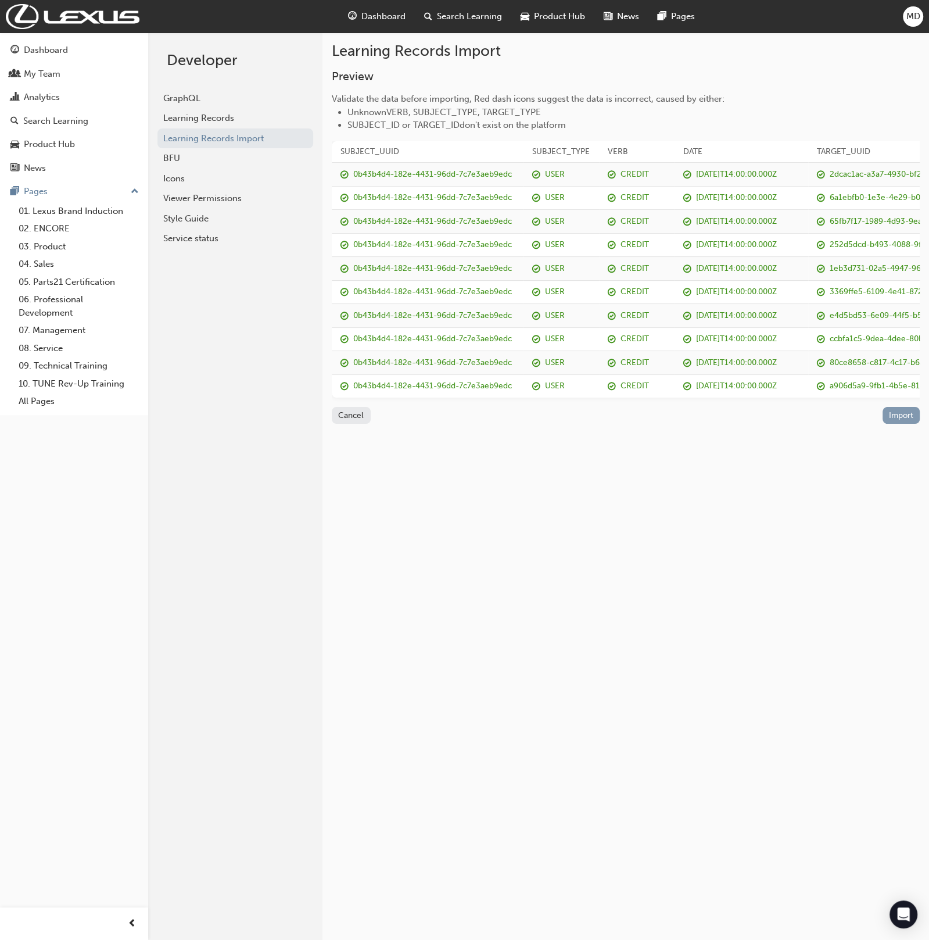
click at [895, 411] on button "Import" at bounding box center [902, 415] width 38 height 17
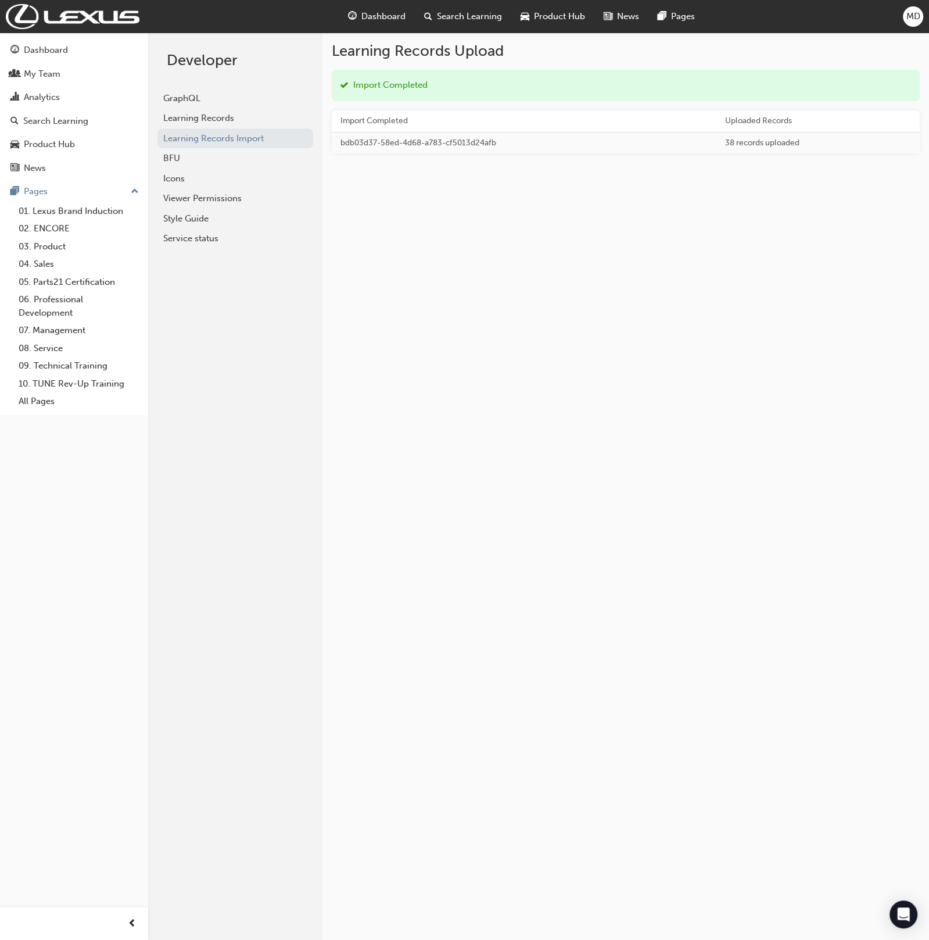
click at [906, 18] on span "MD" at bounding box center [913, 16] width 14 height 13
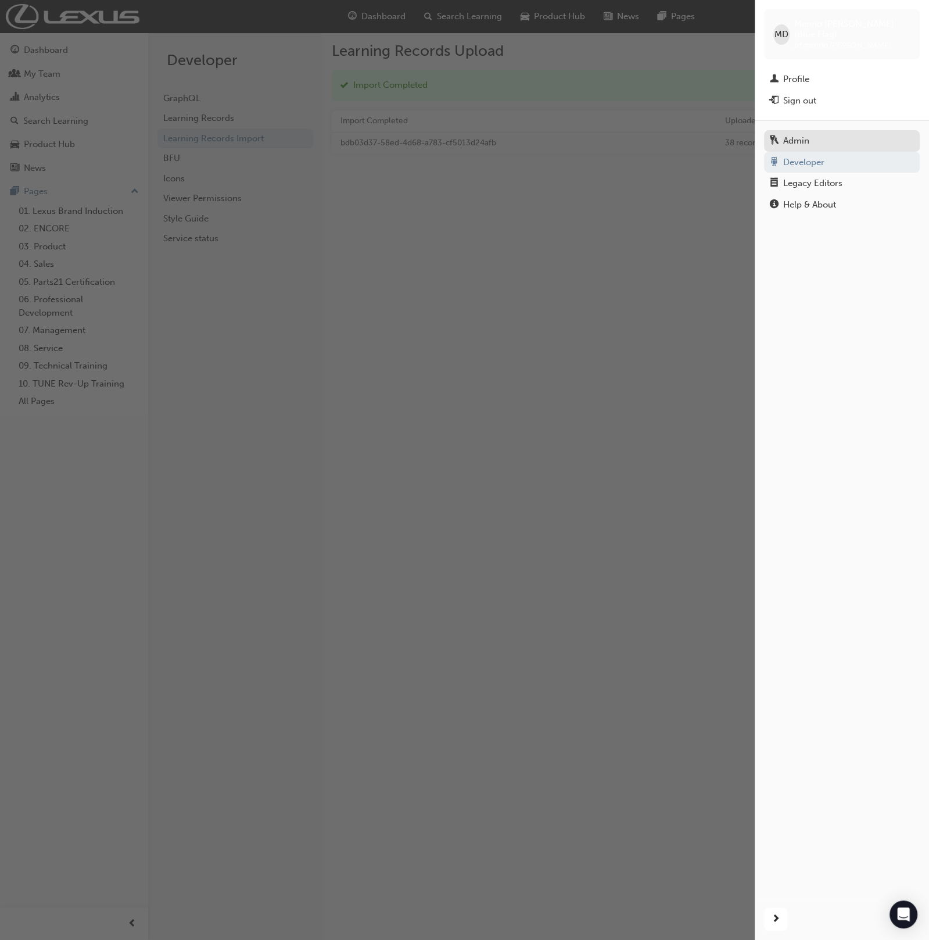
click at [800, 136] on div "Admin" at bounding box center [796, 140] width 26 height 13
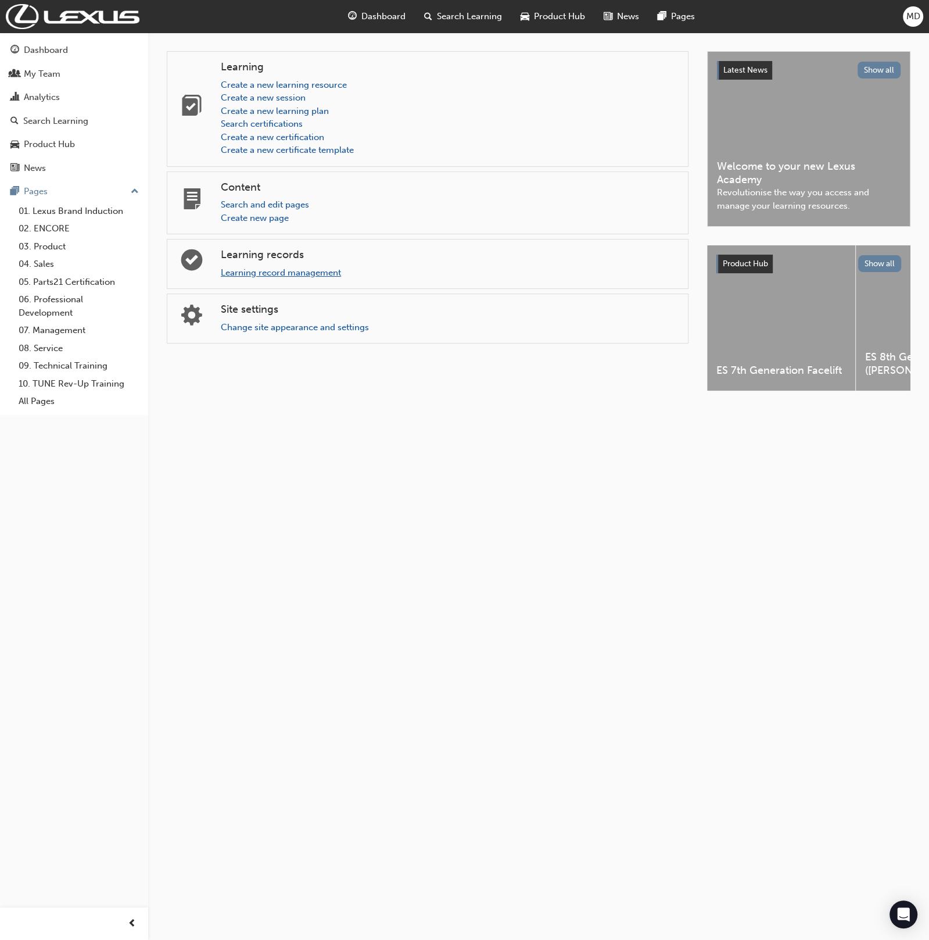
click at [252, 274] on link "Learning record management" at bounding box center [281, 272] width 120 height 10
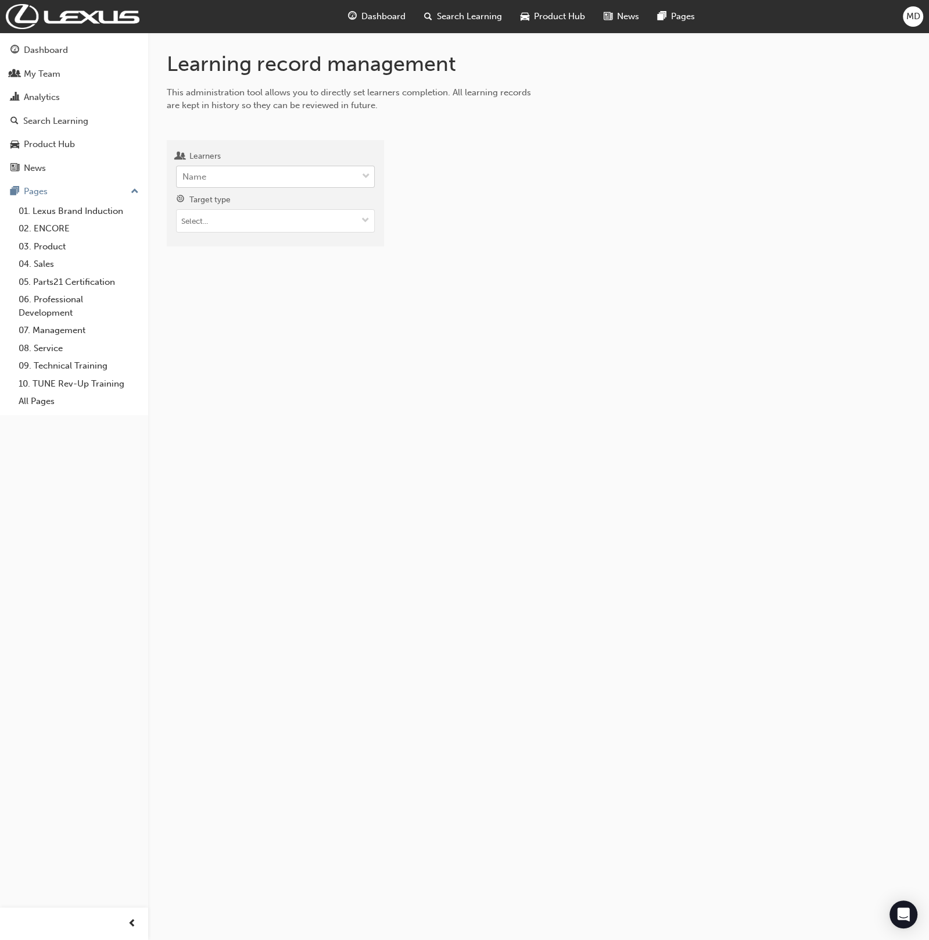
click at [264, 176] on div "Name" at bounding box center [267, 177] width 180 height 20
click at [184, 176] on input "Learners Name" at bounding box center [182, 176] width 1 height 10
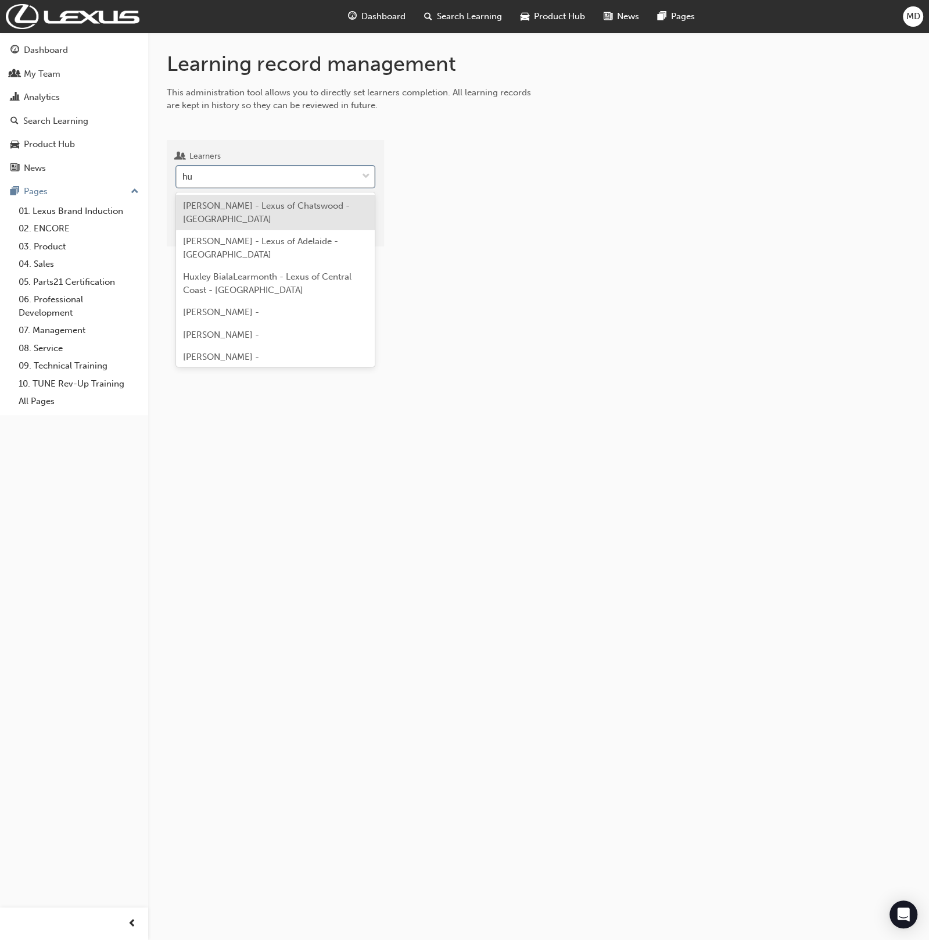
type input "hug"
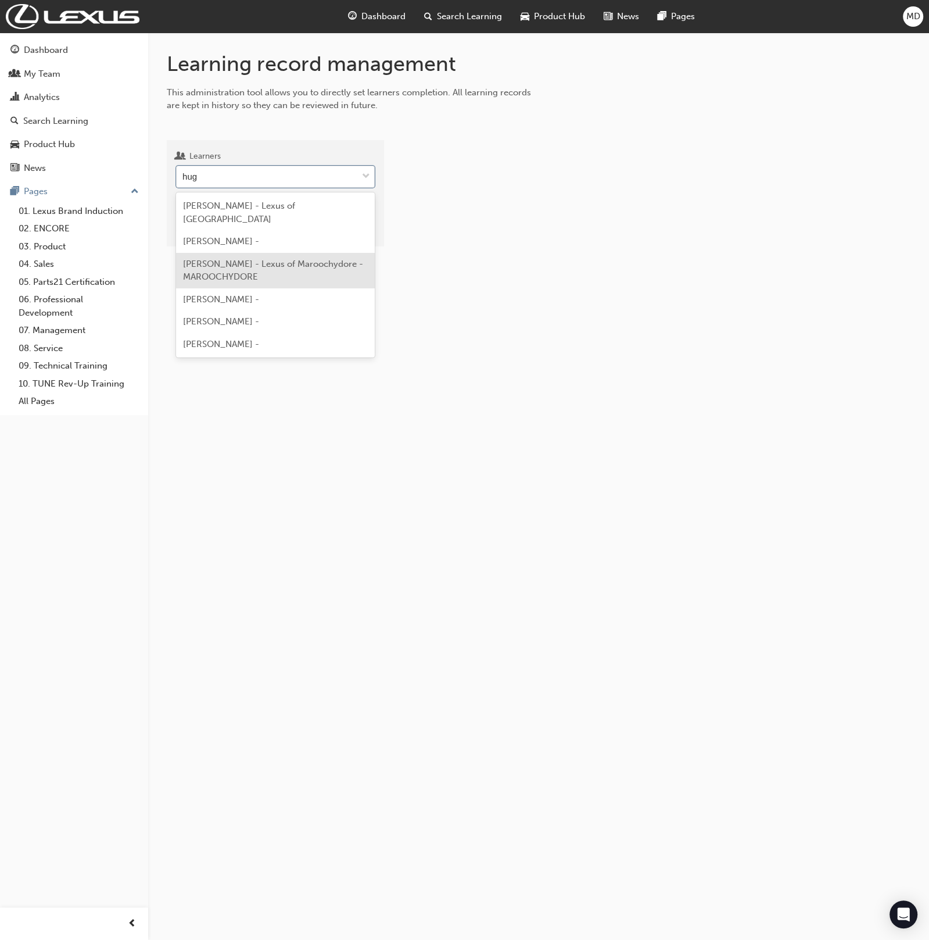
click at [332, 272] on div "Luke Hughes - Lexus of Maroochydore - MAROOCHYDORE" at bounding box center [275, 270] width 199 height 35
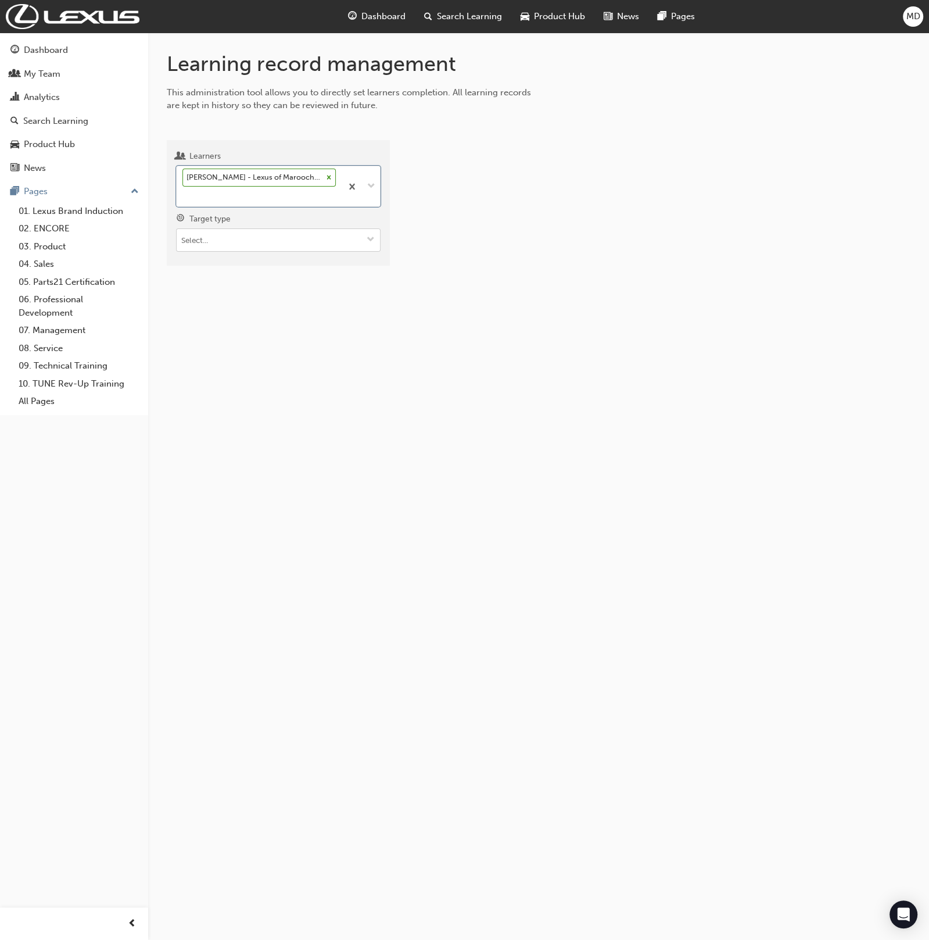
drag, startPoint x: 238, startPoint y: 235, endPoint x: 249, endPoint y: 245, distance: 14.8
click at [239, 237] on input "Target type" at bounding box center [278, 240] width 203 height 22
drag, startPoint x: 273, startPoint y: 262, endPoint x: 278, endPoint y: 264, distance: 6.1
click at [273, 262] on li "Learning resource - eLearning module" at bounding box center [278, 263] width 205 height 22
click at [281, 308] on input "Learning resource" at bounding box center [278, 306] width 203 height 22
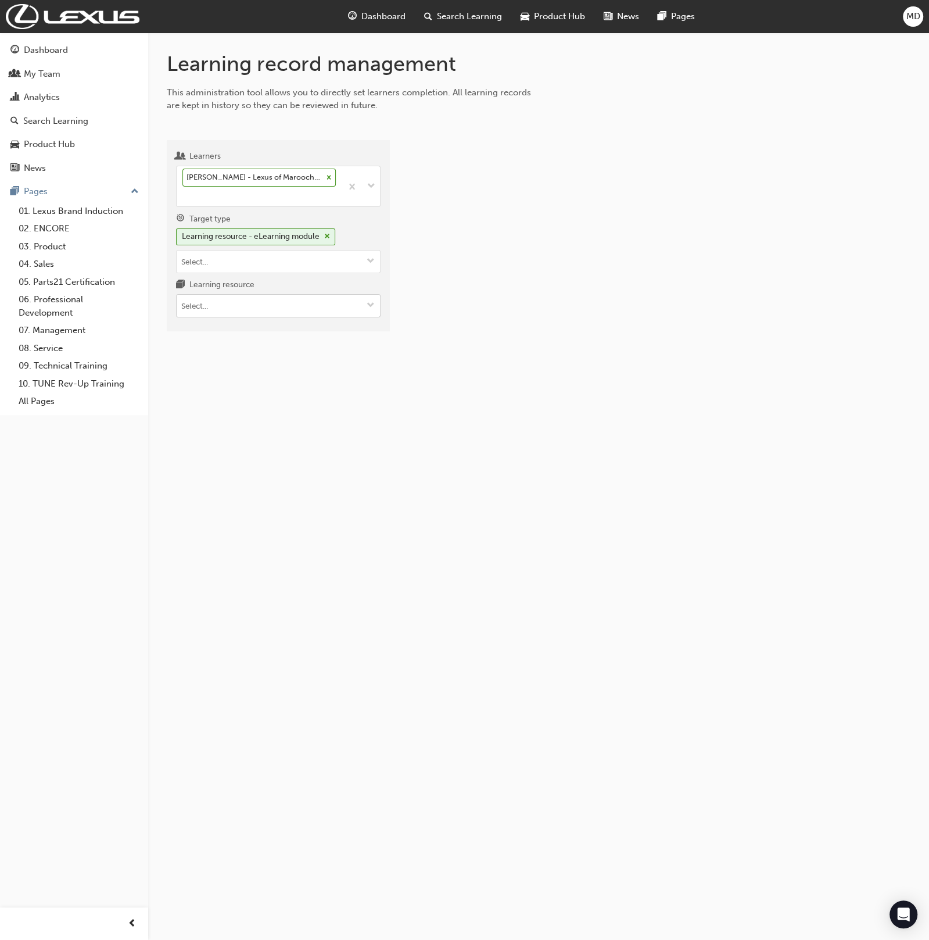
paste input "T21-STDLS_PRE_READ"
type input "T21-STDLS_PRE_READ"
click at [325, 329] on li "ST Driveline Service - Pre-Read T21-STDLS_PRE_READ LIVE" at bounding box center [278, 335] width 205 height 36
drag, startPoint x: 426, startPoint y: 202, endPoint x: 434, endPoint y: 222, distance: 21.9
click at [426, 202] on div at bounding box center [428, 195] width 20 height 20
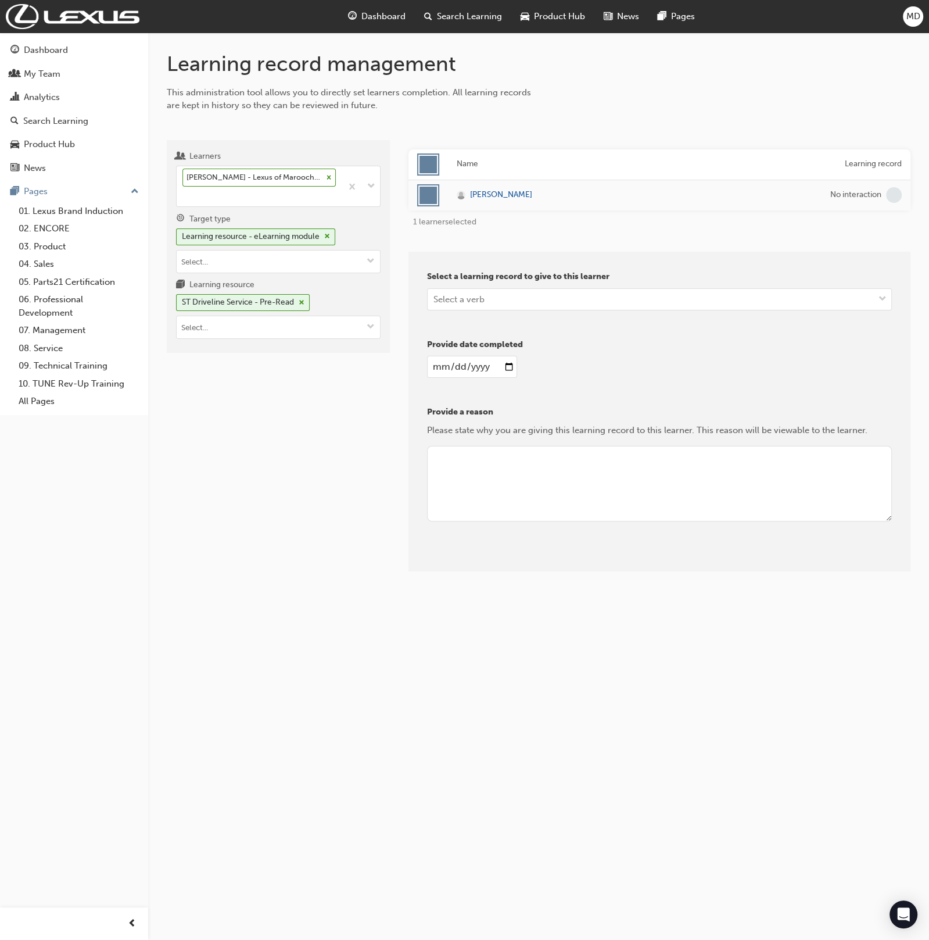
click at [449, 303] on div "Select a verb" at bounding box center [458, 298] width 51 height 13
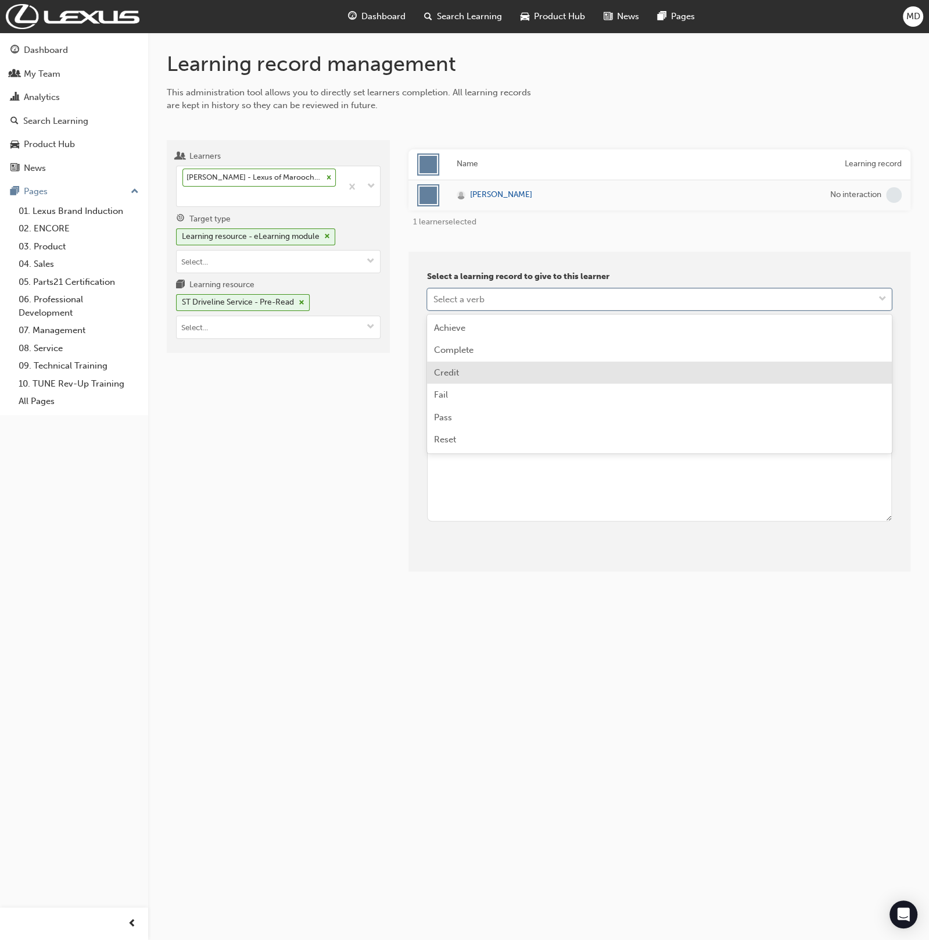
drag, startPoint x: 461, startPoint y: 366, endPoint x: 466, endPoint y: 374, distance: 10.2
click at [461, 366] on div "Credit" at bounding box center [659, 372] width 465 height 23
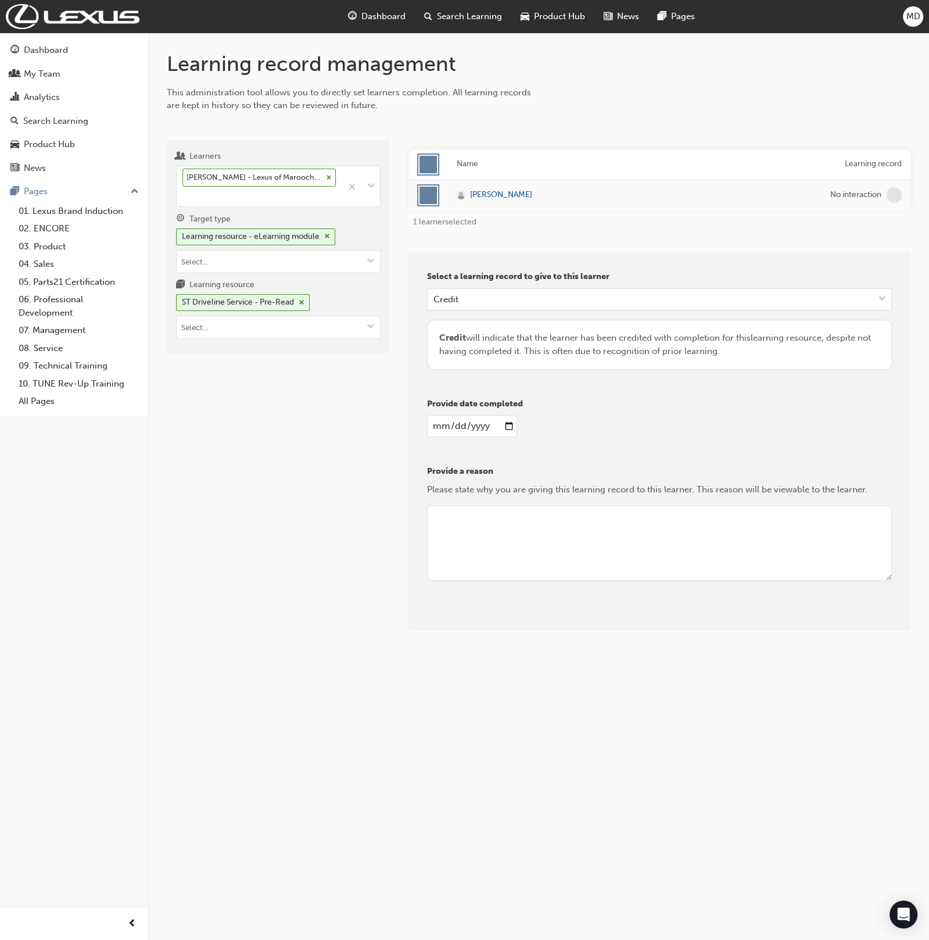
click at [436, 425] on input "date" at bounding box center [472, 426] width 90 height 22
type input "2012-07-27"
drag, startPoint x: 426, startPoint y: 557, endPoint x: 478, endPoint y: 529, distance: 58.5
click at [452, 542] on div "Select a learning record to give to this learner Credit Credit will indicate th…" at bounding box center [660, 441] width 502 height 379
click at [482, 526] on textarea at bounding box center [659, 543] width 465 height 76
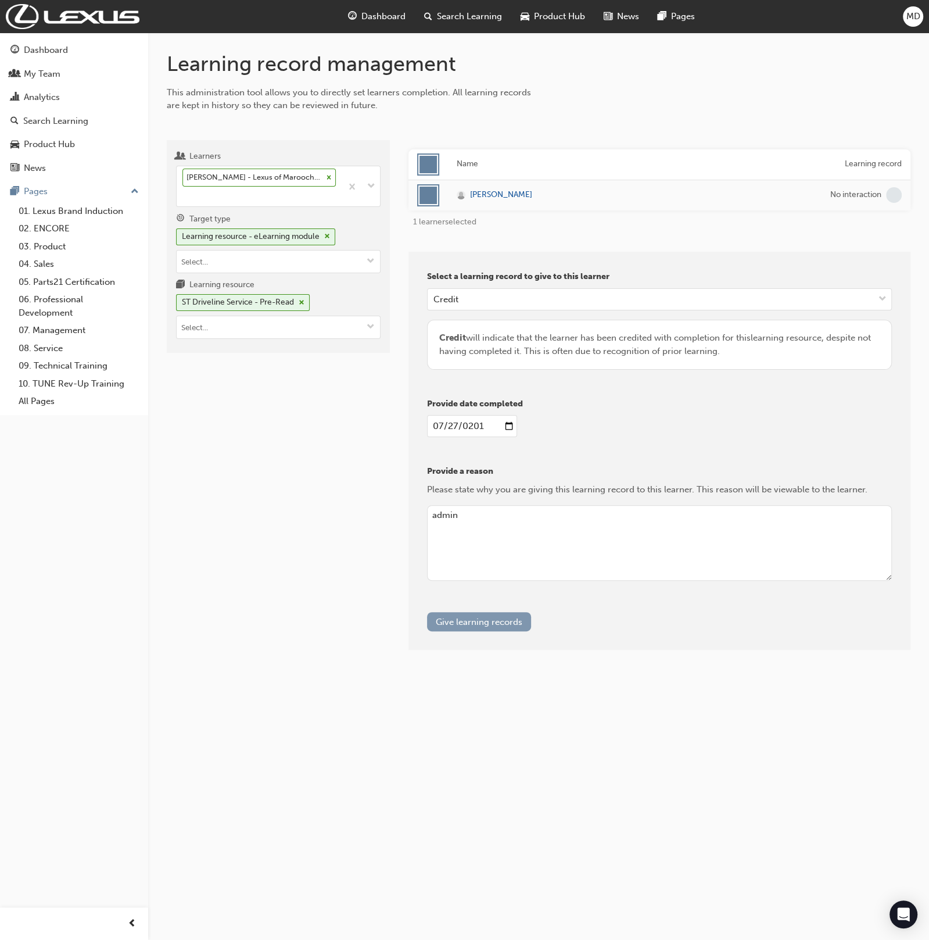
type textarea "admin"
click at [486, 616] on button "Give learning records" at bounding box center [479, 621] width 104 height 19
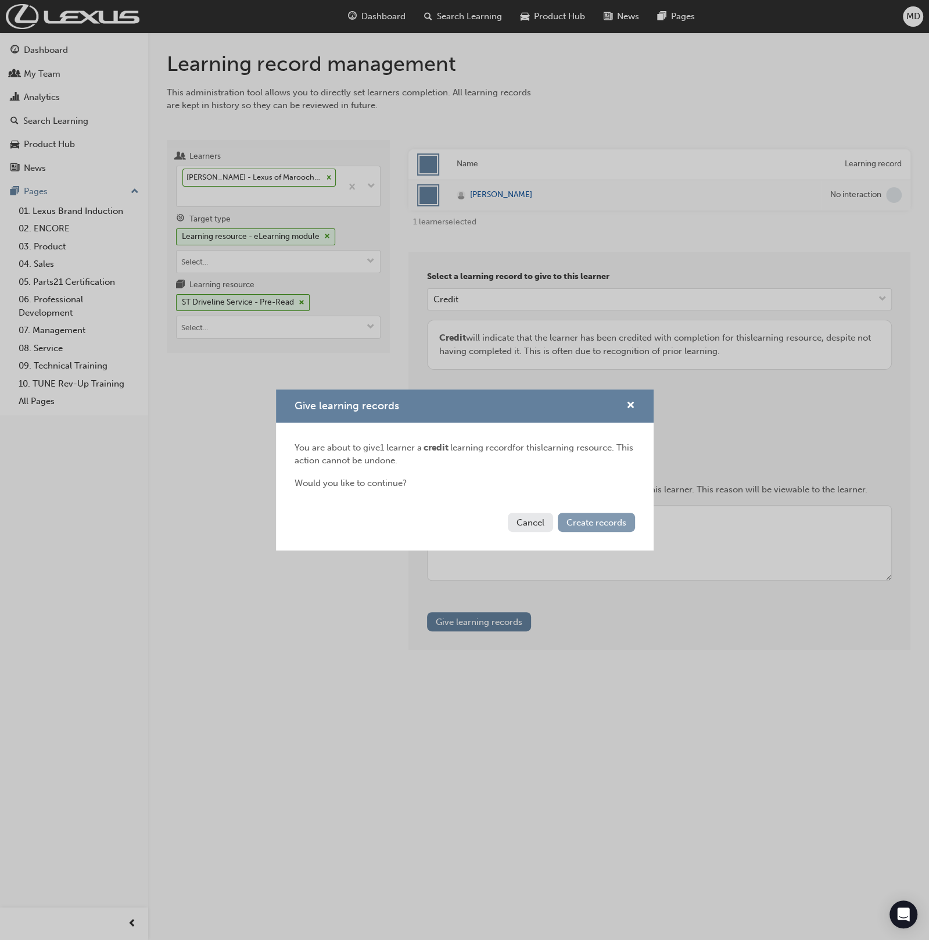
click at [603, 529] on div "Cancel Create records" at bounding box center [465, 529] width 378 height 42
click at [614, 518] on span "Create records" at bounding box center [597, 522] width 60 height 10
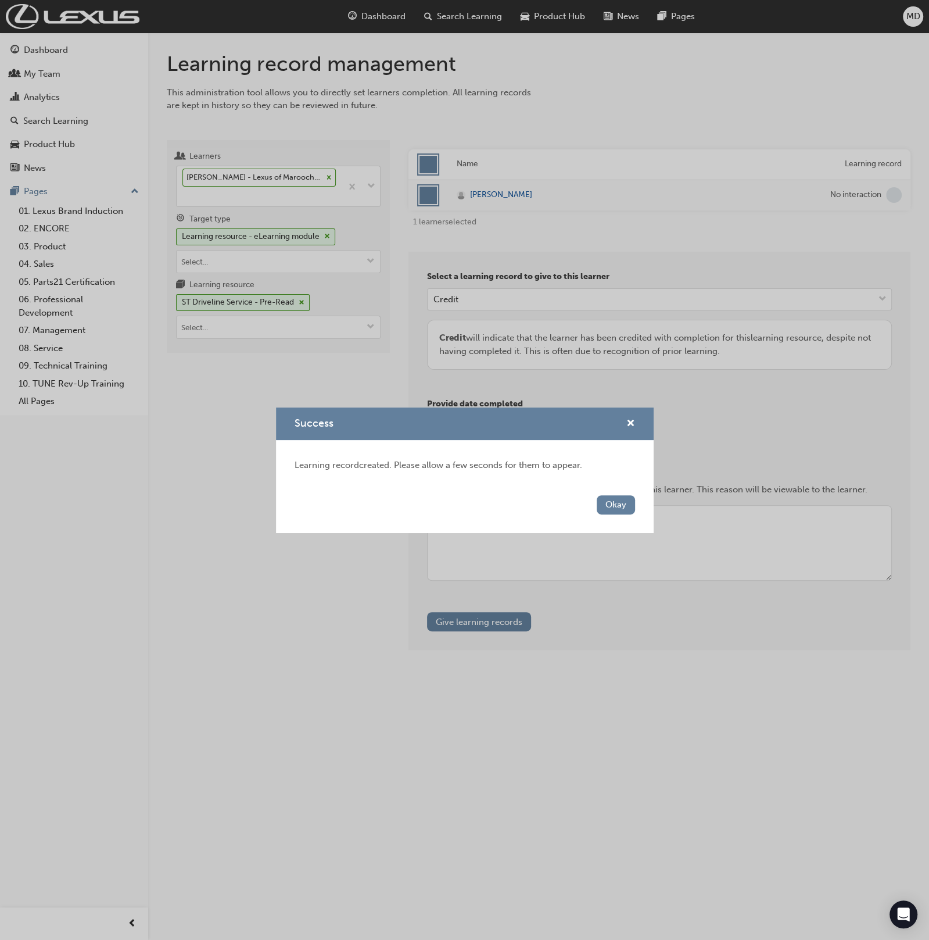
click at [617, 513] on button "Okay" at bounding box center [616, 504] width 38 height 19
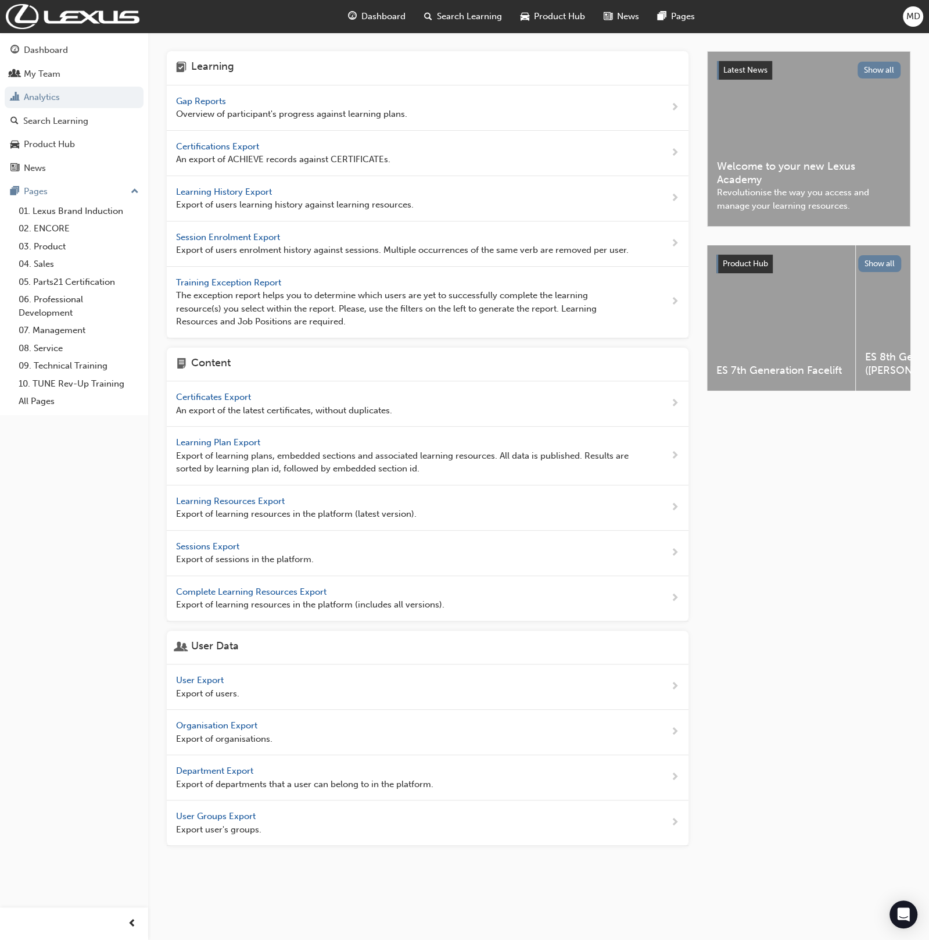
click at [214, 437] on span "Learning Plan Export" at bounding box center [219, 442] width 87 height 10
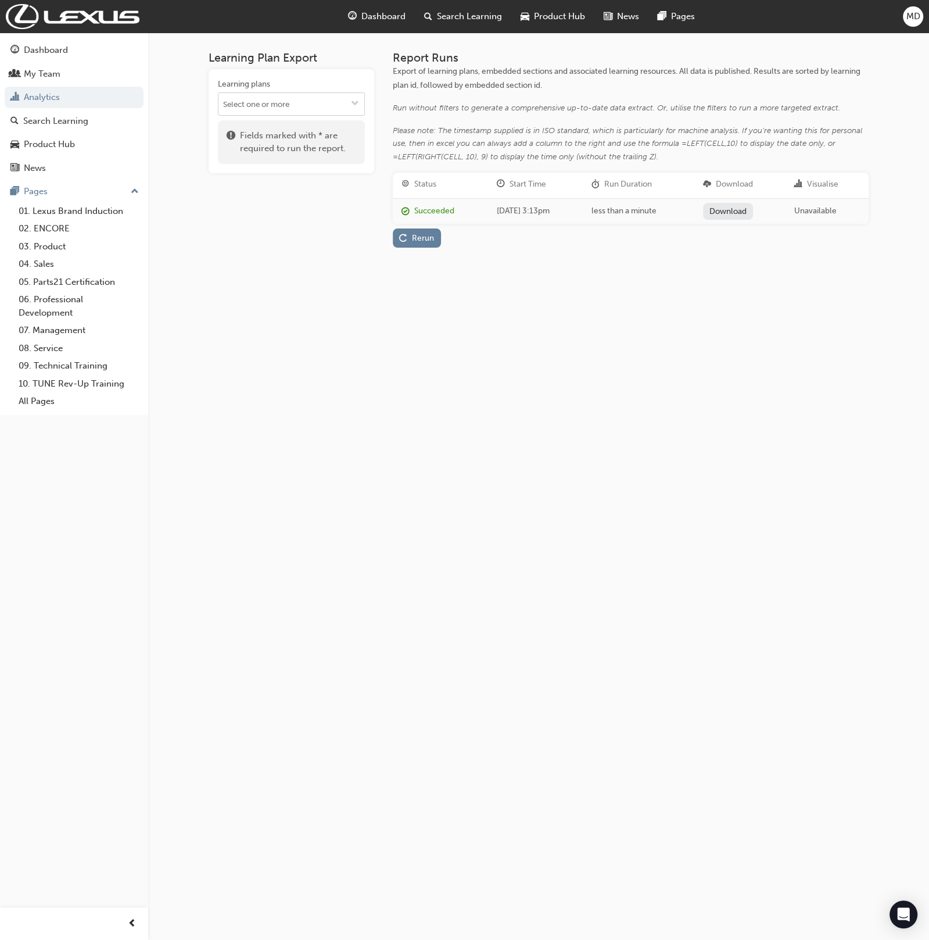
click at [325, 109] on input "Learning plans" at bounding box center [291, 104] width 146 height 22
type input "pro"
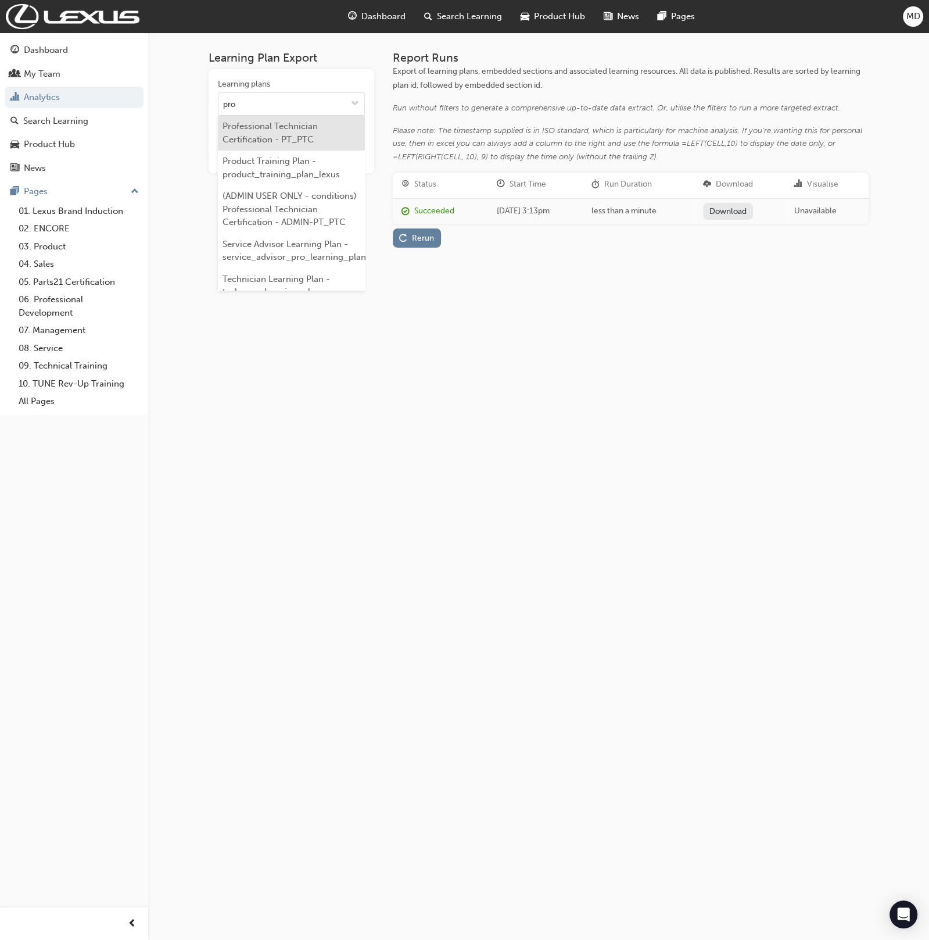
click at [330, 130] on li "Professional Technician Certification - PT_PTC" at bounding box center [291, 133] width 147 height 35
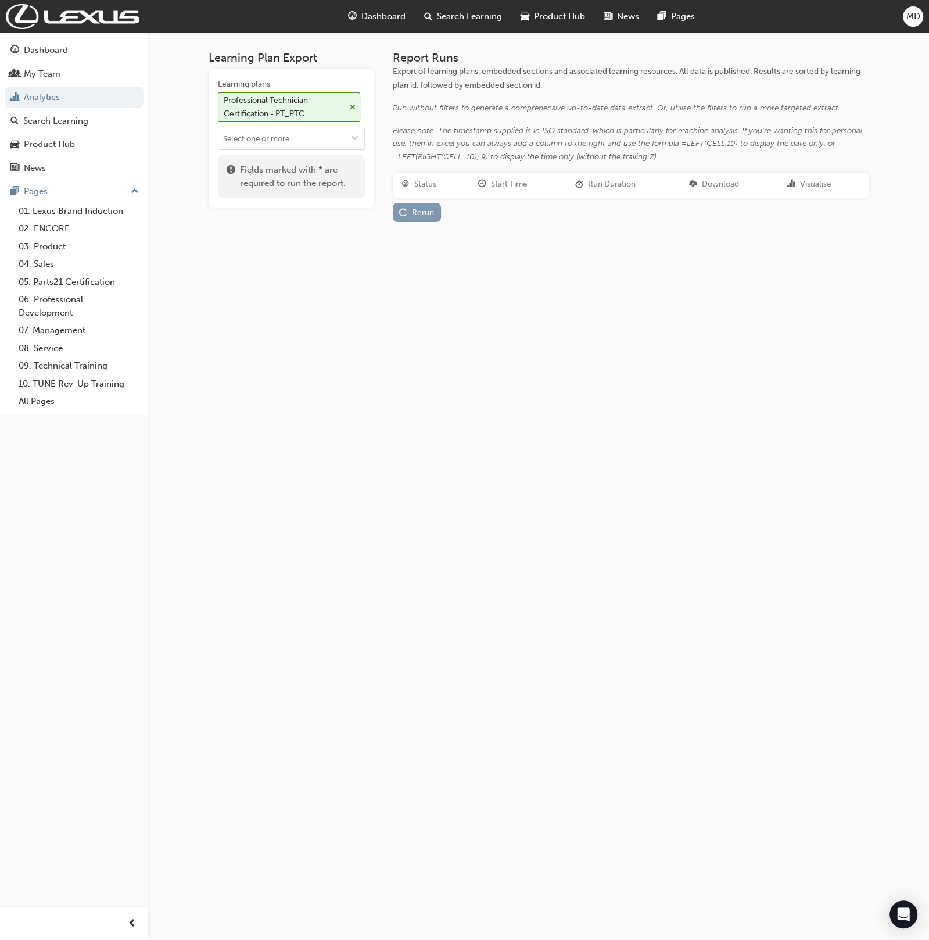
click at [414, 214] on div "Rerun" at bounding box center [423, 212] width 22 height 10
click at [743, 214] on link "Download" at bounding box center [729, 211] width 51 height 17
click at [922, 14] on div "MD" at bounding box center [913, 16] width 20 height 20
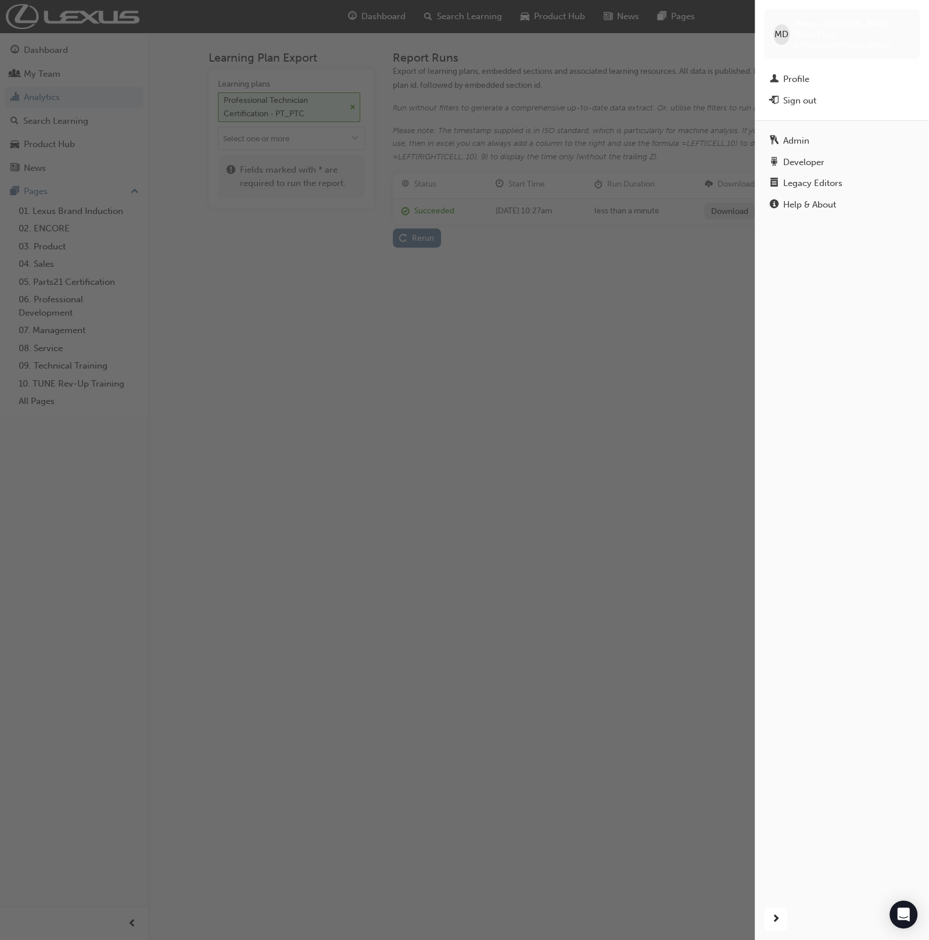
drag, startPoint x: 187, startPoint y: 130, endPoint x: 65, endPoint y: 110, distance: 124.2
click at [179, 128] on div "button" at bounding box center [377, 470] width 755 height 940
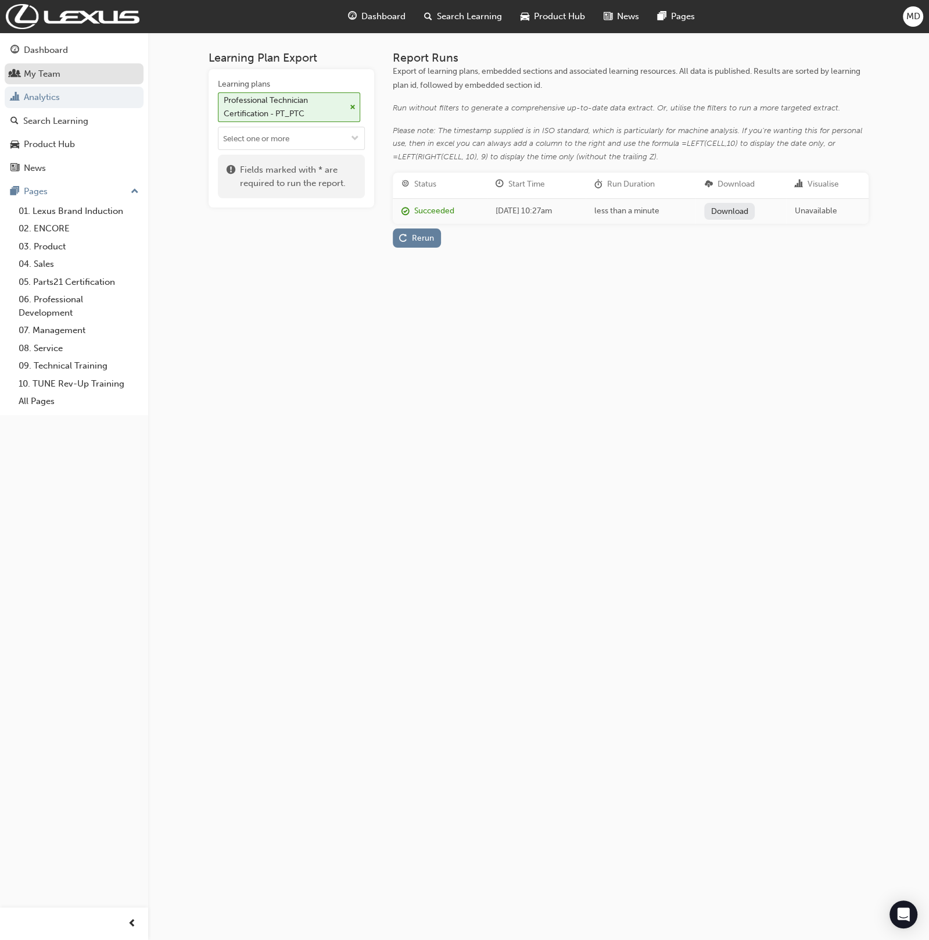
click at [30, 70] on div "My Team" at bounding box center [42, 73] width 37 height 13
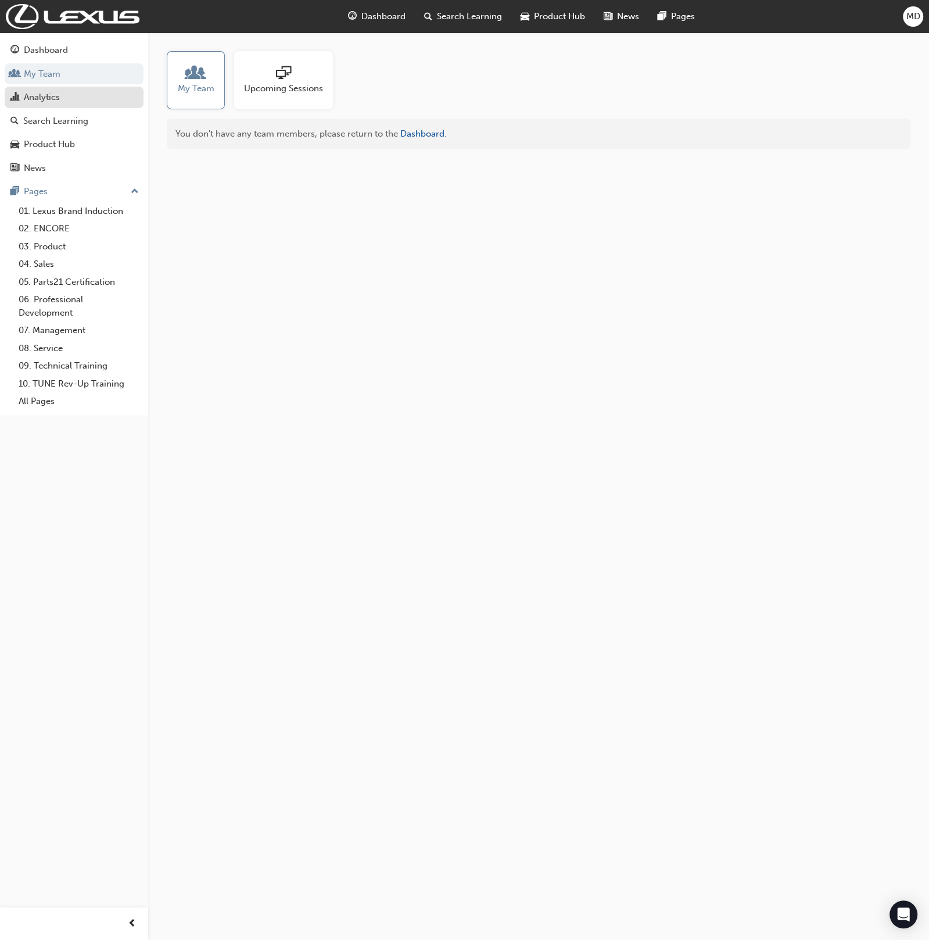
click at [38, 92] on div "Analytics" at bounding box center [42, 97] width 36 height 13
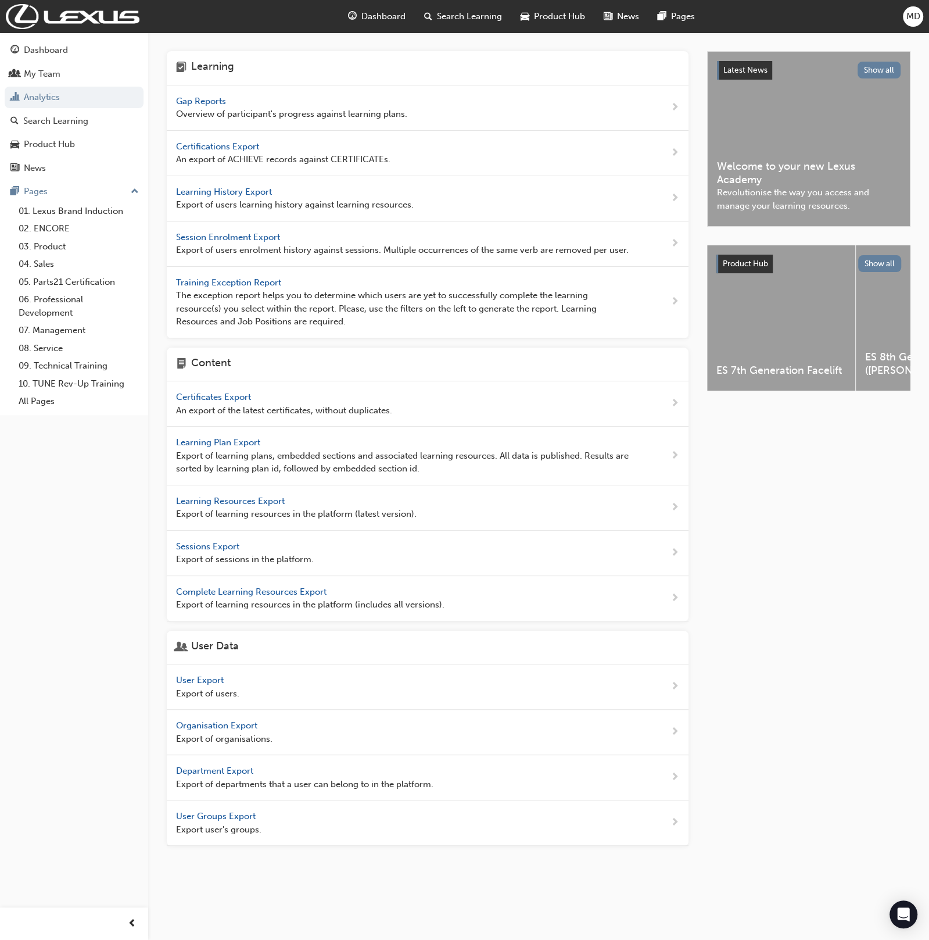
click at [196, 91] on div "Gap Reports Overview of participant's progress against learning plans." at bounding box center [428, 107] width 522 height 45
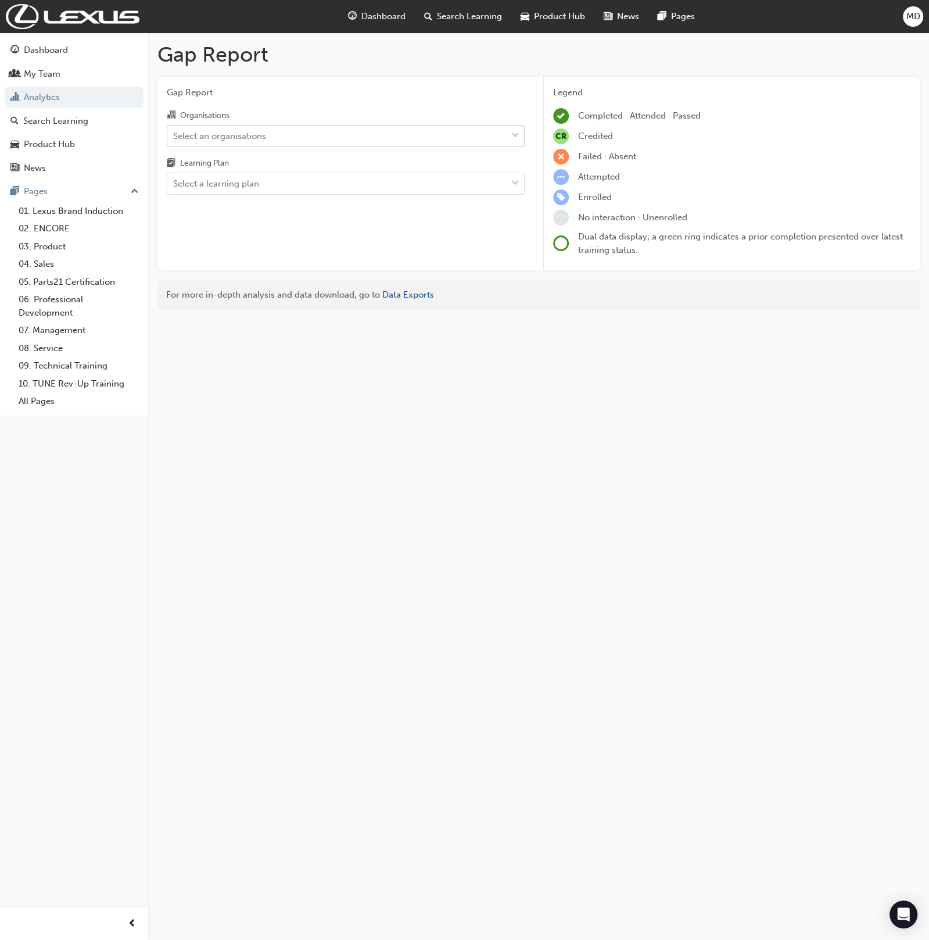
click at [234, 137] on div "Select an organisations" at bounding box center [219, 135] width 93 height 13
click at [174, 137] on input "Organisations Select an organisations" at bounding box center [173, 135] width 1 height 10
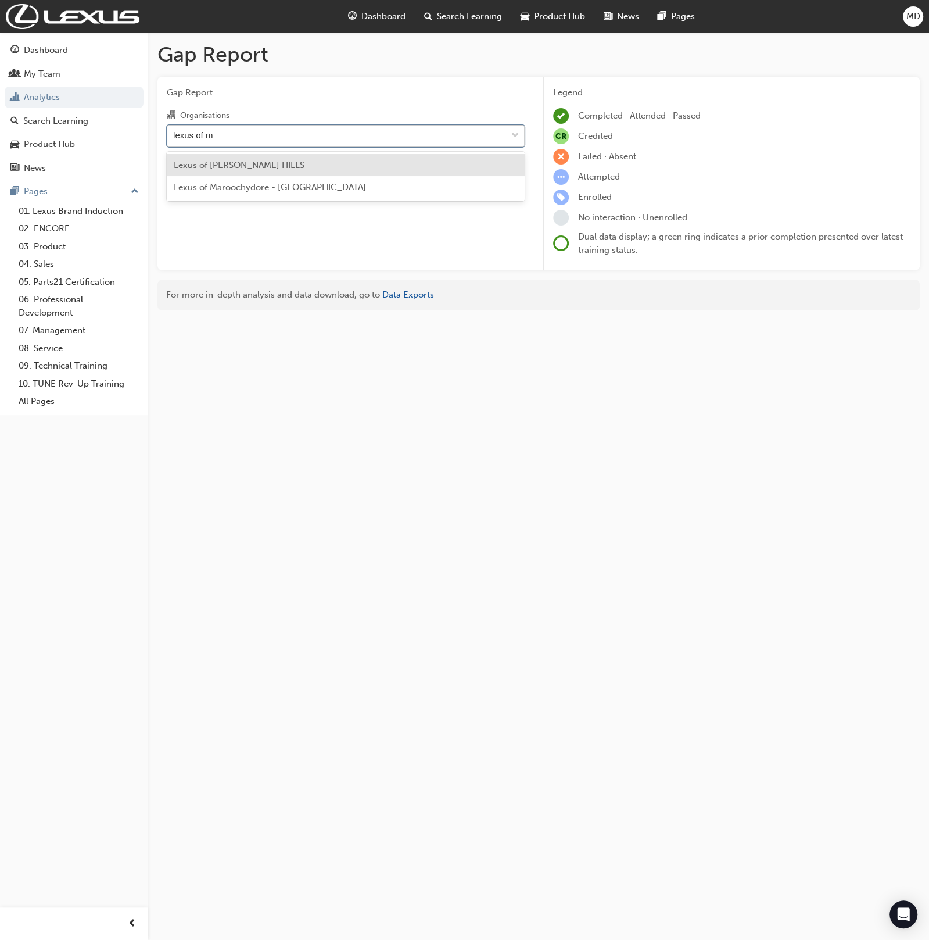
type input "lexus of ma"
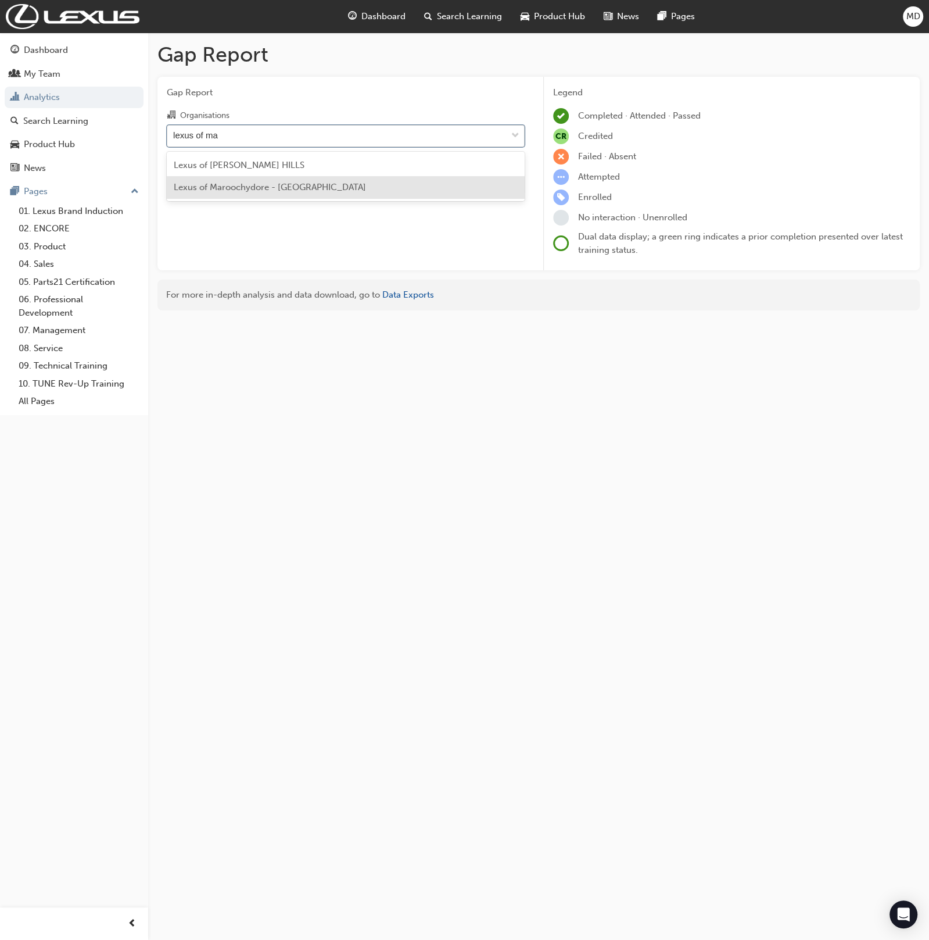
click at [265, 192] on div "Lexus of Maroochydore - [GEOGRAPHIC_DATA]" at bounding box center [346, 187] width 358 height 23
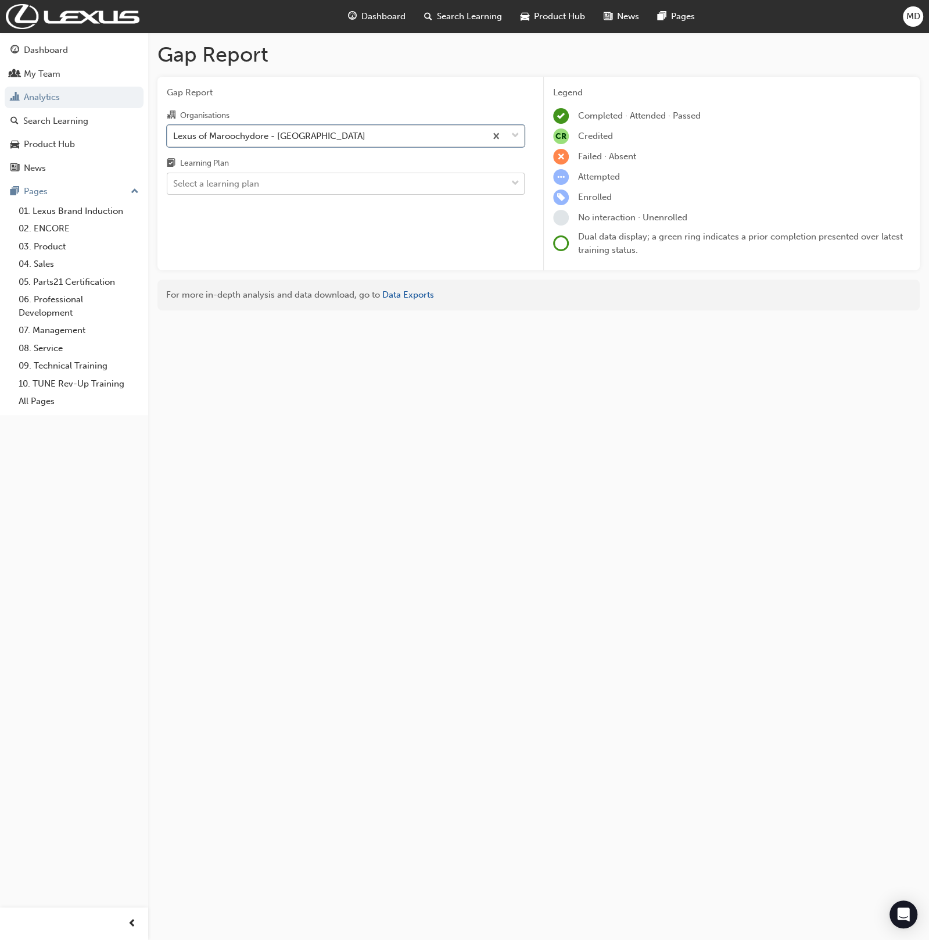
click at [225, 189] on div "Select a learning plan" at bounding box center [216, 183] width 86 height 13
click at [174, 188] on input "Learning Plan Select a learning plan" at bounding box center [173, 183] width 1 height 10
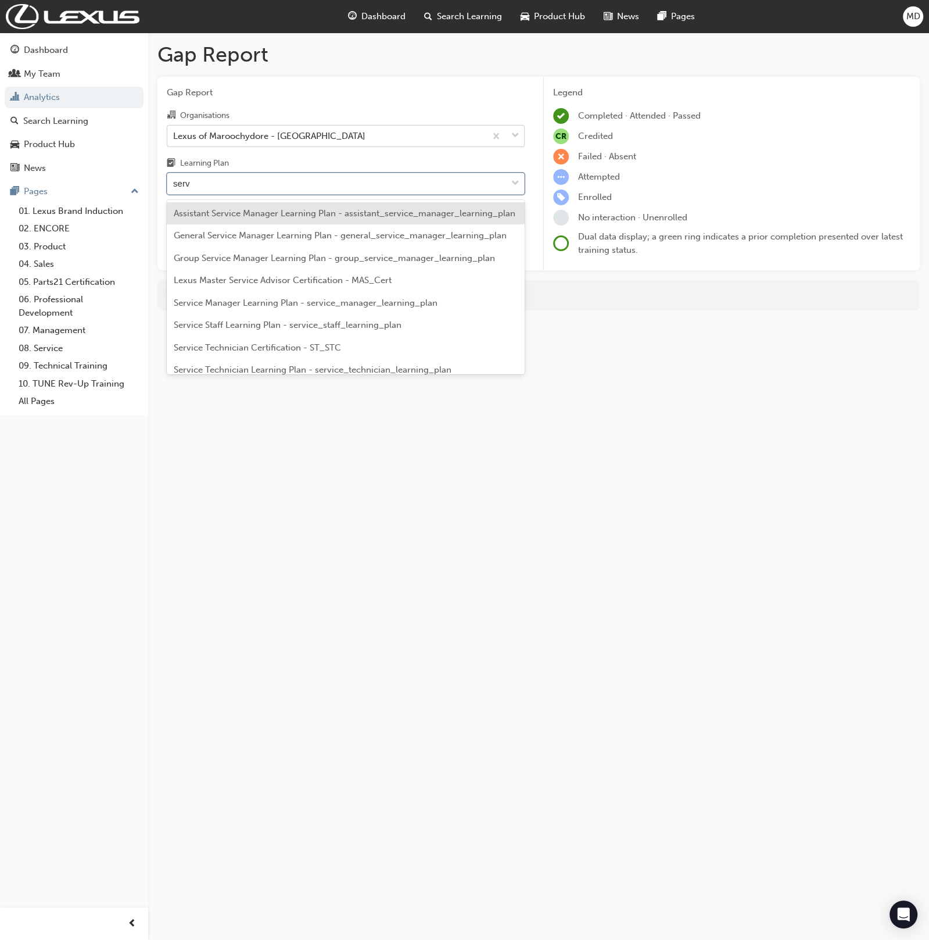
type input "servi"
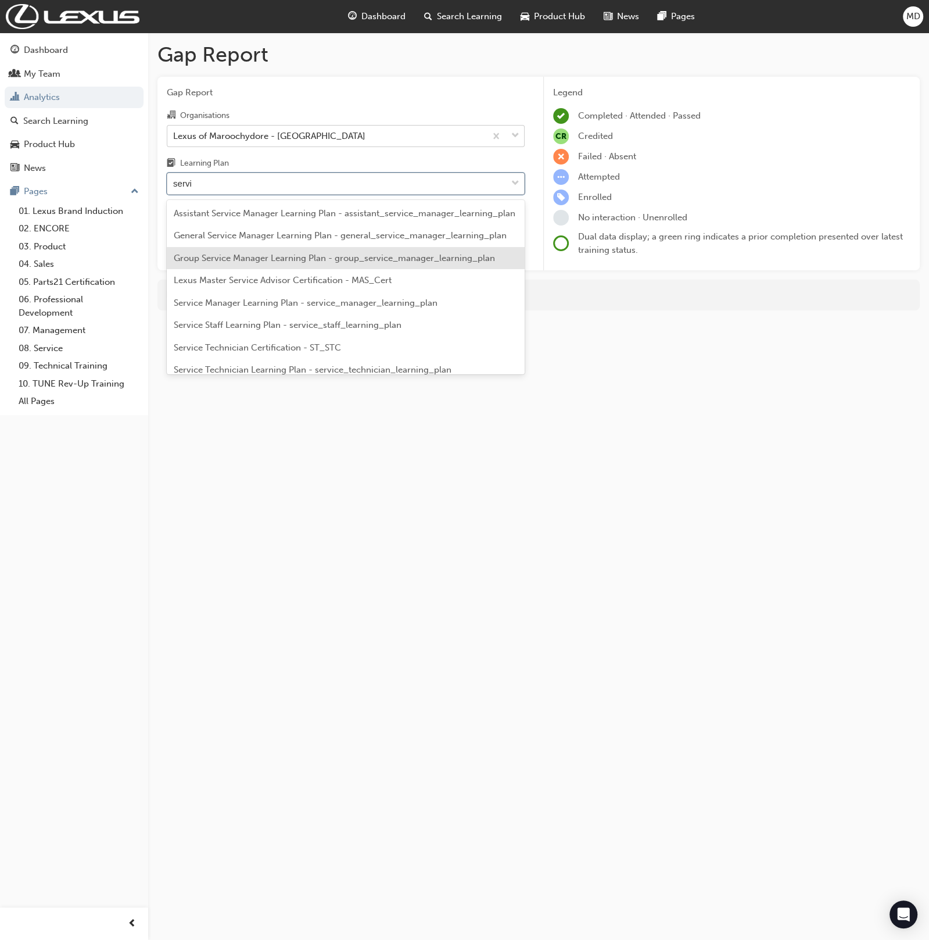
scroll to position [31, 0]
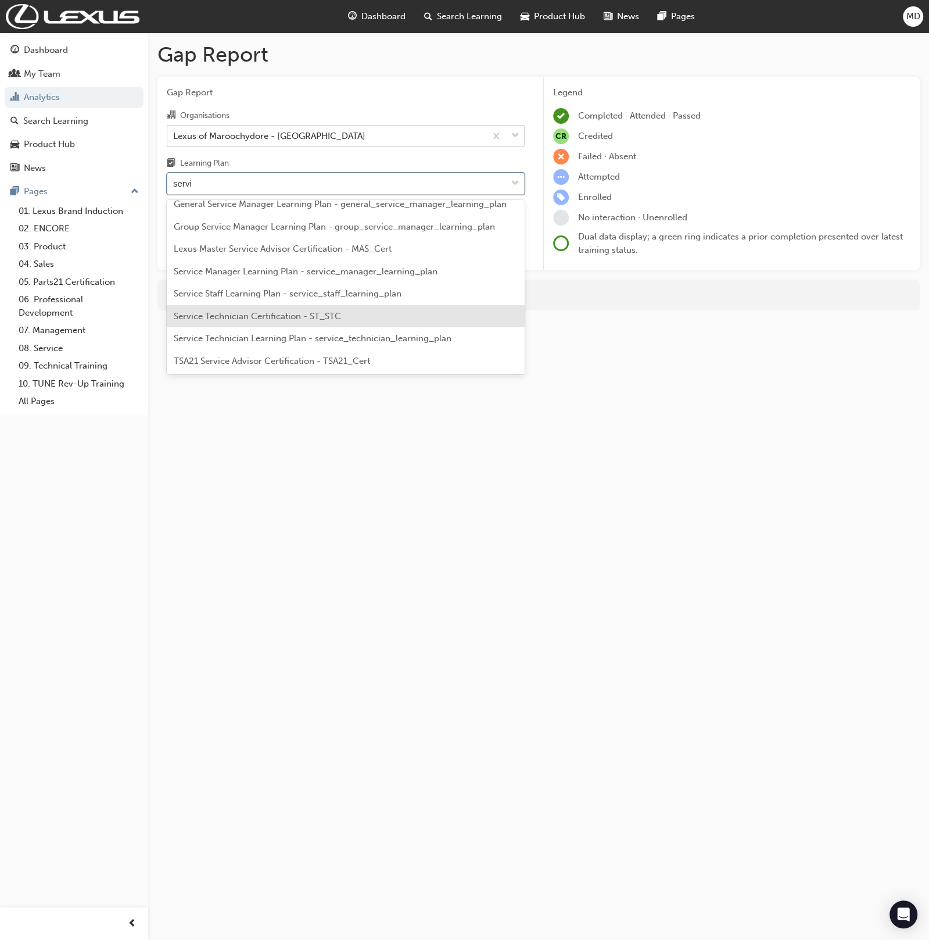
click at [306, 312] on span "Service Technician Certification - ST_STC" at bounding box center [257, 316] width 167 height 10
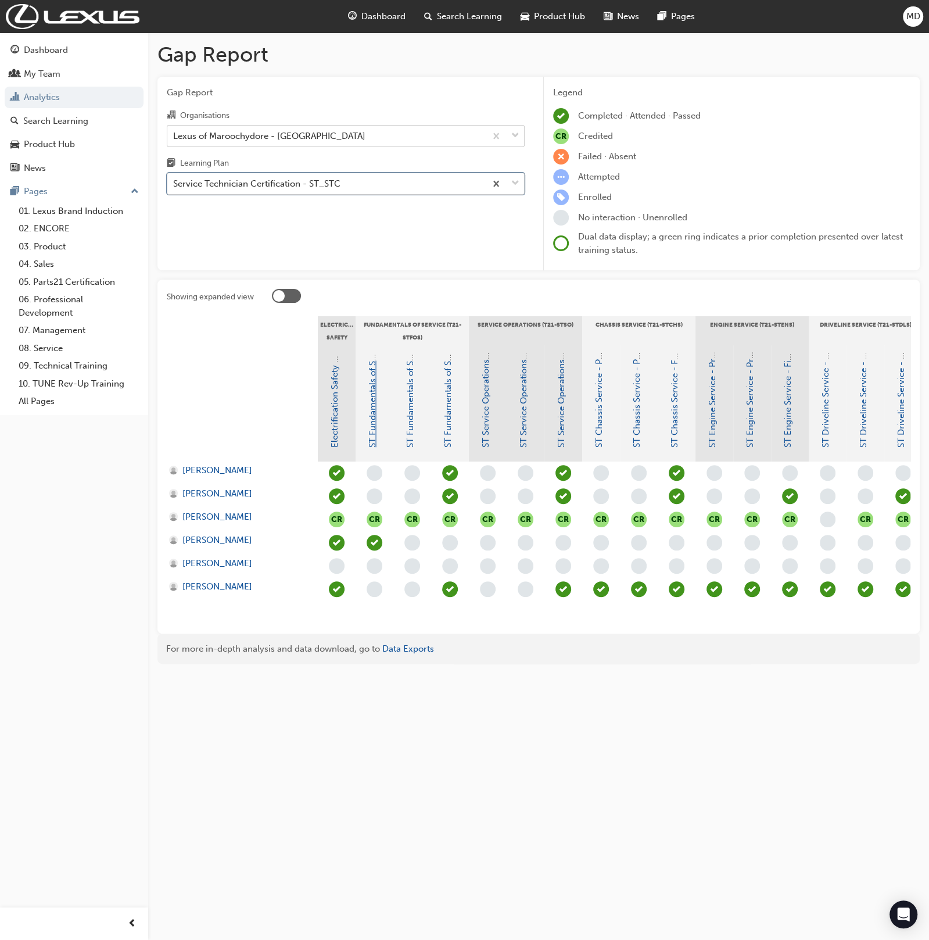
scroll to position [0, 49]
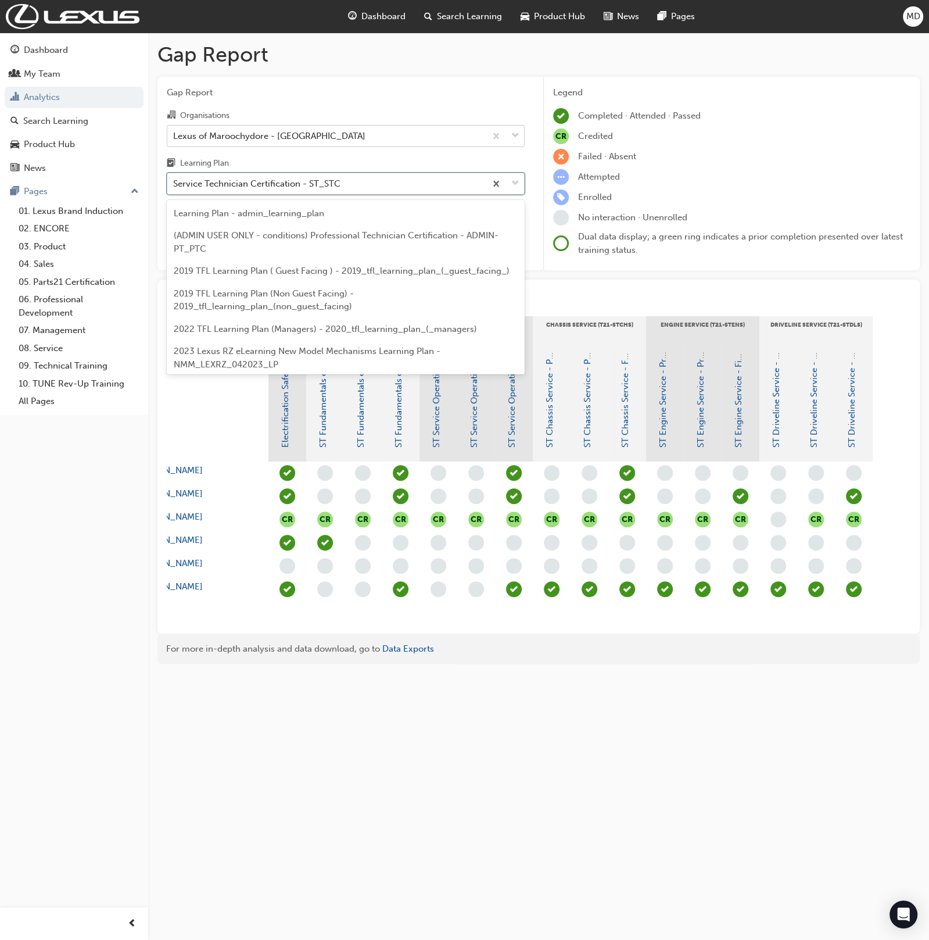
click at [320, 185] on div "Service Technician Certification - ST_STC" at bounding box center [256, 183] width 167 height 13
click at [174, 185] on input "Learning Plan option Service Technician Certification - ST_STC, selected. optio…" at bounding box center [173, 183] width 1 height 10
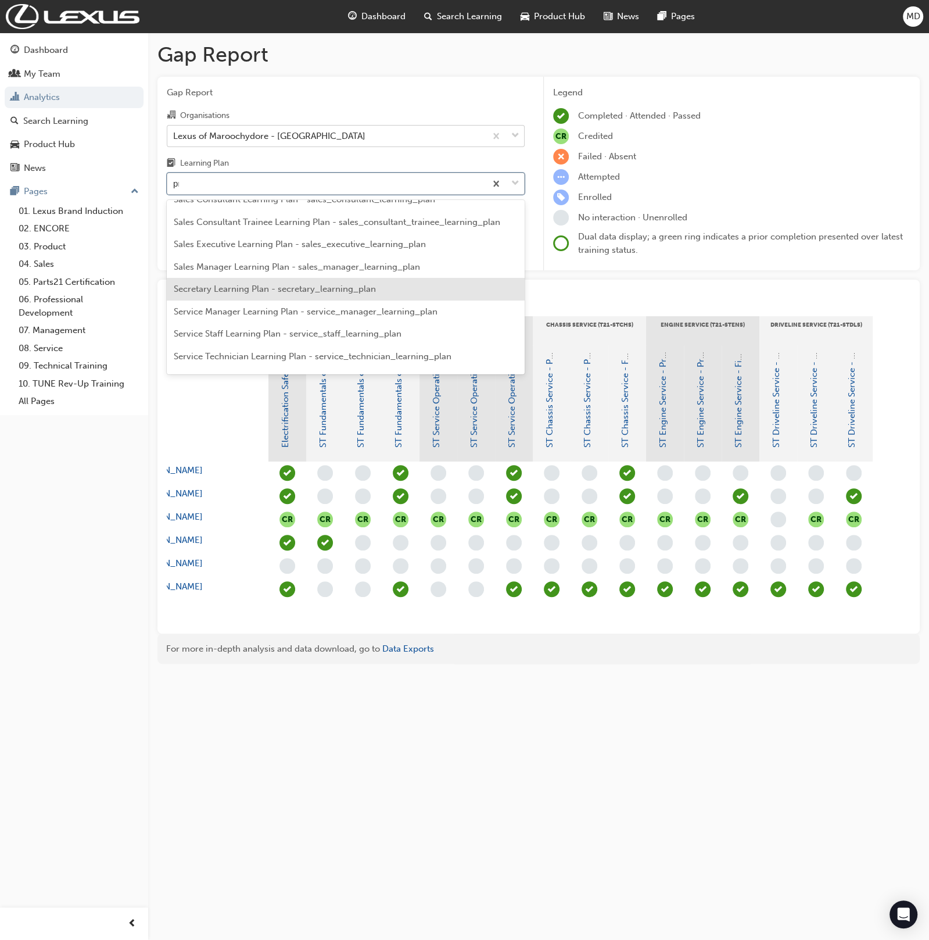
scroll to position [321, 0]
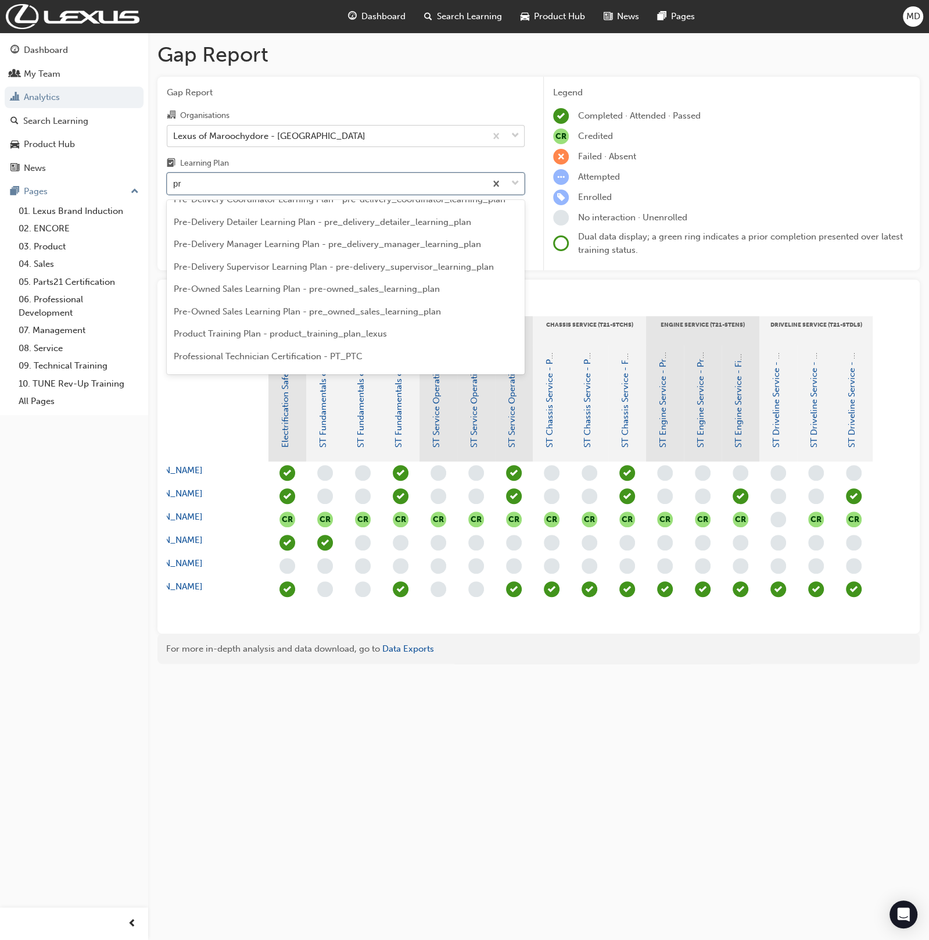
type input "pro"
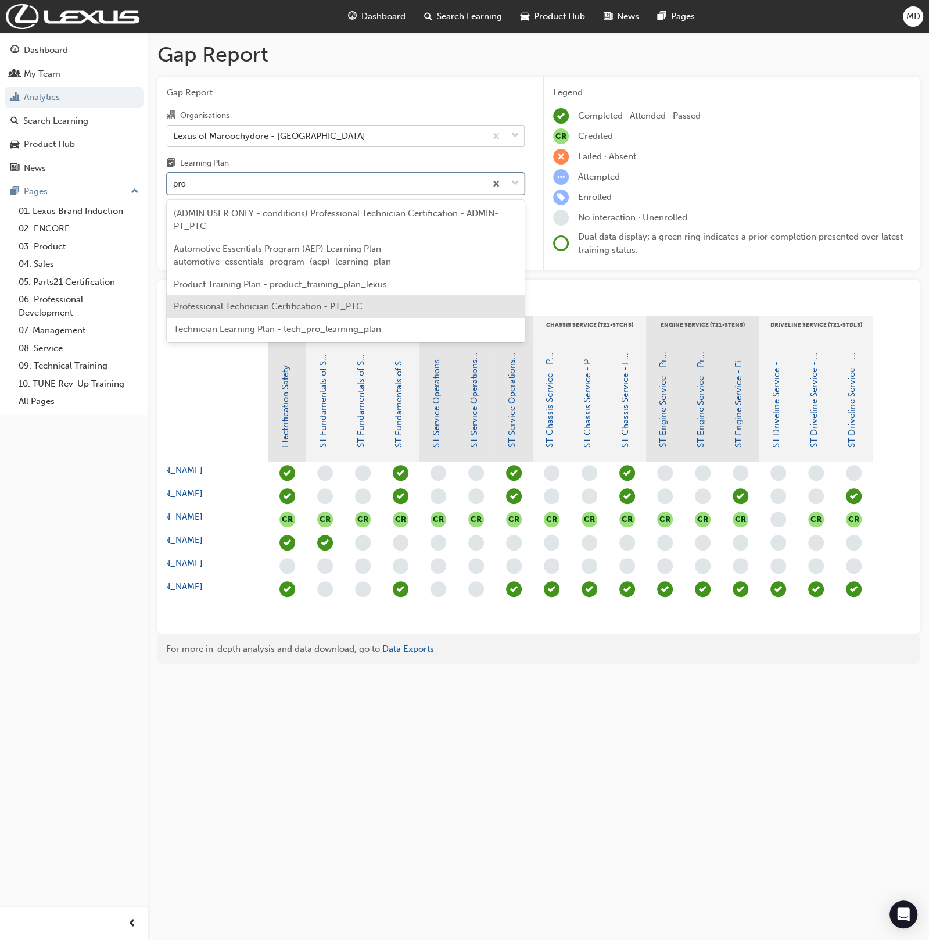
click at [293, 298] on div "Professional Technician Certification - PT_PTC" at bounding box center [346, 306] width 358 height 23
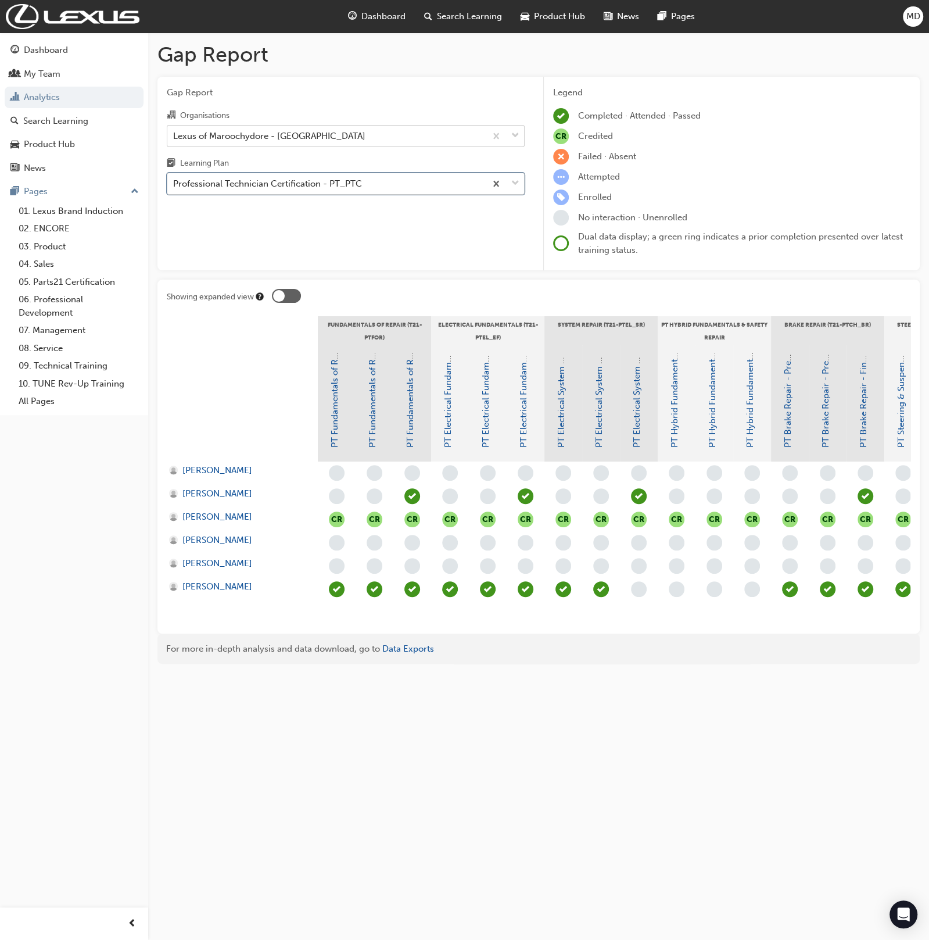
click at [378, 190] on div "Professional Technician Certification - PT_PTC" at bounding box center [326, 184] width 318 height 20
click at [174, 188] on input "Learning Plan option Professional Technician Certification - PT_PTC, selected. …" at bounding box center [173, 183] width 1 height 10
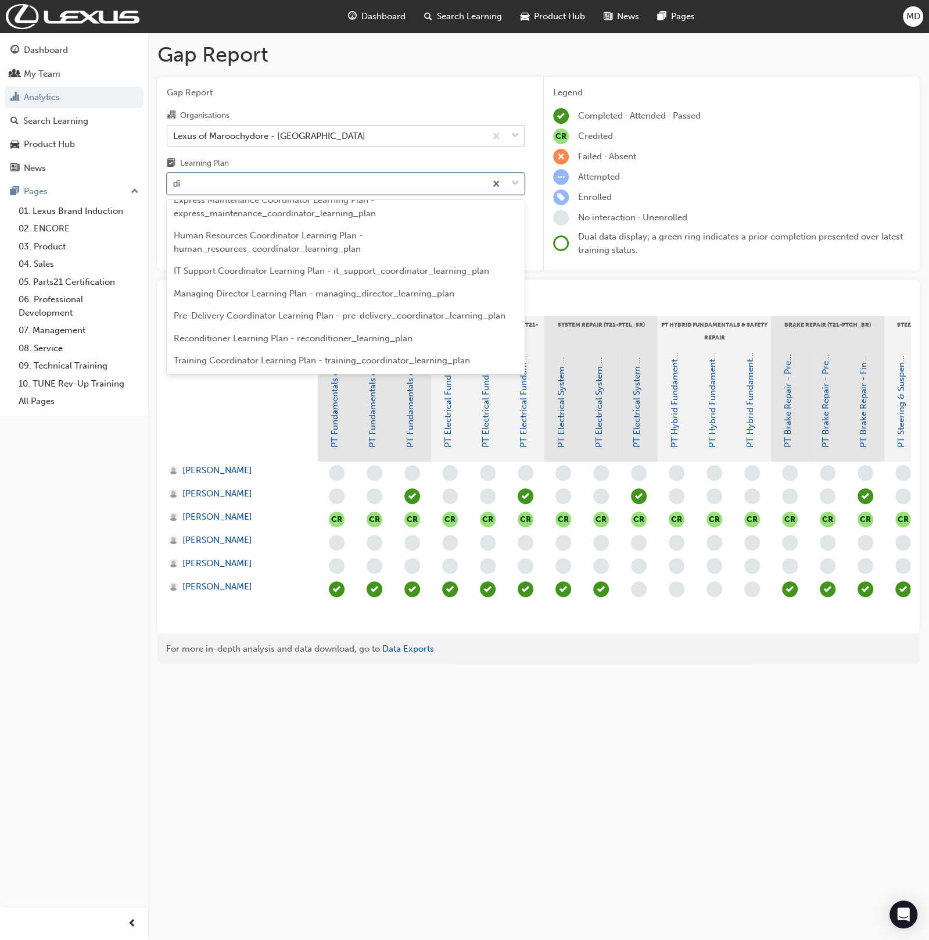
scroll to position [115, 0]
type input "dt"
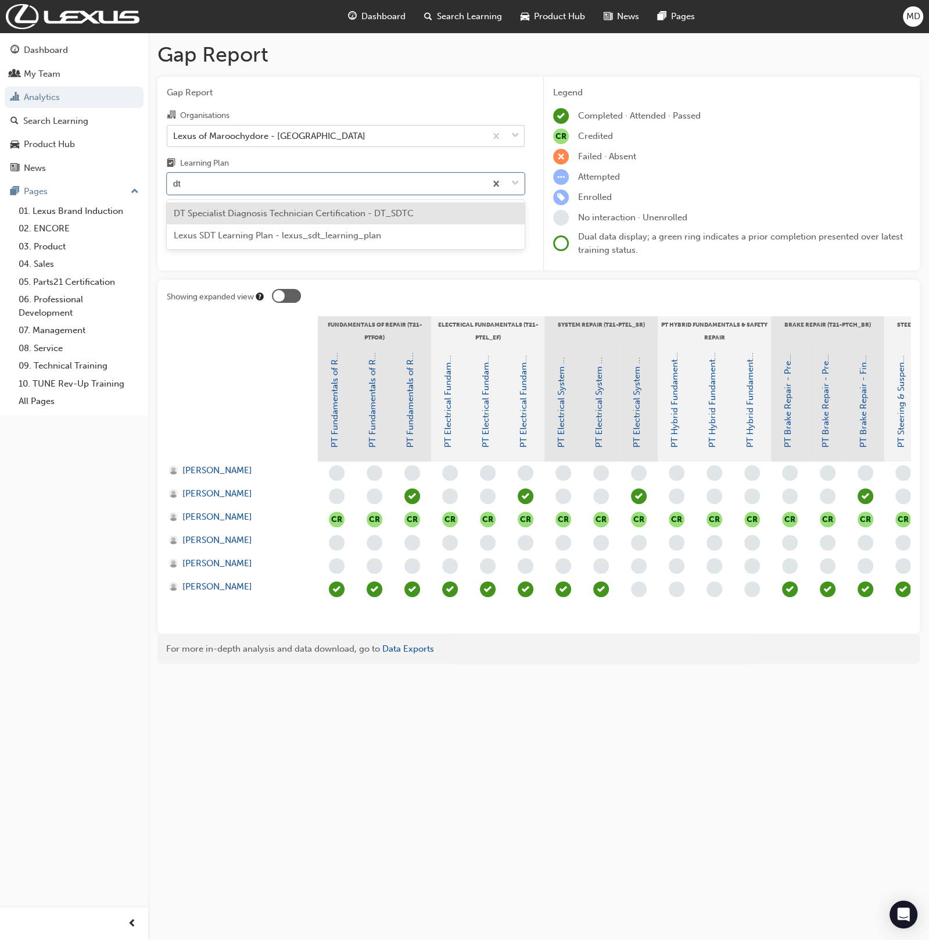
click at [386, 213] on span "DT Specialist Diagnosis Technician Certification - DT_SDTC" at bounding box center [294, 213] width 240 height 10
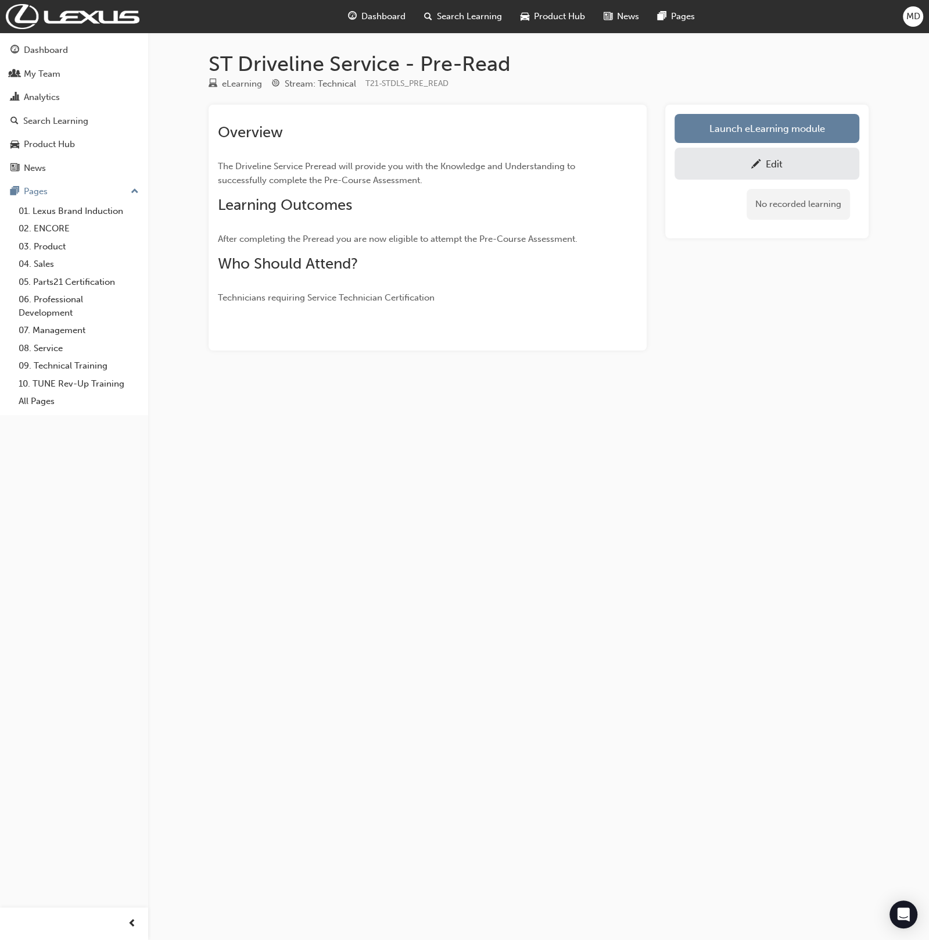
click at [453, 87] on div "eLearning Stream: Technical T21-STDLS_PRE_READ" at bounding box center [539, 86] width 660 height 19
drag, startPoint x: 451, startPoint y: 84, endPoint x: 366, endPoint y: 88, distance: 85.0
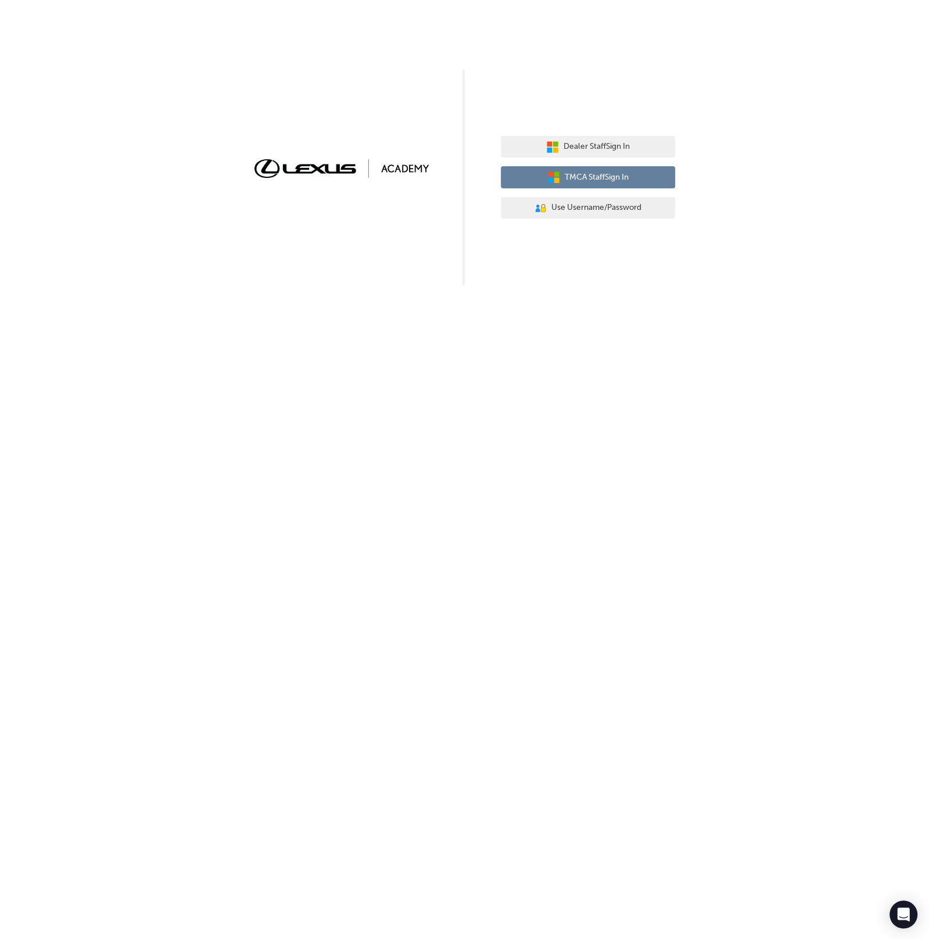
click at [578, 170] on button "TMCA Staff Sign In" at bounding box center [588, 177] width 174 height 22
click at [596, 205] on span "Use Username/Password" at bounding box center [596, 207] width 90 height 13
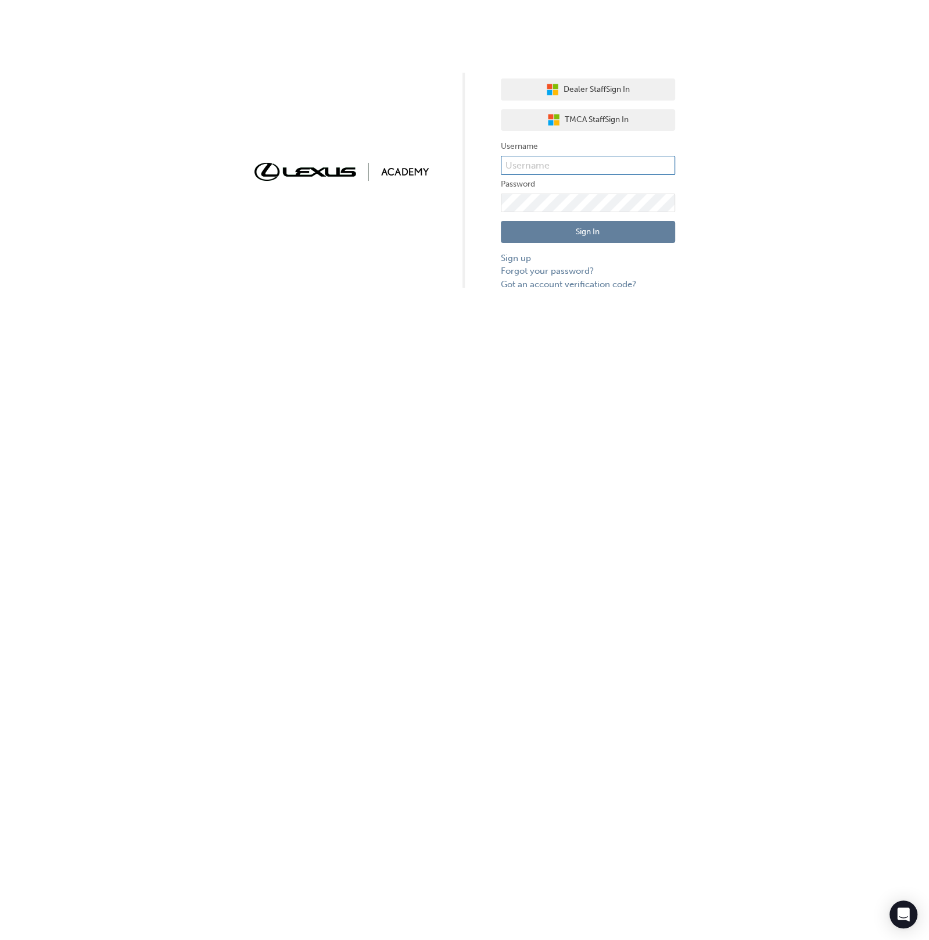
click at [597, 163] on input "text" at bounding box center [588, 166] width 174 height 20
type input "bf.menno.[PERSON_NAME]"
drag, startPoint x: 615, startPoint y: 243, endPoint x: 614, endPoint y: 235, distance: 8.3
click at [615, 241] on div "Sign In Sign up Forgot your password? Got an account verification code?" at bounding box center [588, 251] width 174 height 78
click at [613, 234] on button "Sign In" at bounding box center [588, 232] width 174 height 22
